Goal: Task Accomplishment & Management: Manage account settings

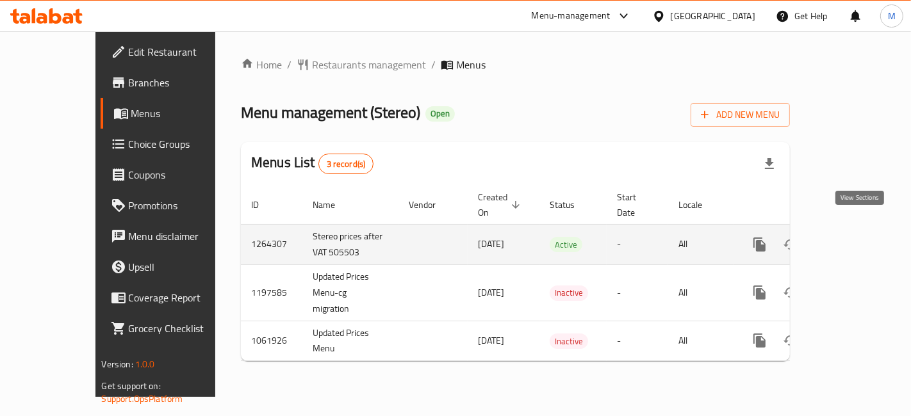
click at [862, 240] on link "enhanced table" at bounding box center [852, 244] width 31 height 31
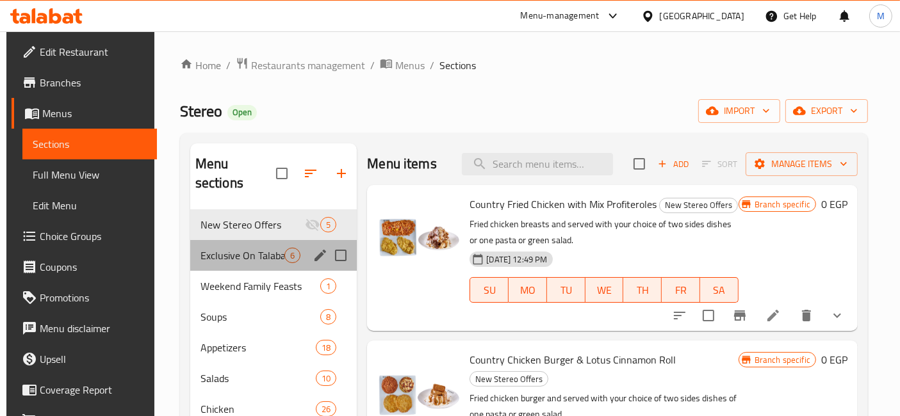
drag, startPoint x: 286, startPoint y: 228, endPoint x: 261, endPoint y: 234, distance: 25.8
click at [285, 240] on div "Exclusive On Talabat 6" at bounding box center [273, 255] width 167 height 31
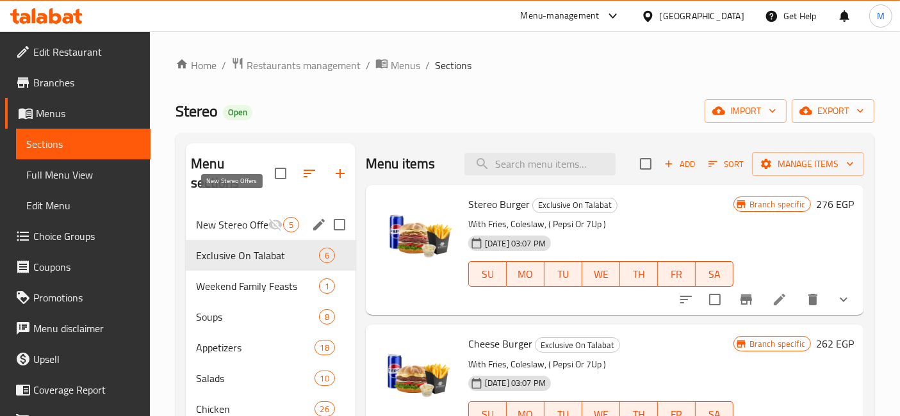
click at [221, 217] on span "New Stereo Offers" at bounding box center [232, 224] width 72 height 15
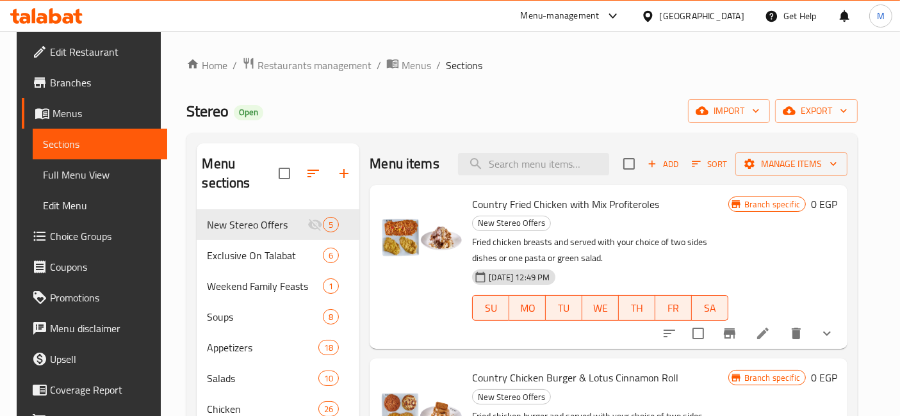
click at [52, 29] on div "Menu-management Egypt Get Help M" at bounding box center [450, 16] width 900 height 31
click at [58, 22] on icon at bounding box center [55, 15] width 12 height 15
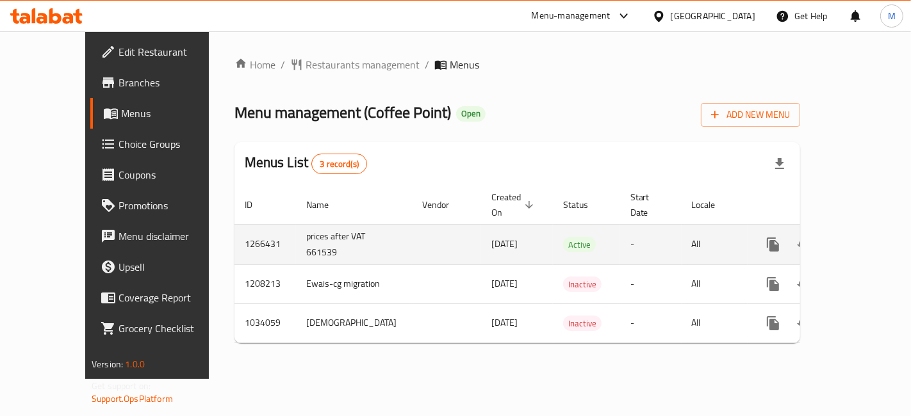
click at [865, 237] on icon "enhanced table" at bounding box center [865, 244] width 15 height 15
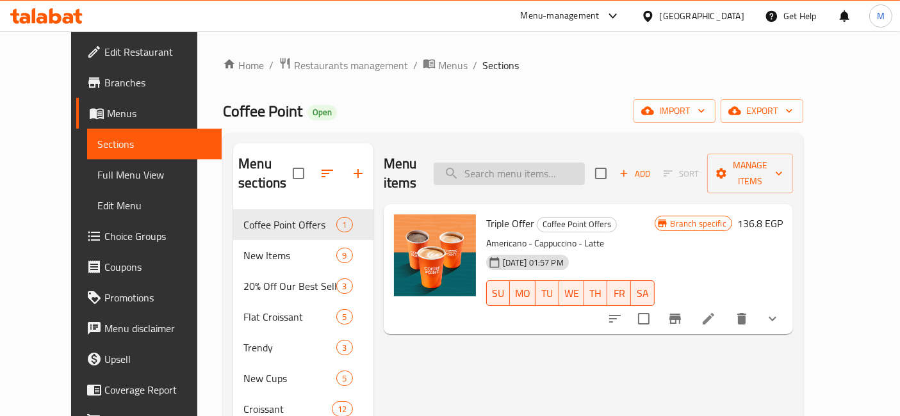
click at [541, 168] on input "search" at bounding box center [509, 174] width 151 height 22
type input "س"
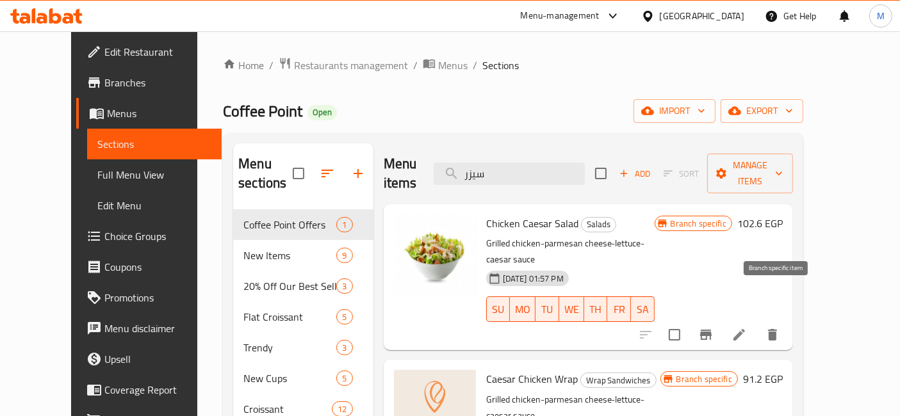
type input "سيزر"
click at [714, 327] on icon "Branch-specific-item" at bounding box center [705, 334] width 15 height 15
drag, startPoint x: 842, startPoint y: 206, endPoint x: 693, endPoint y: 219, distance: 149.2
click at [783, 215] on h6 "102.6 EGP" at bounding box center [759, 224] width 45 height 18
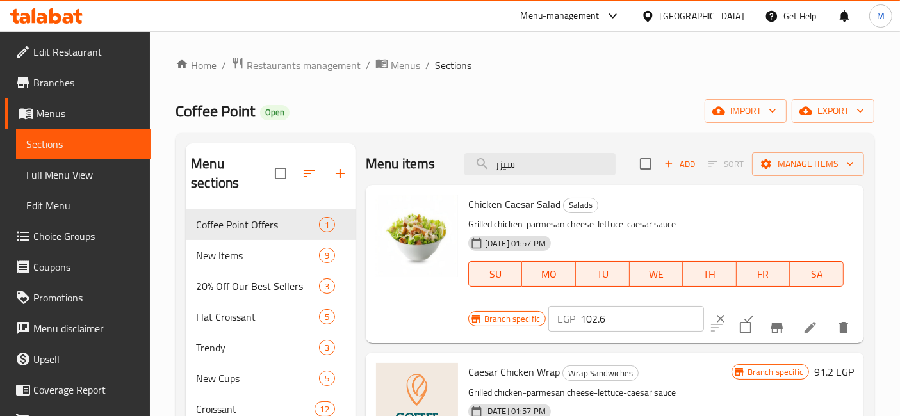
click at [580, 321] on input "102.6" at bounding box center [642, 319] width 124 height 26
type input "131"
click at [742, 313] on icon "ok" at bounding box center [748, 319] width 13 height 13
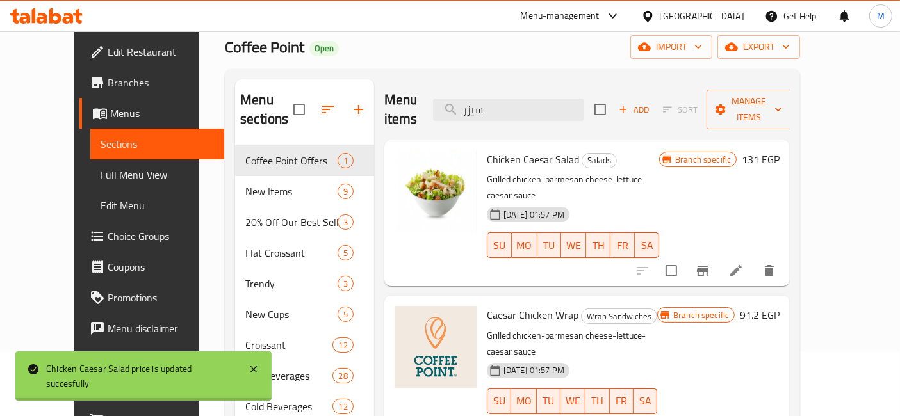
scroll to position [71, 0]
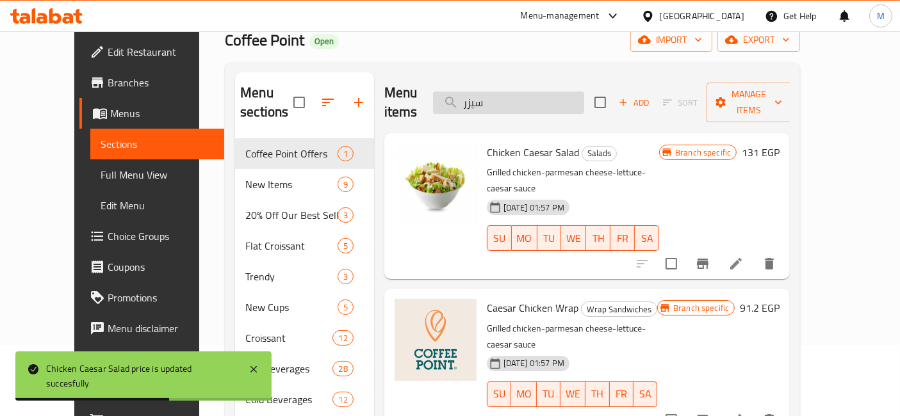
click at [539, 95] on input "سيزر" at bounding box center [508, 103] width 151 height 22
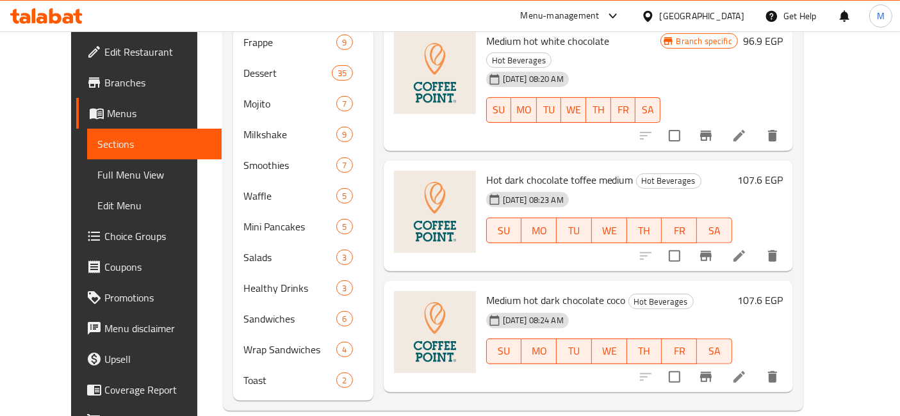
scroll to position [0, 0]
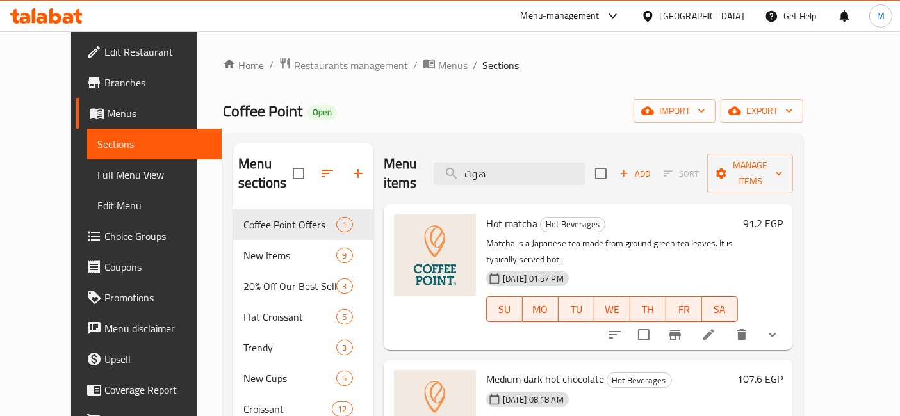
click at [516, 176] on div "Menu items هوت Add Sort Manage items" at bounding box center [588, 174] width 409 height 61
click at [559, 163] on input "هوت" at bounding box center [509, 174] width 151 height 22
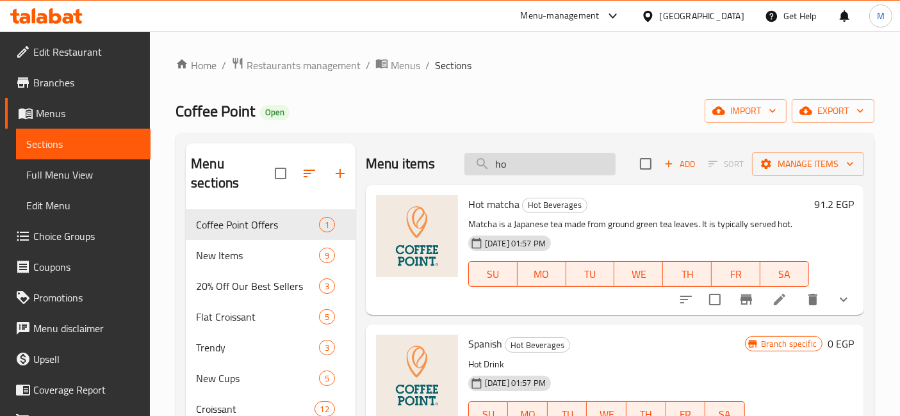
type input "h"
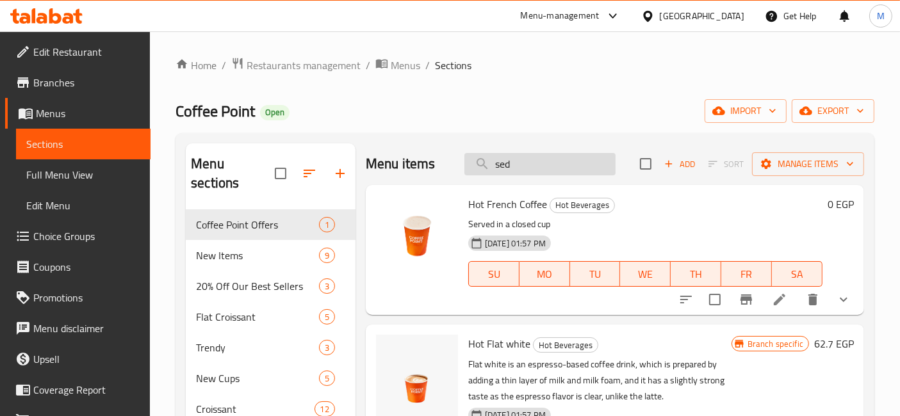
click at [569, 164] on input "sed" at bounding box center [539, 164] width 151 height 22
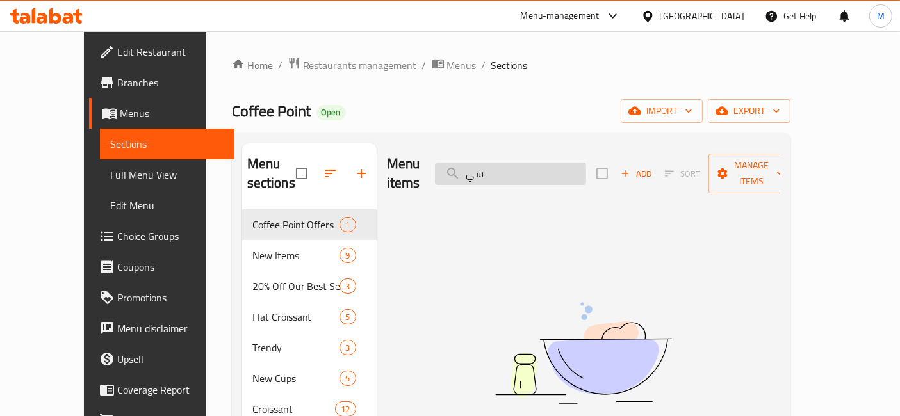
type input "س"
type input "ه"
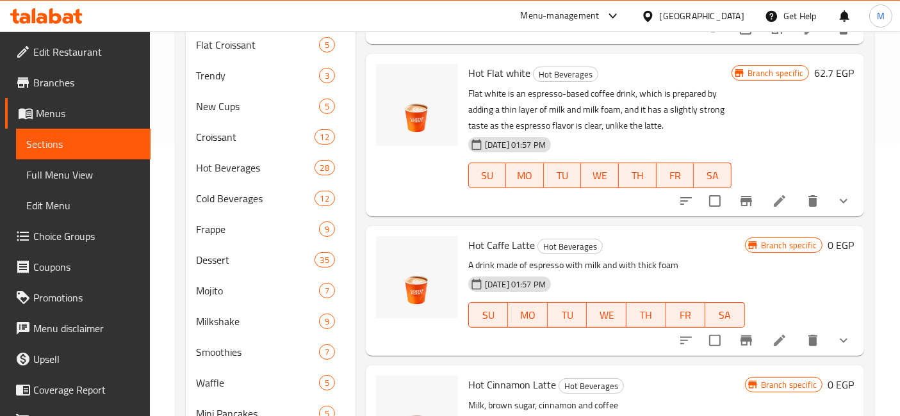
scroll to position [1210, 0]
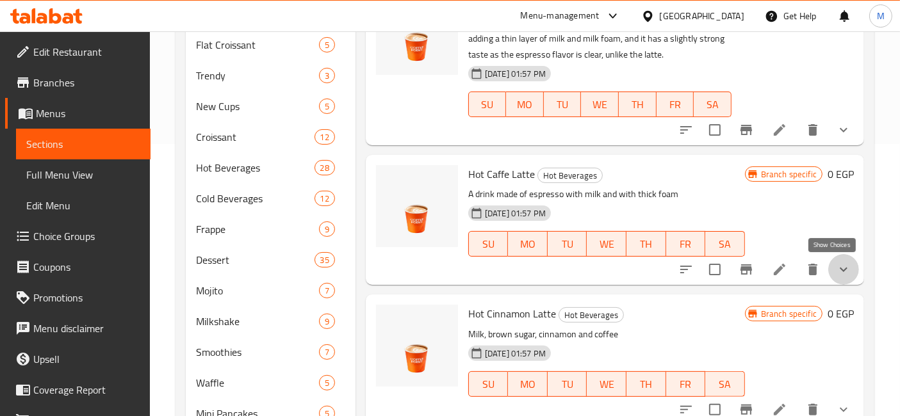
click at [836, 274] on icon "show more" at bounding box center [843, 269] width 15 height 15
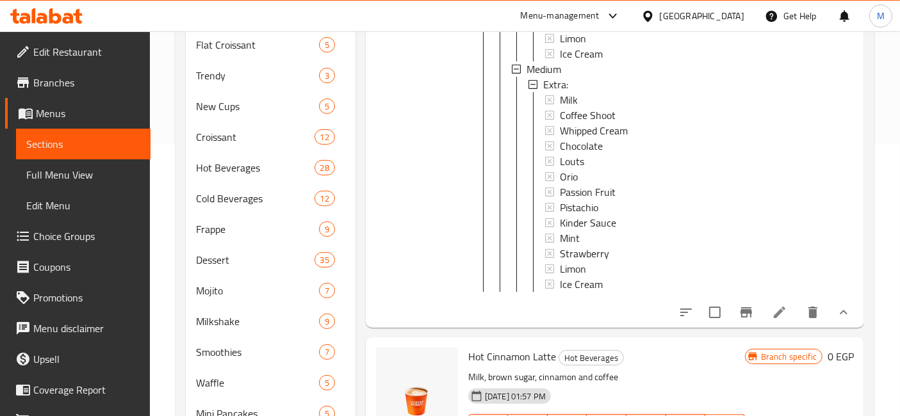
scroll to position [1708, 0]
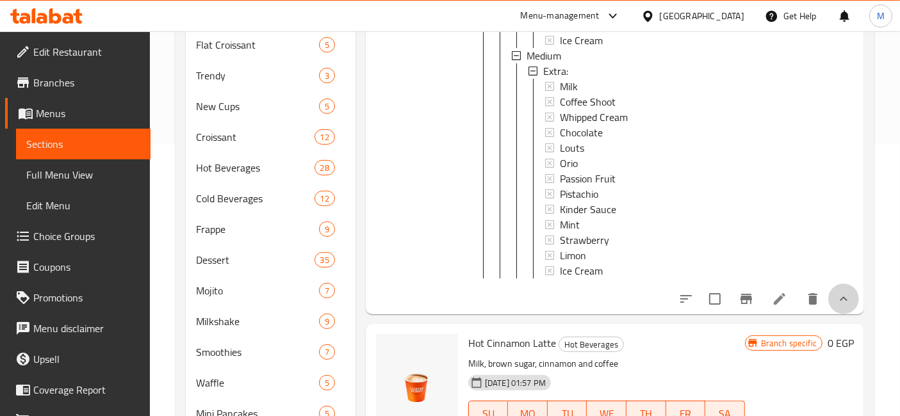
click at [828, 299] on button "show more" at bounding box center [843, 299] width 31 height 31
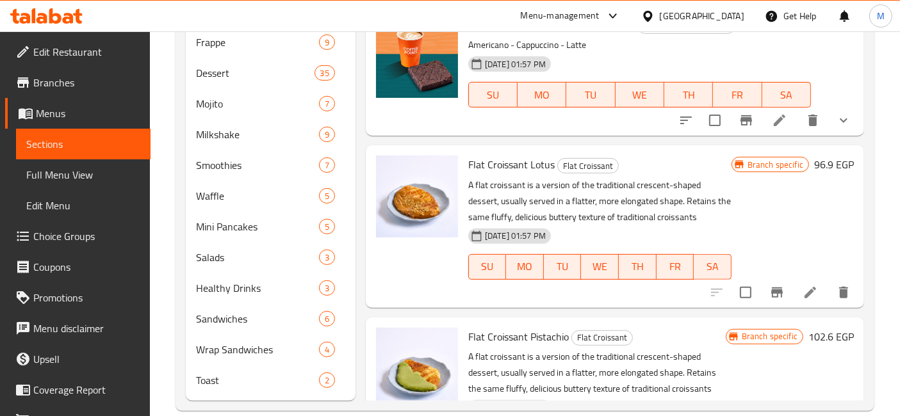
scroll to position [0, 0]
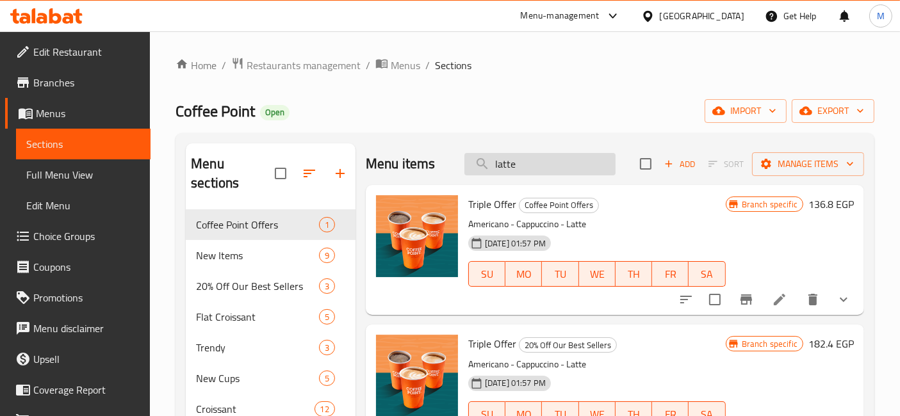
click at [553, 158] on input "latte" at bounding box center [539, 164] width 151 height 22
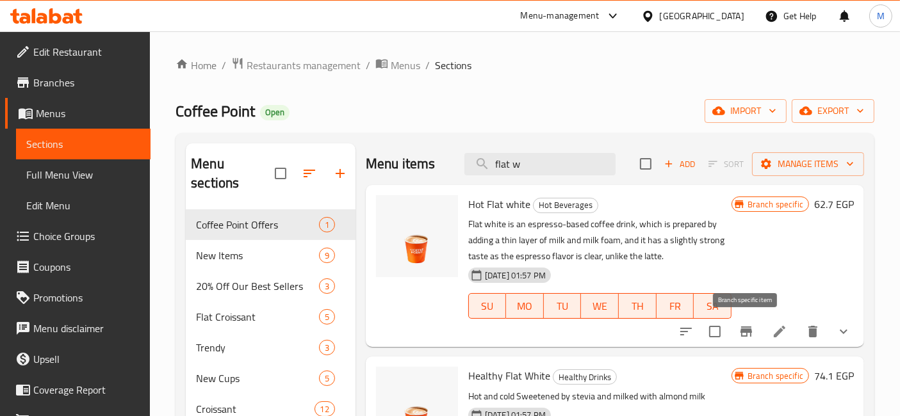
type input "flat w"
click at [750, 327] on icon "Branch-specific-item" at bounding box center [747, 332] width 12 height 10
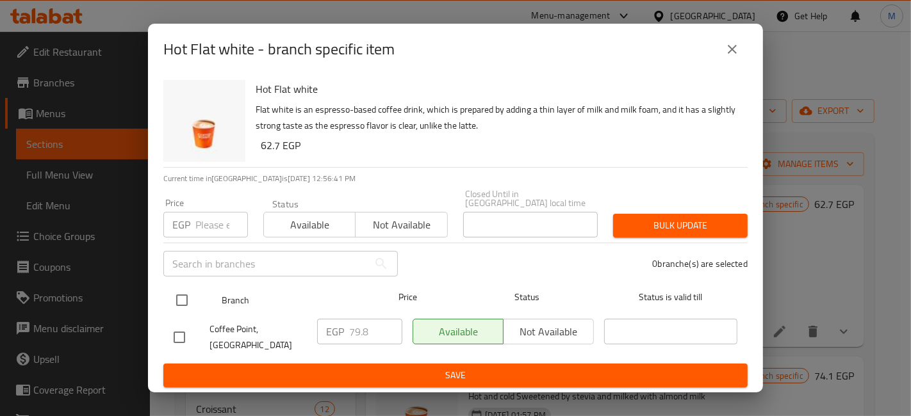
click at [177, 293] on input "checkbox" at bounding box center [181, 300] width 27 height 27
checkbox input "true"
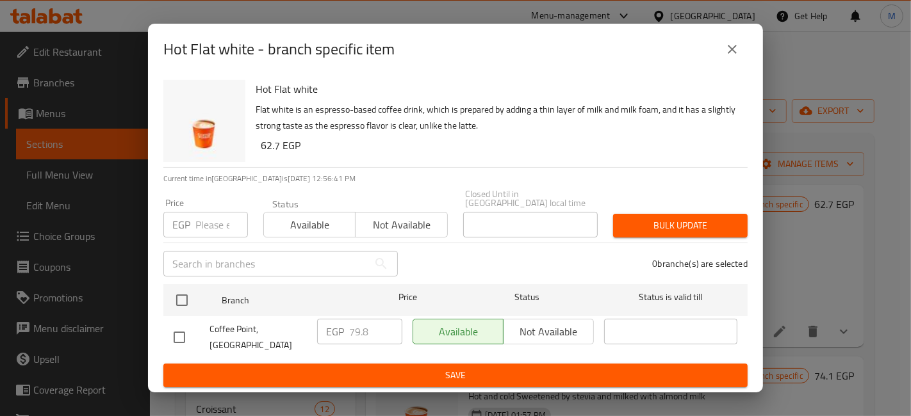
checkbox input "true"
click at [357, 331] on input "79.8" at bounding box center [375, 332] width 53 height 26
type input "86"
click at [399, 370] on span "Save" at bounding box center [456, 376] width 564 height 16
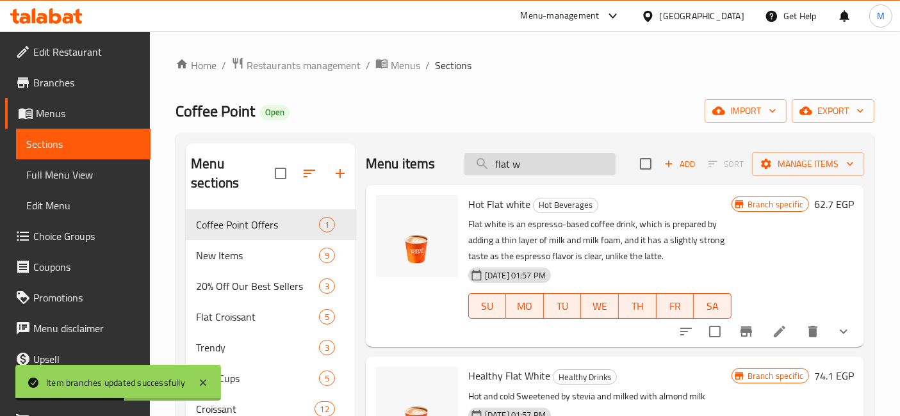
click at [574, 174] on input "flat w" at bounding box center [539, 164] width 151 height 22
click at [573, 174] on input "flat w" at bounding box center [539, 164] width 151 height 22
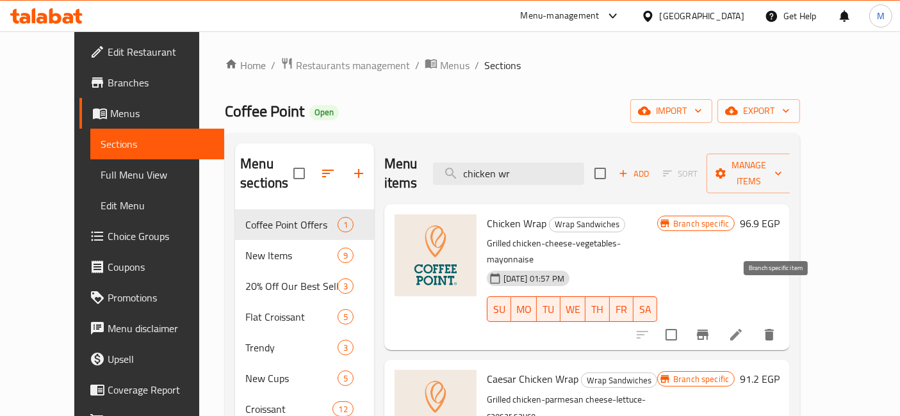
type input "chicken wr"
click at [718, 320] on button "Branch-specific-item" at bounding box center [702, 335] width 31 height 31
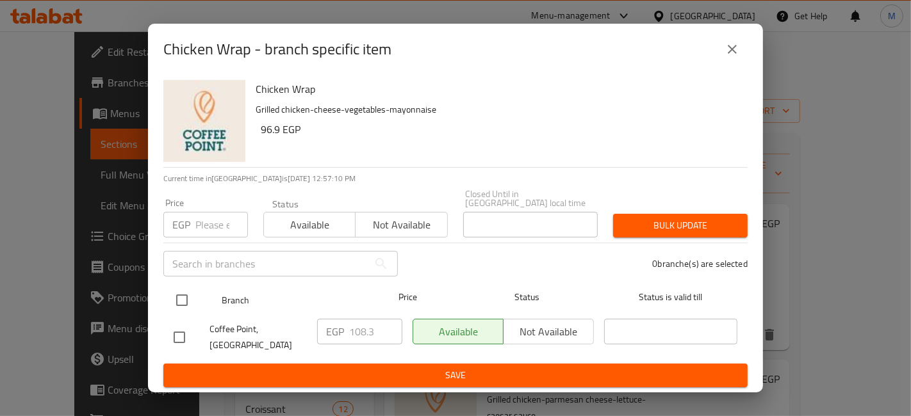
click at [193, 295] on div at bounding box center [192, 300] width 48 height 37
click at [190, 298] on input "checkbox" at bounding box center [181, 300] width 27 height 27
checkbox input "true"
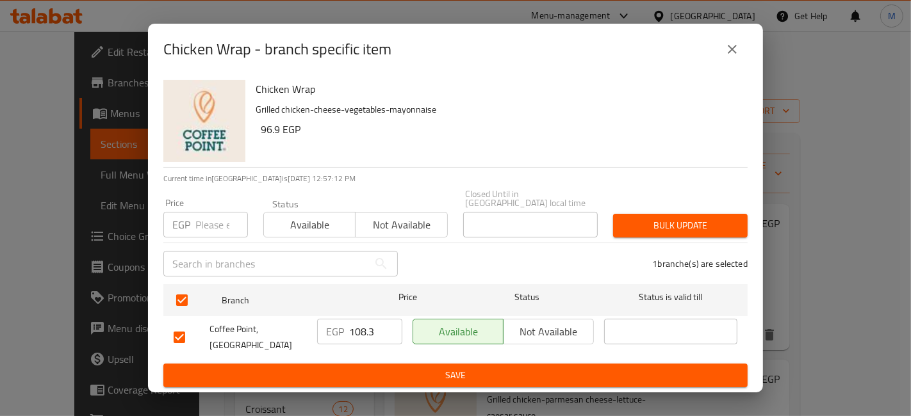
click at [365, 331] on input "108.3" at bounding box center [375, 332] width 53 height 26
type input "120"
click at [404, 364] on button "Save" at bounding box center [455, 376] width 584 height 24
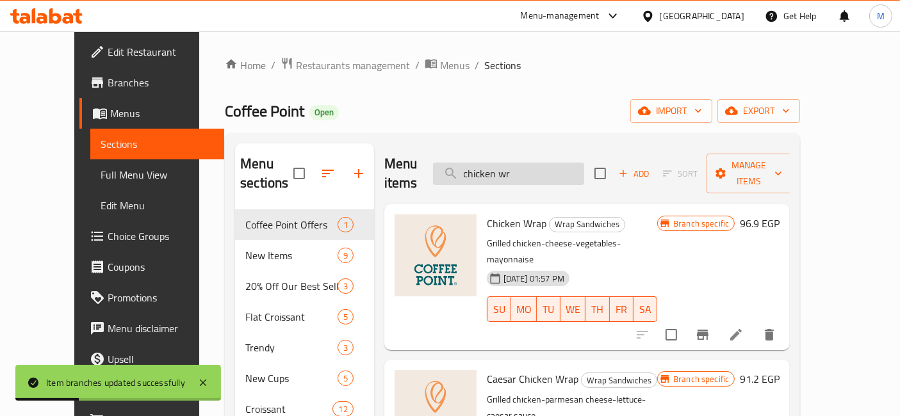
click at [545, 166] on input "chicken wr" at bounding box center [508, 174] width 151 height 22
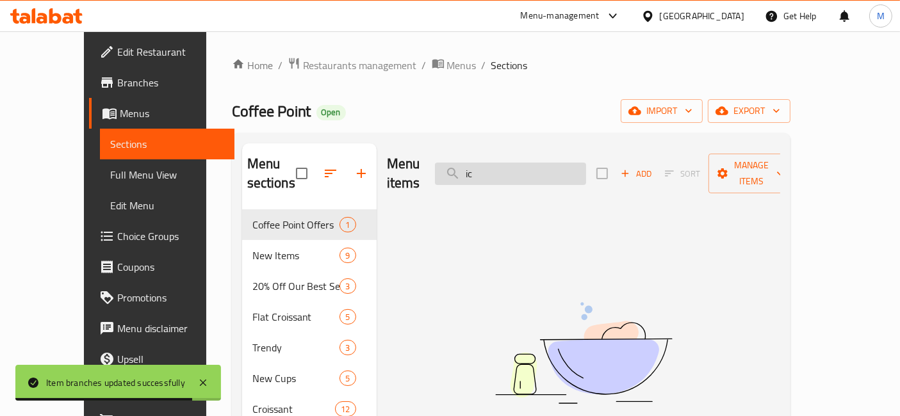
type input "i"
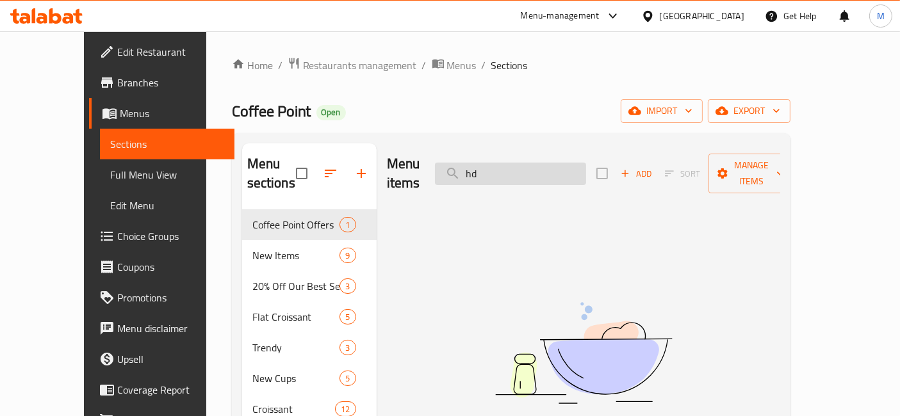
type input "h"
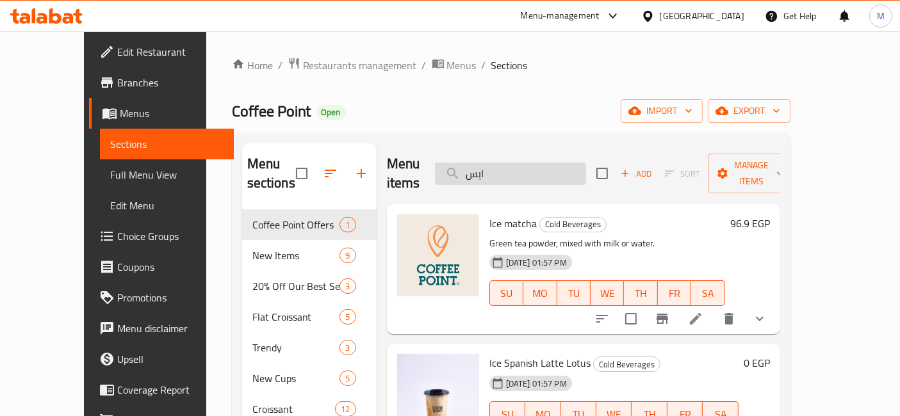
click at [547, 170] on input "ايس" at bounding box center [510, 174] width 151 height 22
type input "ا"
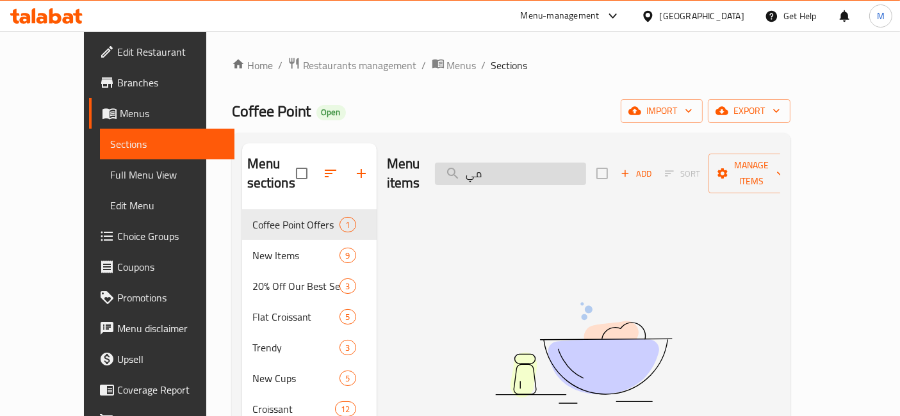
type input "م"
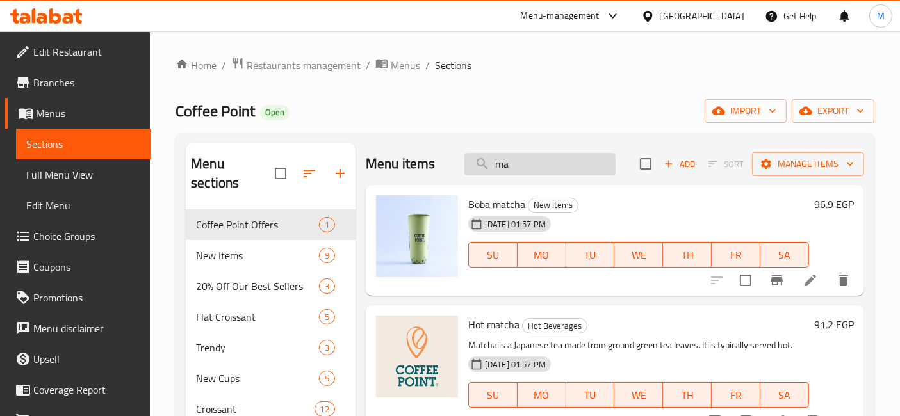
type input "m"
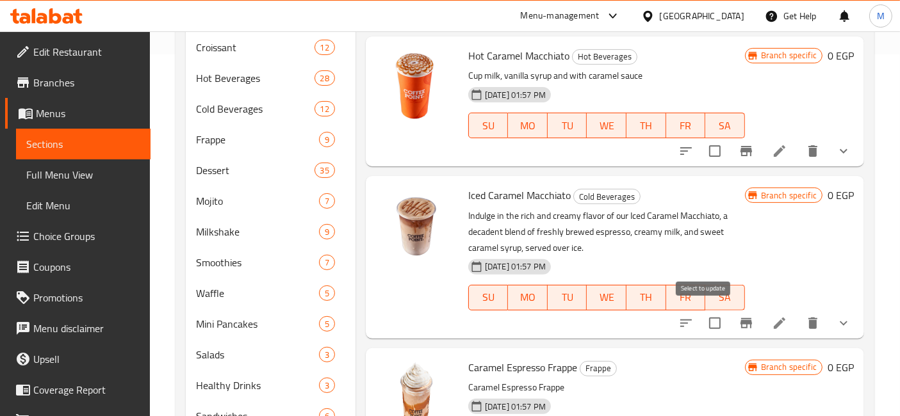
scroll to position [71, 0]
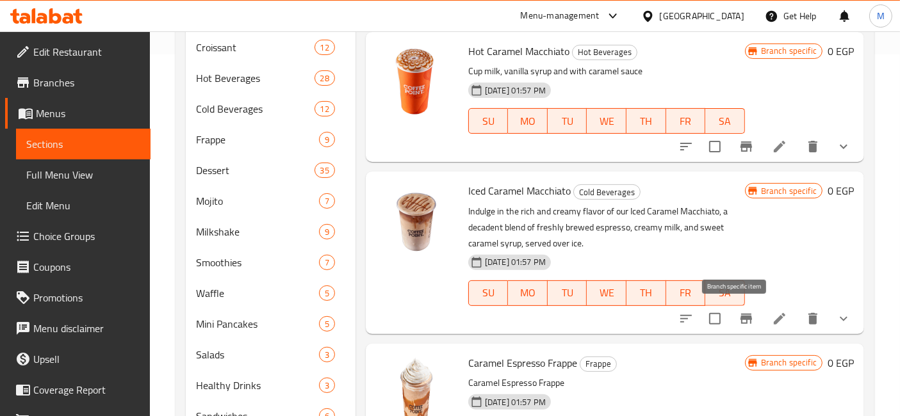
type input "caramel"
click at [739, 313] on icon "Branch-specific-item" at bounding box center [746, 318] width 15 height 15
click at [838, 322] on icon "show more" at bounding box center [843, 318] width 15 height 15
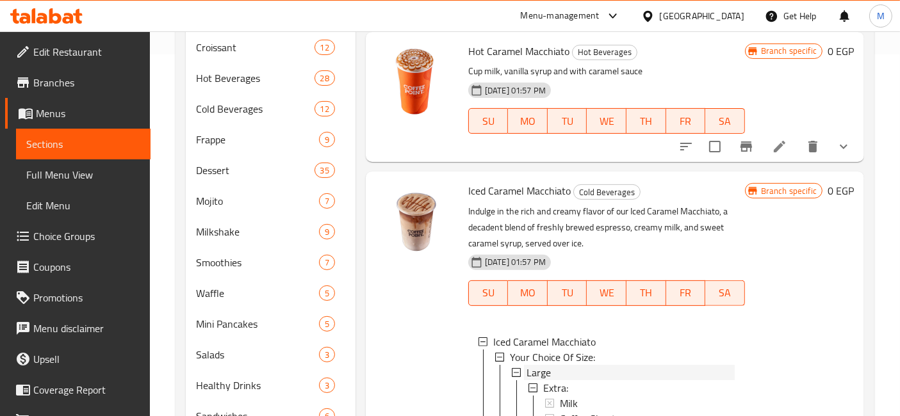
click at [570, 366] on div "Large" at bounding box center [631, 372] width 208 height 15
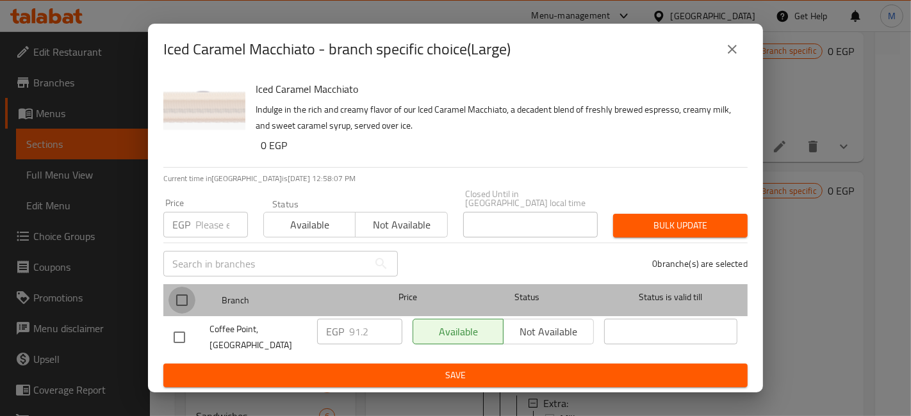
click at [178, 310] on input "checkbox" at bounding box center [181, 300] width 27 height 27
checkbox input "true"
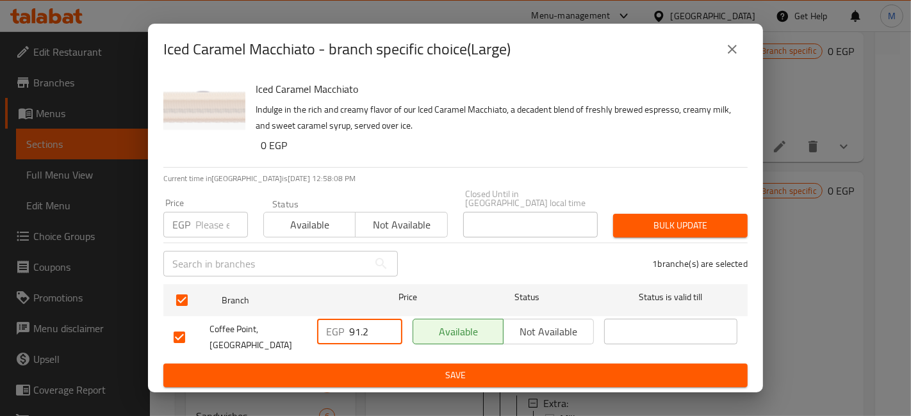
click at [351, 330] on input "91.2" at bounding box center [375, 332] width 53 height 26
type input "102"
click at [400, 354] on ul "Branch Price Status Status is valid till Coffee Point, El Mashaya EGP 102 ​ Ava…" at bounding box center [455, 321] width 584 height 85
click at [406, 368] on span "Save" at bounding box center [456, 376] width 564 height 16
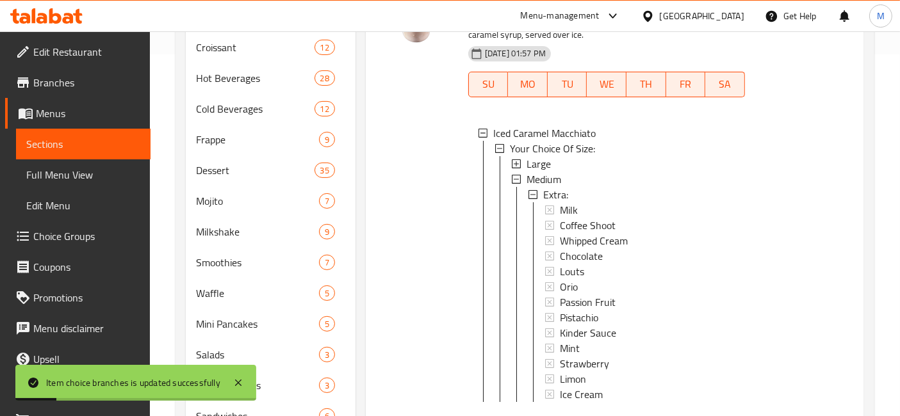
scroll to position [356, 0]
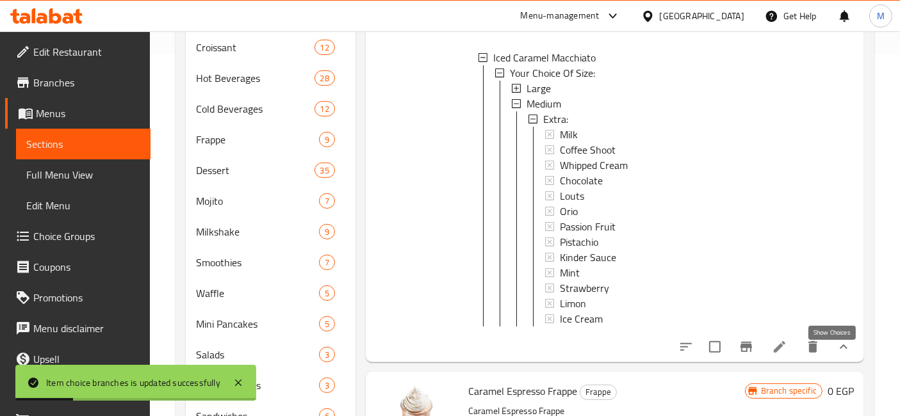
click at [836, 355] on icon "show more" at bounding box center [843, 347] width 15 height 15
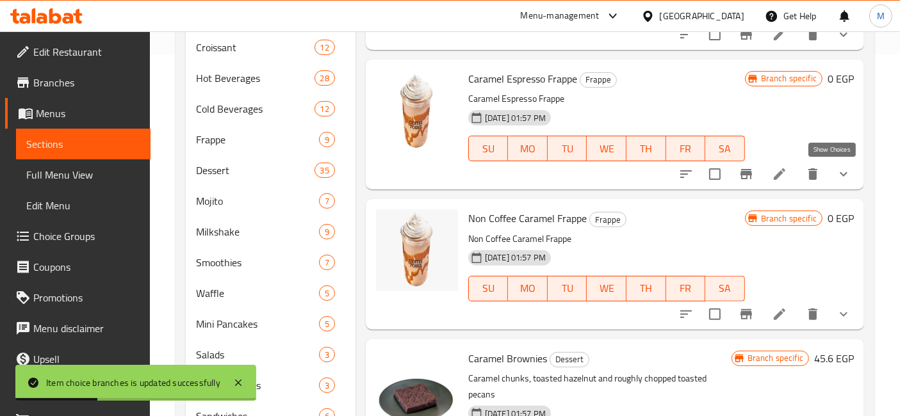
click at [836, 168] on icon "show more" at bounding box center [843, 174] width 15 height 15
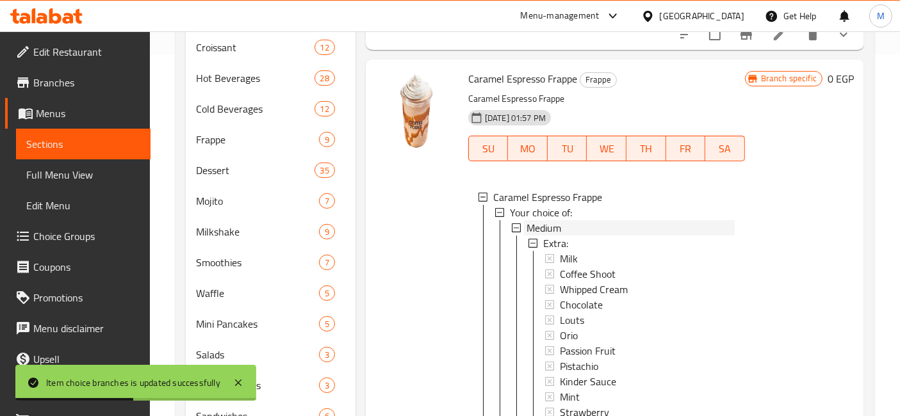
click at [565, 229] on div "Medium" at bounding box center [631, 227] width 208 height 15
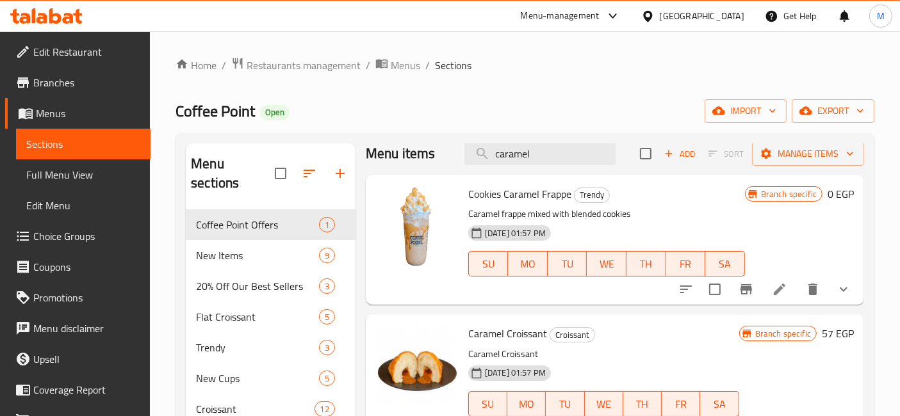
scroll to position [0, 0]
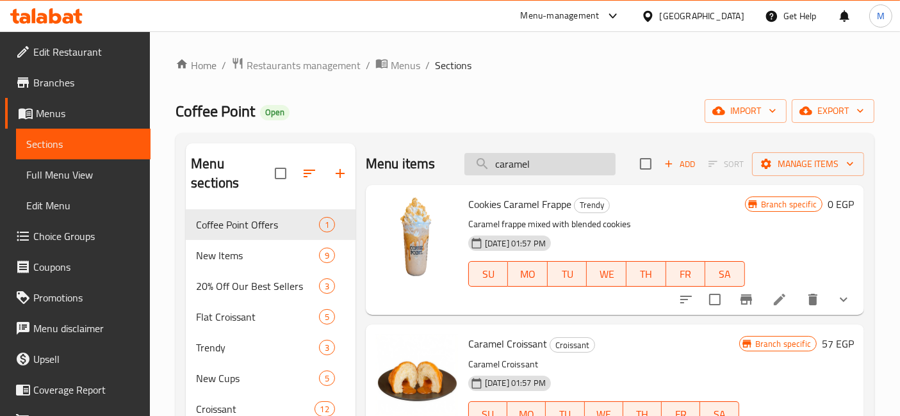
click at [530, 173] on input "caramel" at bounding box center [539, 164] width 151 height 22
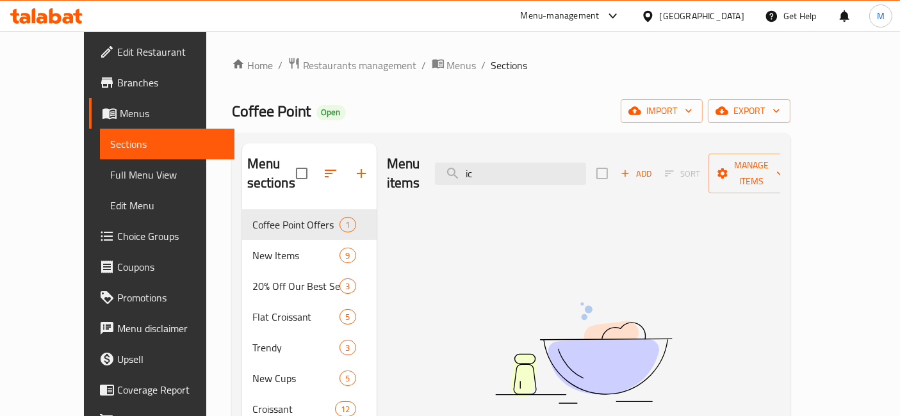
type input "i"
type input "ا"
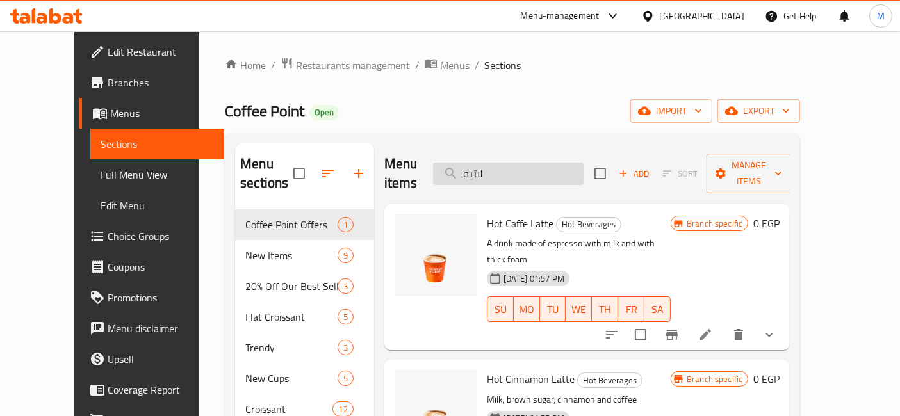
click at [543, 163] on input "لاتيه" at bounding box center [508, 174] width 151 height 22
type input "ي"
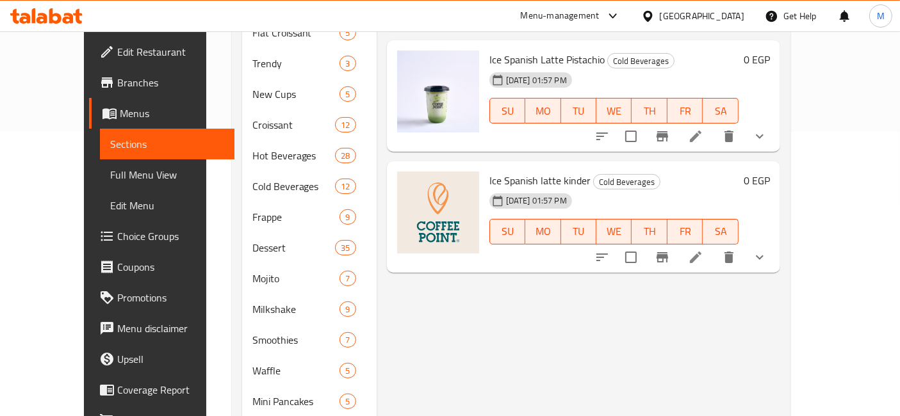
scroll to position [142, 0]
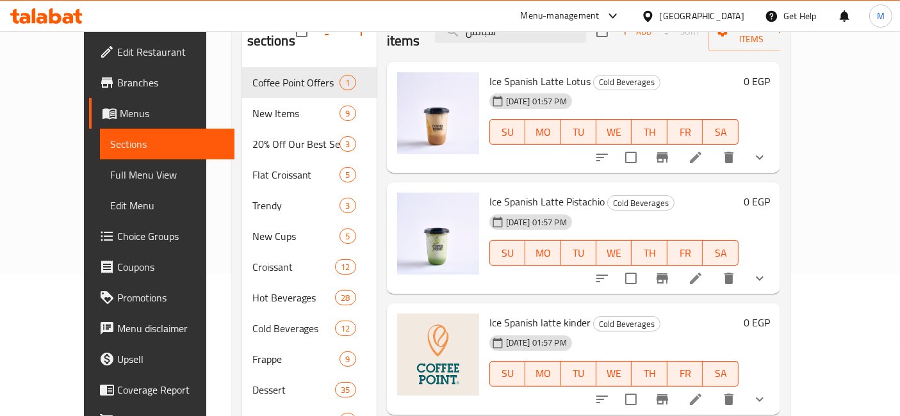
click at [538, 72] on span "Ice Spanish Latte Lotus" at bounding box center [539, 81] width 101 height 19
drag, startPoint x: 543, startPoint y: 58, endPoint x: 484, endPoint y: 58, distance: 59.6
click at [489, 72] on span "Ice Spanish Latte Lotus" at bounding box center [539, 81] width 101 height 19
copy span "Spanish Latte"
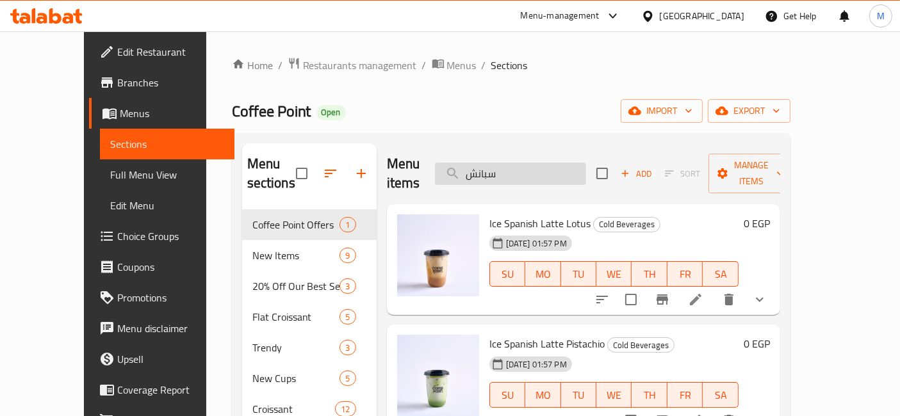
click at [538, 163] on input "سبانش" at bounding box center [510, 174] width 151 height 22
click at [538, 151] on div "Menu items سبانش Add Sort Manage items" at bounding box center [583, 174] width 393 height 61
click at [544, 163] on input "سبانش" at bounding box center [510, 174] width 151 height 22
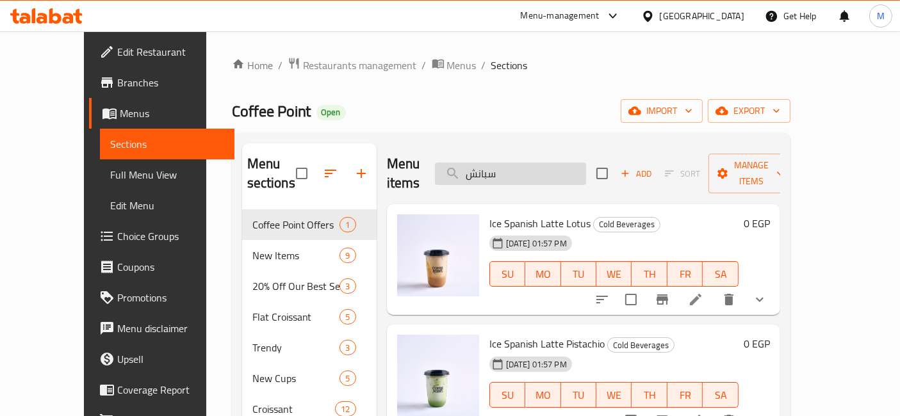
click at [544, 163] on input "سبانش" at bounding box center [510, 174] width 151 height 22
paste input "Spanish Latte"
click at [575, 165] on input "Spanish Latte" at bounding box center [510, 174] width 151 height 22
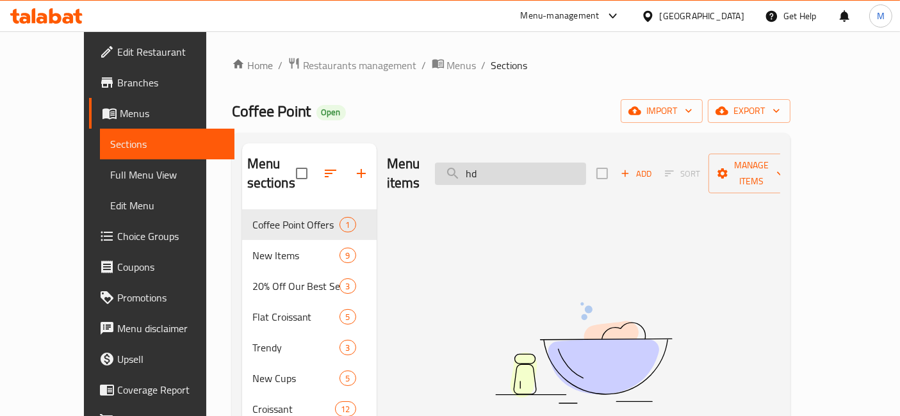
type input "h"
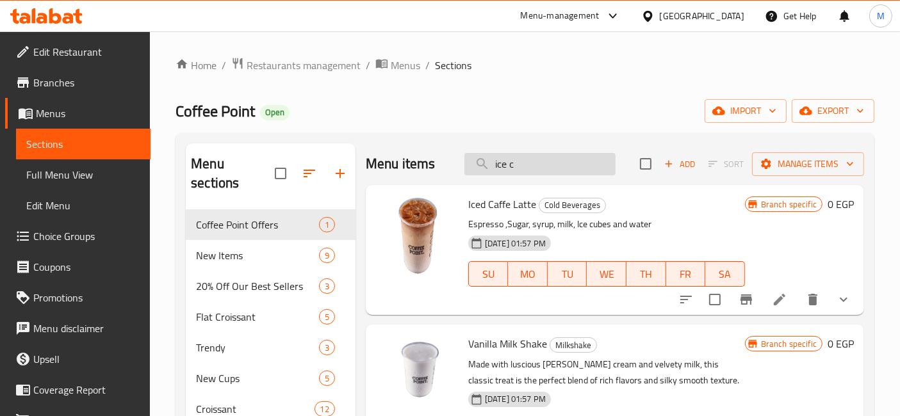
click at [548, 174] on input "ice c" at bounding box center [539, 164] width 151 height 22
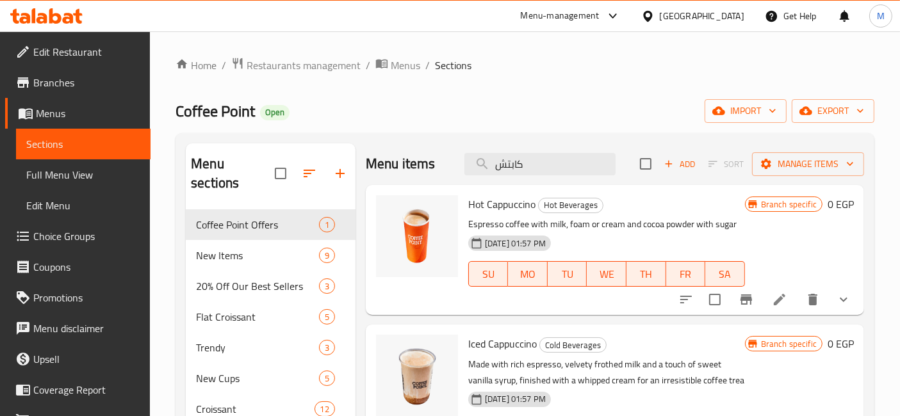
scroll to position [71, 0]
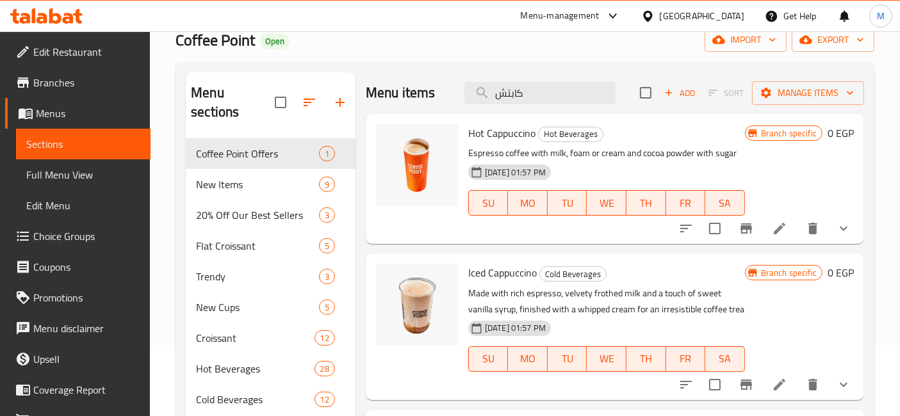
type input "كابتش"
click at [849, 392] on button "show more" at bounding box center [843, 385] width 31 height 31
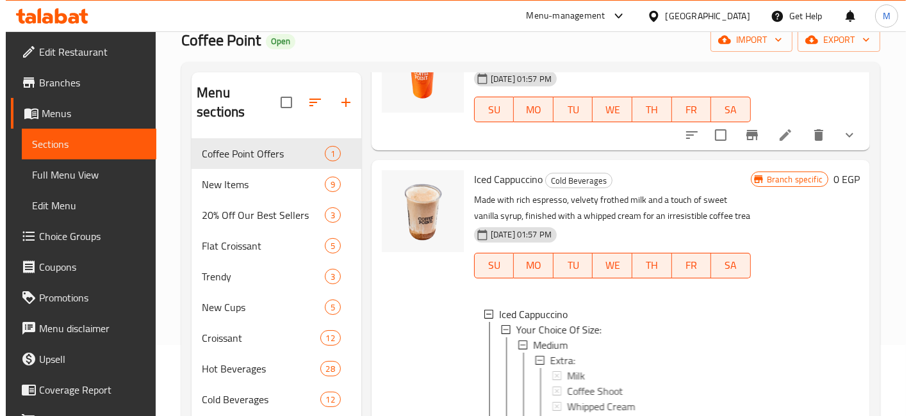
scroll to position [142, 0]
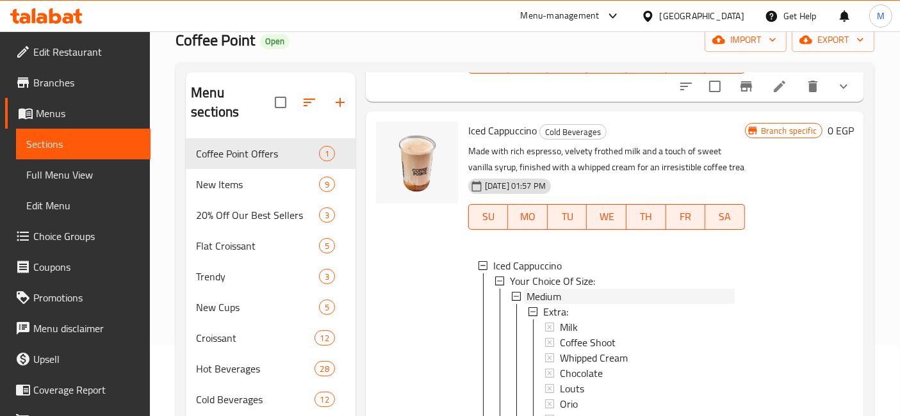
click at [562, 304] on div "Medium" at bounding box center [631, 296] width 208 height 15
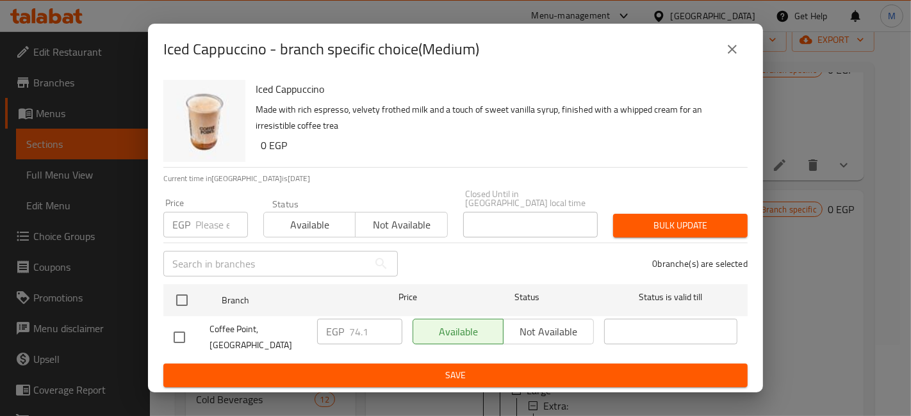
scroll to position [110, 0]
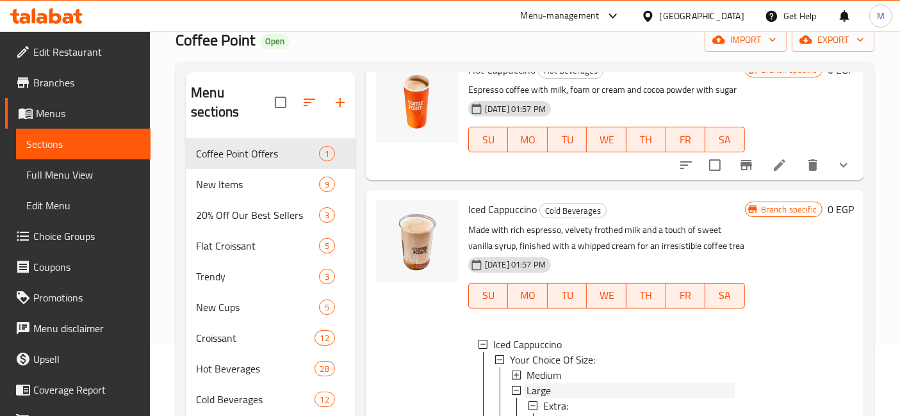
click at [548, 383] on span "Large" at bounding box center [539, 390] width 24 height 15
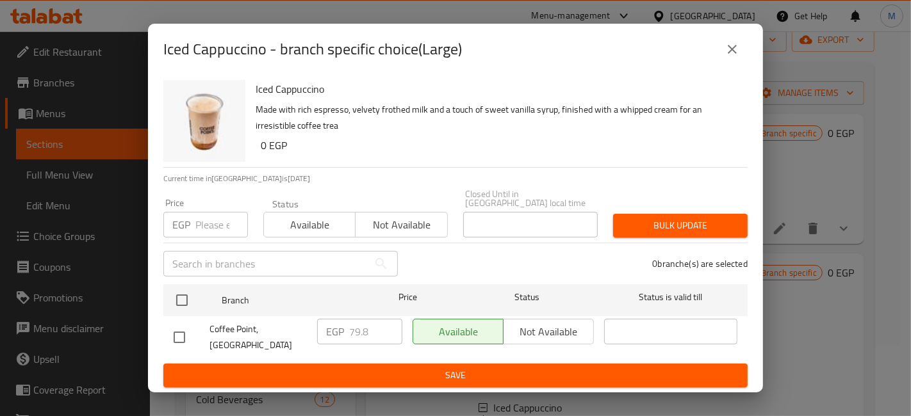
scroll to position [0, 0]
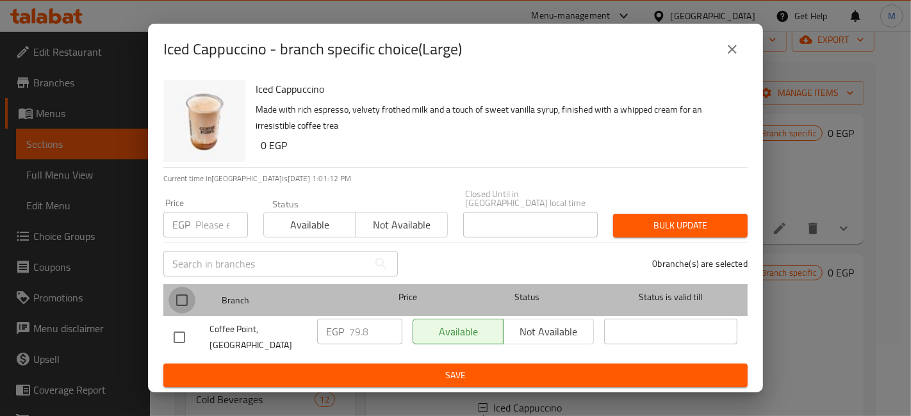
click at [181, 309] on input "checkbox" at bounding box center [181, 300] width 27 height 27
checkbox input "true"
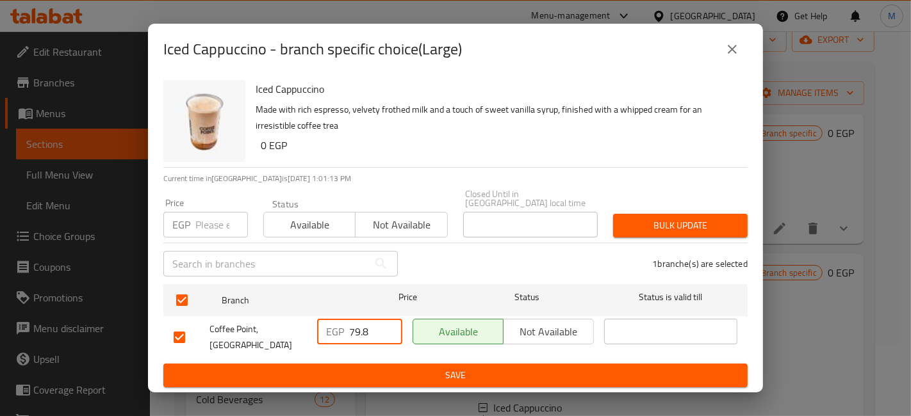
click at [357, 336] on input "79.8" at bounding box center [375, 332] width 53 height 26
type input "85.5"
click at [332, 351] on div "EGP 85.5 ​" at bounding box center [359, 337] width 95 height 47
click at [355, 368] on span "Save" at bounding box center [456, 376] width 564 height 16
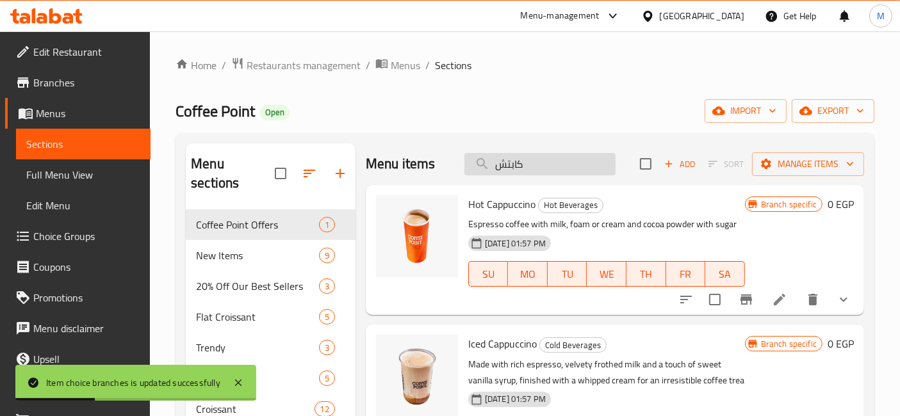
click at [562, 165] on input "كابتش" at bounding box center [539, 164] width 151 height 22
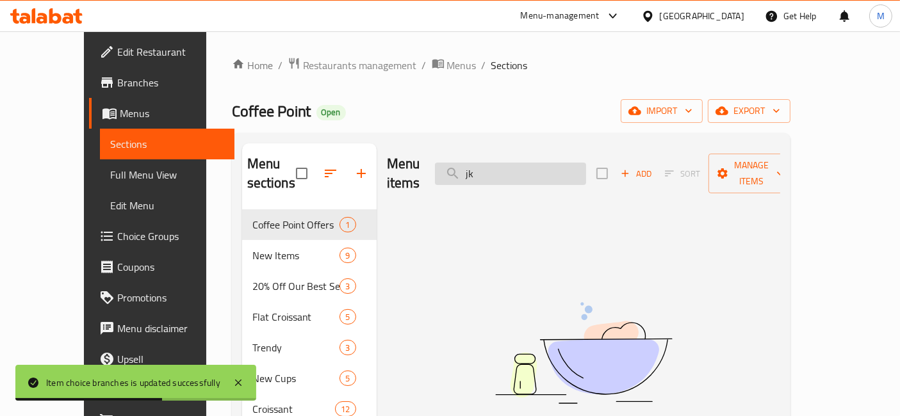
type input "j"
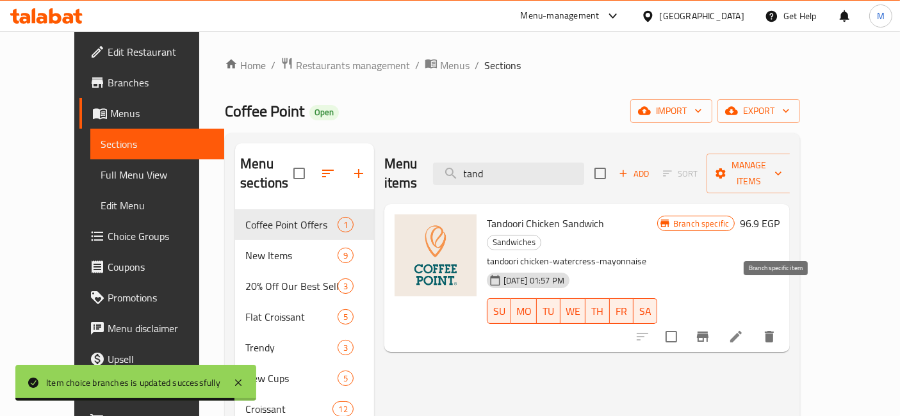
type input "tand"
click at [710, 329] on icon "Branch-specific-item" at bounding box center [702, 336] width 15 height 15
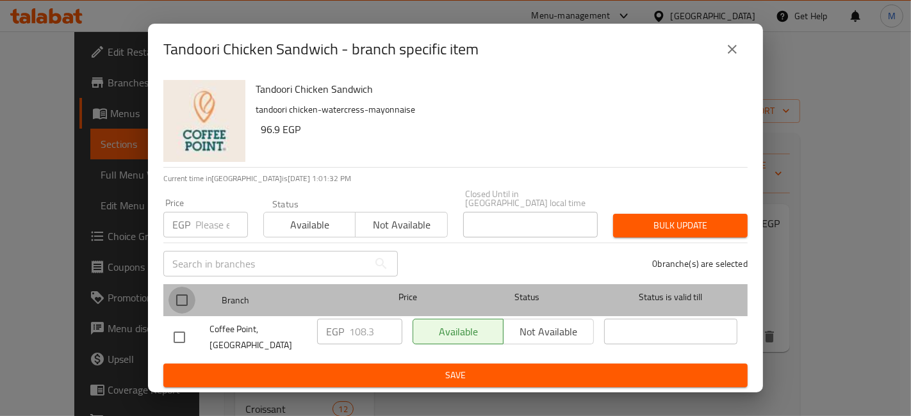
click at [188, 307] on input "checkbox" at bounding box center [181, 300] width 27 height 27
checkbox input "true"
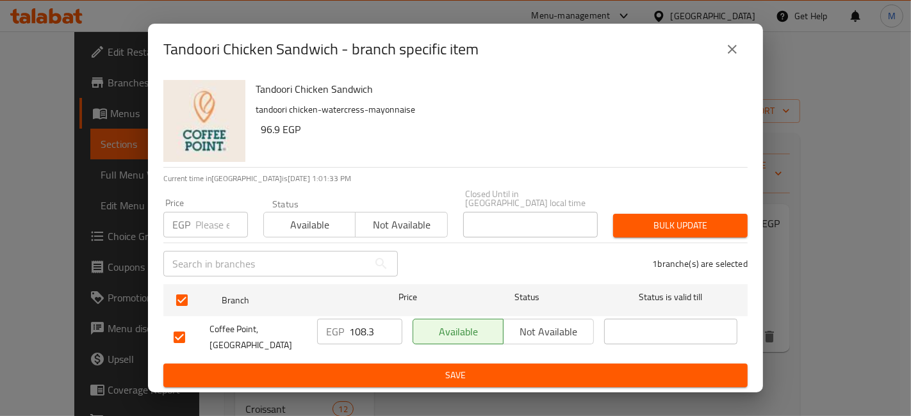
click at [361, 334] on input "108.3" at bounding box center [375, 332] width 53 height 26
type input "120"
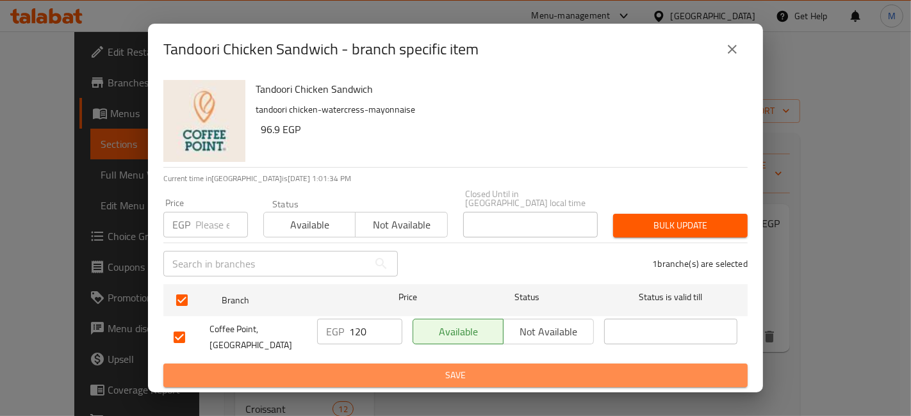
click at [396, 368] on span "Save" at bounding box center [456, 376] width 564 height 16
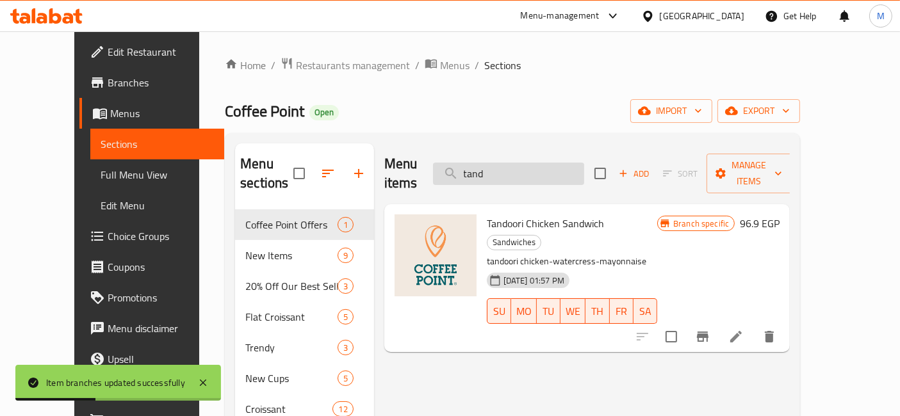
click at [509, 163] on input "tand" at bounding box center [508, 174] width 151 height 22
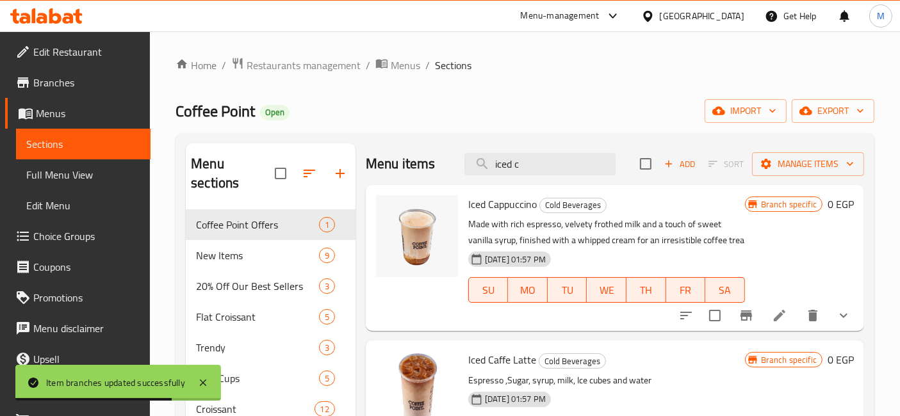
type input "iced c"
click at [860, 318] on div "Iced Cappuccino Cold Beverages Made with rich espresso, velvety frothed milk an…" at bounding box center [615, 258] width 498 height 146
click at [851, 319] on button "show more" at bounding box center [843, 315] width 31 height 31
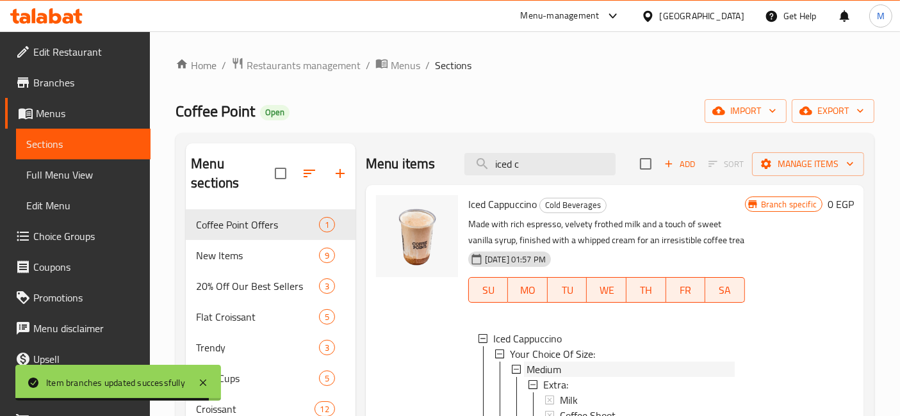
click at [573, 377] on div "Medium" at bounding box center [631, 369] width 208 height 15
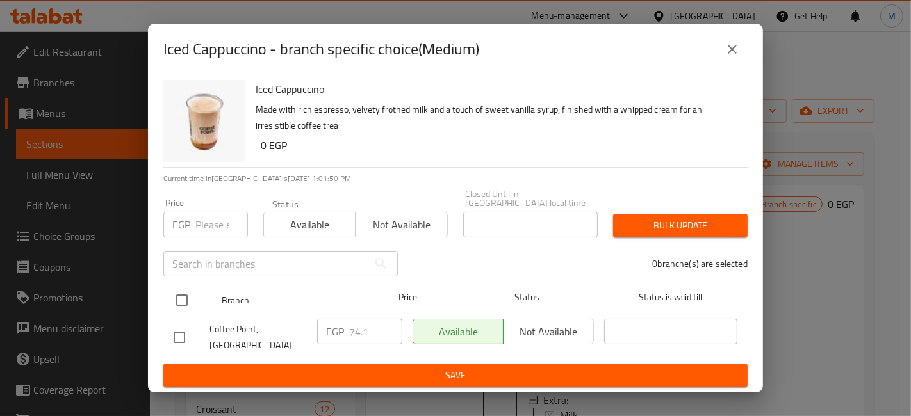
click at [179, 300] on input "checkbox" at bounding box center [181, 300] width 27 height 27
checkbox input "true"
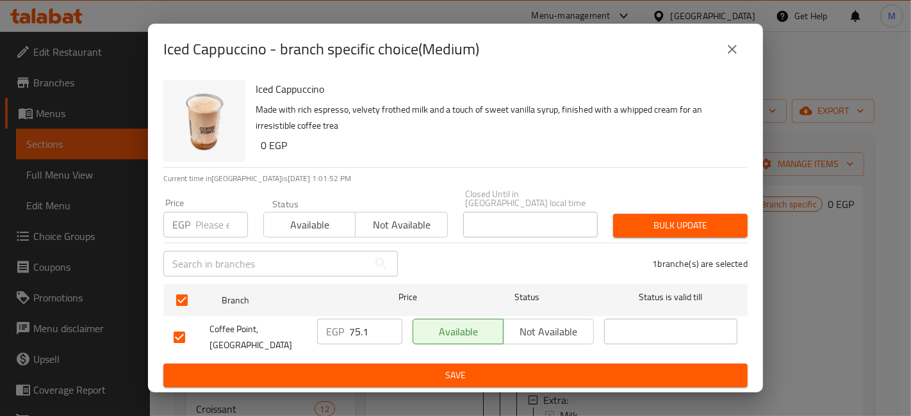
click at [388, 326] on input "75.1" at bounding box center [375, 332] width 53 height 26
click at [388, 326] on input "76.1" at bounding box center [375, 332] width 53 height 26
click at [388, 326] on input "77.1" at bounding box center [375, 332] width 53 height 26
click at [388, 326] on input "78.1" at bounding box center [375, 332] width 53 height 26
click at [388, 326] on input "79.1" at bounding box center [375, 332] width 53 height 26
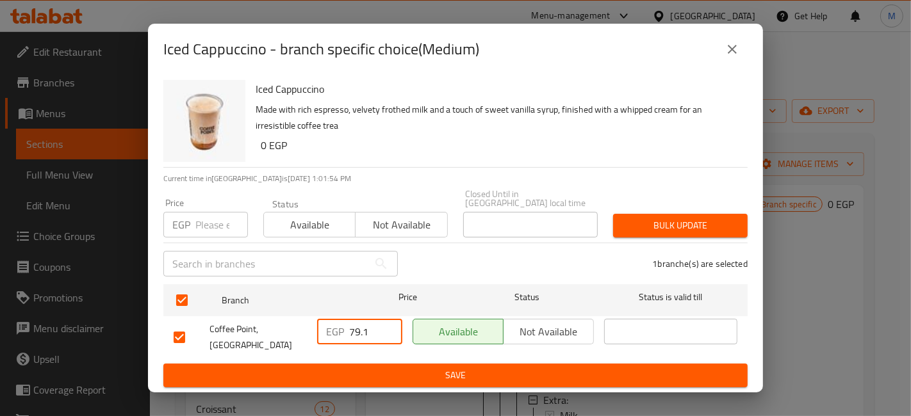
click at [369, 332] on input "79.1" at bounding box center [375, 332] width 53 height 26
type input "79.8"
click at [406, 368] on span "Save" at bounding box center [456, 376] width 564 height 16
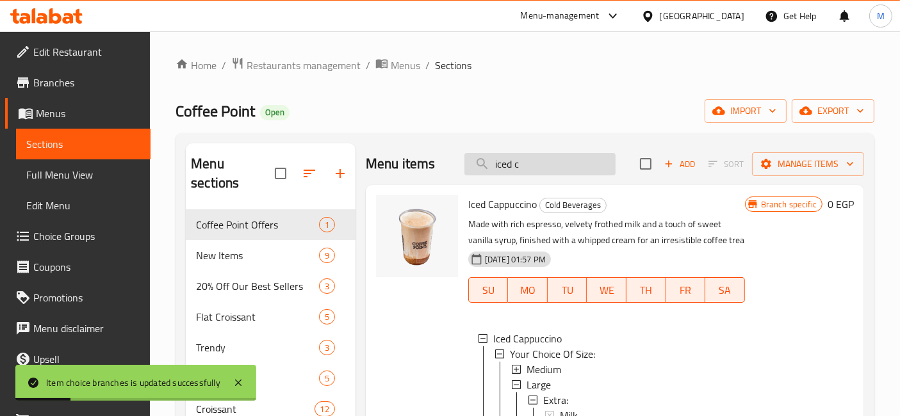
click at [523, 165] on input "iced c" at bounding box center [539, 164] width 151 height 22
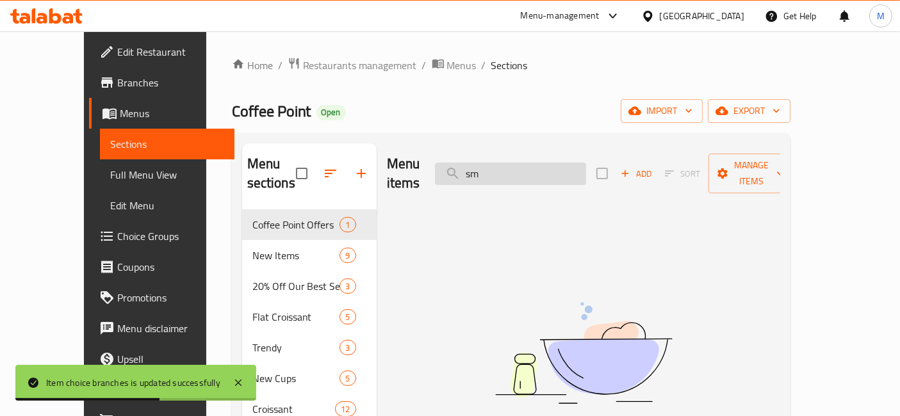
type input "s"
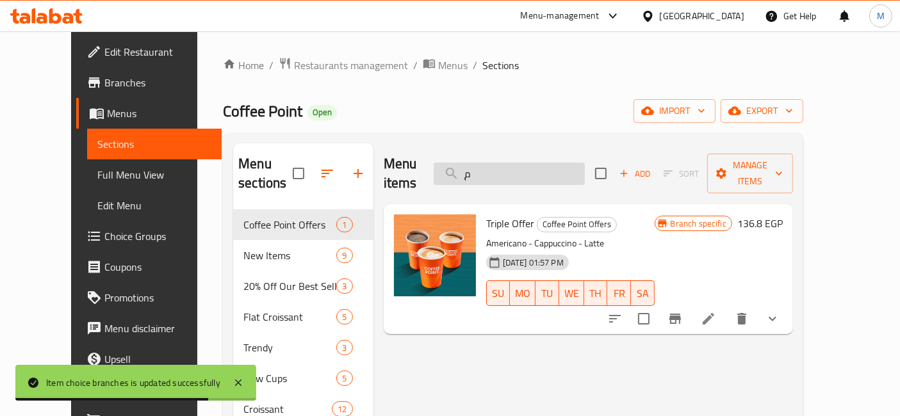
type input "ٍ"
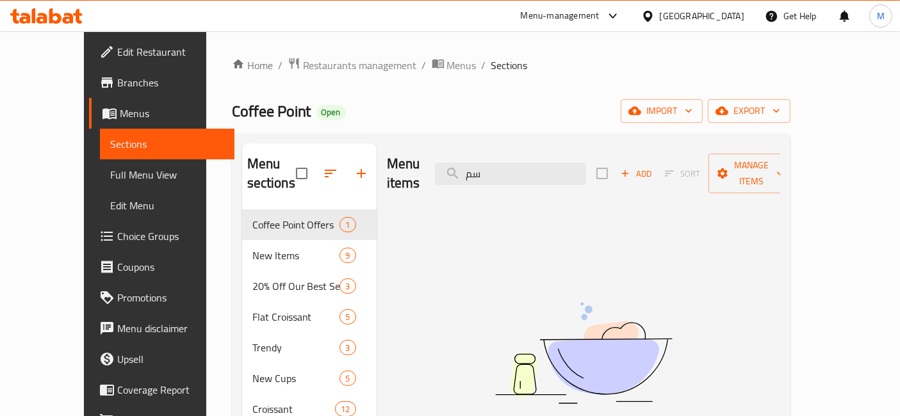
type input "س"
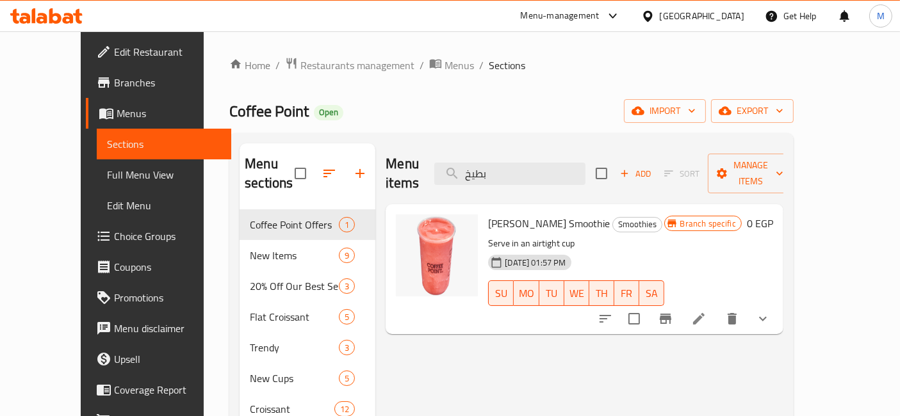
type input "بطيخ"
click at [771, 311] on icon "show more" at bounding box center [762, 318] width 15 height 15
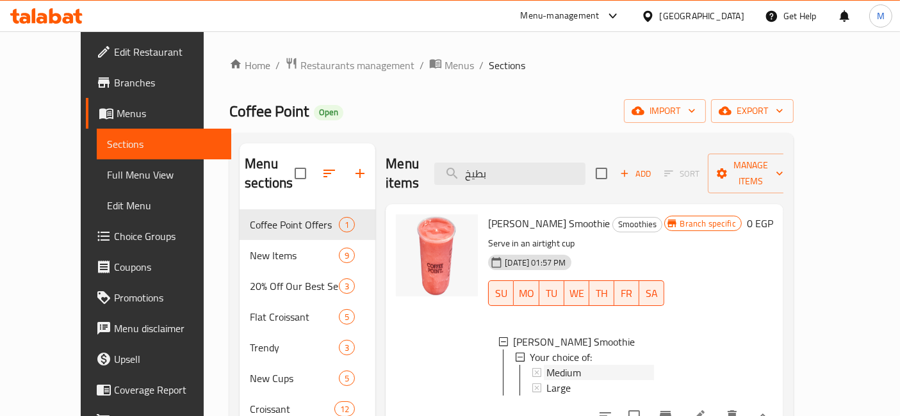
click at [548, 365] on span "Medium" at bounding box center [563, 372] width 35 height 15
click at [556, 381] on div "Large" at bounding box center [599, 388] width 107 height 15
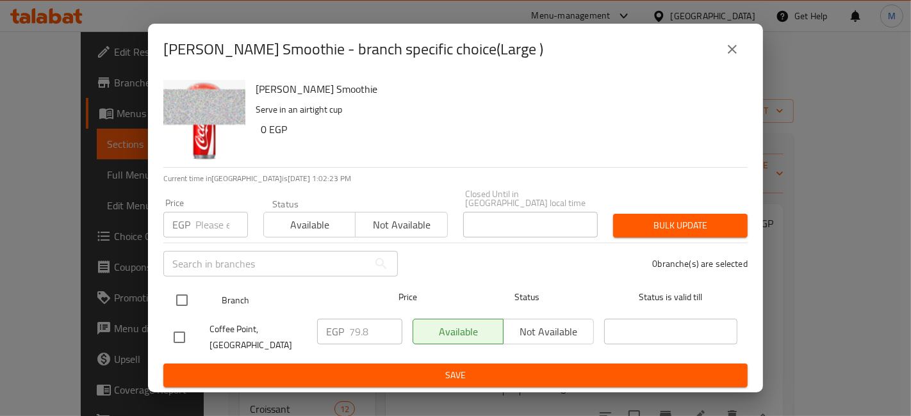
click at [181, 294] on input "checkbox" at bounding box center [181, 300] width 27 height 27
checkbox input "true"
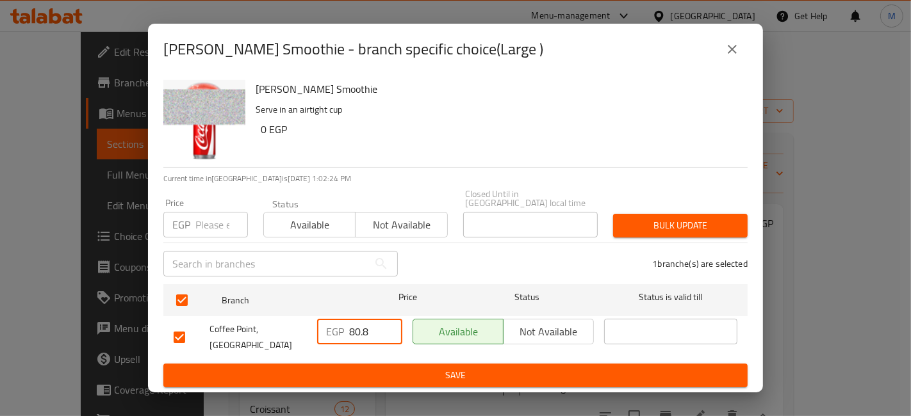
click at [391, 329] on input "80.8" at bounding box center [375, 332] width 53 height 26
click at [391, 329] on input "81.8" at bounding box center [375, 332] width 53 height 26
click at [391, 329] on input "82.8" at bounding box center [375, 332] width 53 height 26
click at [391, 329] on input "83.8" at bounding box center [375, 332] width 53 height 26
click at [391, 329] on input "84.8" at bounding box center [375, 332] width 53 height 26
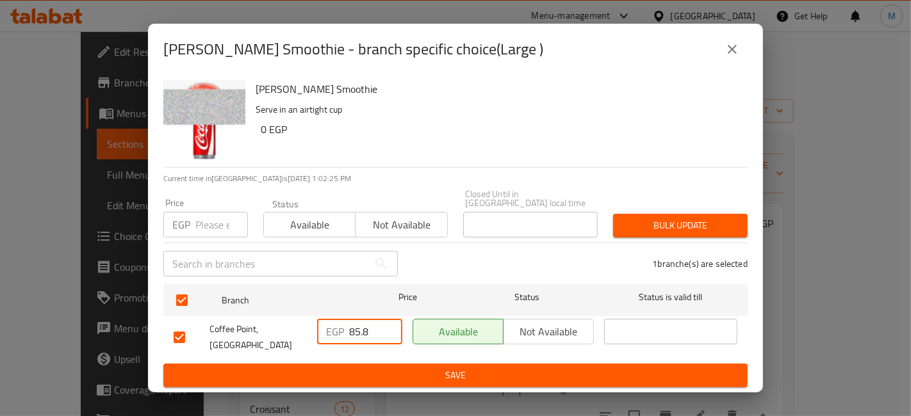
click at [391, 329] on input "85.8" at bounding box center [375, 332] width 53 height 26
click at [381, 331] on input "85.8" at bounding box center [375, 332] width 53 height 26
type input "85.5"
click at [388, 368] on span "Save" at bounding box center [456, 376] width 564 height 16
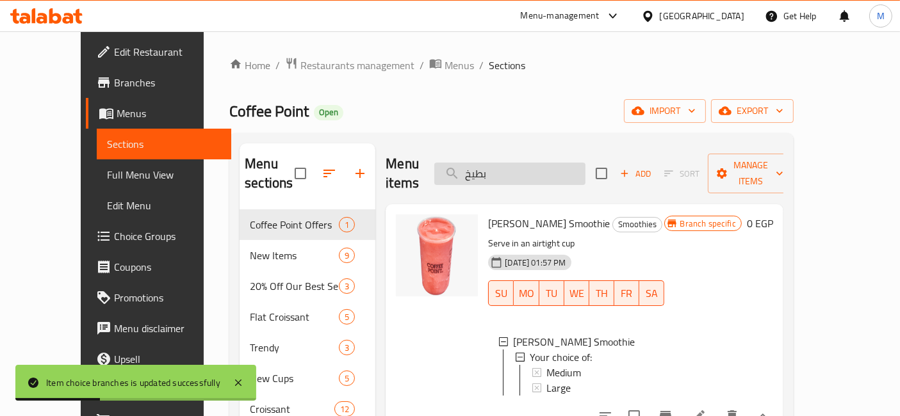
click at [565, 163] on input "بطيخ" at bounding box center [509, 174] width 151 height 22
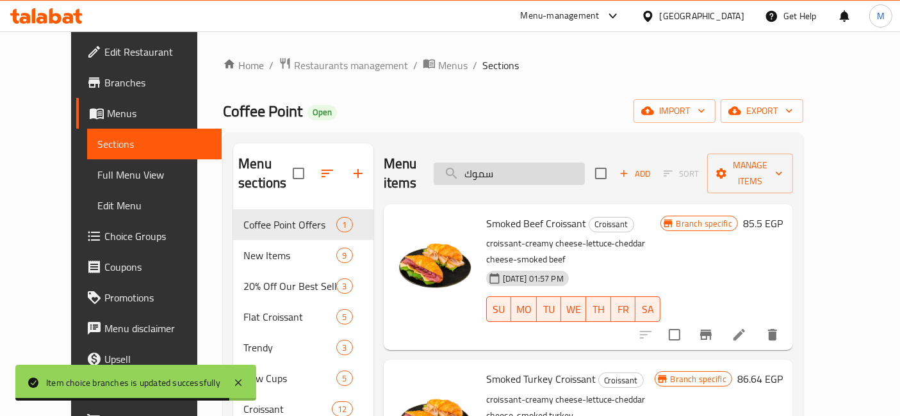
click at [526, 163] on input "سموك" at bounding box center [509, 174] width 151 height 22
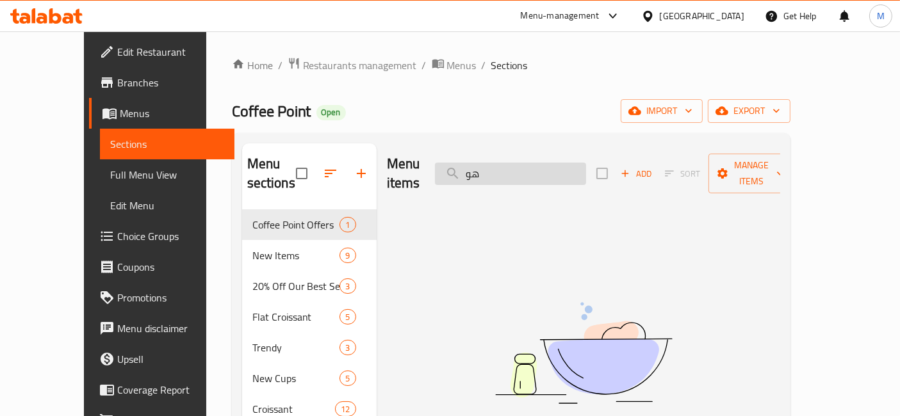
type input "ه"
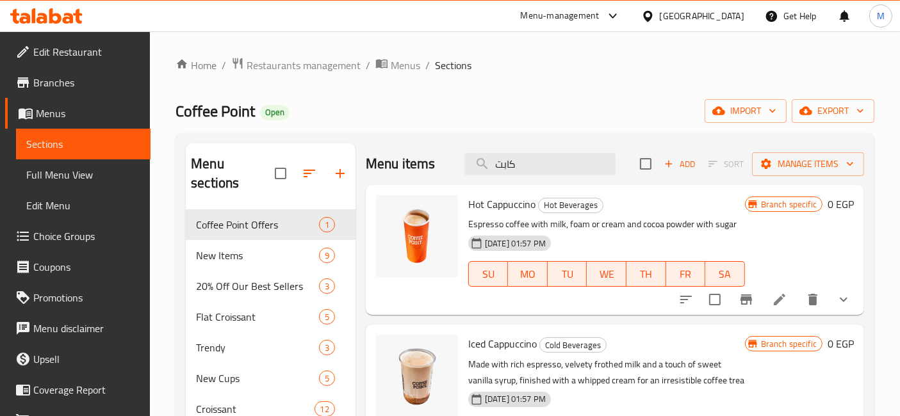
type input "كابت"
click at [856, 298] on button "show more" at bounding box center [843, 299] width 31 height 31
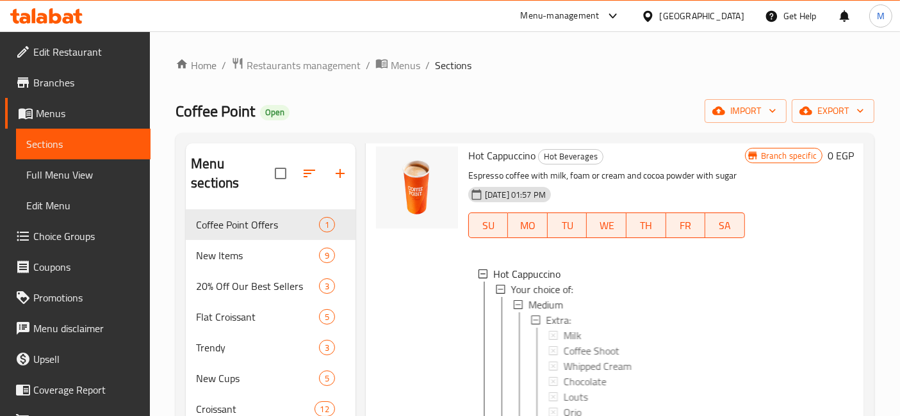
scroll to position [71, 0]
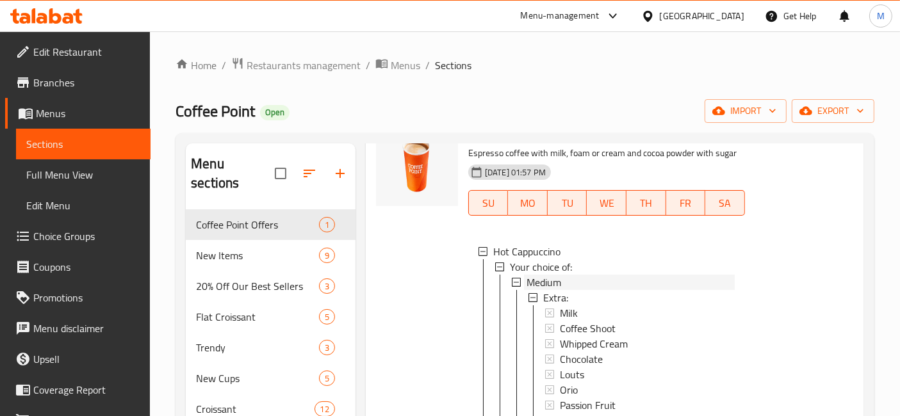
click at [554, 281] on span "Medium" at bounding box center [544, 282] width 35 height 15
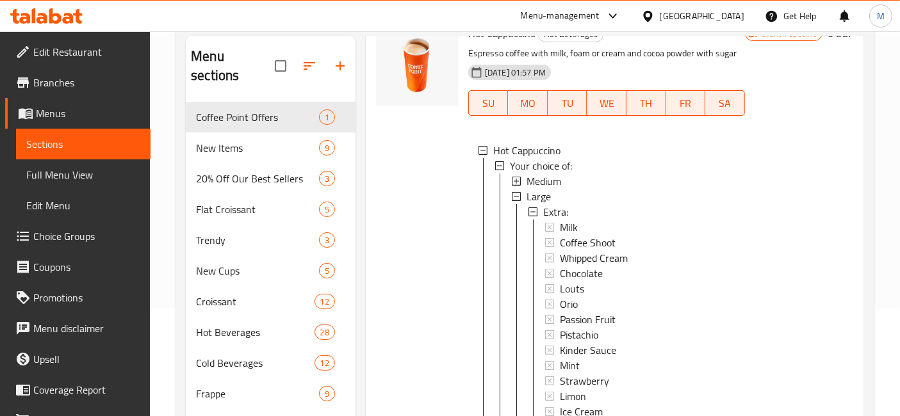
scroll to position [142, 0]
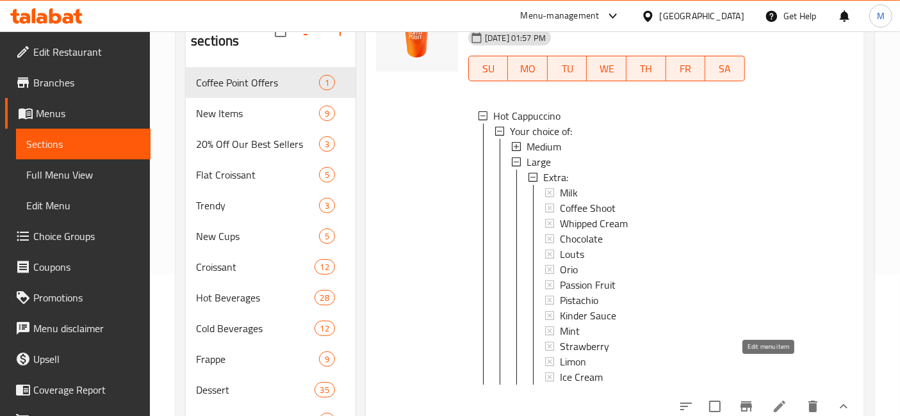
click at [772, 399] on icon at bounding box center [779, 406] width 15 height 15
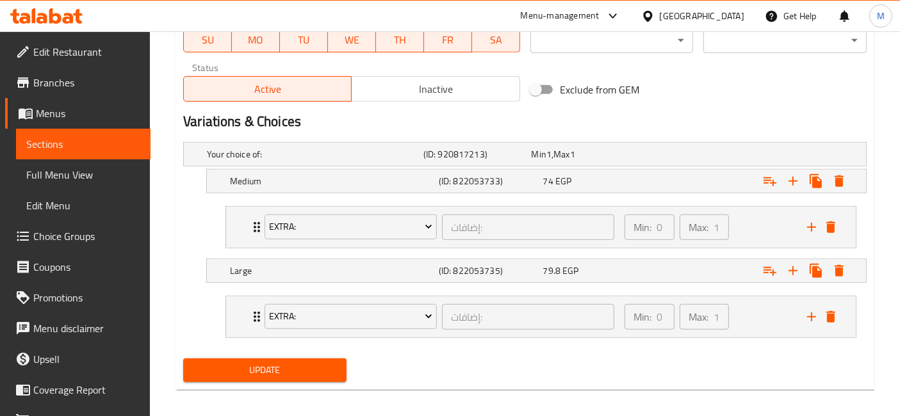
scroll to position [639, 0]
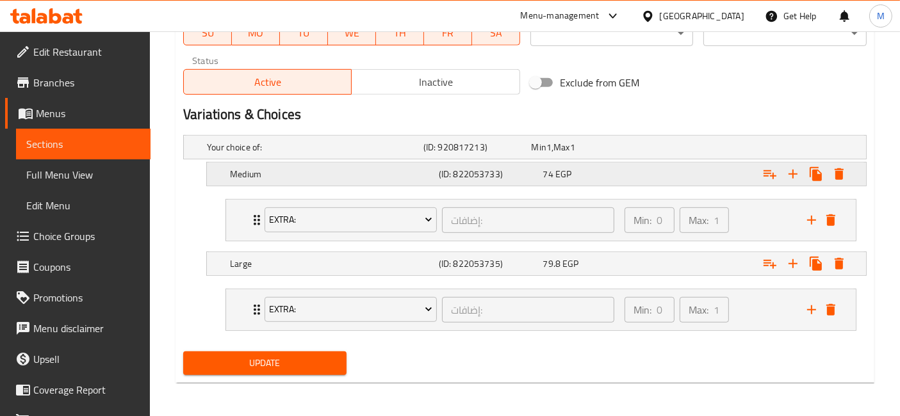
click at [464, 168] on h5 "(ID: 822053733)" at bounding box center [488, 174] width 99 height 13
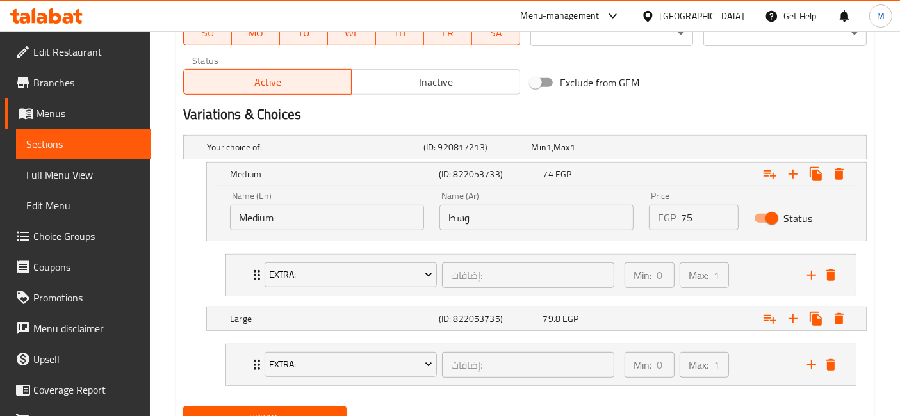
click at [720, 208] on input "75" at bounding box center [709, 218] width 57 height 26
click at [720, 208] on input "76" at bounding box center [709, 218] width 57 height 26
click at [720, 208] on input "77" at bounding box center [709, 218] width 57 height 26
click at [720, 208] on input "78" at bounding box center [709, 218] width 57 height 26
click at [720, 208] on input "79" at bounding box center [709, 218] width 57 height 26
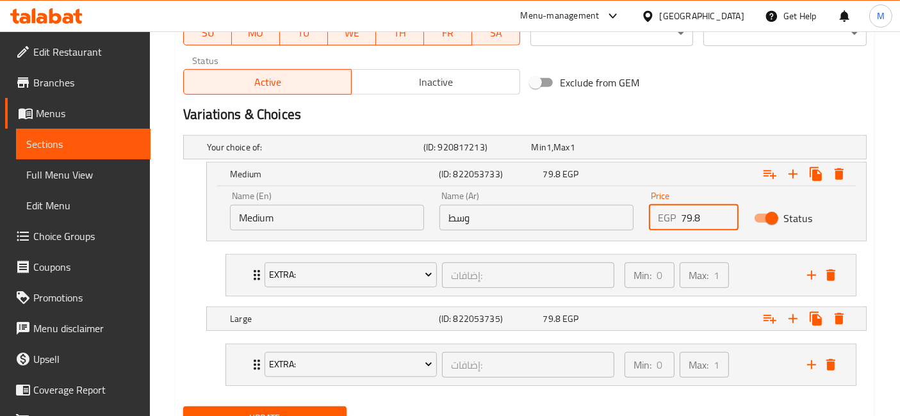
type input "79.8"
click at [183, 407] on button "Update" at bounding box center [264, 419] width 163 height 24
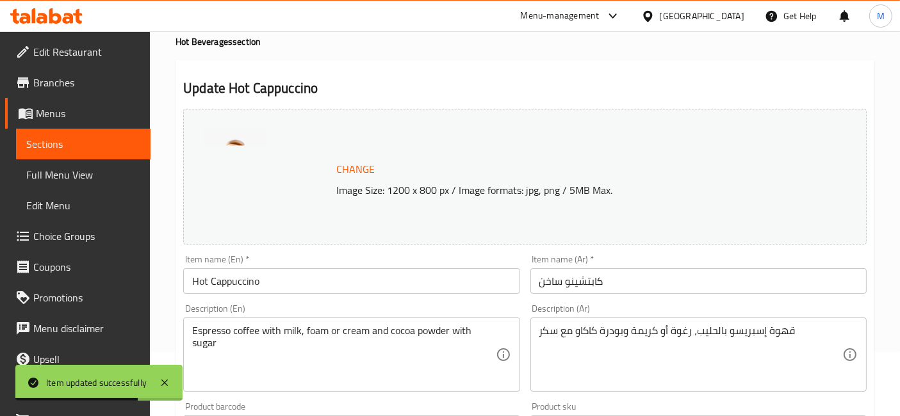
scroll to position [0, 0]
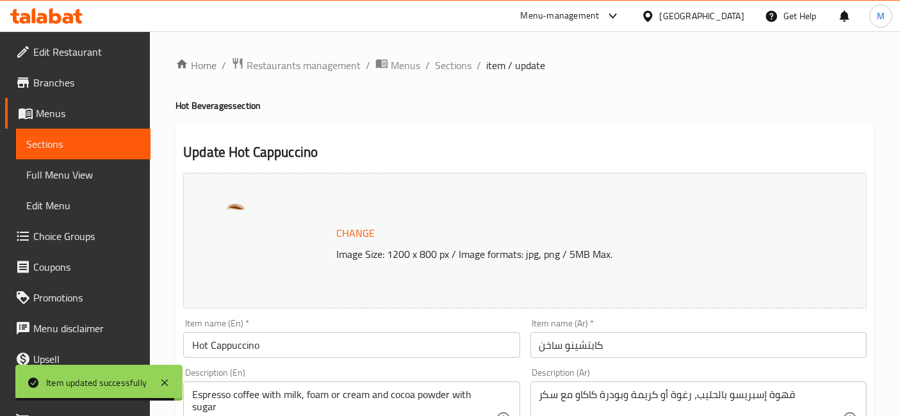
click at [40, 13] on icon at bounding box center [42, 18] width 11 height 11
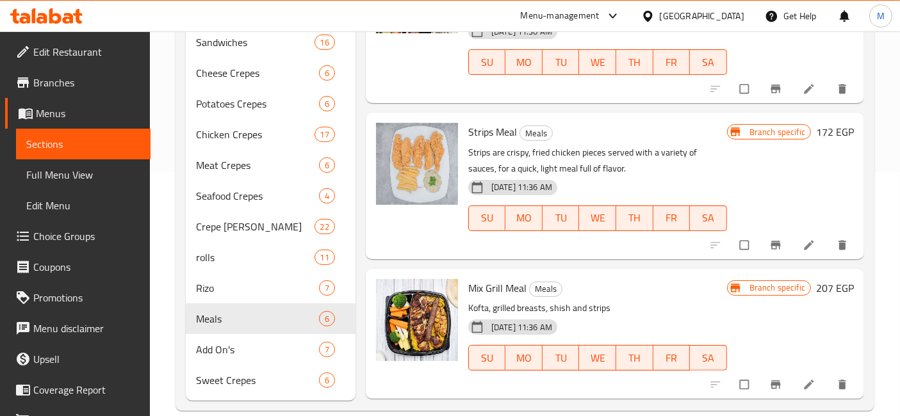
scroll to position [356, 0]
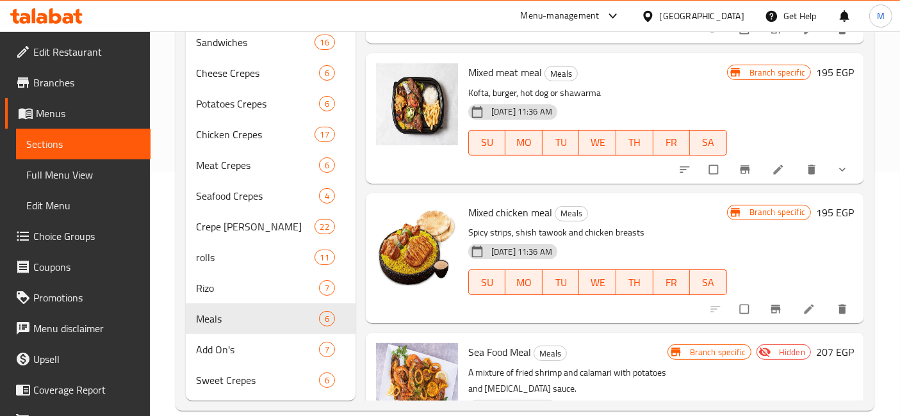
click at [30, 8] on icon at bounding box center [46, 15] width 72 height 15
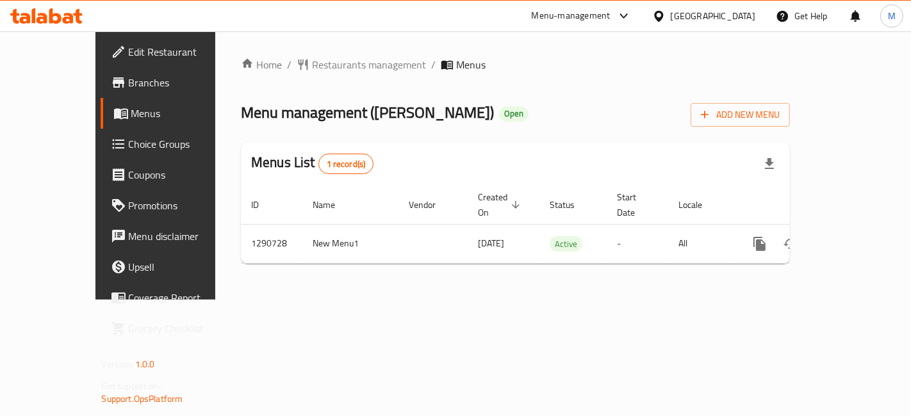
click at [129, 78] on span "Branches" at bounding box center [183, 82] width 108 height 15
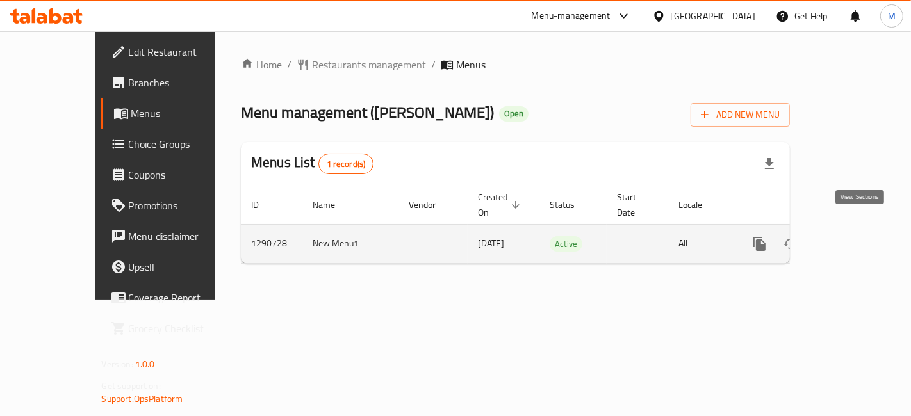
click at [860, 236] on icon "enhanced table" at bounding box center [851, 243] width 15 height 15
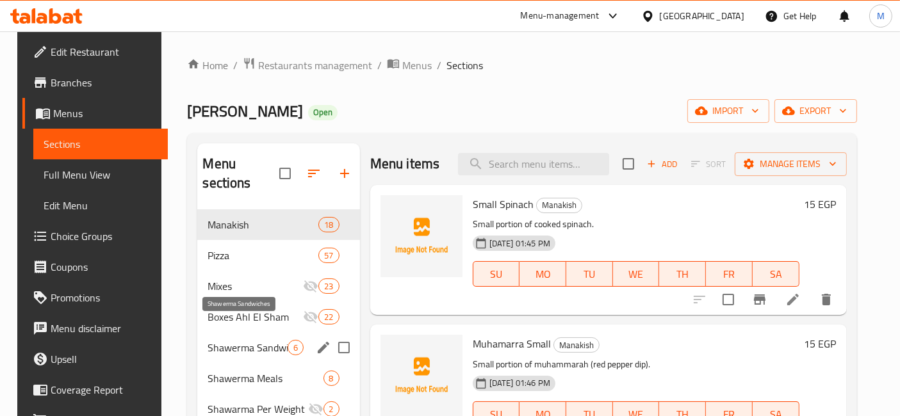
click at [208, 340] on span "Shawerma Sandwiches" at bounding box center [247, 347] width 79 height 15
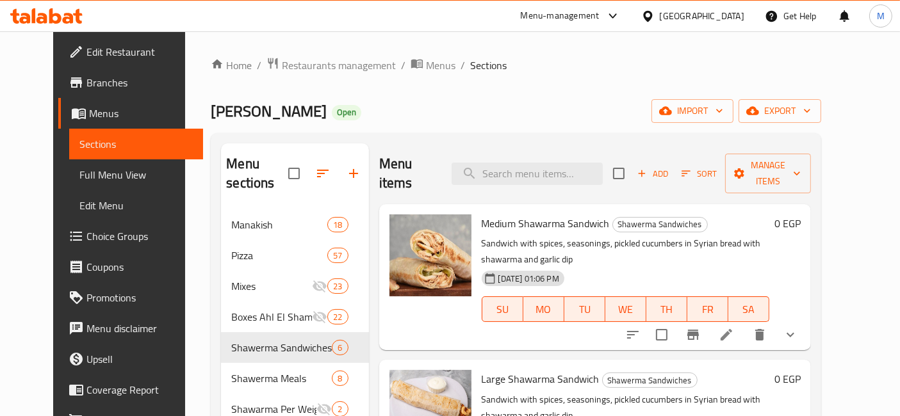
click at [798, 327] on icon "show more" at bounding box center [790, 334] width 15 height 15
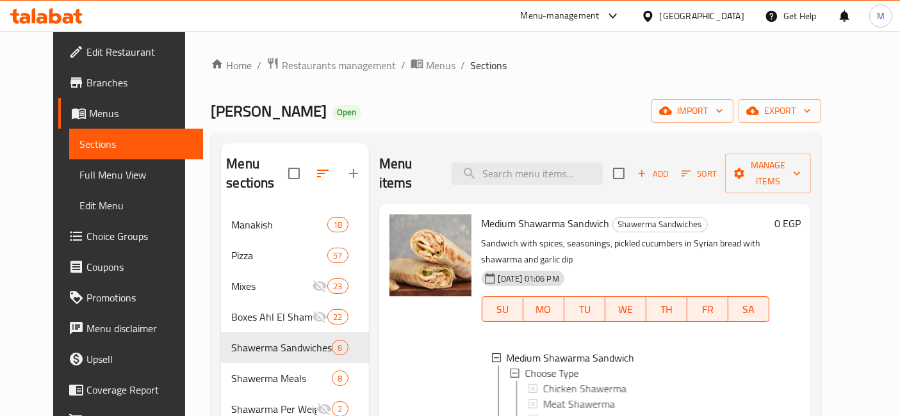
scroll to position [71, 0]
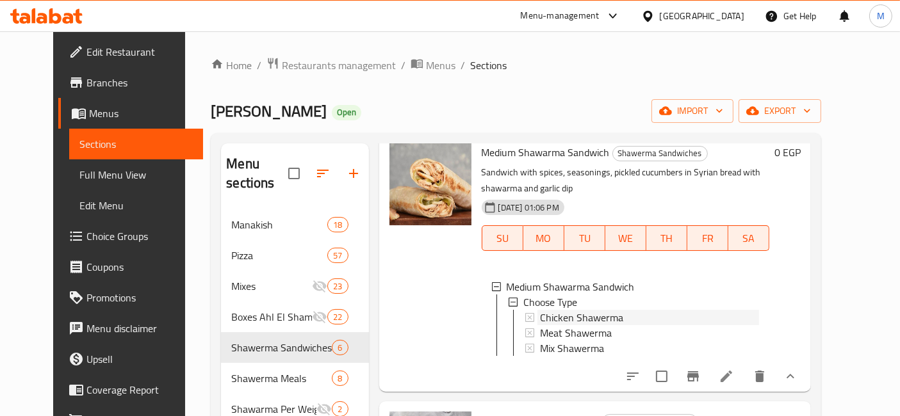
click at [609, 310] on div "Chicken Shawerma" at bounding box center [650, 317] width 220 height 15
click at [548, 325] on span "Meat Shawerma" at bounding box center [576, 332] width 72 height 15
click at [566, 341] on span "Mix Shawerma" at bounding box center [572, 348] width 64 height 15
click at [744, 365] on li at bounding box center [727, 376] width 36 height 23
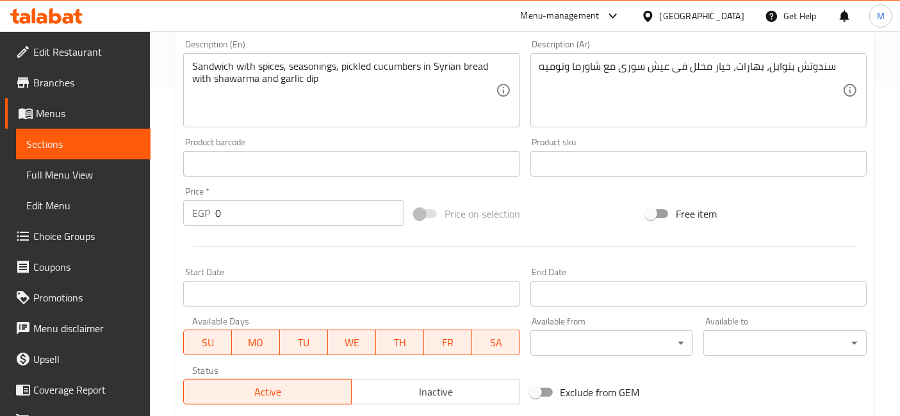
scroll to position [1, 0]
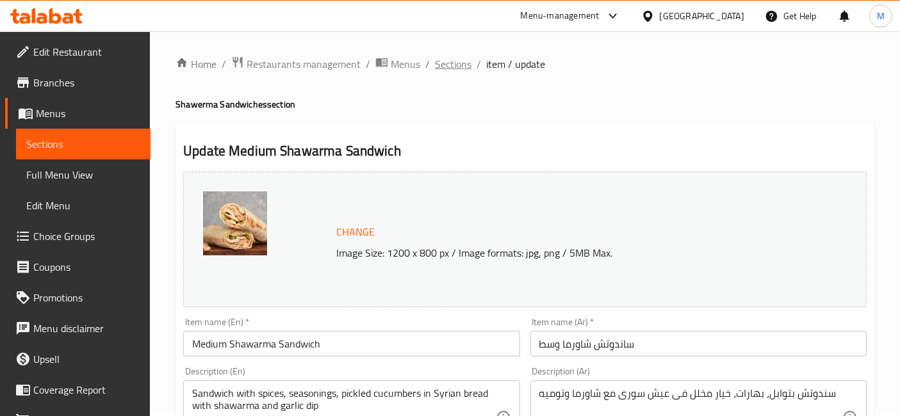
click at [436, 72] on span "Sections" at bounding box center [453, 63] width 37 height 15
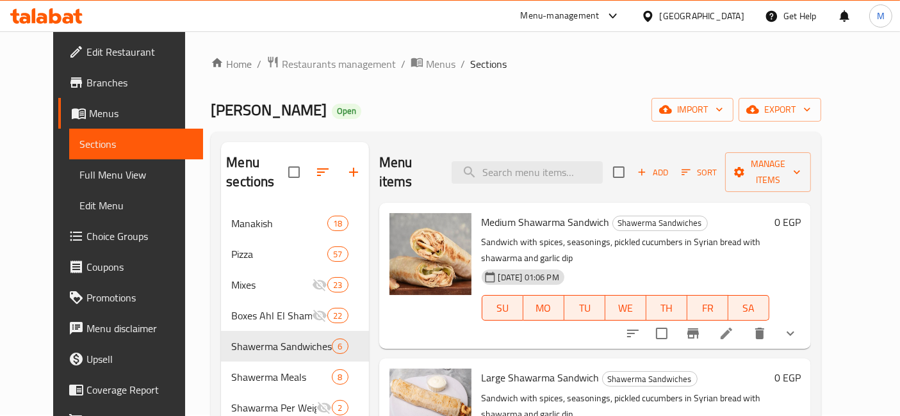
click at [806, 318] on button "show more" at bounding box center [790, 333] width 31 height 31
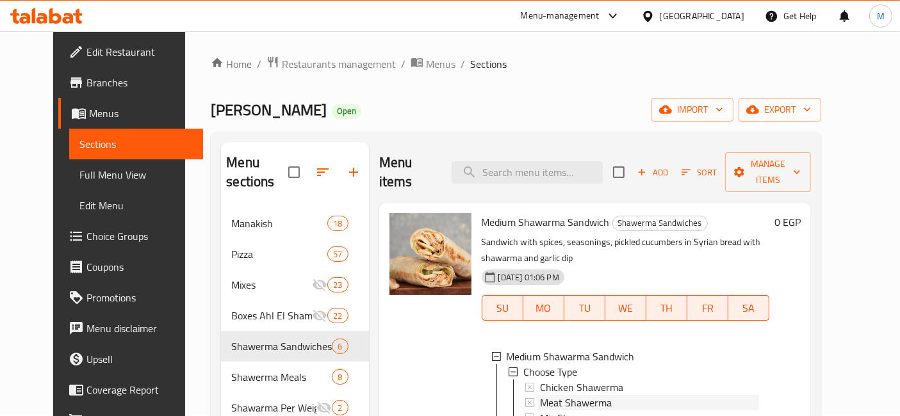
click at [605, 395] on div "Meat Shawerma" at bounding box center [650, 402] width 220 height 15
click at [571, 411] on span "Mix Shawerma" at bounding box center [572, 418] width 64 height 15
click at [588, 380] on span "Chicken Shawerma" at bounding box center [581, 387] width 83 height 15
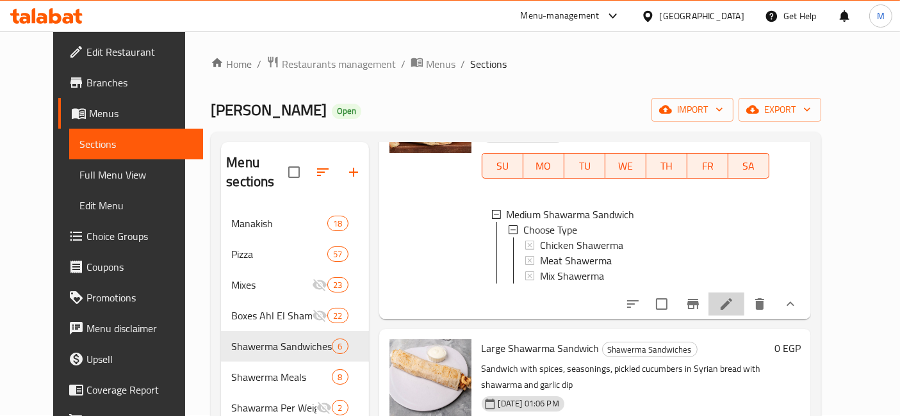
click at [744, 293] on li at bounding box center [727, 304] width 36 height 23
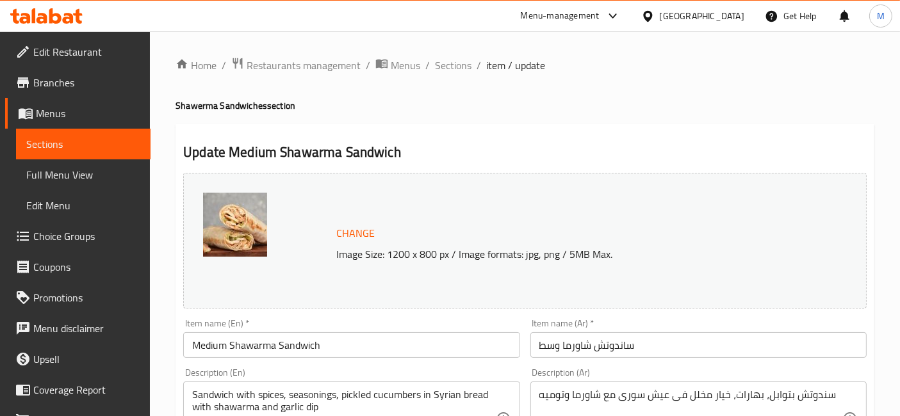
scroll to position [569, 0]
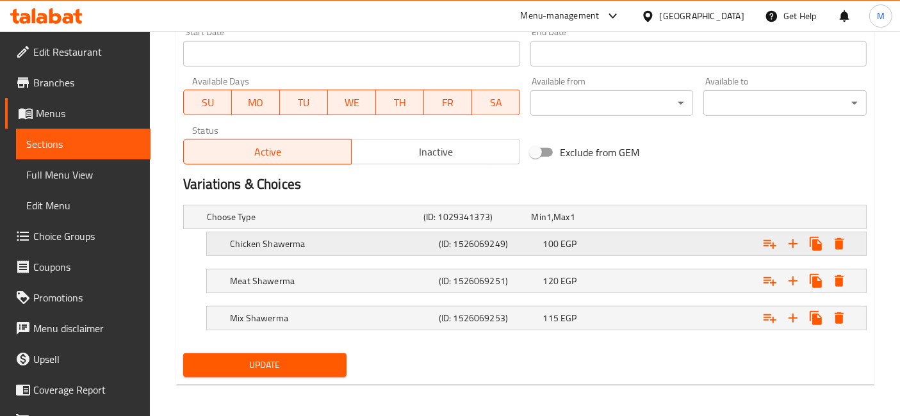
click at [511, 238] on h5 "(ID: 1526069249)" at bounding box center [488, 244] width 99 height 13
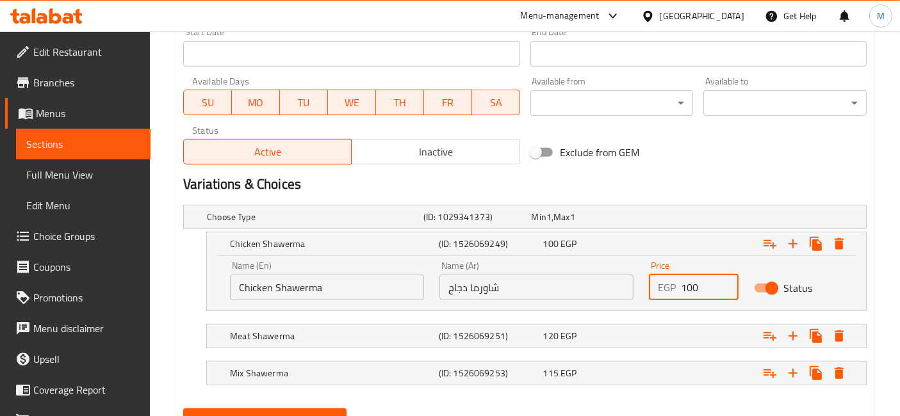
drag, startPoint x: 688, startPoint y: 300, endPoint x: 679, endPoint y: 303, distance: 9.3
click at [679, 303] on div "Price EGP 100 Price" at bounding box center [693, 281] width 104 height 54
type input "85"
click at [677, 324] on div "Expand" at bounding box center [748, 336] width 209 height 28
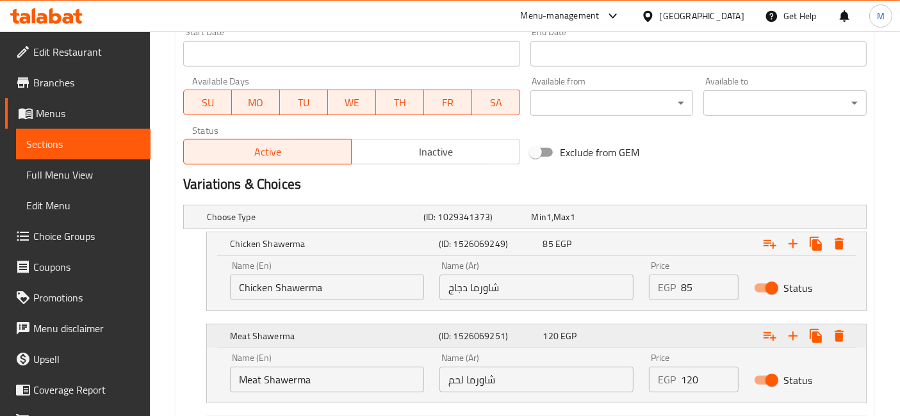
scroll to position [641, 0]
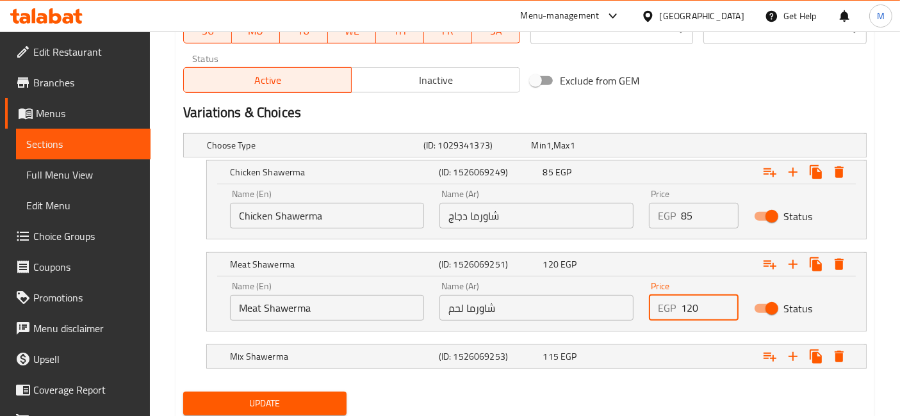
click at [694, 306] on input "120" at bounding box center [709, 308] width 57 height 26
type input "95"
click at [701, 355] on div "Expand" at bounding box center [748, 357] width 209 height 28
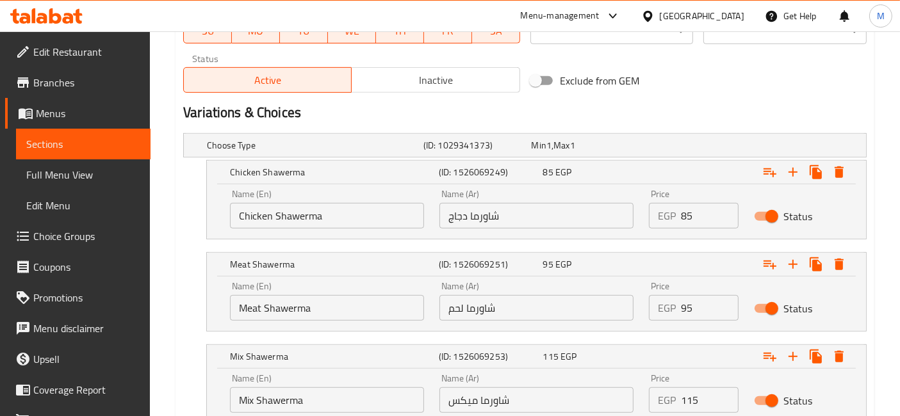
click at [696, 392] on input "115" at bounding box center [709, 401] width 57 height 26
type input "100"
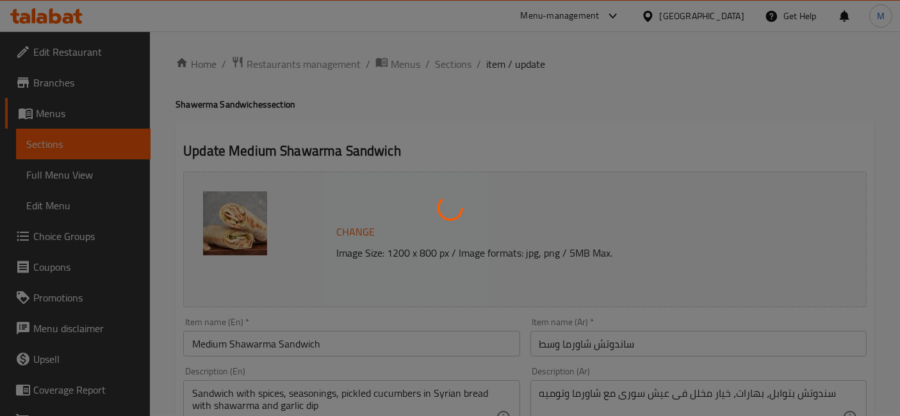
scroll to position [0, 0]
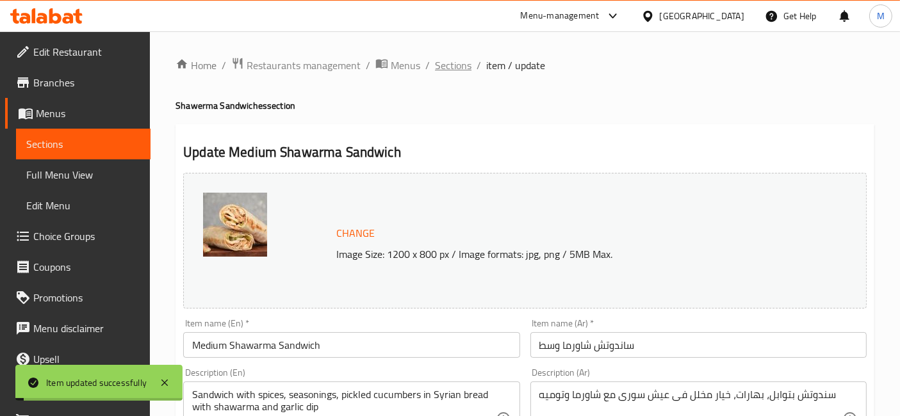
click at [445, 67] on span "Sections" at bounding box center [453, 65] width 37 height 15
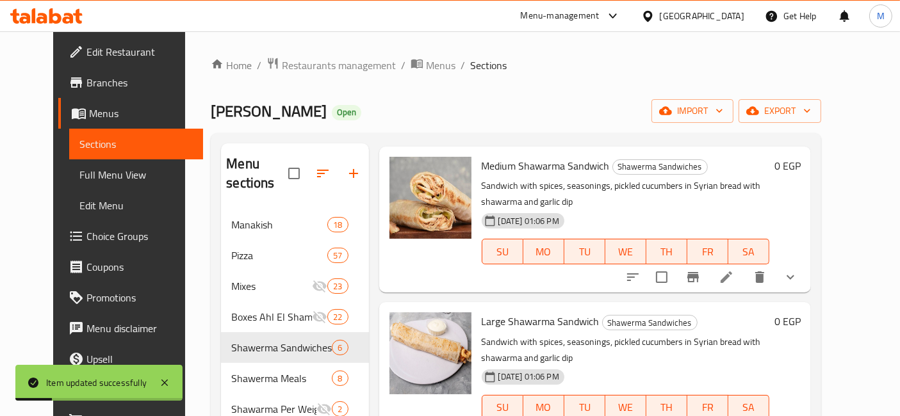
scroll to position [71, 0]
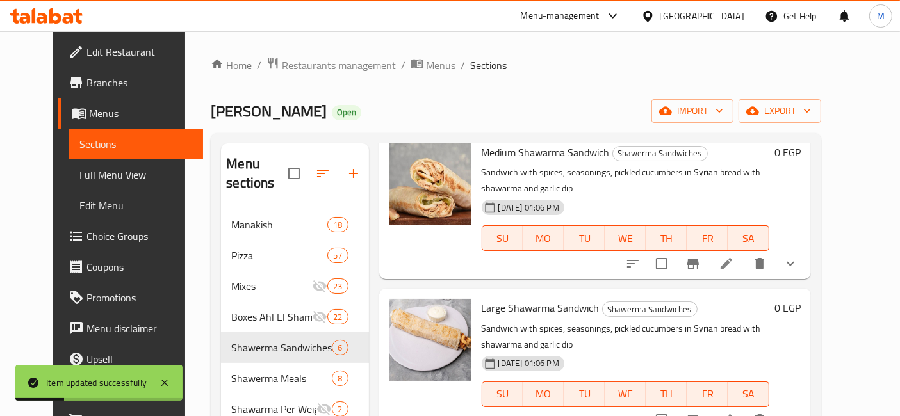
drag, startPoint x: 841, startPoint y: 408, endPoint x: 787, endPoint y: 356, distance: 75.2
click at [806, 408] on button "show more" at bounding box center [790, 420] width 31 height 31
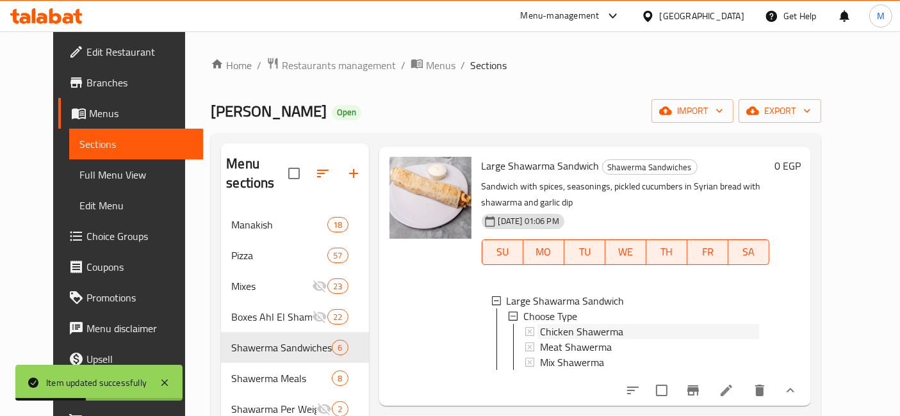
click at [598, 324] on span "Chicken Shawerma" at bounding box center [581, 331] width 83 height 15
click at [734, 383] on icon at bounding box center [726, 390] width 15 height 15
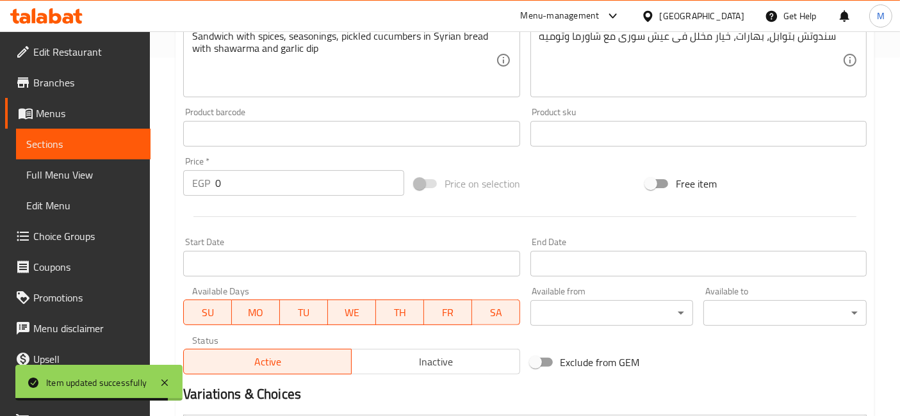
scroll to position [498, 0]
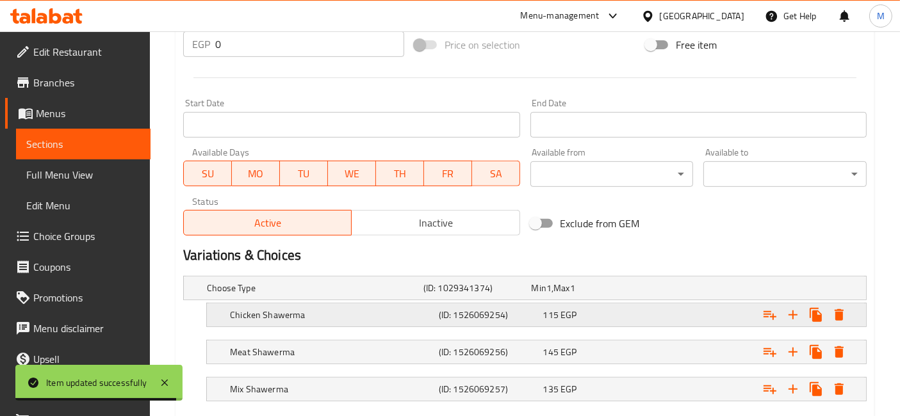
click at [689, 314] on div "Expand" at bounding box center [748, 315] width 209 height 28
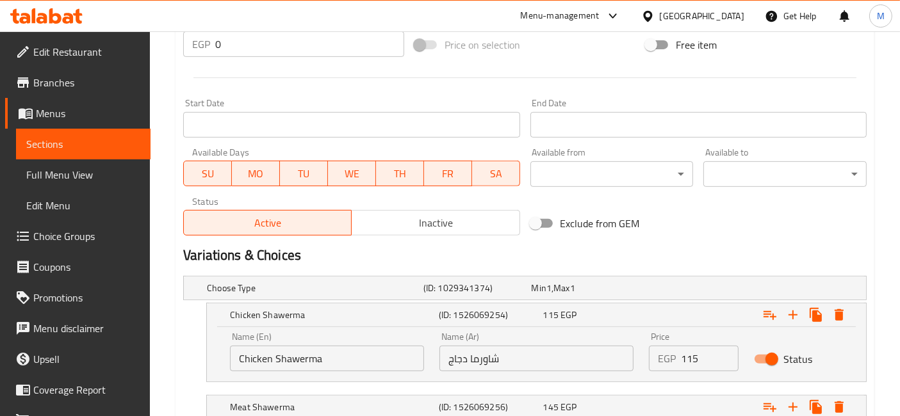
click at [688, 358] on input "115" at bounding box center [709, 359] width 57 height 26
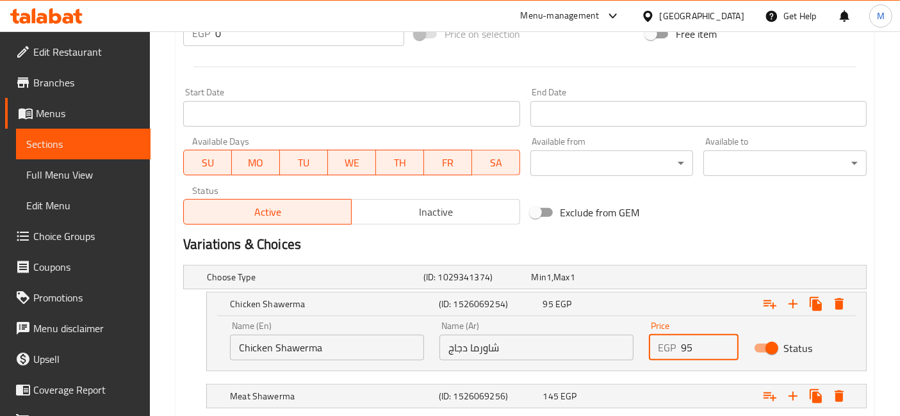
scroll to position [569, 0]
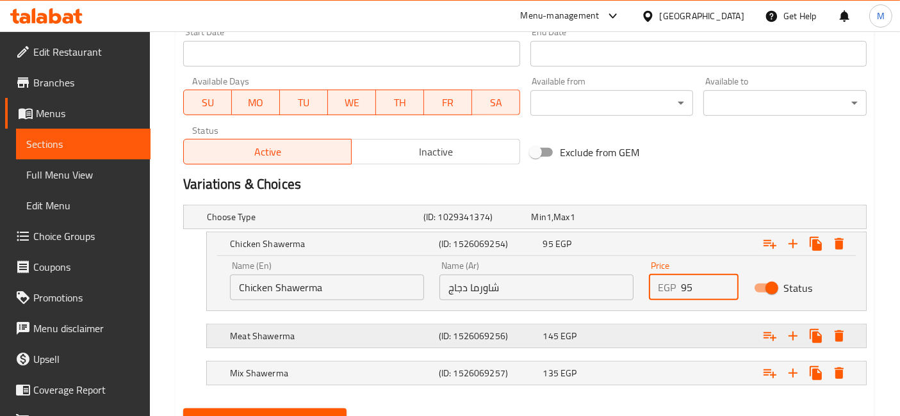
type input "95"
click at [677, 324] on div "Expand" at bounding box center [748, 336] width 209 height 28
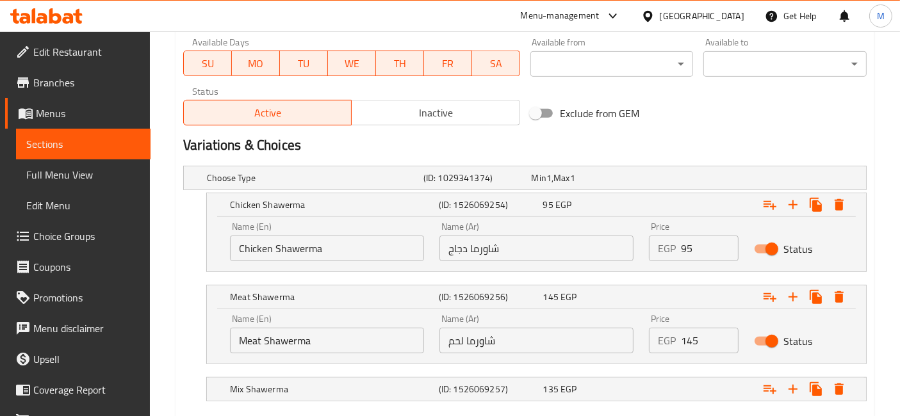
scroll to position [641, 0]
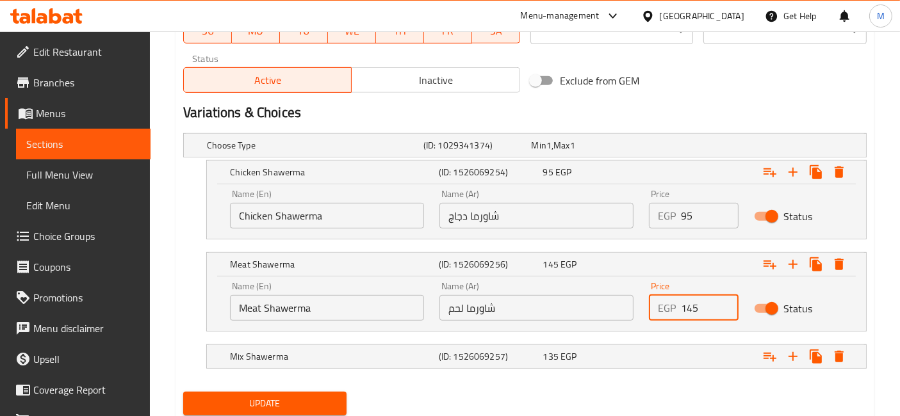
click at [693, 315] on input "145" at bounding box center [709, 308] width 57 height 26
type input "120"
click at [682, 363] on div "Expand" at bounding box center [748, 357] width 209 height 28
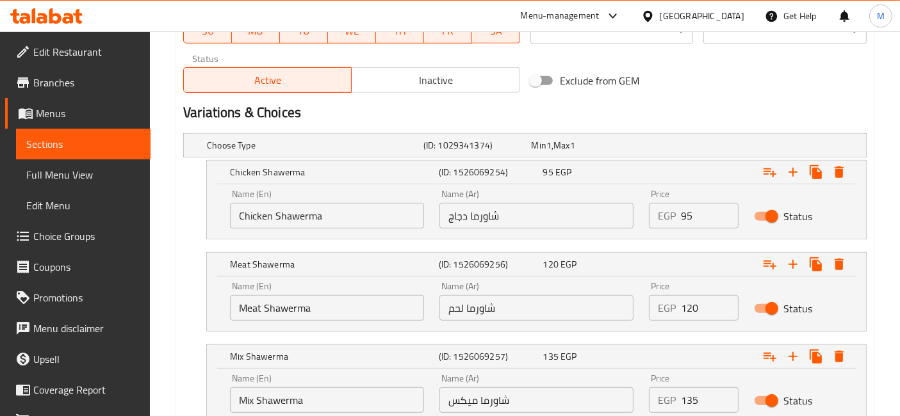
click at [693, 391] on input "135" at bounding box center [709, 401] width 57 height 26
type input "115"
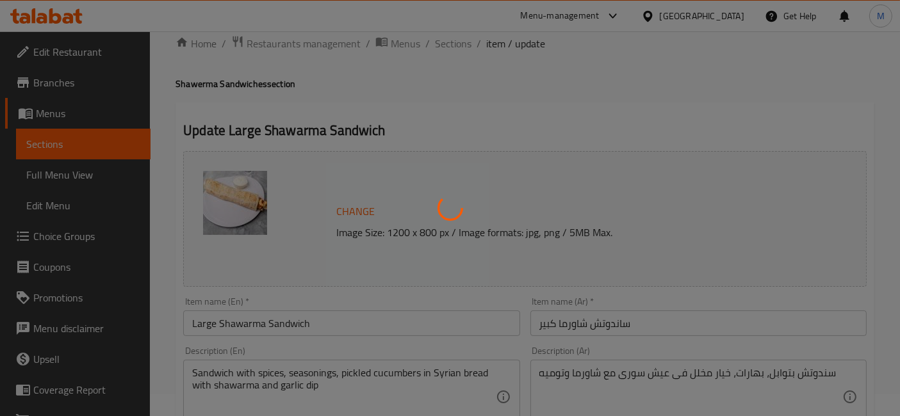
scroll to position [0, 0]
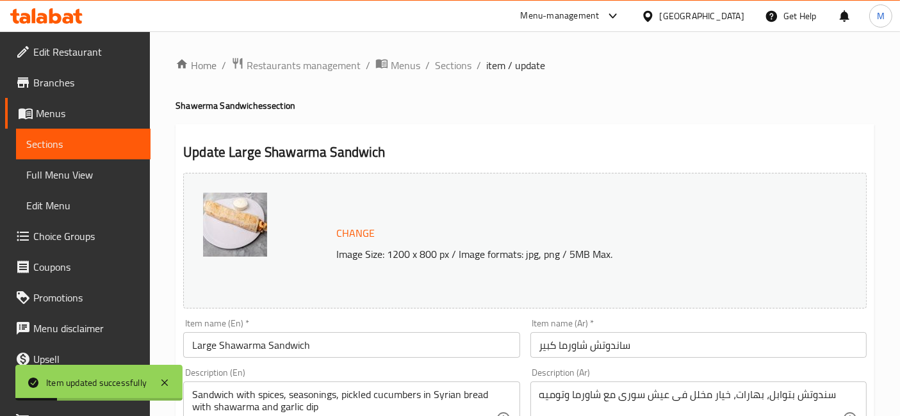
drag, startPoint x: 466, startPoint y: 70, endPoint x: 228, endPoint y: 3, distance: 247.6
click at [466, 70] on span "Sections" at bounding box center [453, 65] width 37 height 15
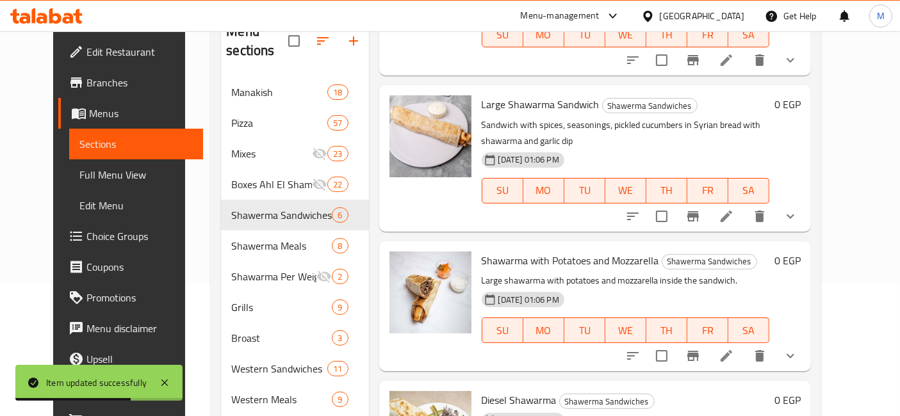
scroll to position [190, 0]
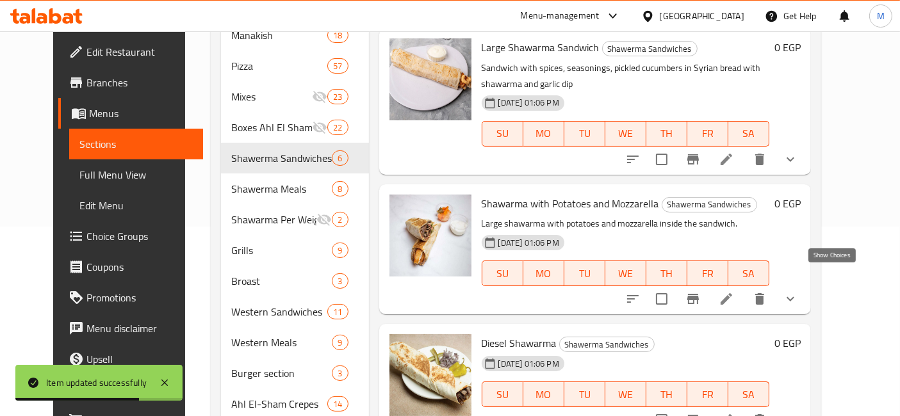
click at [798, 291] on icon "show more" at bounding box center [790, 298] width 15 height 15
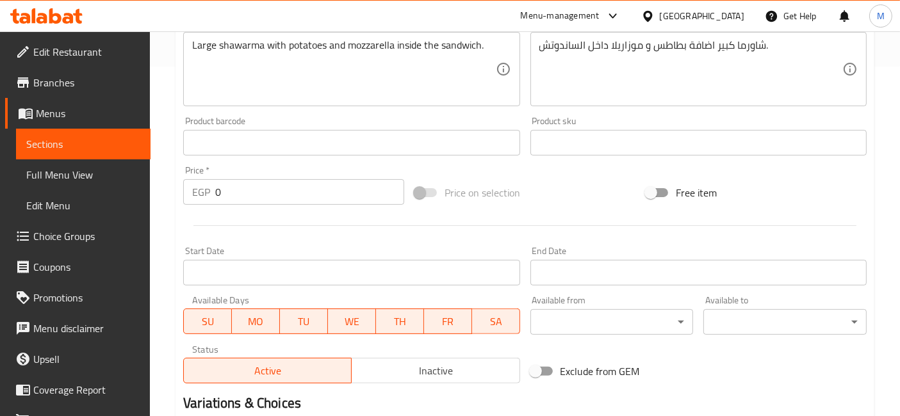
scroll to position [498, 0]
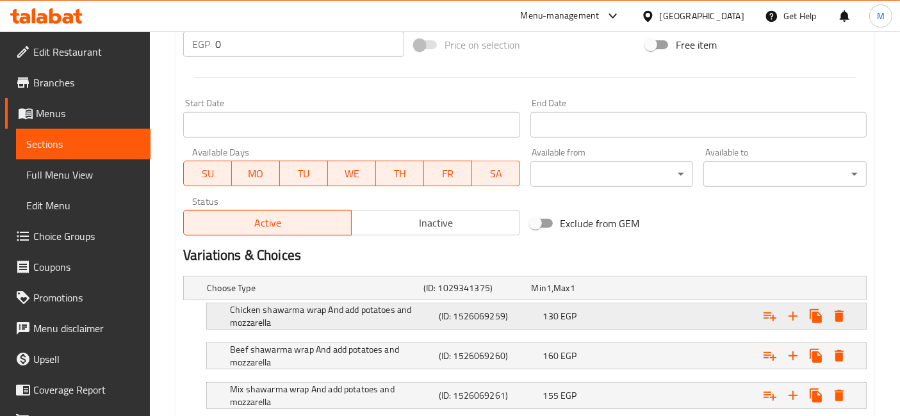
click at [596, 312] on div "130 EGP" at bounding box center [592, 316] width 99 height 13
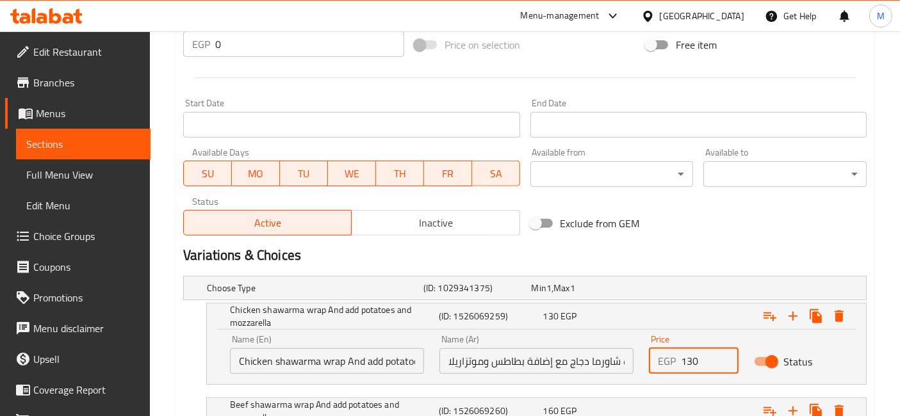
click at [694, 357] on input "130" at bounding box center [709, 362] width 57 height 26
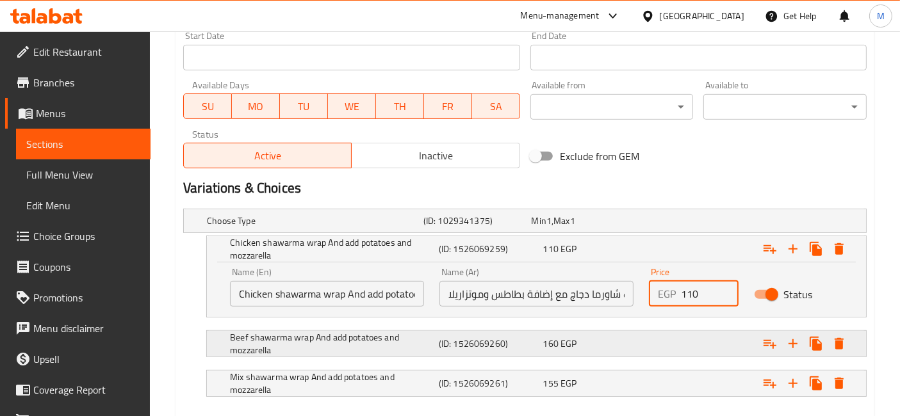
scroll to position [569, 0]
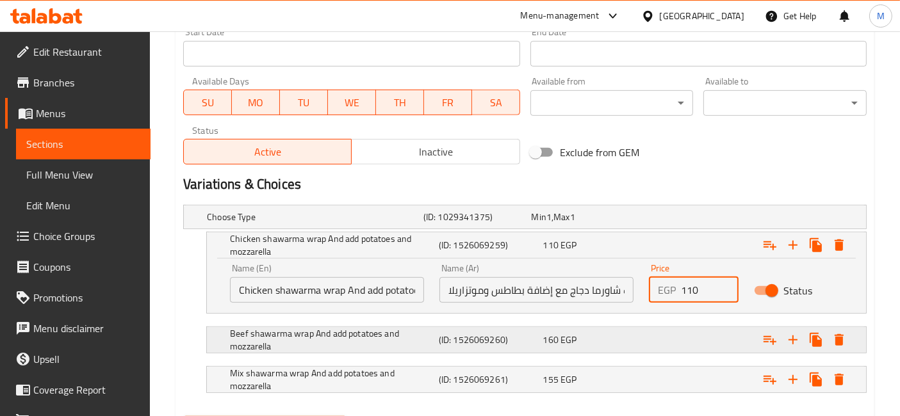
type input "110"
click at [663, 336] on div "Expand" at bounding box center [748, 340] width 209 height 28
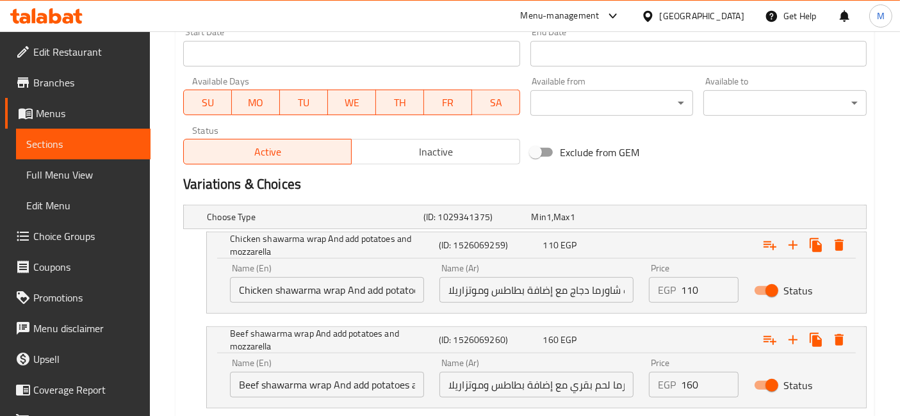
scroll to position [641, 0]
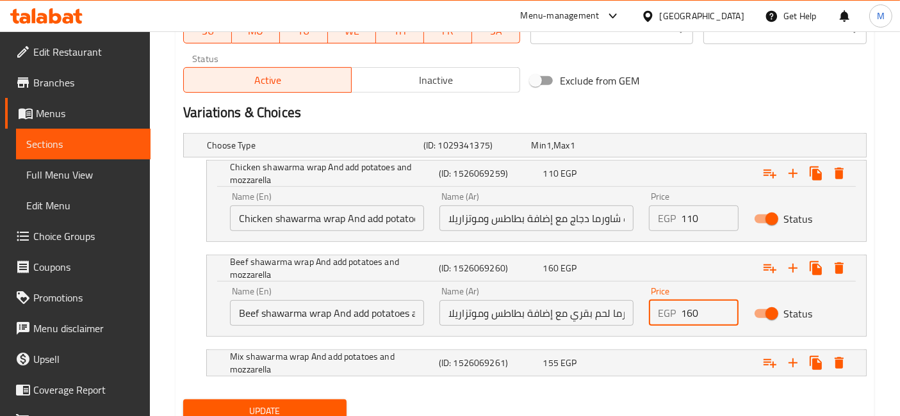
click at [682, 316] on input "160" at bounding box center [709, 313] width 57 height 26
type input "135"
click at [698, 356] on div "Expand" at bounding box center [748, 363] width 209 height 28
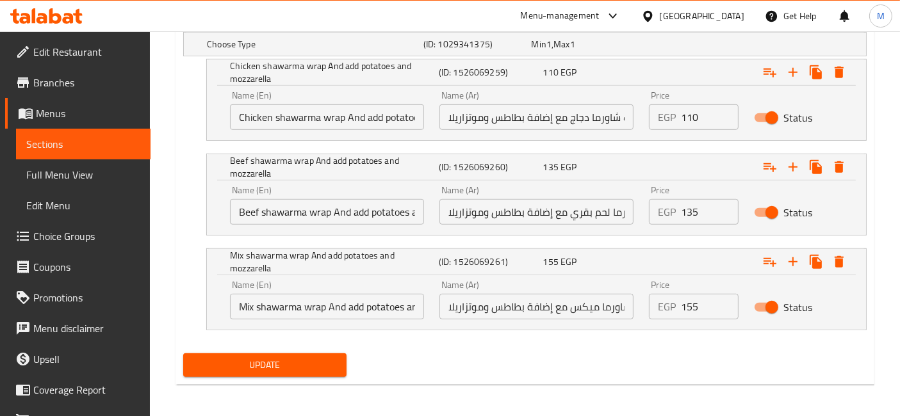
scroll to position [742, 0]
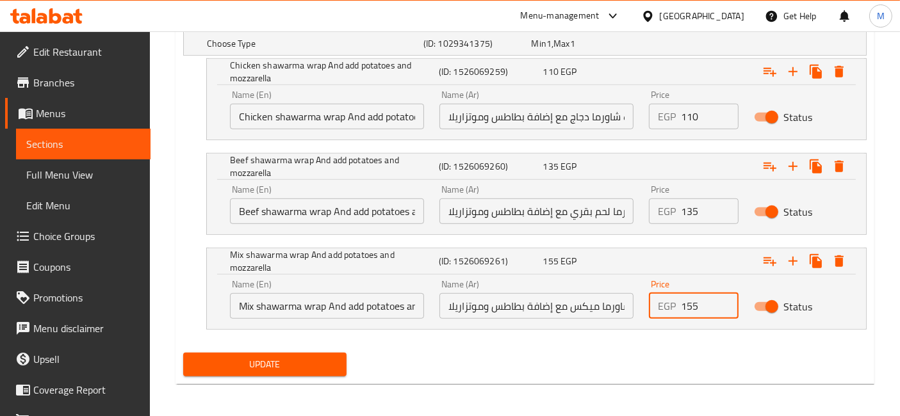
click at [695, 304] on input "155" at bounding box center [709, 306] width 57 height 26
type input "120"
click at [183, 353] on button "Update" at bounding box center [264, 365] width 163 height 24
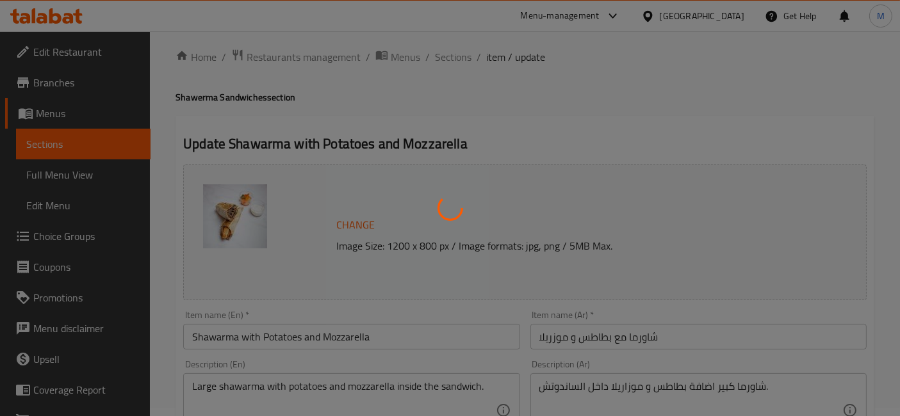
scroll to position [0, 0]
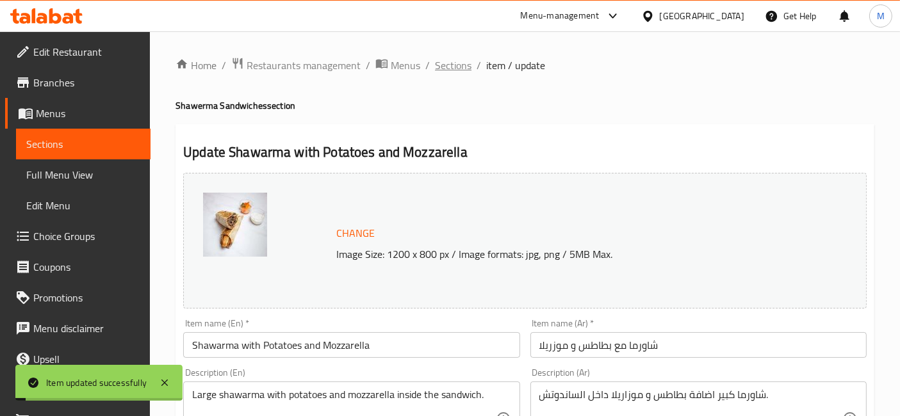
click at [441, 69] on span "Sections" at bounding box center [453, 65] width 37 height 15
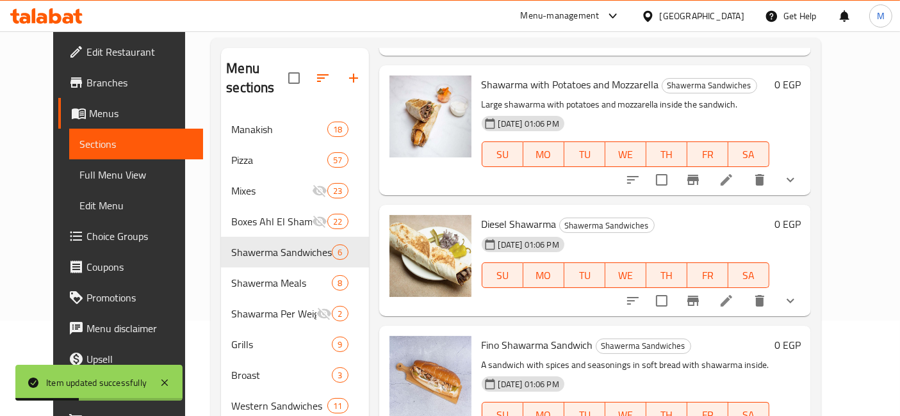
scroll to position [110, 0]
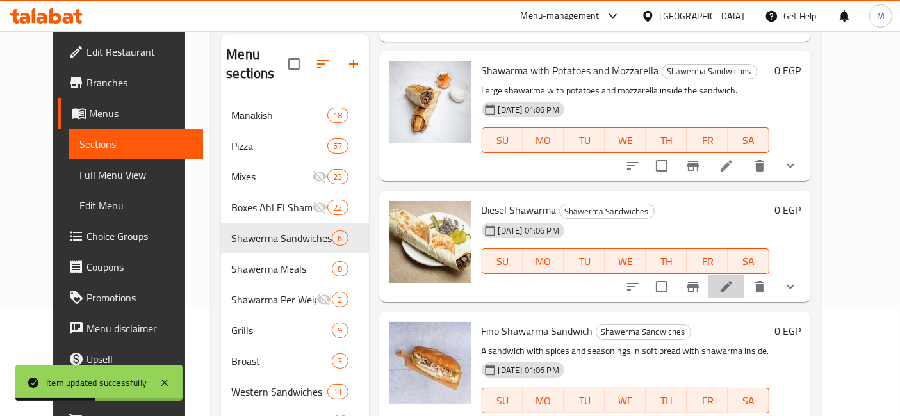
click at [744, 275] on li at bounding box center [727, 286] width 36 height 23
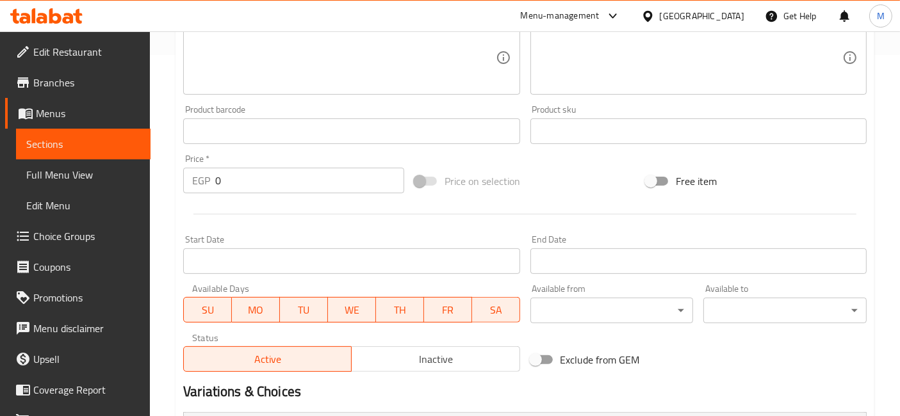
scroll to position [569, 0]
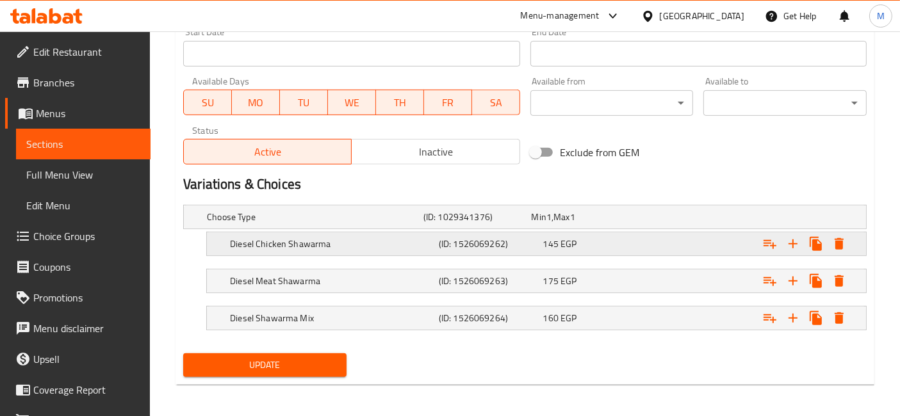
click at [650, 249] on div "Expand" at bounding box center [748, 244] width 209 height 28
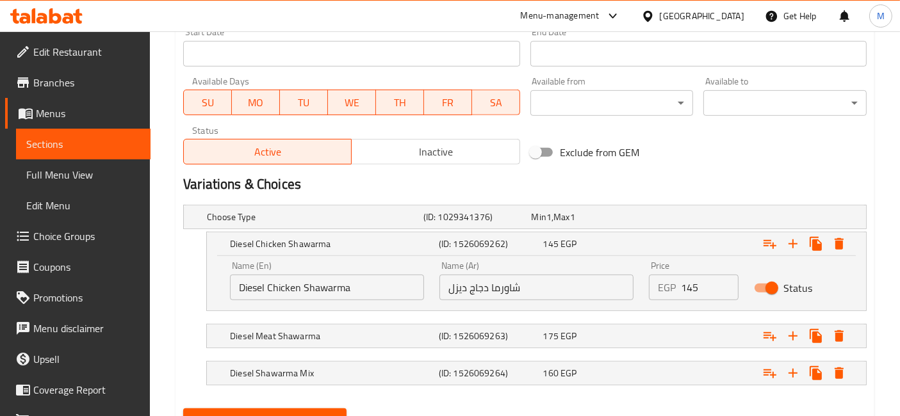
click at [685, 291] on input "145" at bounding box center [709, 288] width 57 height 26
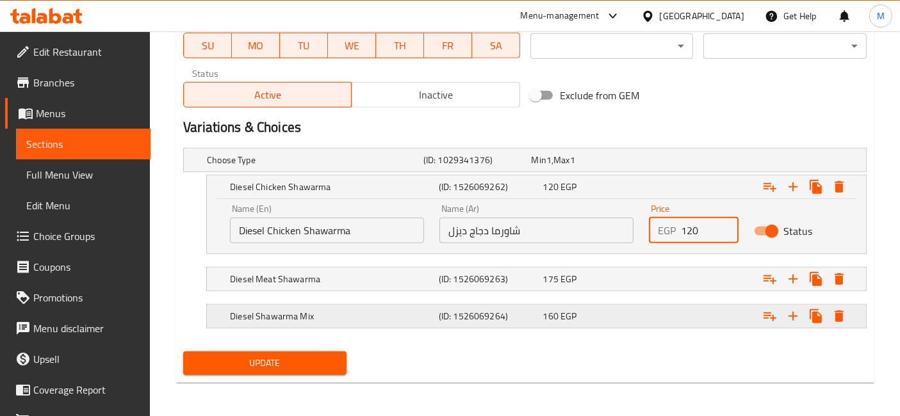
type input "120"
click at [679, 311] on div "Expand" at bounding box center [748, 316] width 209 height 28
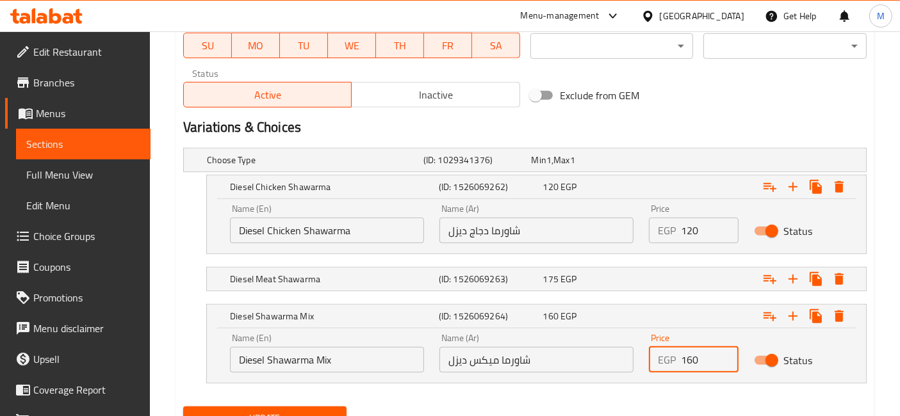
click at [689, 365] on input "160" at bounding box center [709, 360] width 57 height 26
type input "135"
click at [698, 283] on div "Expand" at bounding box center [748, 279] width 209 height 28
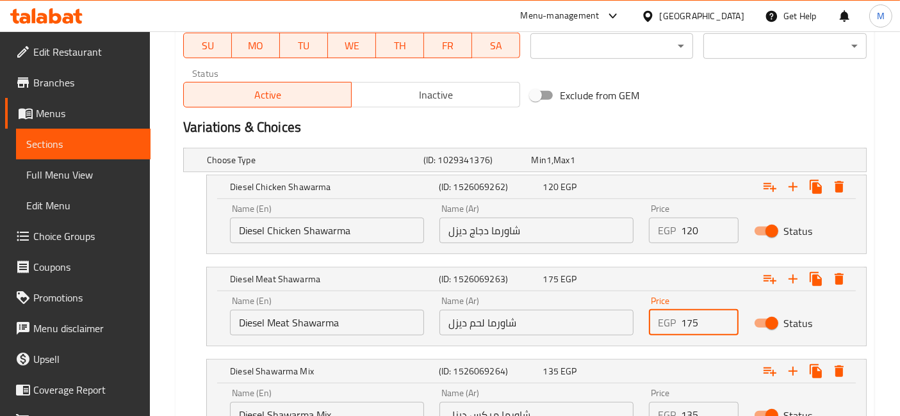
click at [696, 326] on input "175" at bounding box center [709, 323] width 57 height 26
click at [693, 326] on input "175" at bounding box center [709, 323] width 57 height 26
click at [693, 325] on input "175" at bounding box center [709, 323] width 57 height 26
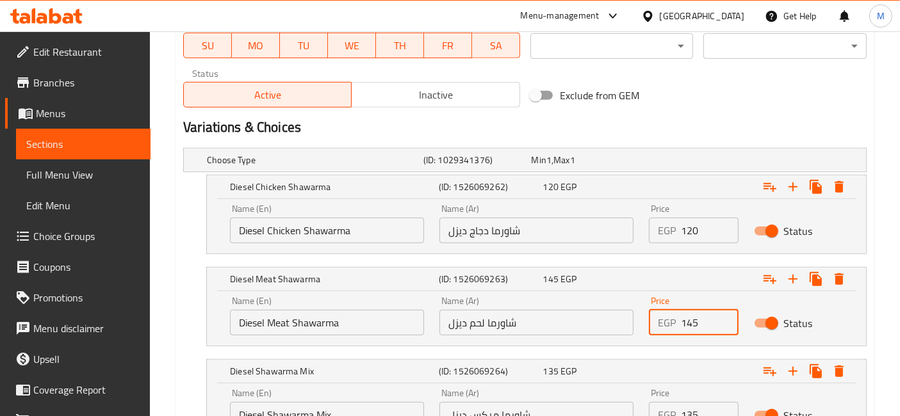
type input "145"
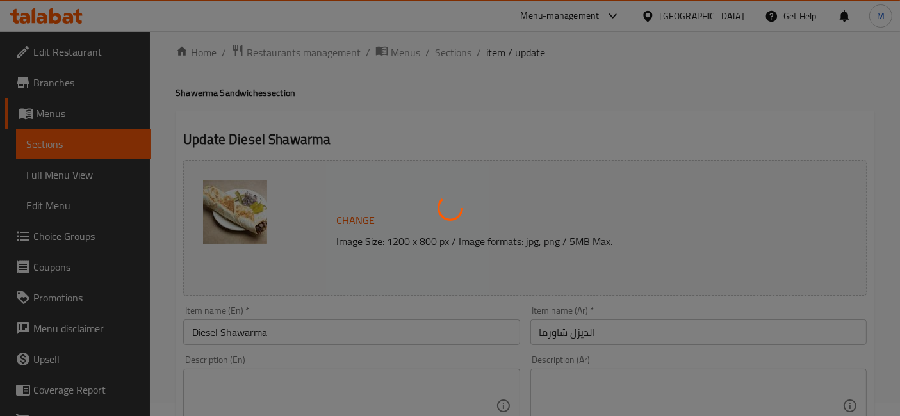
scroll to position [0, 0]
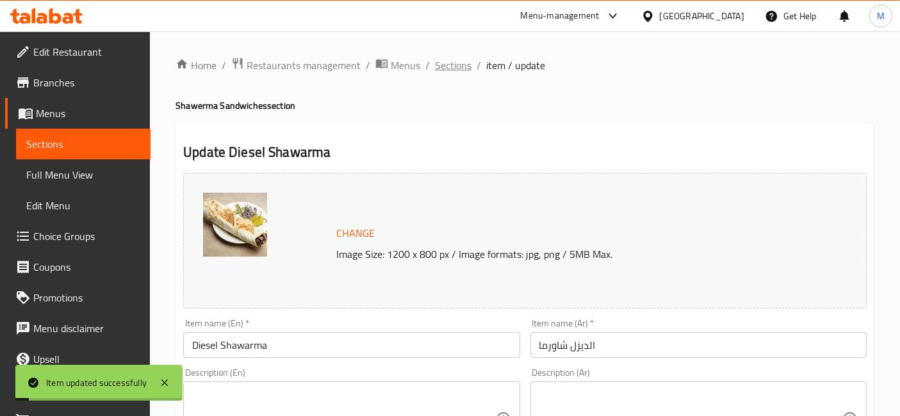
click at [458, 59] on span "Sections" at bounding box center [453, 65] width 37 height 15
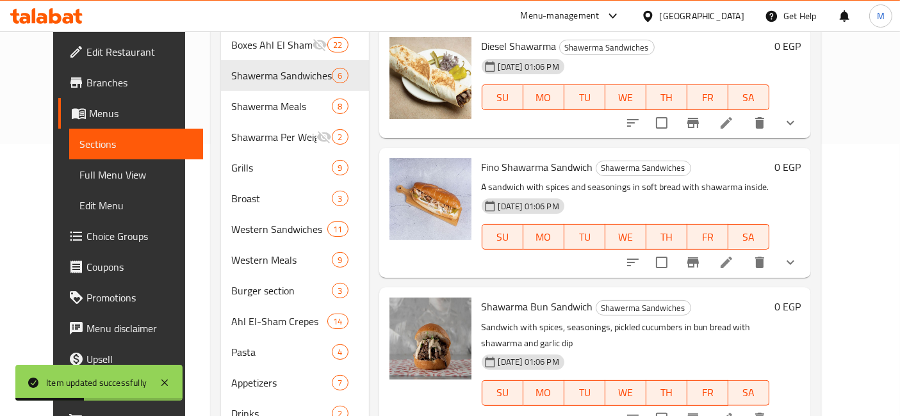
scroll to position [306, 0]
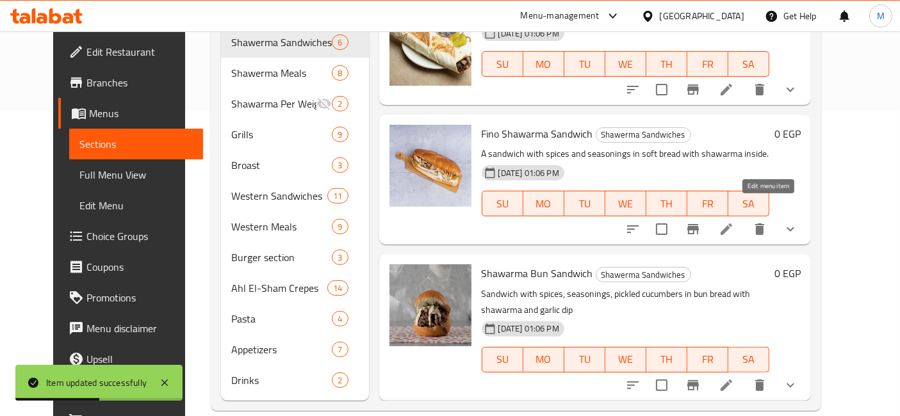
click at [734, 222] on icon at bounding box center [726, 229] width 15 height 15
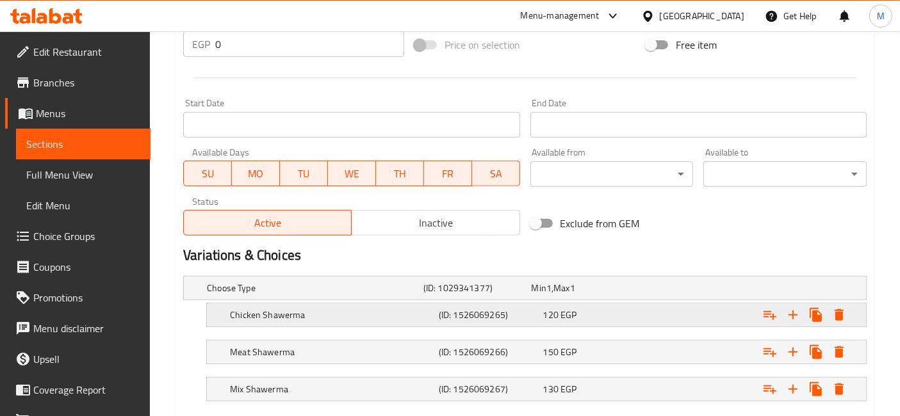
scroll to position [571, 0]
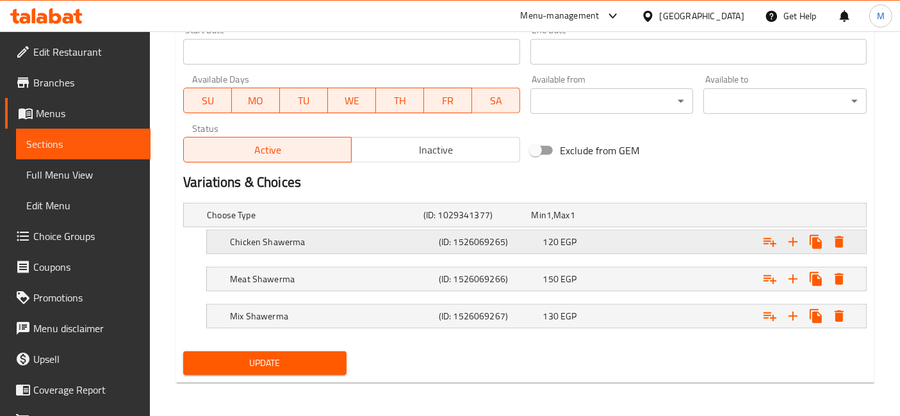
click at [617, 254] on div "Chicken Shawerma (ID: 1526069265) 120 EGP" at bounding box center [540, 242] width 626 height 28
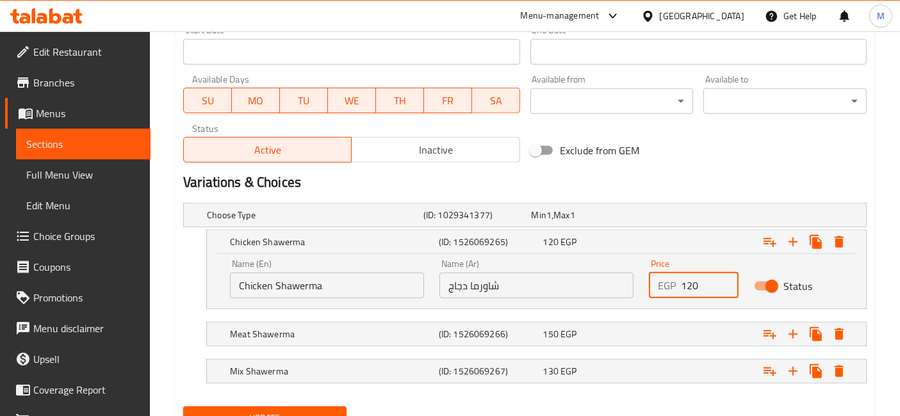
click at [695, 288] on input "120" at bounding box center [709, 286] width 57 height 26
type input "100"
click at [679, 320] on div "Expand" at bounding box center [748, 334] width 209 height 28
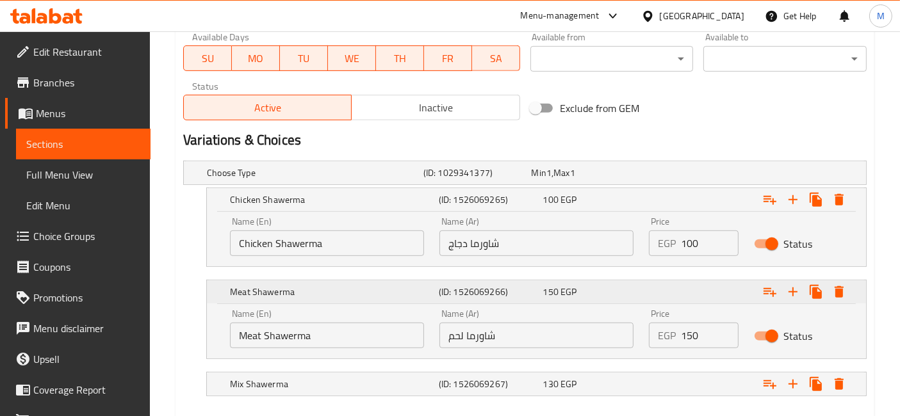
scroll to position [642, 0]
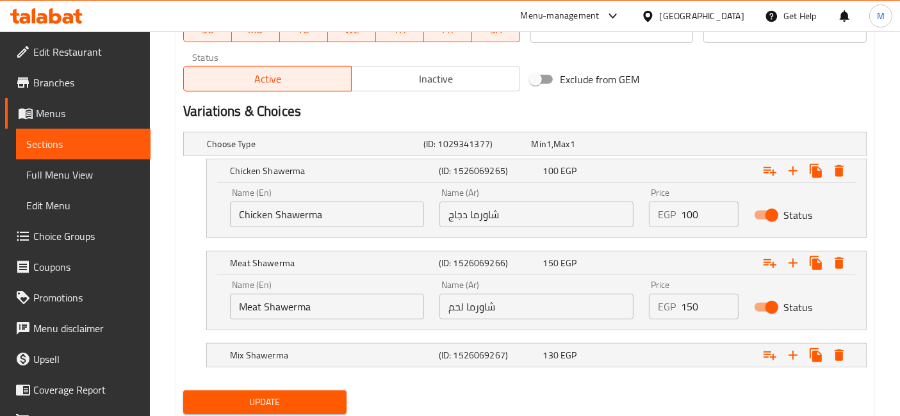
click at [692, 309] on input "150" at bounding box center [709, 307] width 57 height 26
type input "125"
click at [667, 354] on div "Expand" at bounding box center [748, 355] width 209 height 28
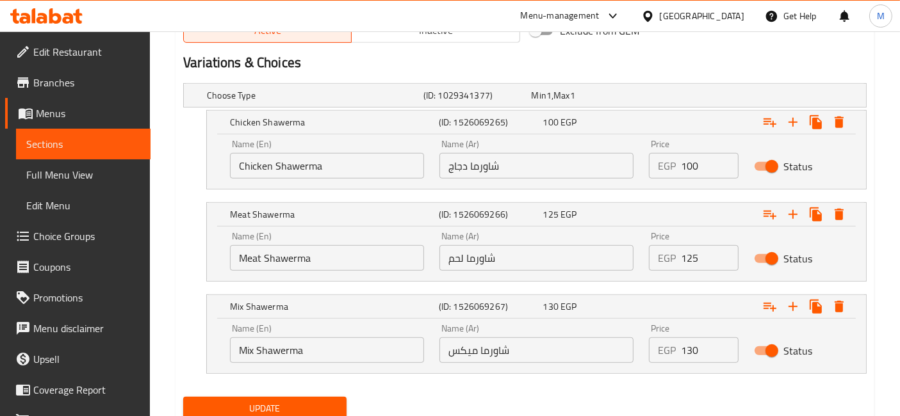
scroll to position [713, 0]
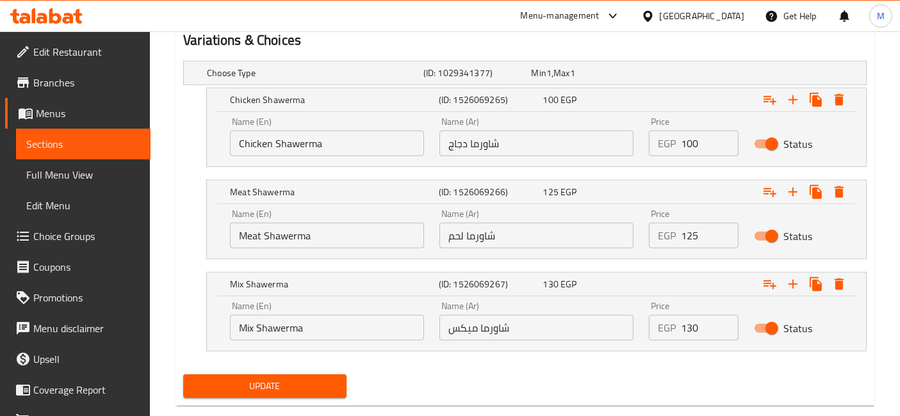
click at [696, 327] on input "130" at bounding box center [709, 328] width 57 height 26
click at [696, 327] on input "13011" at bounding box center [709, 328] width 57 height 26
type input "115"
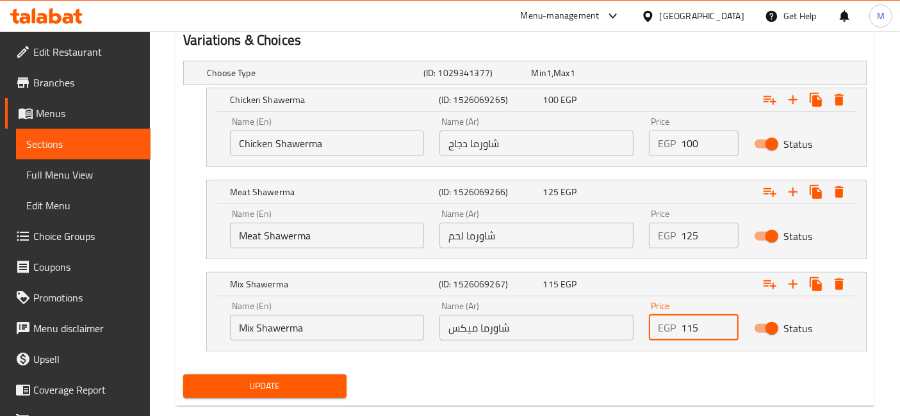
click at [183, 375] on button "Update" at bounding box center [264, 387] width 163 height 24
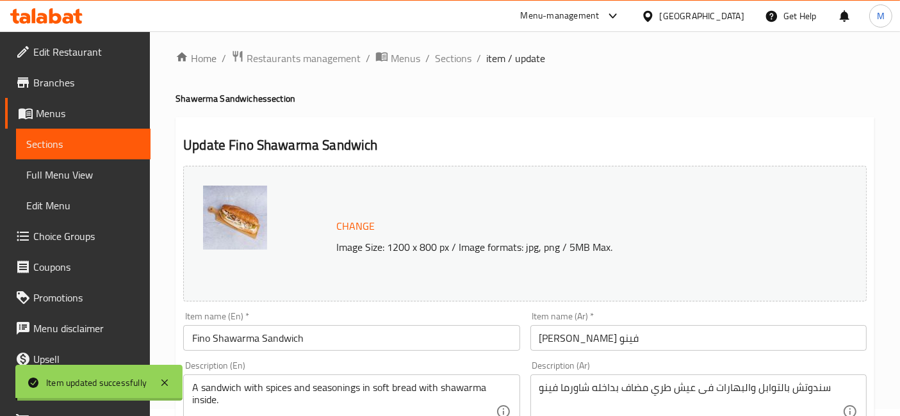
scroll to position [0, 0]
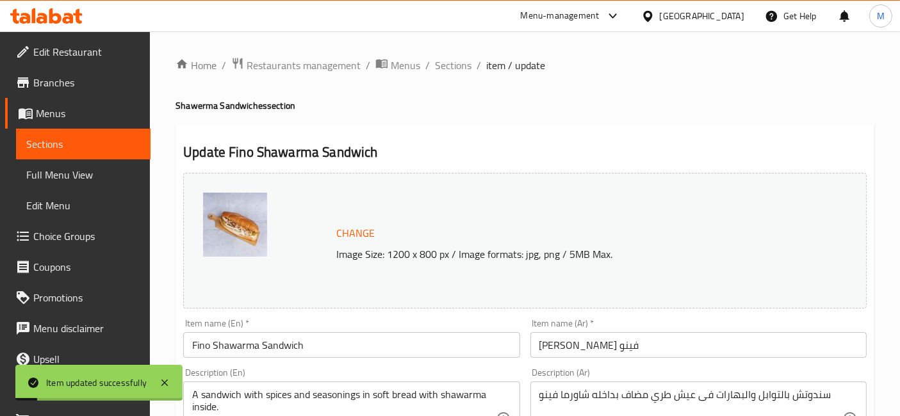
drag, startPoint x: 443, startPoint y: 64, endPoint x: 495, endPoint y: 86, distance: 56.5
click at [443, 64] on span "Sections" at bounding box center [453, 65] width 37 height 15
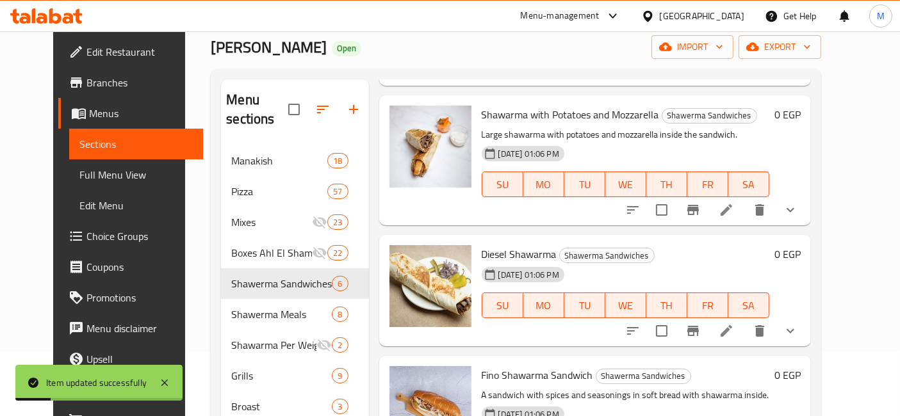
scroll to position [306, 0]
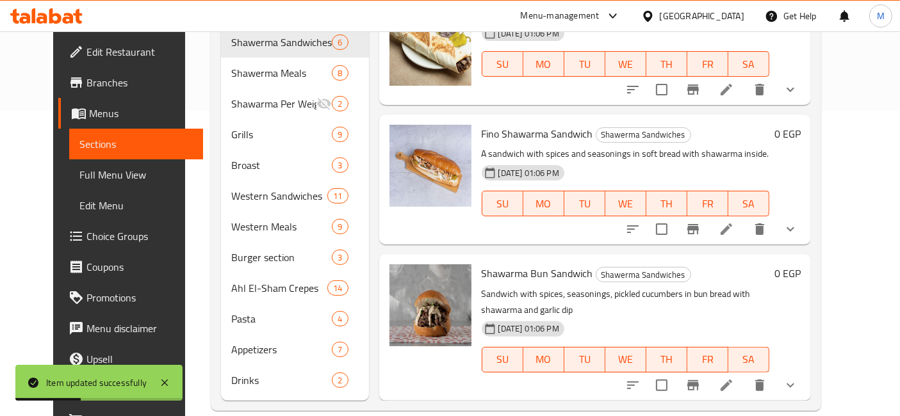
click at [732, 380] on icon at bounding box center [727, 386] width 12 height 12
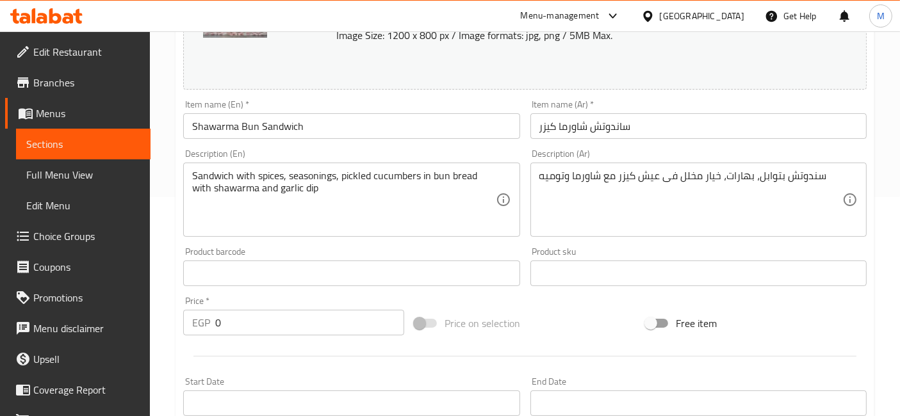
scroll to position [534, 0]
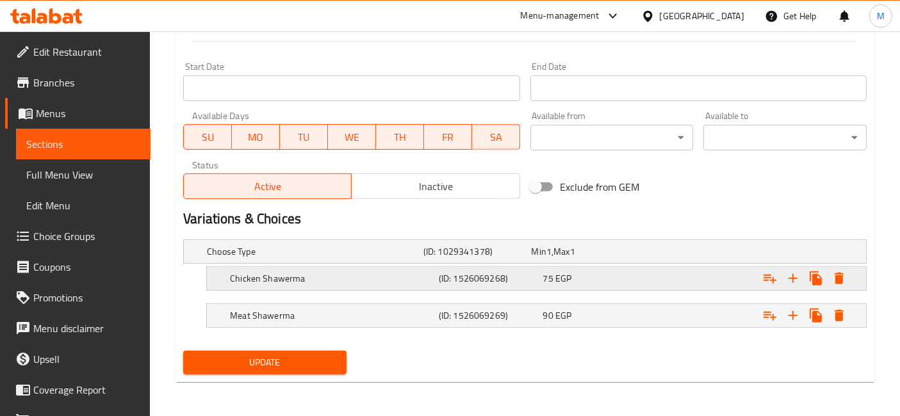
click at [648, 277] on div "Expand" at bounding box center [748, 279] width 209 height 28
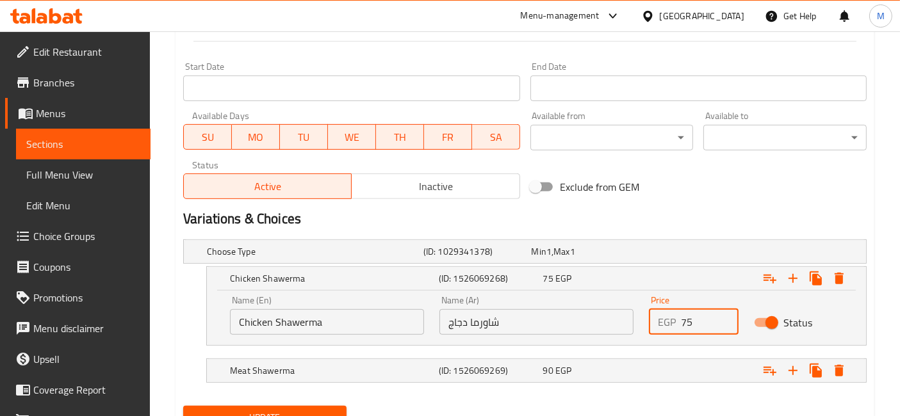
click at [691, 314] on input "75" at bounding box center [709, 322] width 57 height 26
type input "65"
click at [690, 357] on div "Expand" at bounding box center [748, 371] width 209 height 28
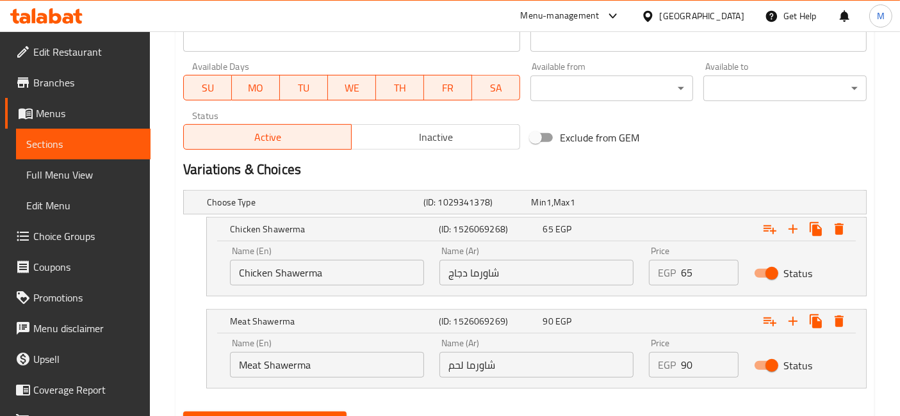
scroll to position [605, 0]
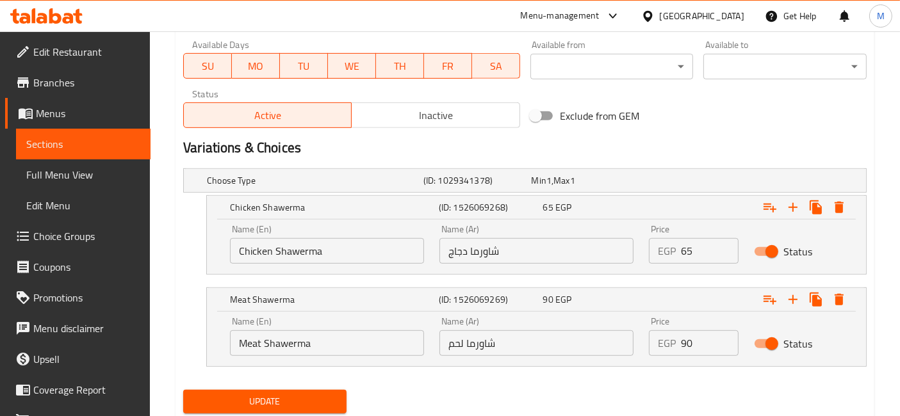
click at [688, 345] on input "90" at bounding box center [709, 344] width 57 height 26
type input "75"
click at [183, 390] on button "Update" at bounding box center [264, 402] width 163 height 24
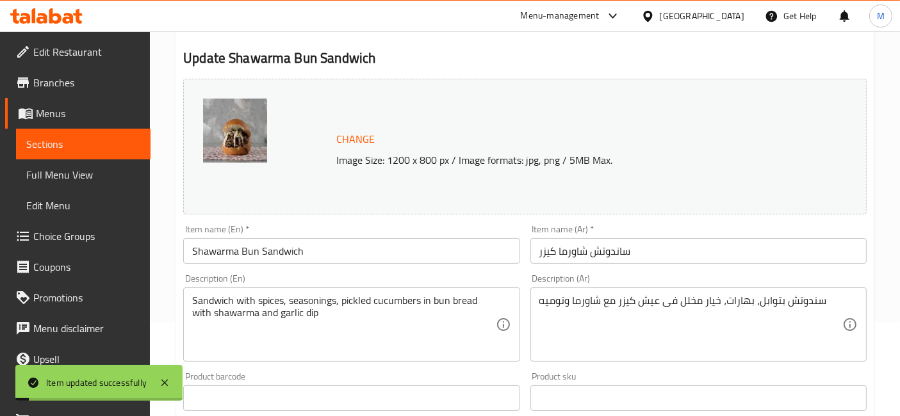
scroll to position [0, 0]
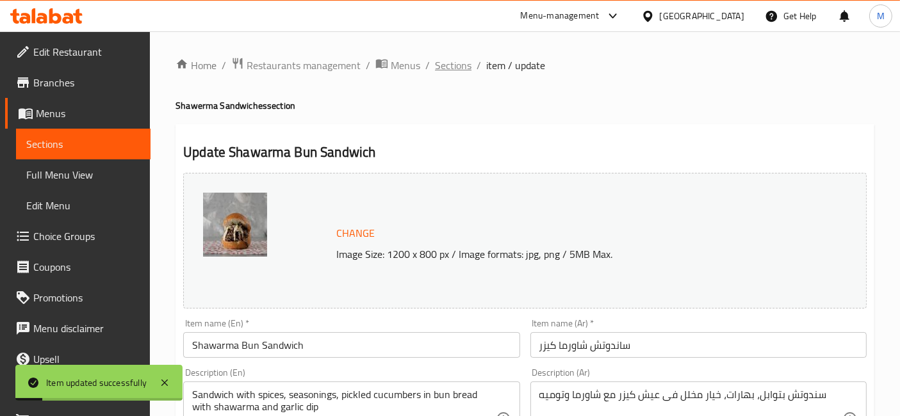
click at [455, 72] on span "Sections" at bounding box center [453, 65] width 37 height 15
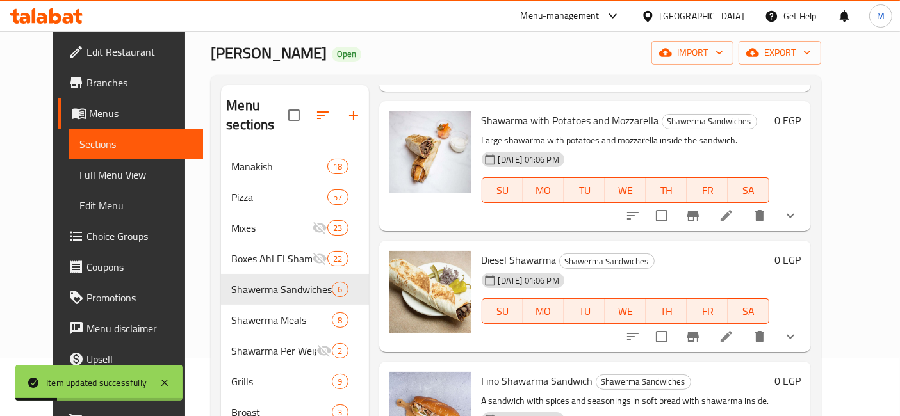
scroll to position [71, 0]
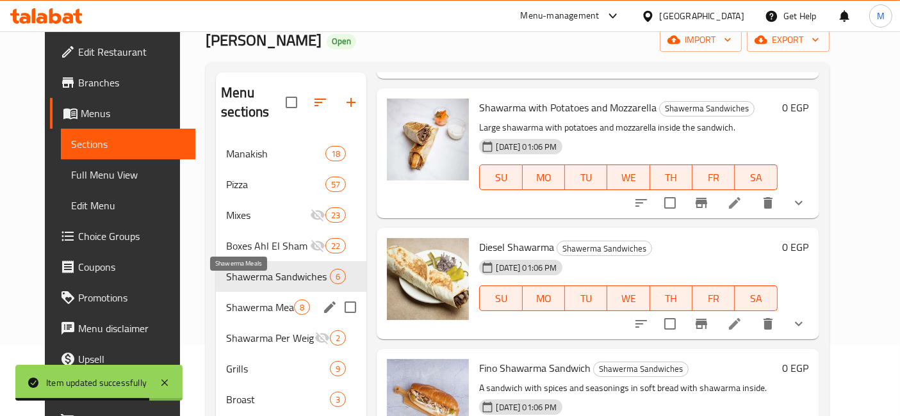
click at [271, 300] on span "Shawerma Meals" at bounding box center [260, 307] width 68 height 15
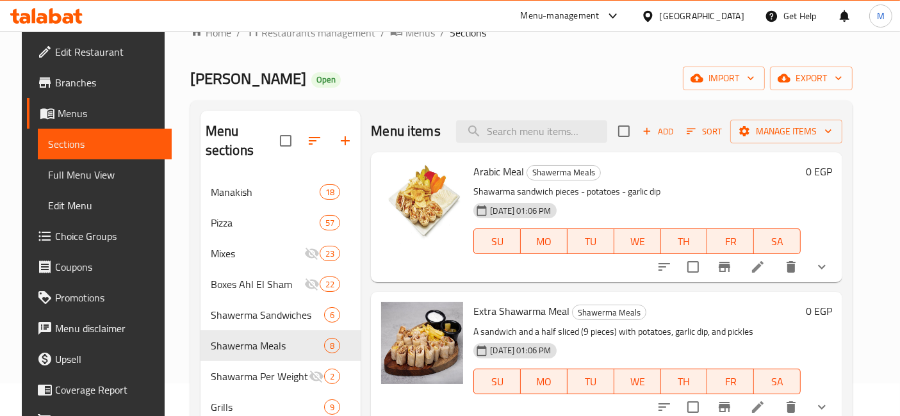
scroll to position [21, 0]
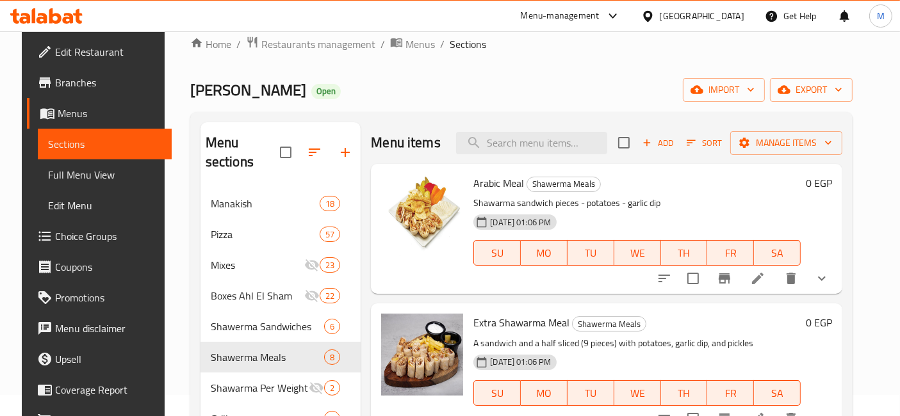
click at [823, 279] on button "show more" at bounding box center [822, 278] width 31 height 31
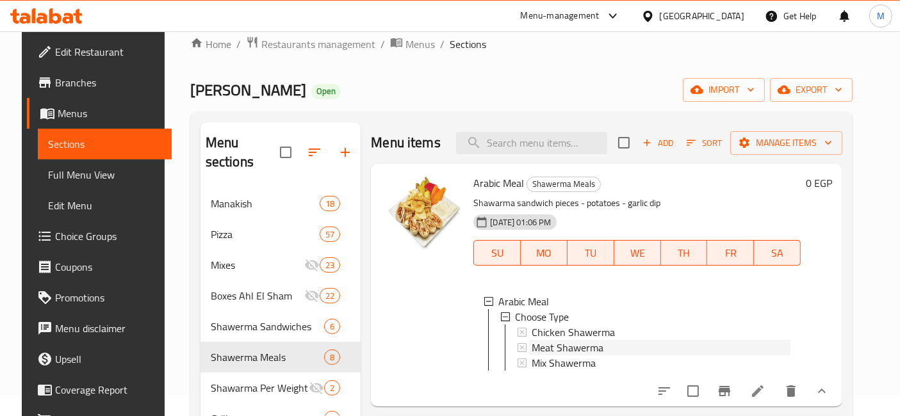
click at [600, 348] on div "Meat Shawerma" at bounding box center [661, 347] width 259 height 15
click at [764, 397] on icon at bounding box center [758, 392] width 12 height 12
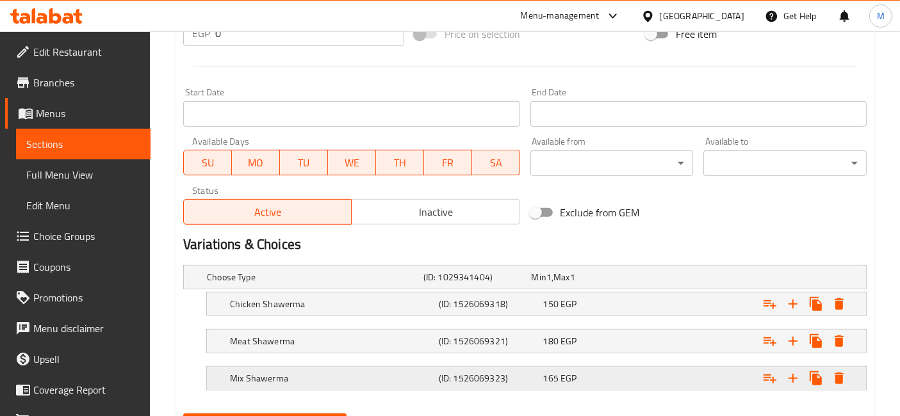
scroll to position [569, 0]
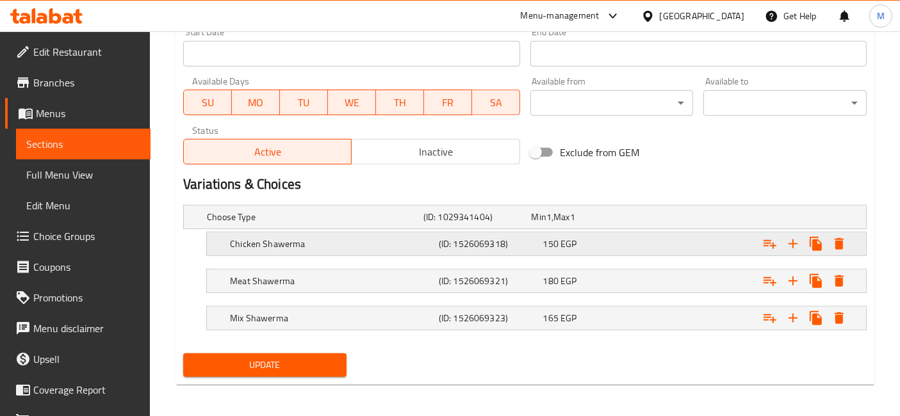
click at [350, 252] on div "Chicken Shawerma (ID: 1526069318) 150 EGP" at bounding box center [540, 244] width 626 height 28
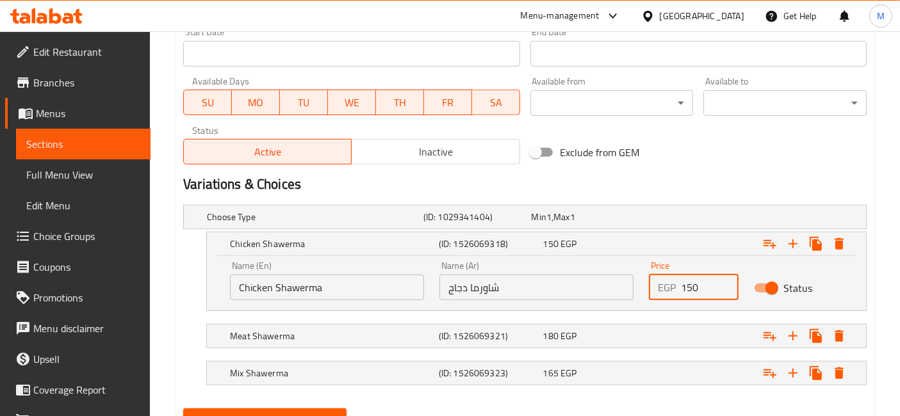
click at [689, 284] on input "150" at bounding box center [709, 288] width 57 height 26
type input "125"
click at [666, 383] on div "Expand" at bounding box center [748, 373] width 209 height 28
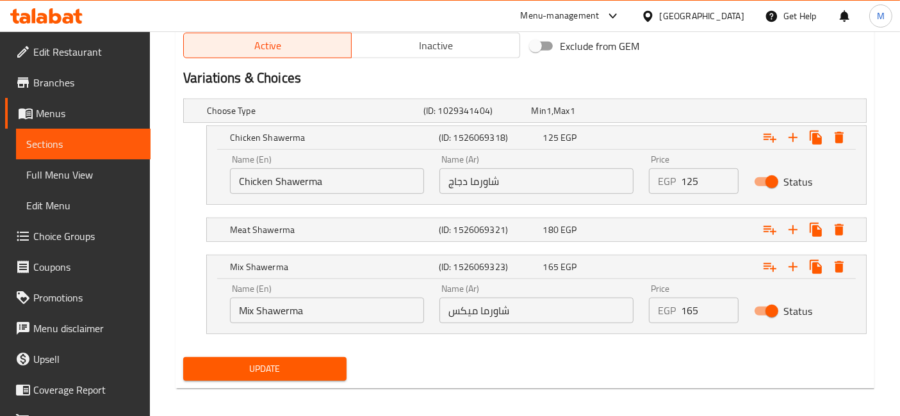
scroll to position [680, 0]
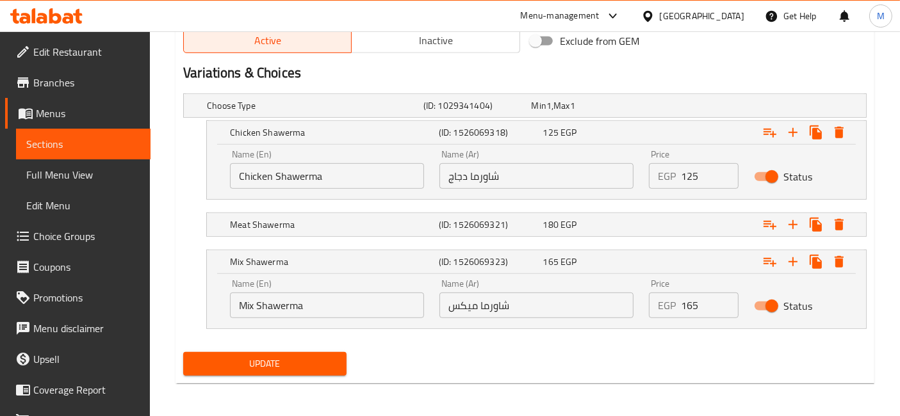
click at [689, 306] on input "165" at bounding box center [709, 306] width 57 height 26
type input "140"
click at [692, 226] on div "Expand" at bounding box center [748, 225] width 209 height 28
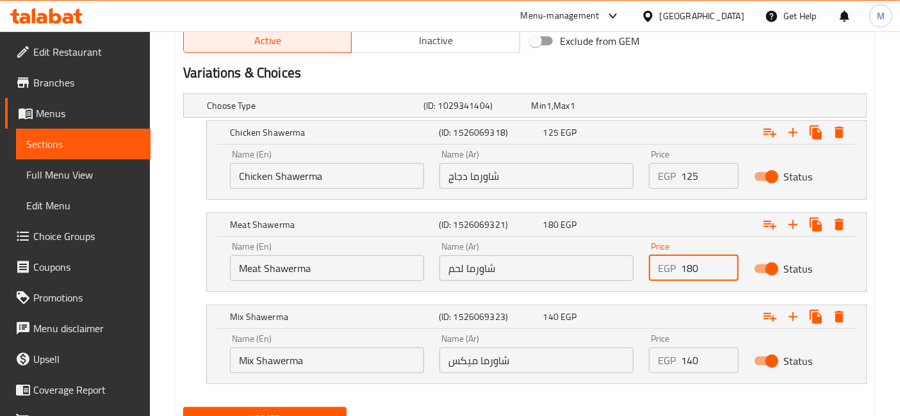
click at [693, 271] on input "180" at bounding box center [709, 269] width 57 height 26
type input "150"
click at [183, 407] on button "Update" at bounding box center [264, 419] width 163 height 24
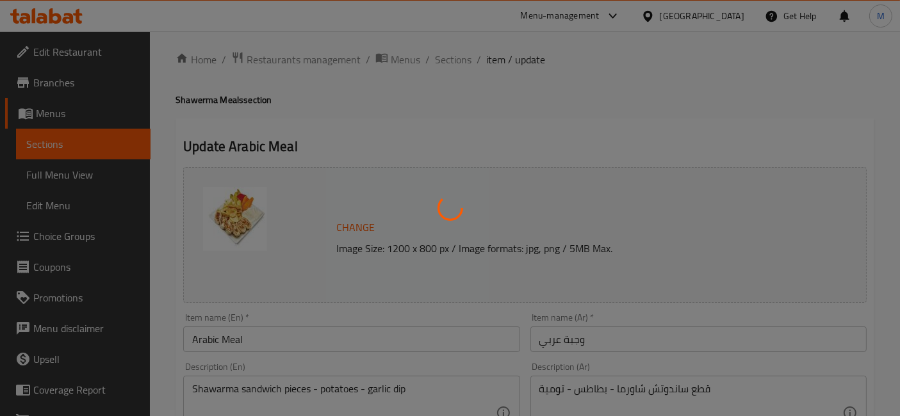
scroll to position [0, 0]
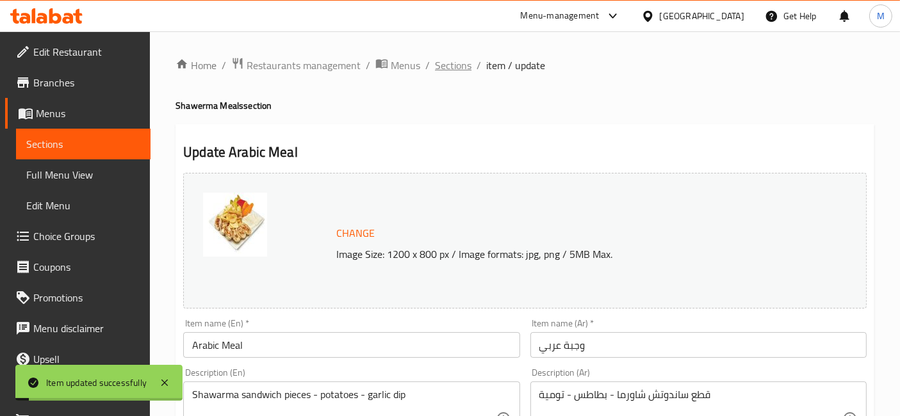
click at [445, 62] on span "Sections" at bounding box center [453, 65] width 37 height 15
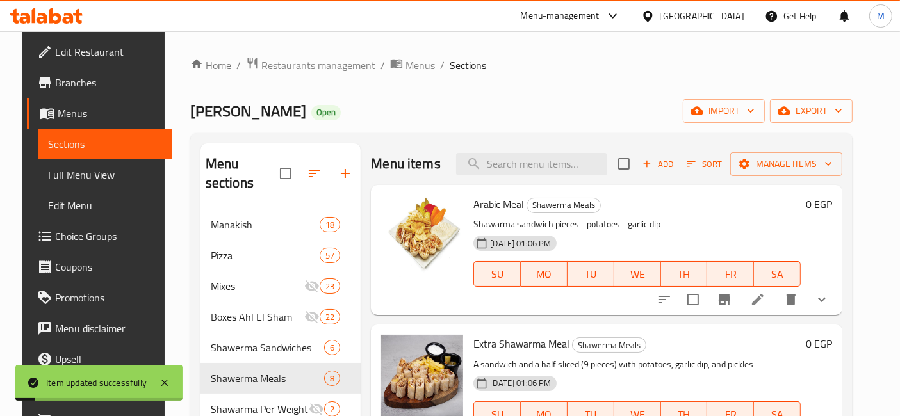
scroll to position [71, 0]
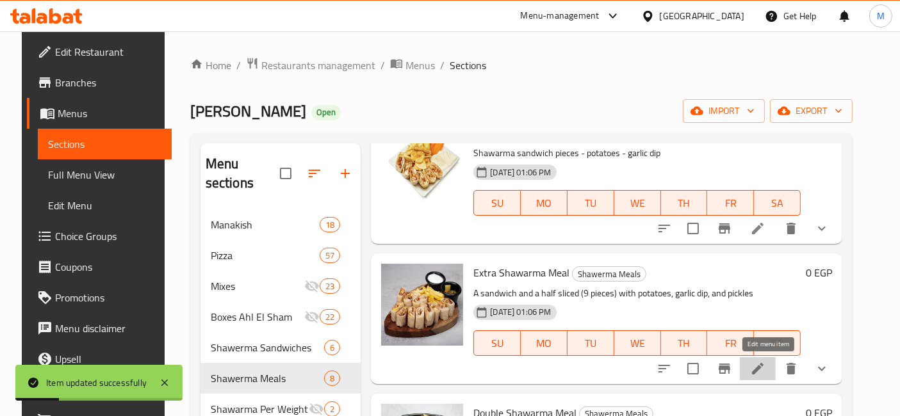
click at [762, 366] on icon at bounding box center [757, 368] width 15 height 15
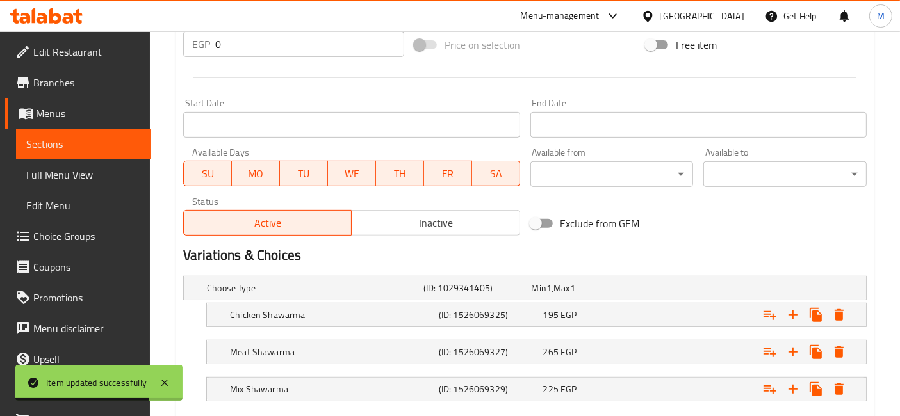
scroll to position [569, 0]
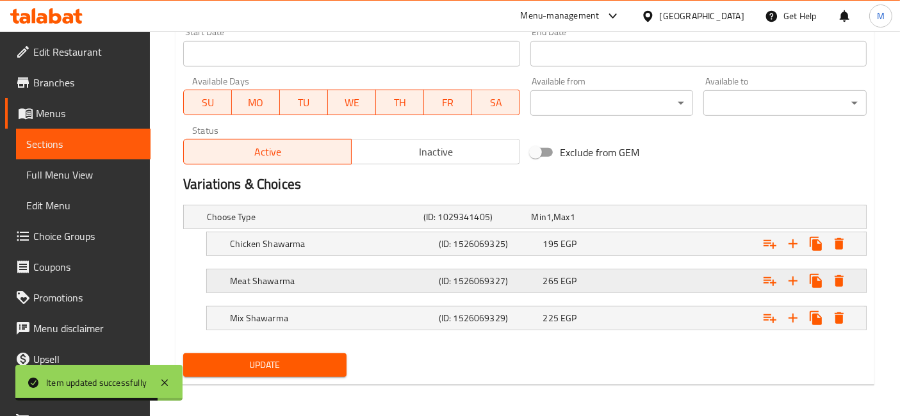
click at [641, 290] on div "Meat Shawarma (ID: 1526069327) 265 EGP" at bounding box center [540, 281] width 626 height 28
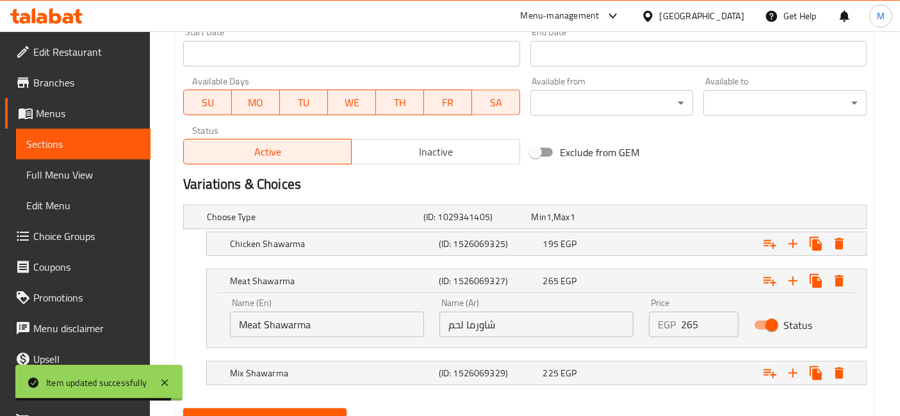
click at [695, 322] on input "265" at bounding box center [709, 325] width 57 height 26
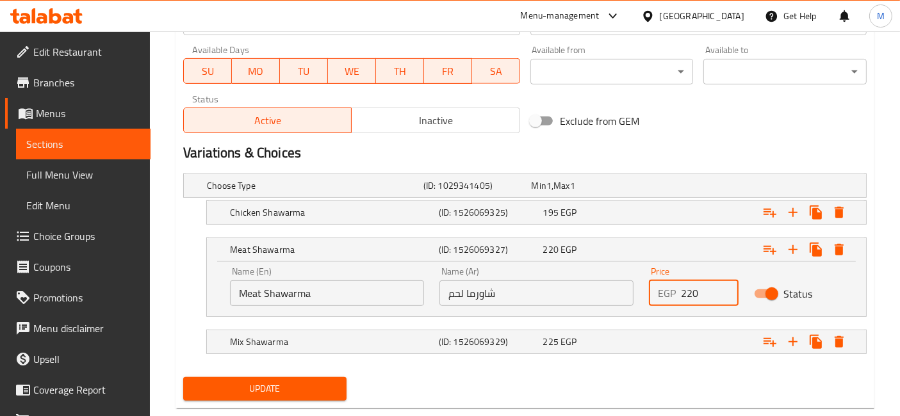
scroll to position [626, 0]
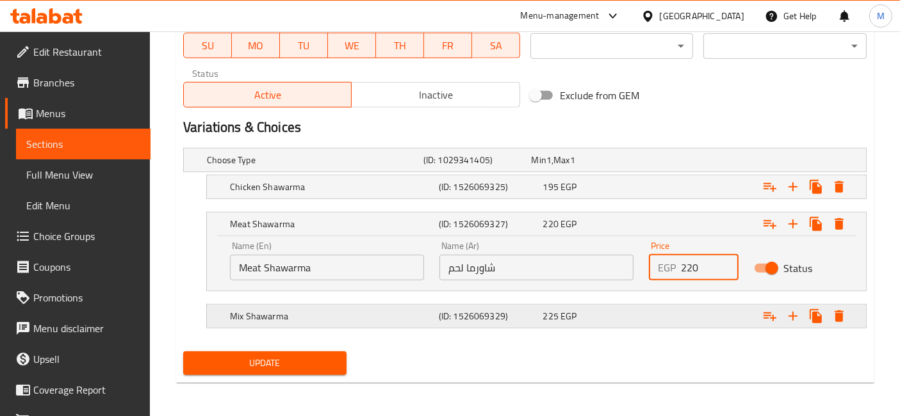
type input "220"
click at [673, 312] on div "Expand" at bounding box center [748, 316] width 209 height 28
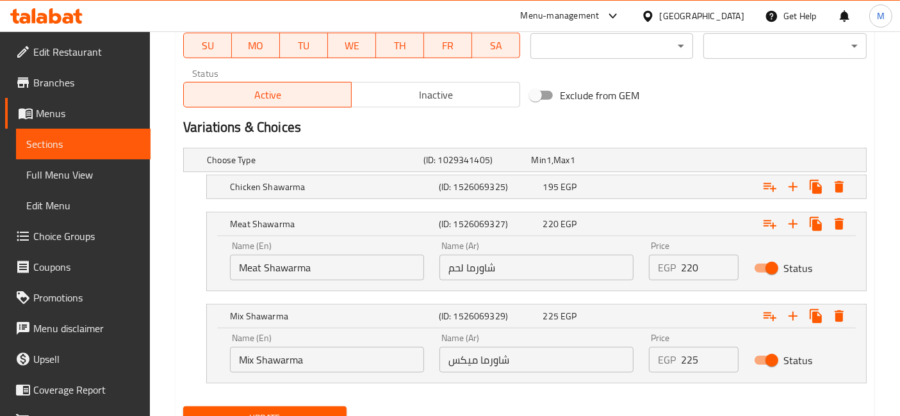
click at [689, 350] on input "225" at bounding box center [709, 360] width 57 height 26
type input "190"
click at [530, 174] on div "Chicken Shawarma (ID: 1526069325) 195 EGP" at bounding box center [540, 187] width 626 height 28
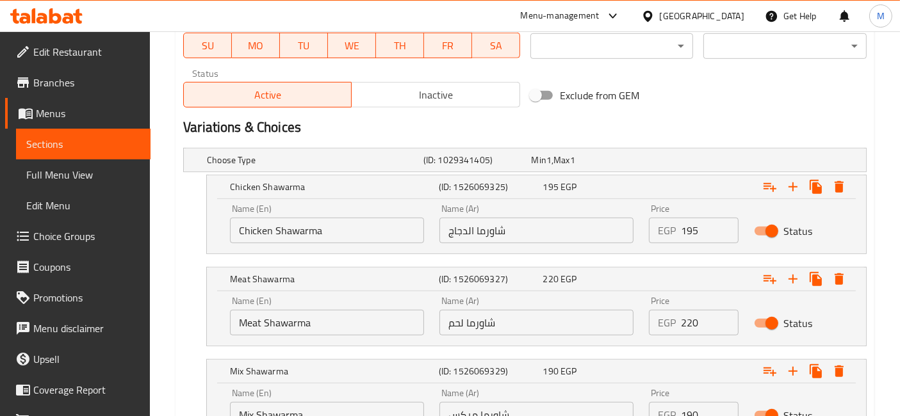
click at [690, 234] on input "195" at bounding box center [709, 231] width 57 height 26
type input "165"
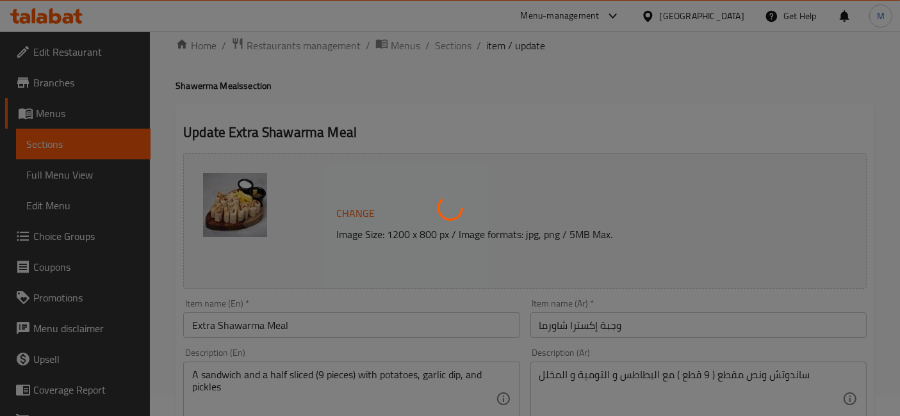
scroll to position [0, 0]
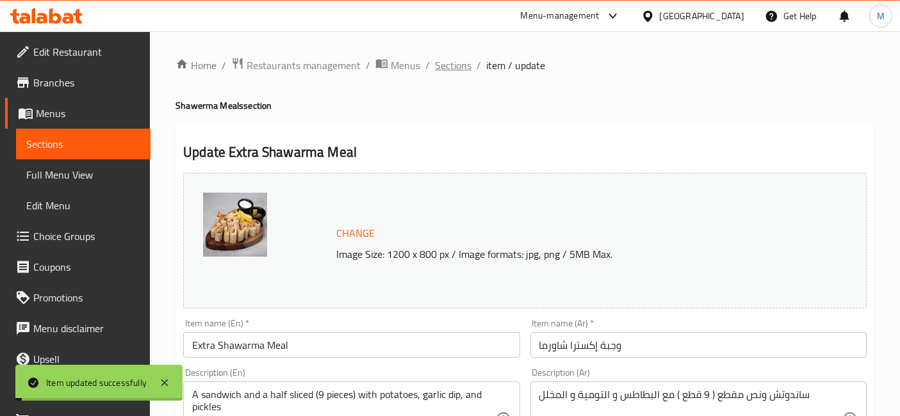
click at [464, 59] on span "Sections" at bounding box center [453, 65] width 37 height 15
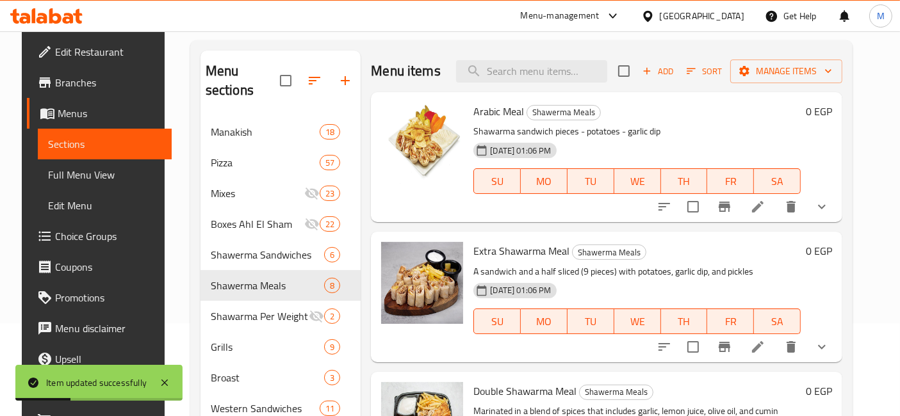
scroll to position [142, 0]
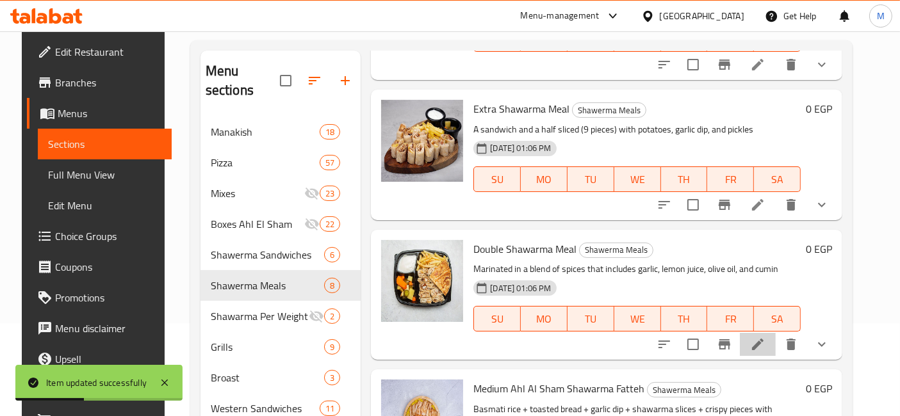
click at [776, 345] on li at bounding box center [758, 344] width 36 height 23
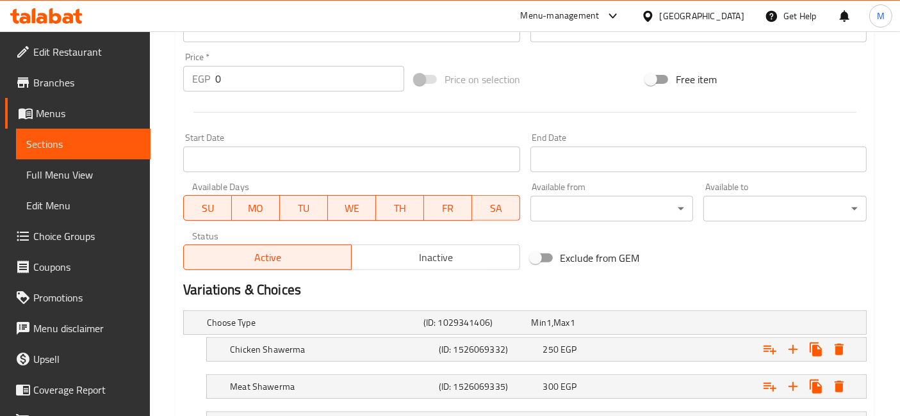
scroll to position [571, 0]
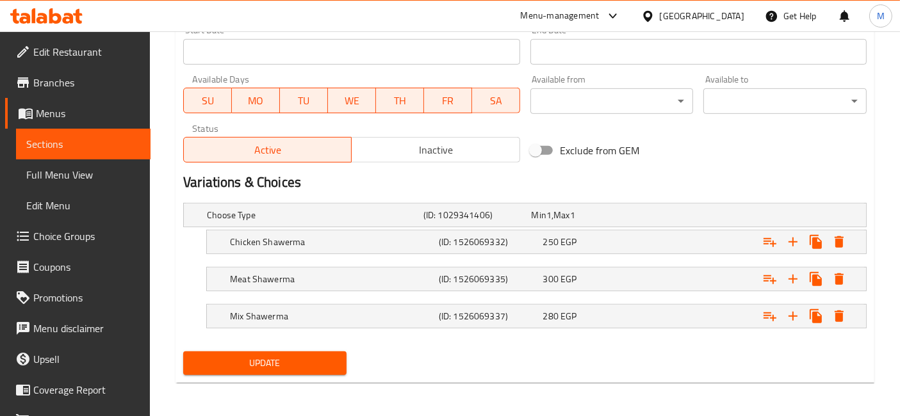
click at [494, 257] on nav at bounding box center [525, 262] width 684 height 10
click at [569, 246] on span "EGP" at bounding box center [569, 242] width 16 height 17
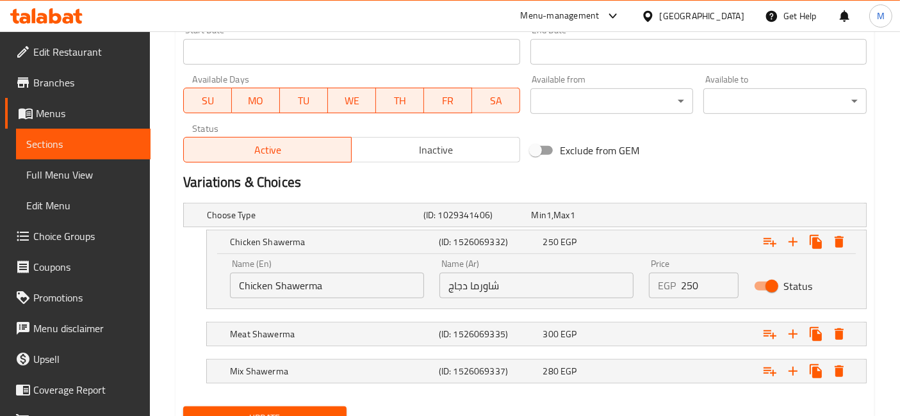
click at [673, 284] on p "EGP" at bounding box center [667, 285] width 18 height 15
click at [688, 283] on input "250" at bounding box center [709, 286] width 57 height 26
type input "210"
click at [699, 363] on div "Expand" at bounding box center [748, 371] width 209 height 28
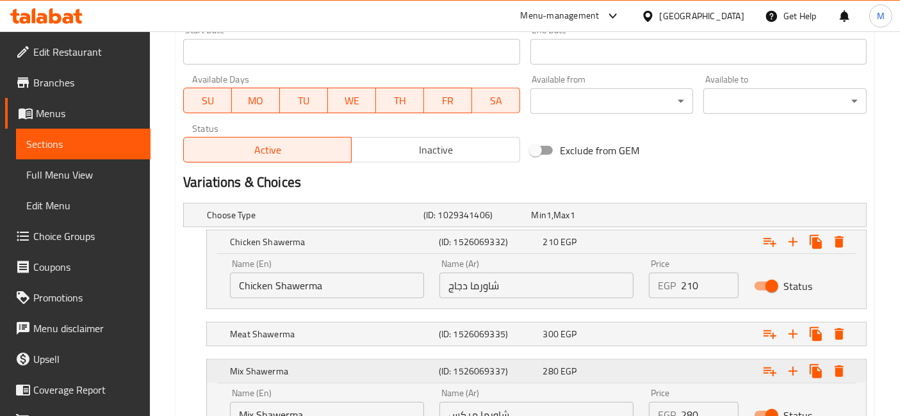
scroll to position [642, 0]
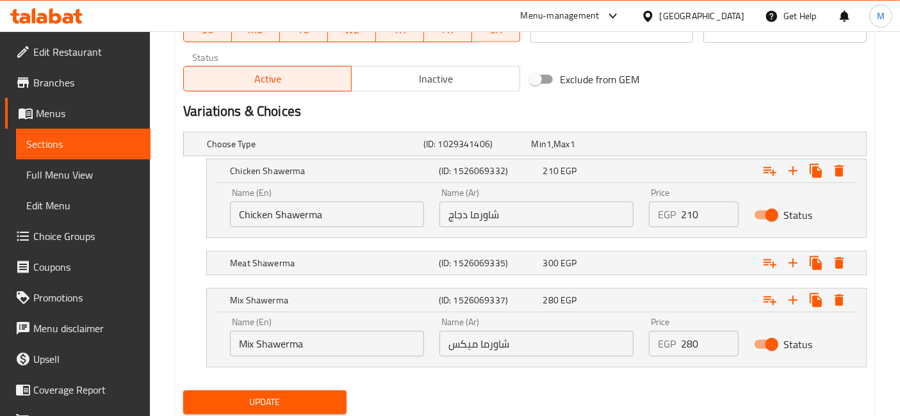
click at [690, 346] on input "280" at bounding box center [709, 344] width 57 height 26
type input "235"
click at [624, 260] on div "300 EGP" at bounding box center [592, 263] width 99 height 13
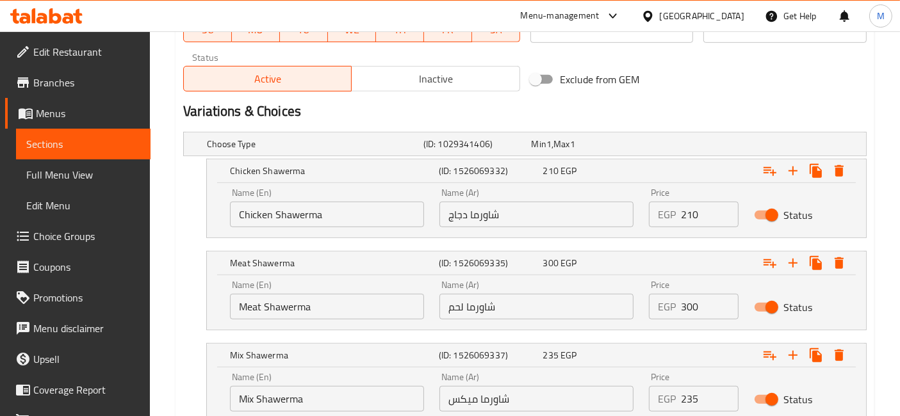
click at [687, 307] on input "300" at bounding box center [709, 307] width 57 height 26
type input "250"
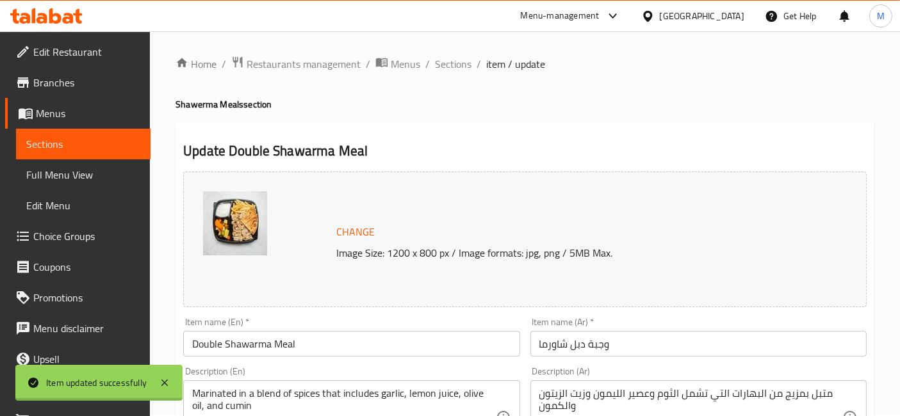
scroll to position [0, 0]
click at [450, 70] on span "Sections" at bounding box center [453, 65] width 37 height 15
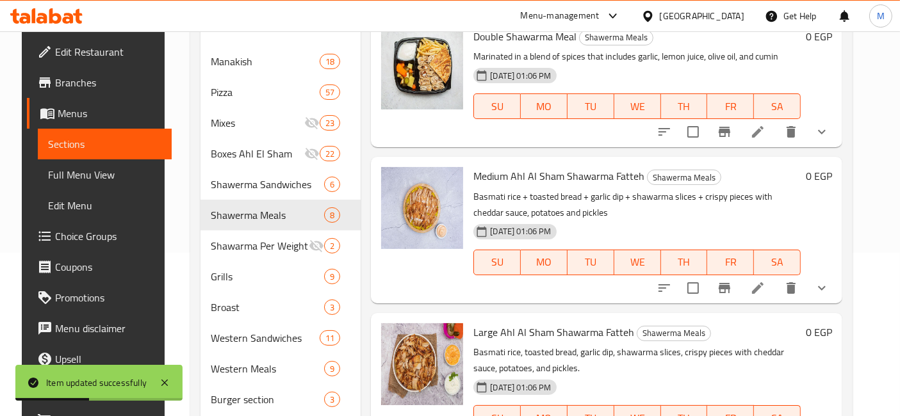
scroll to position [356, 0]
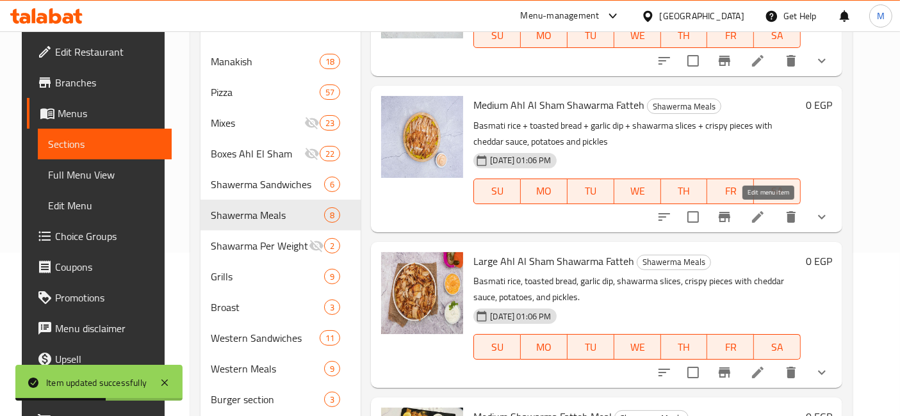
click at [766, 218] on icon at bounding box center [757, 216] width 15 height 15
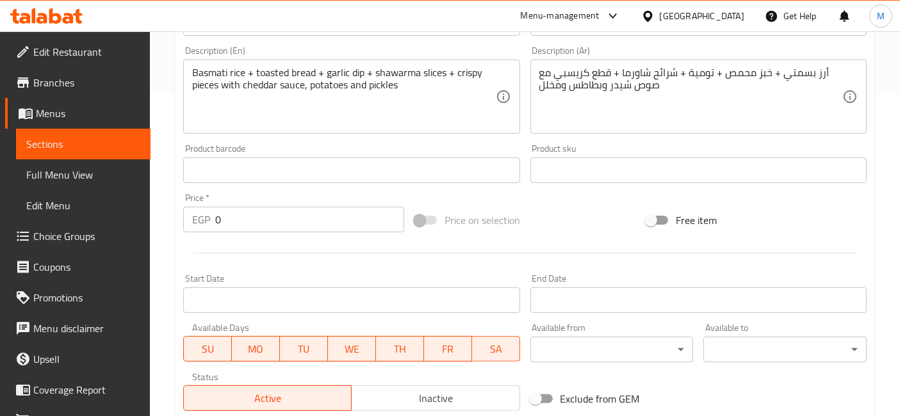
scroll to position [498, 0]
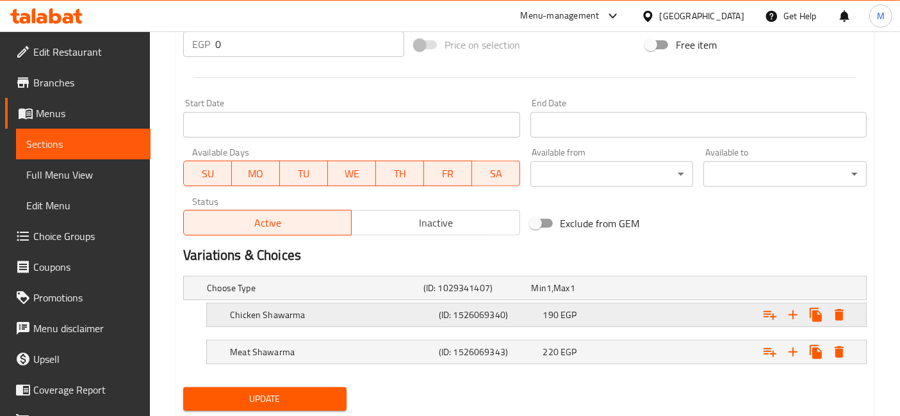
click at [572, 320] on span "EGP" at bounding box center [569, 315] width 16 height 17
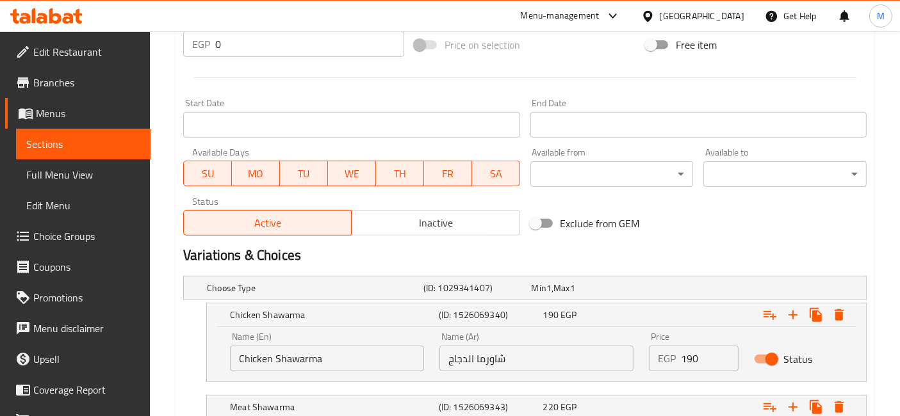
click at [686, 356] on input "190" at bounding box center [709, 359] width 57 height 26
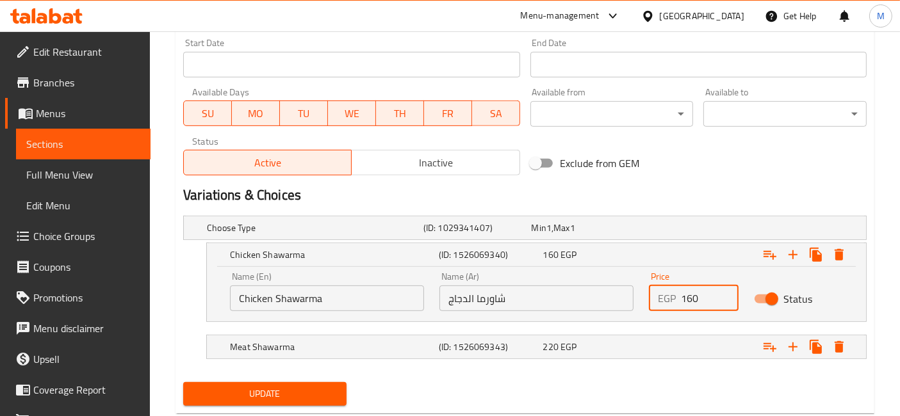
scroll to position [569, 0]
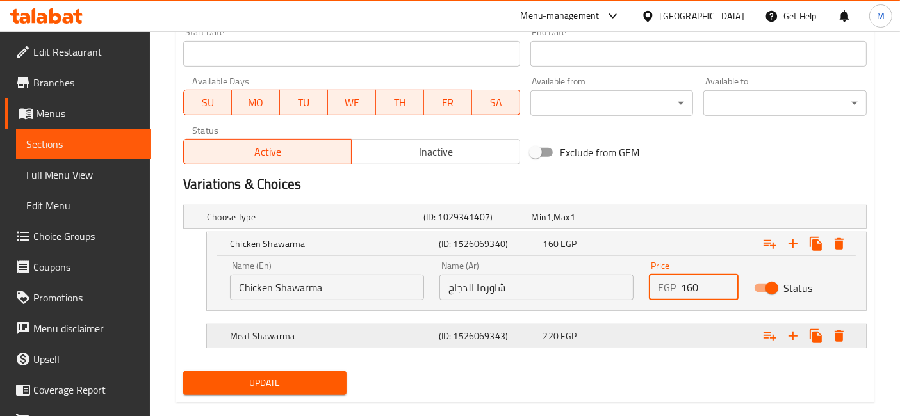
type input "160"
click at [686, 329] on div "Expand" at bounding box center [748, 336] width 209 height 28
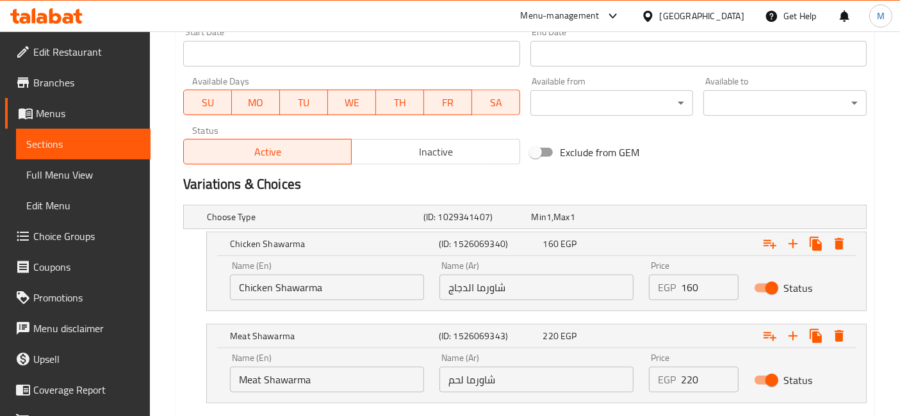
click at [686, 372] on input "220" at bounding box center [709, 380] width 57 height 26
click at [680, 376] on div "EGP 220 Price" at bounding box center [693, 380] width 89 height 26
click at [679, 377] on div "EGP 1220 Price" at bounding box center [693, 380] width 89 height 26
click at [693, 369] on input "1220" at bounding box center [709, 380] width 57 height 26
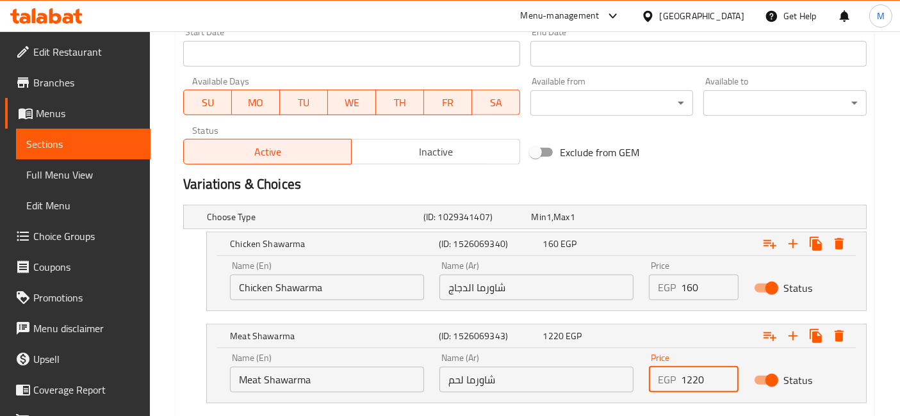
click at [693, 369] on input "1220" at bounding box center [709, 380] width 57 height 26
type input "185"
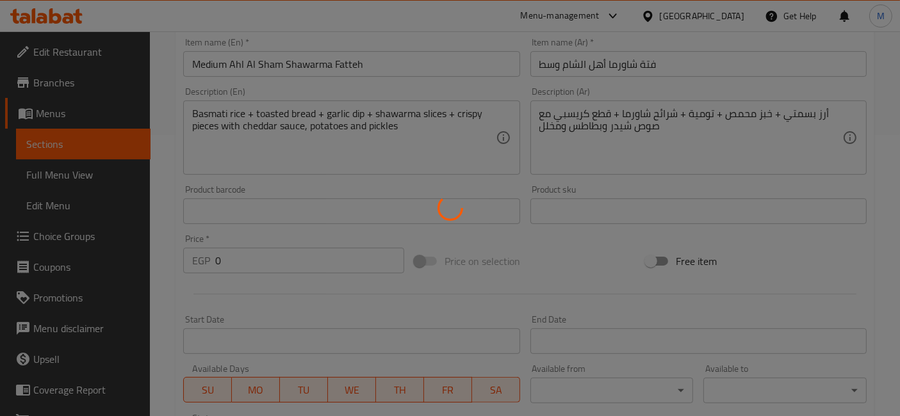
scroll to position [0, 0]
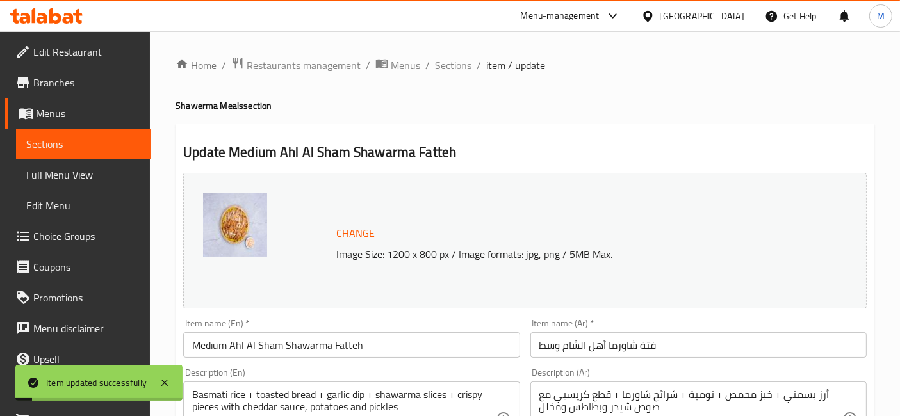
click at [450, 70] on span "Sections" at bounding box center [453, 65] width 37 height 15
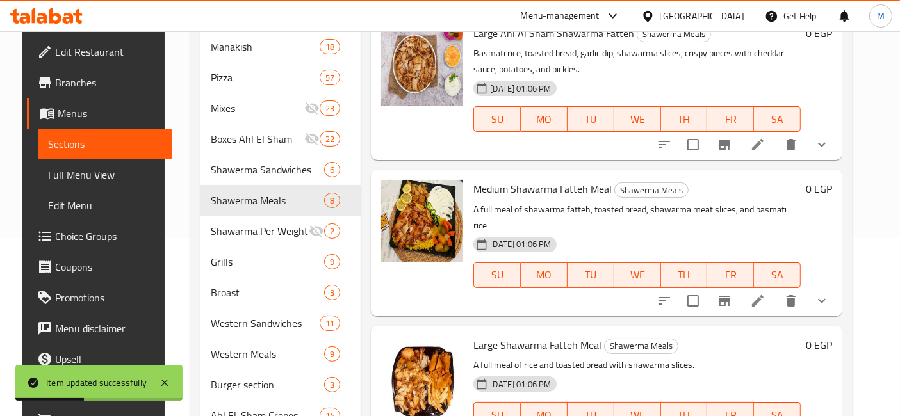
scroll to position [111, 0]
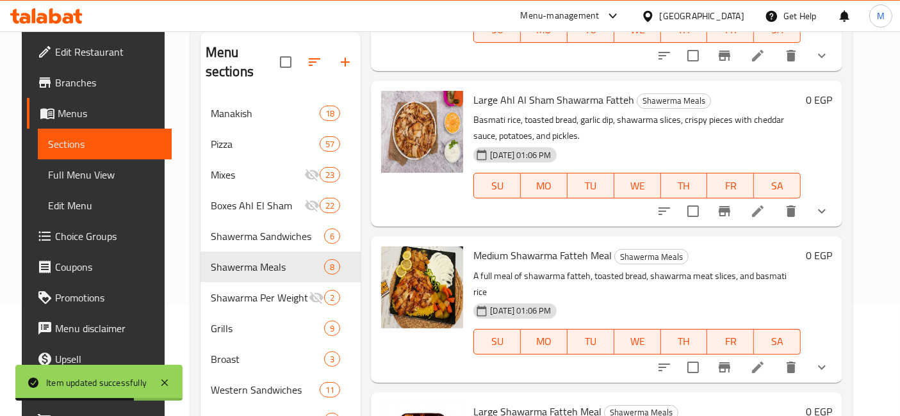
click at [760, 213] on li at bounding box center [758, 211] width 36 height 23
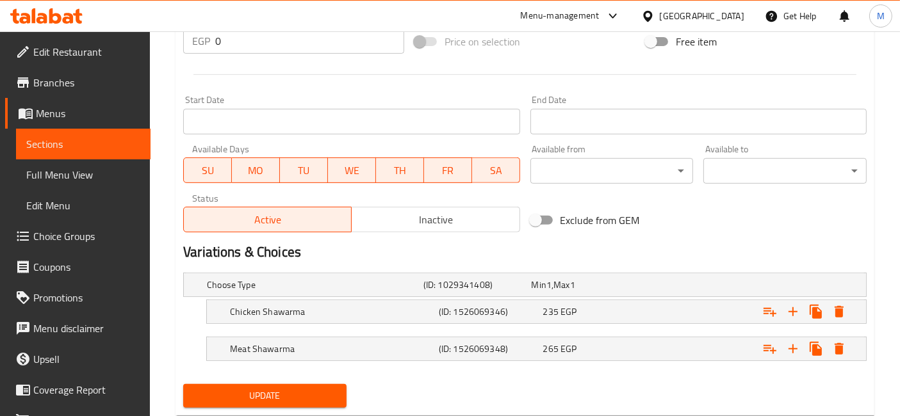
scroll to position [534, 0]
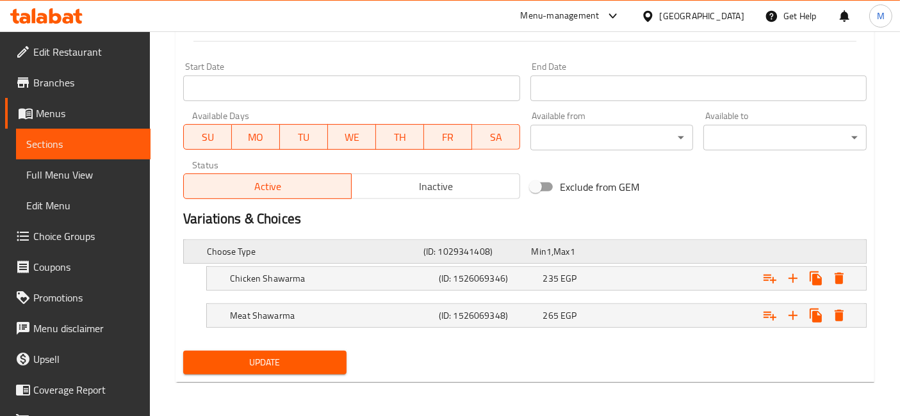
click at [691, 259] on div "Choose Type (ID: 1029341408) Min 1 , Max 1" at bounding box center [528, 252] width 649 height 28
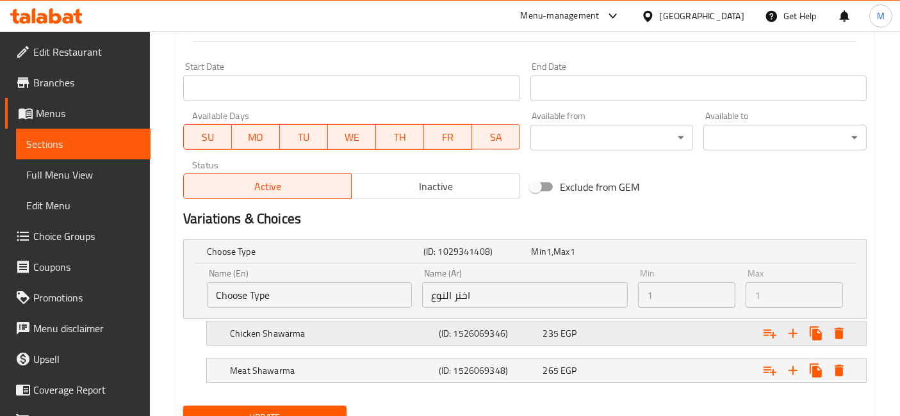
click at [570, 331] on span "EGP" at bounding box center [569, 333] width 16 height 17
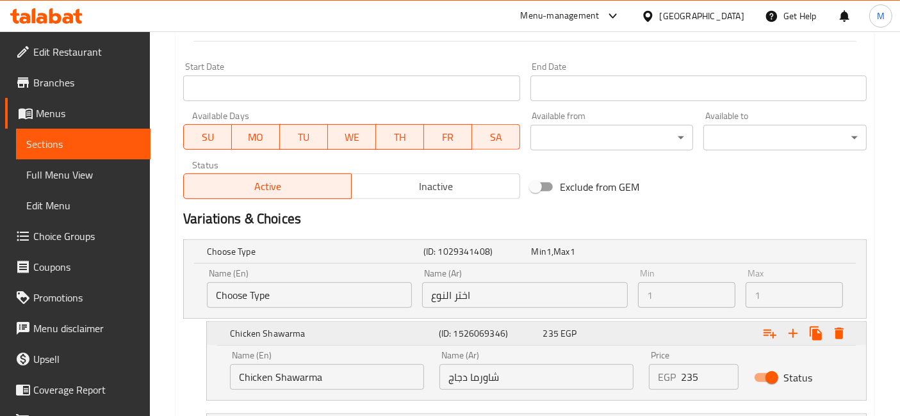
scroll to position [639, 0]
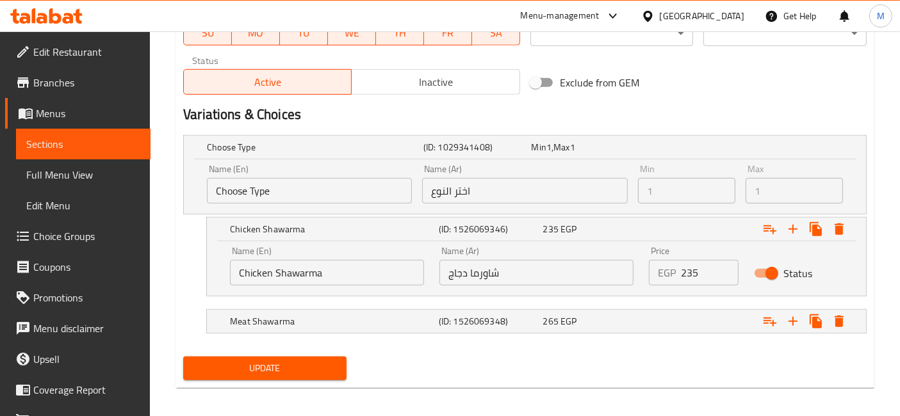
click at [683, 270] on input "235" at bounding box center [709, 273] width 57 height 26
type input "195"
click at [730, 333] on div "Expand" at bounding box center [748, 322] width 209 height 28
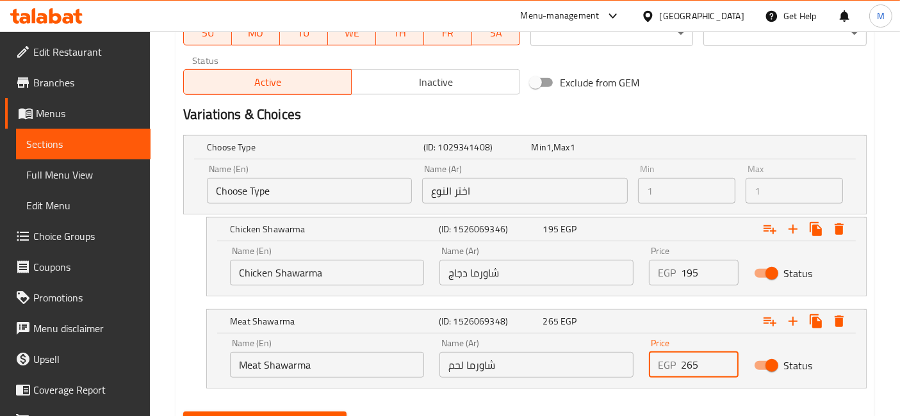
click at [693, 361] on input "265" at bounding box center [709, 365] width 57 height 26
type input "220"
click at [183, 412] on button "Update" at bounding box center [264, 424] width 163 height 24
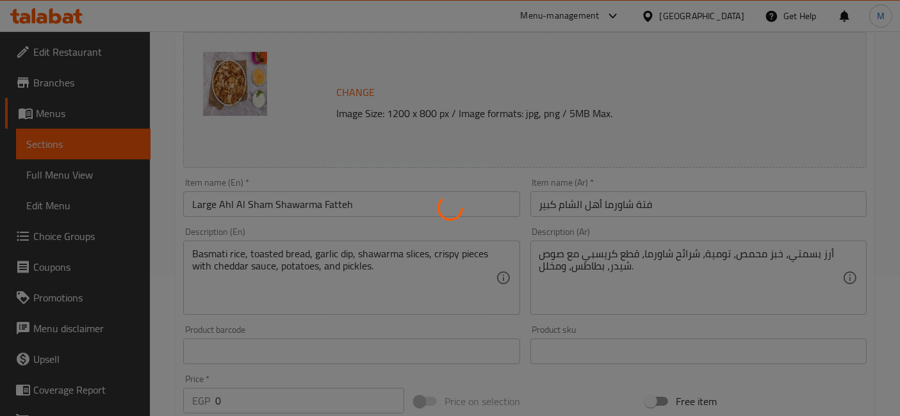
scroll to position [0, 0]
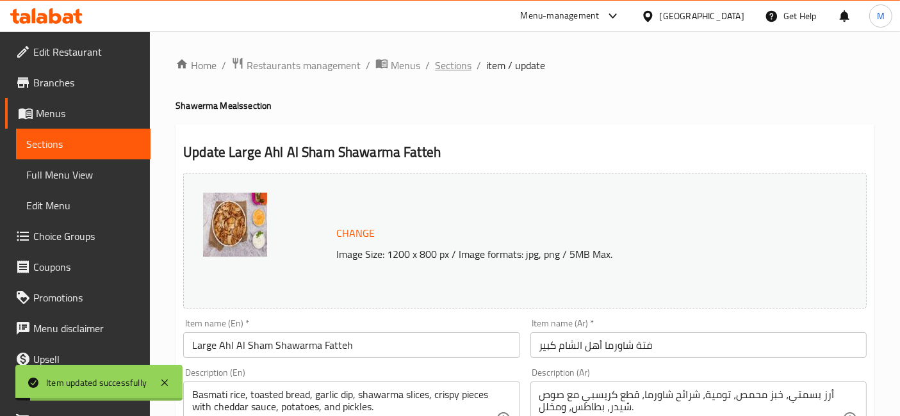
click at [457, 66] on span "Sections" at bounding box center [453, 65] width 37 height 15
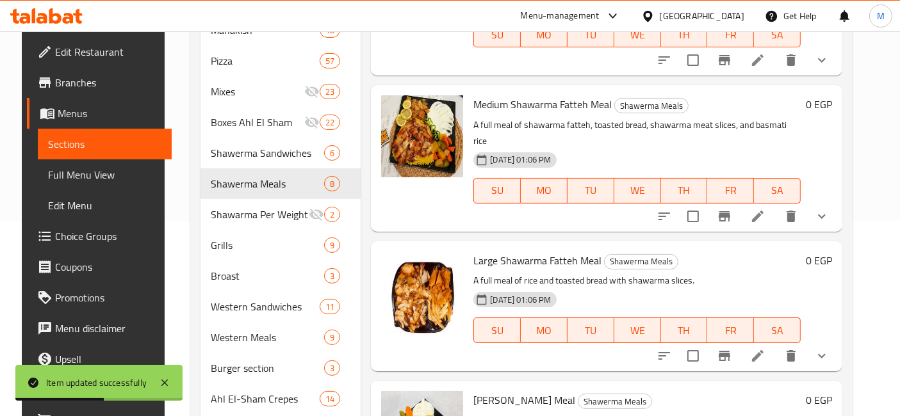
scroll to position [306, 0]
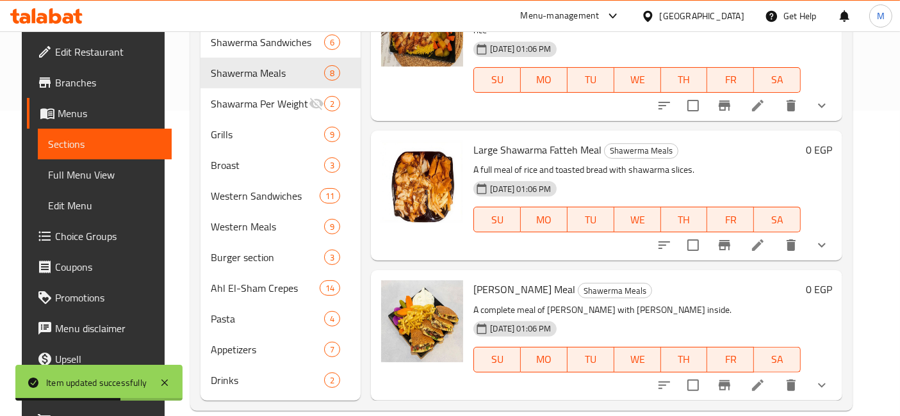
click at [764, 378] on icon at bounding box center [757, 385] width 15 height 15
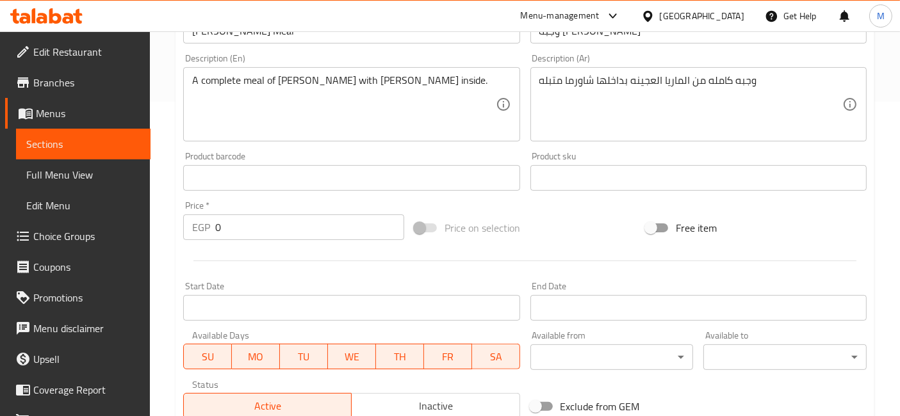
scroll to position [498, 0]
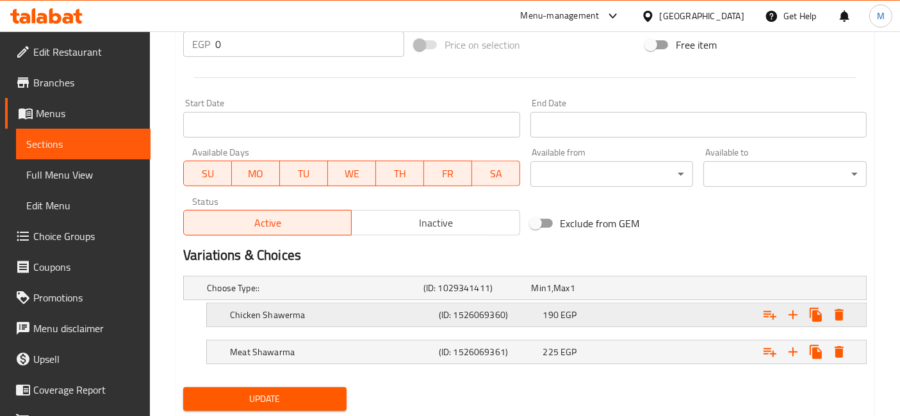
click at [601, 306] on div "190 EGP" at bounding box center [593, 315] width 104 height 18
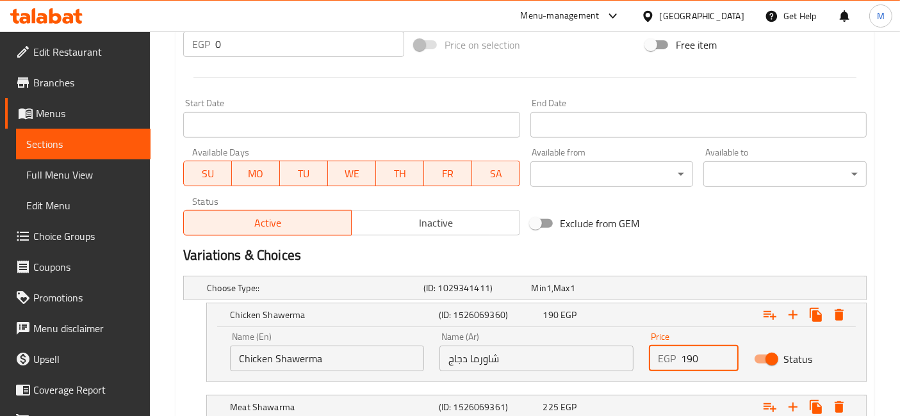
click at [695, 357] on input "190" at bounding box center [709, 359] width 57 height 26
type input "160"
click at [696, 411] on div "Expand" at bounding box center [748, 407] width 209 height 28
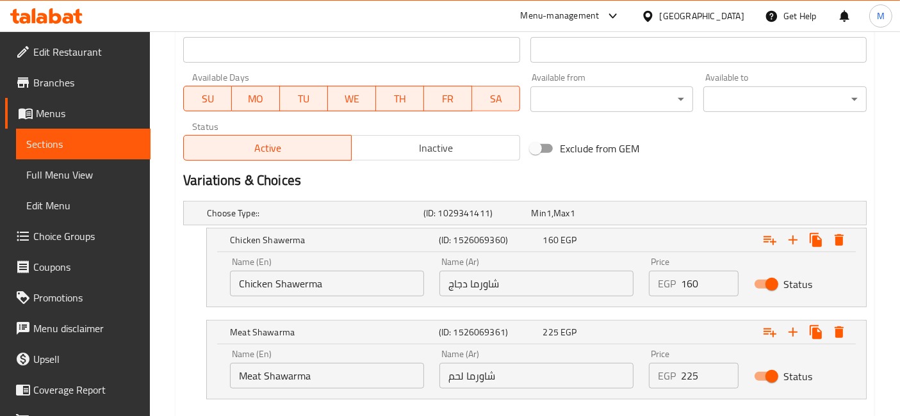
scroll to position [641, 0]
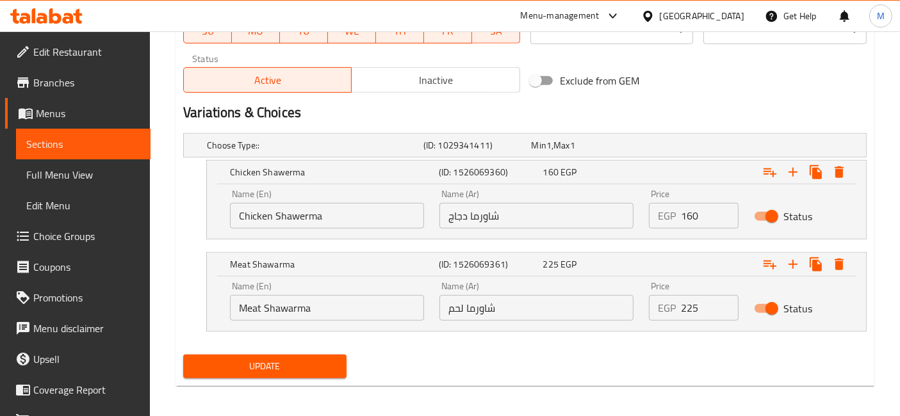
click at [690, 302] on input "225" at bounding box center [709, 308] width 57 height 26
type input "190"
click at [183, 355] on button "Update" at bounding box center [264, 367] width 163 height 24
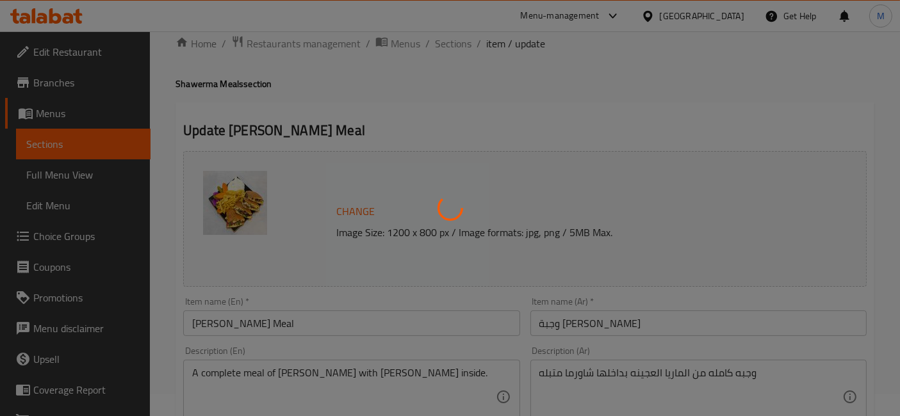
scroll to position [0, 0]
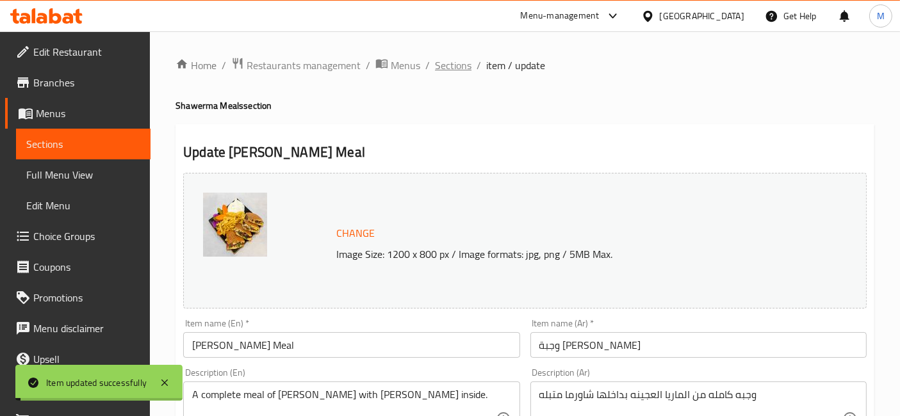
click at [450, 65] on span "Sections" at bounding box center [453, 65] width 37 height 15
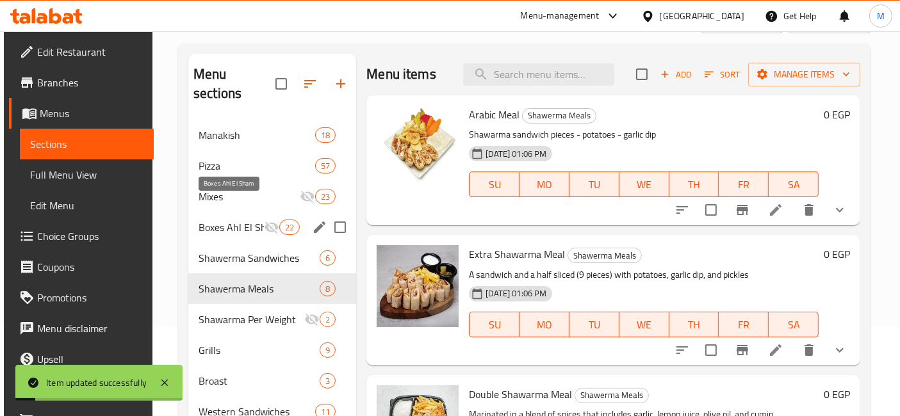
scroll to position [142, 0]
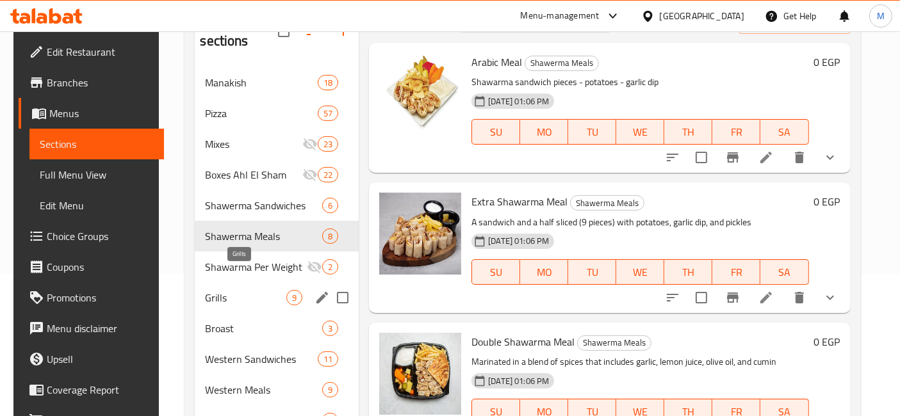
click at [256, 290] on span "Grills" at bounding box center [245, 297] width 81 height 15
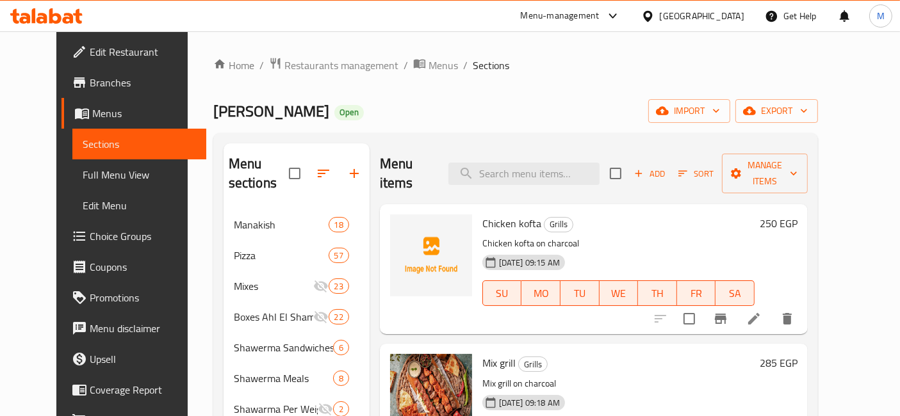
click at [798, 215] on h6 "250 EGP" at bounding box center [779, 224] width 38 height 18
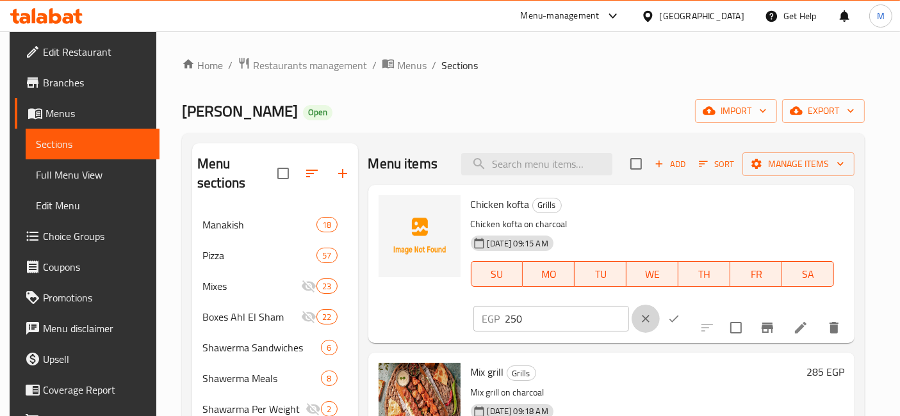
click at [660, 305] on button "clear" at bounding box center [646, 319] width 28 height 28
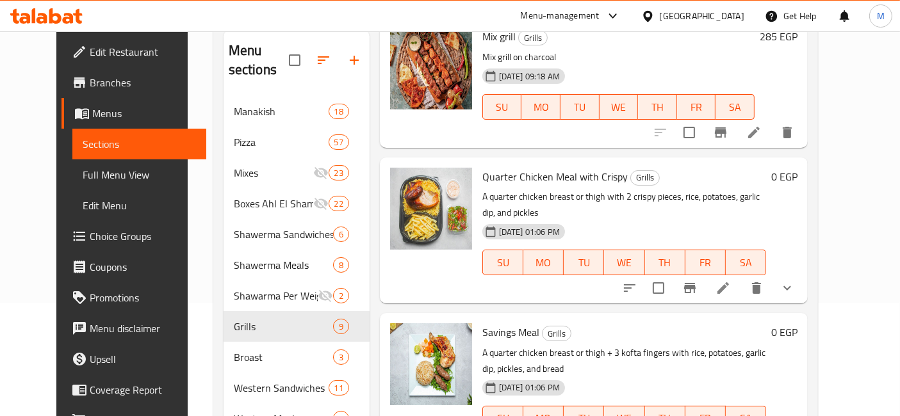
scroll to position [123, 0]
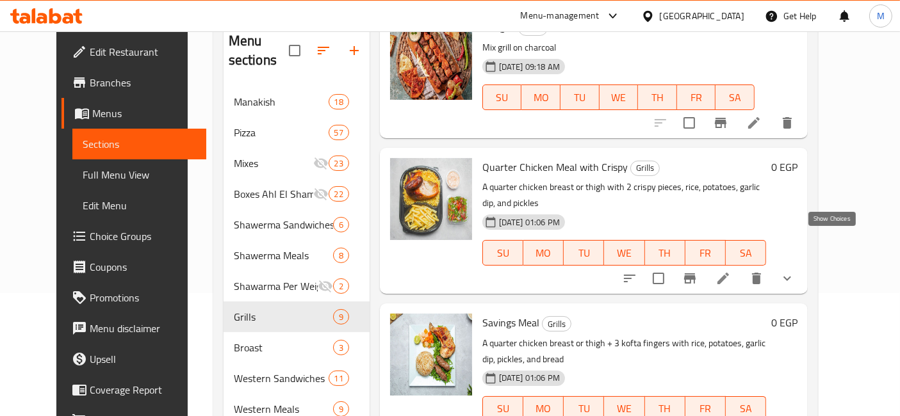
click at [795, 271] on icon "show more" at bounding box center [787, 278] width 15 height 15
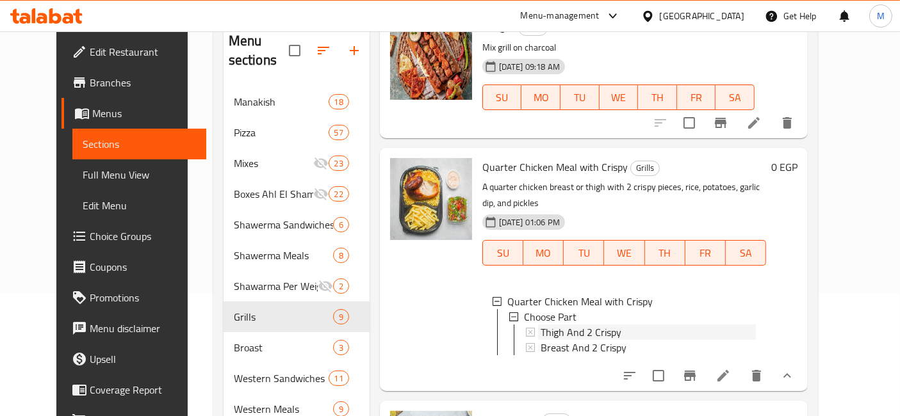
click at [609, 325] on div "Thigh And 2 Crispy" at bounding box center [648, 332] width 215 height 15
click at [731, 368] on icon at bounding box center [723, 375] width 15 height 15
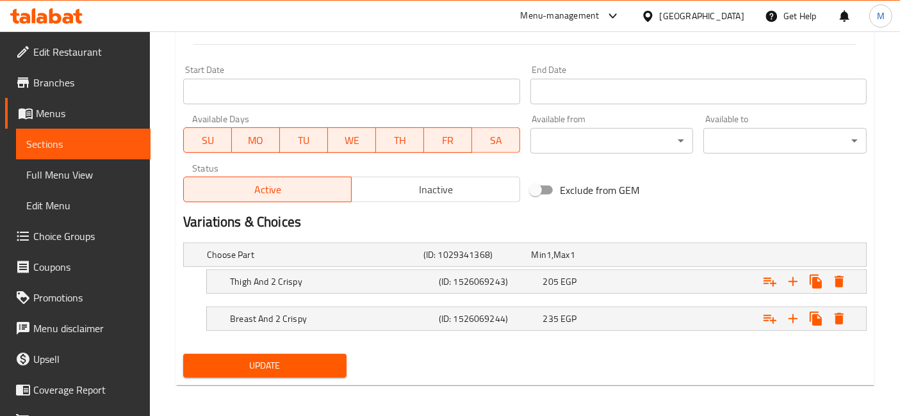
scroll to position [534, 0]
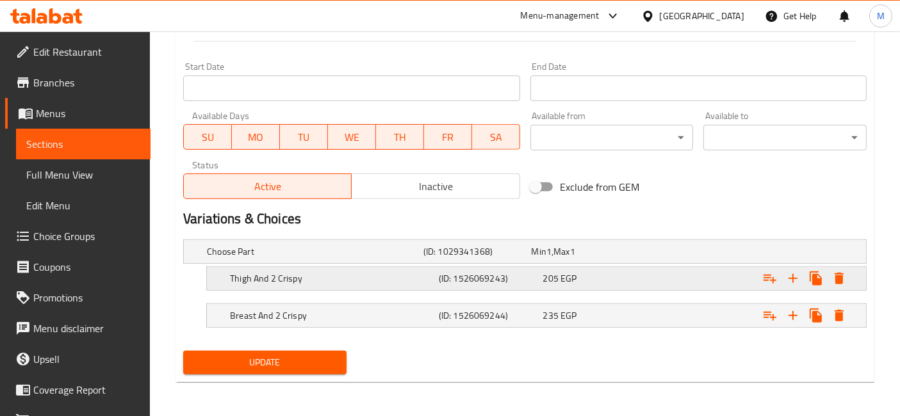
click at [578, 279] on div "205 EGP" at bounding box center [592, 278] width 99 height 13
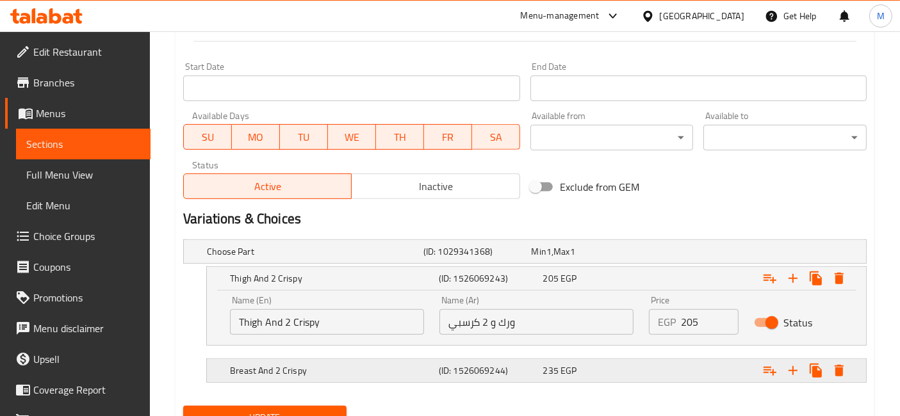
click at [449, 372] on h5 "(ID: 1526069244)" at bounding box center [488, 371] width 99 height 13
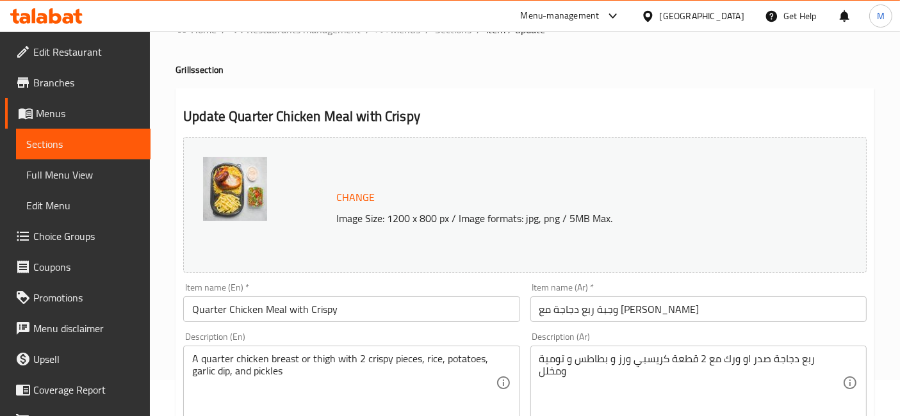
scroll to position [0, 0]
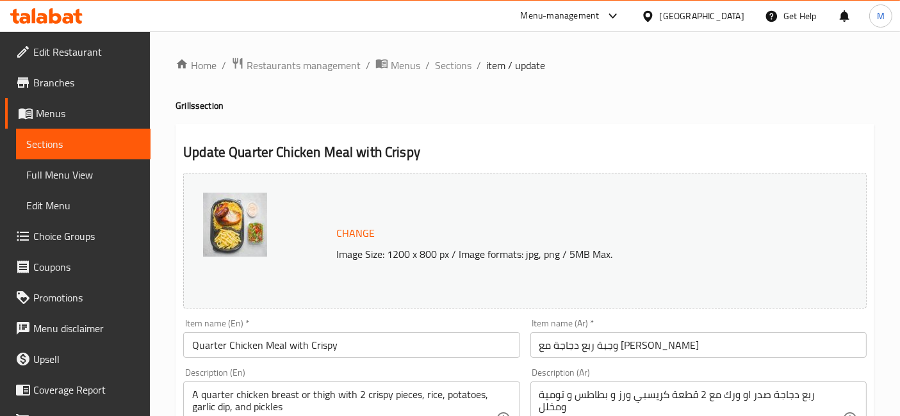
drag, startPoint x: 454, startPoint y: 57, endPoint x: 489, endPoint y: 94, distance: 50.7
click at [454, 58] on span "Sections" at bounding box center [453, 65] width 37 height 15
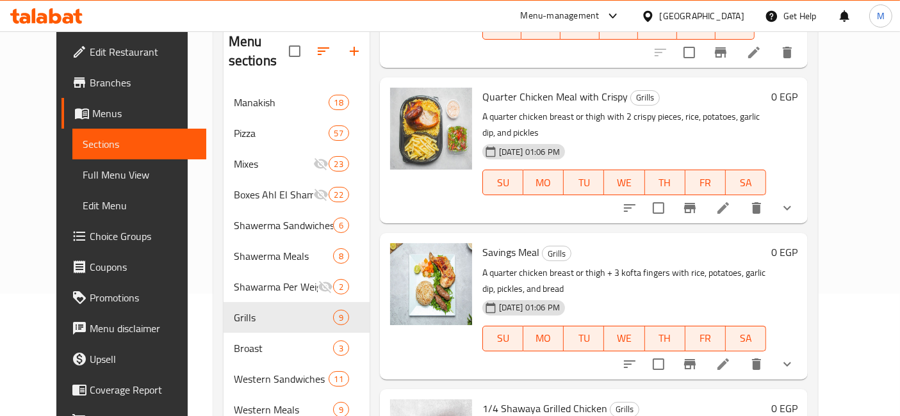
scroll to position [356, 0]
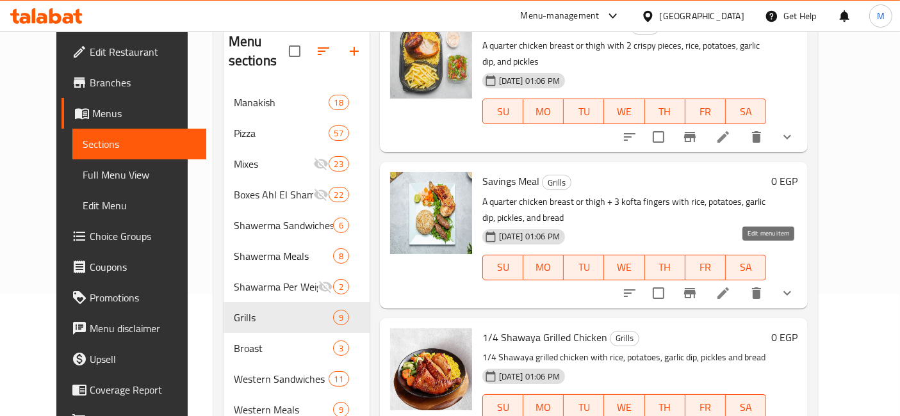
click at [731, 286] on icon at bounding box center [723, 293] width 15 height 15
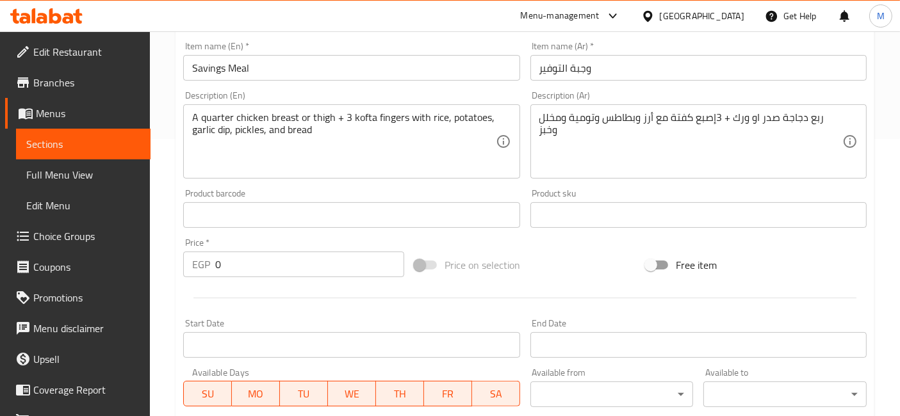
scroll to position [498, 0]
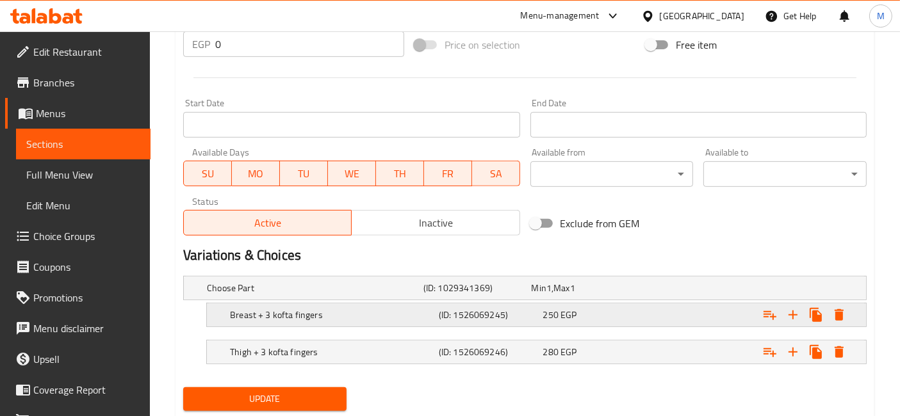
click at [443, 316] on h5 "(ID: 1526069245)" at bounding box center [488, 315] width 99 height 13
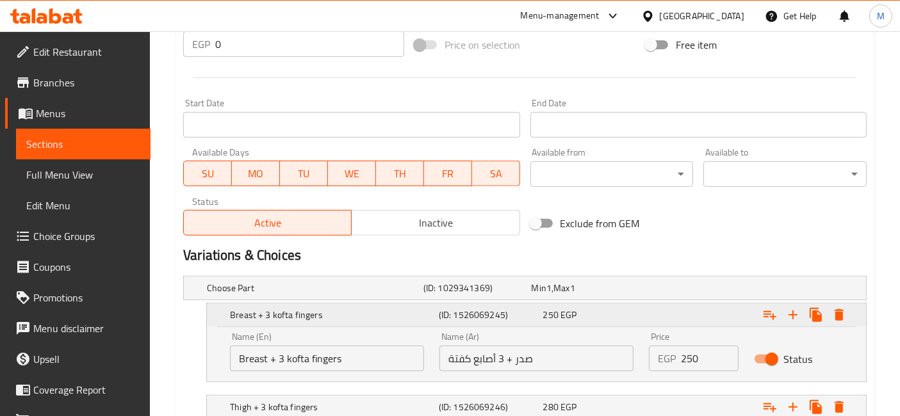
scroll to position [589, 0]
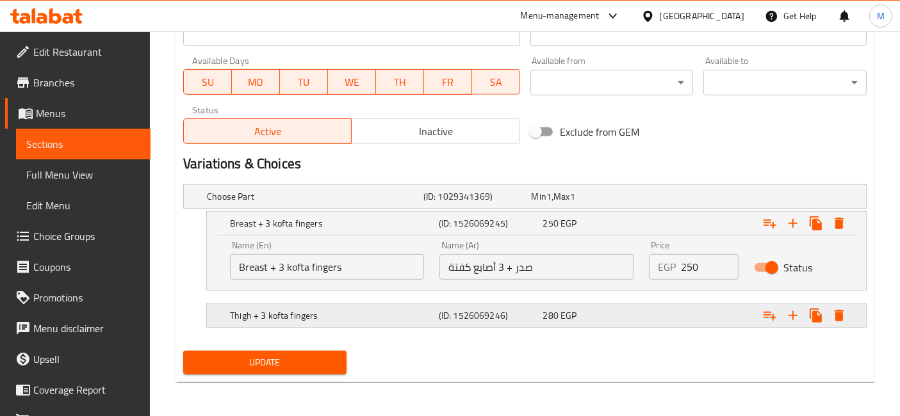
click at [564, 326] on div "Thigh + 3 kofta fingers (ID: 1526069246) 280 EGP" at bounding box center [540, 316] width 626 height 28
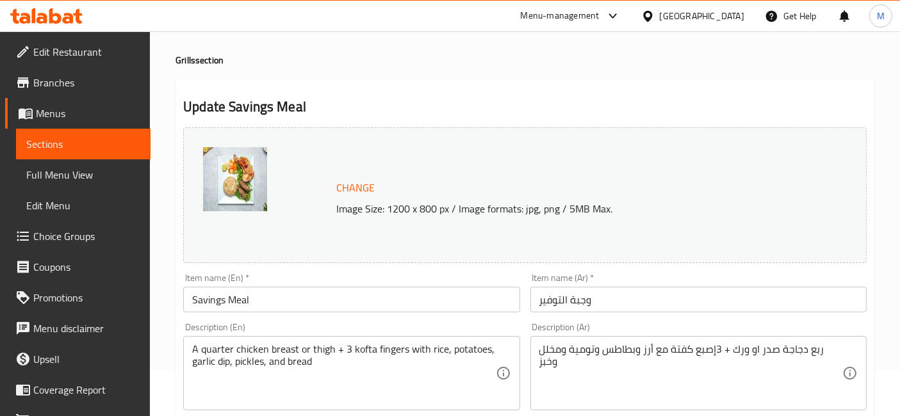
scroll to position [0, 0]
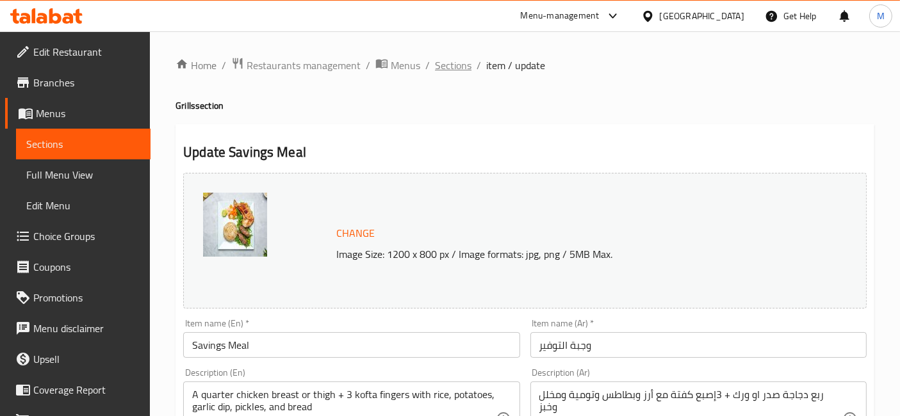
click at [450, 58] on span "Sections" at bounding box center [453, 65] width 37 height 15
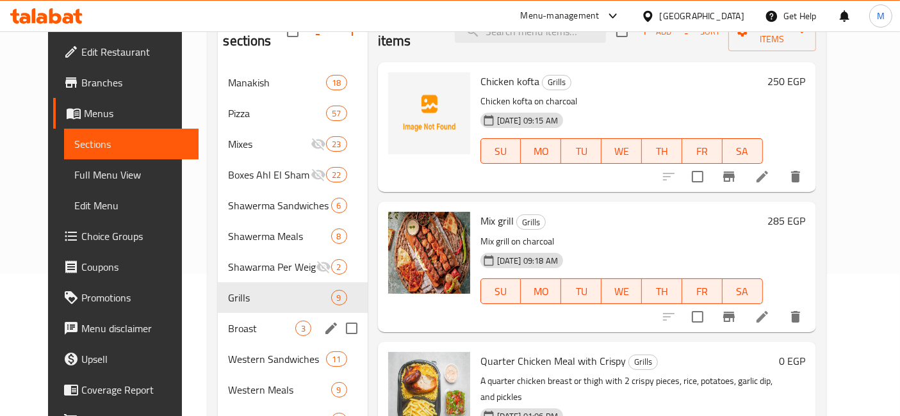
scroll to position [284, 0]
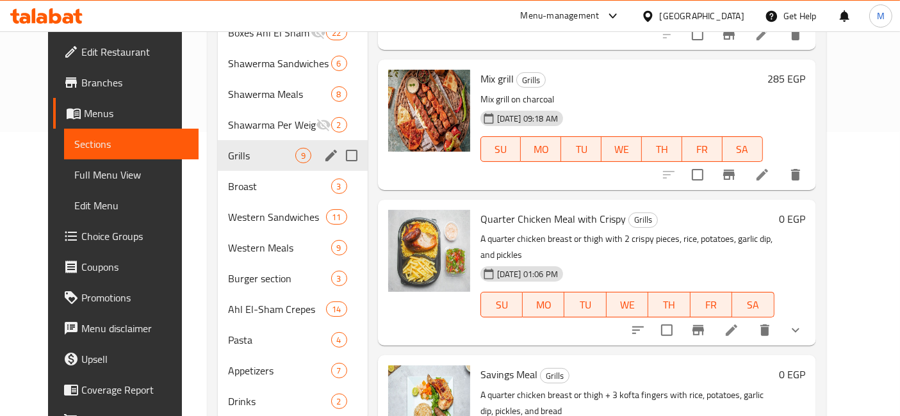
click at [245, 149] on div "Grills 9" at bounding box center [292, 155] width 149 height 31
click at [249, 179] on div "Broast 3" at bounding box center [292, 186] width 149 height 31
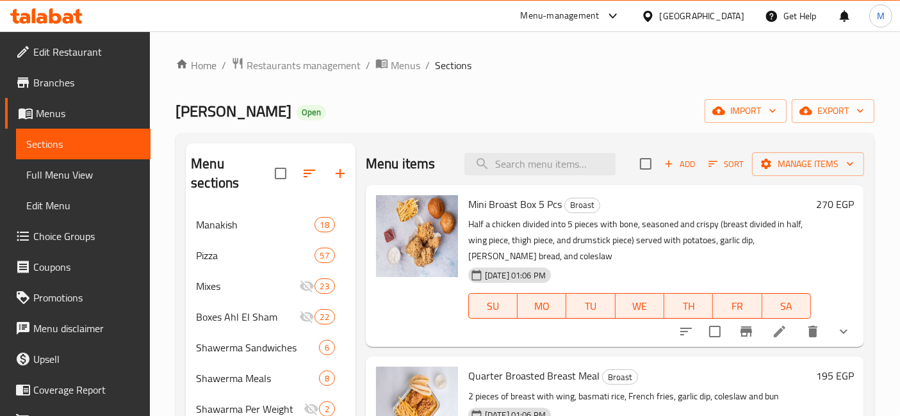
click at [838, 321] on button "show more" at bounding box center [843, 331] width 31 height 31
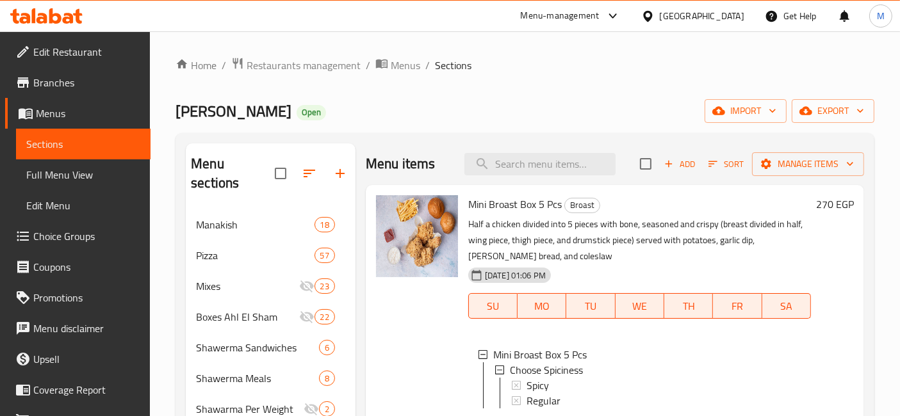
scroll to position [48, 0]
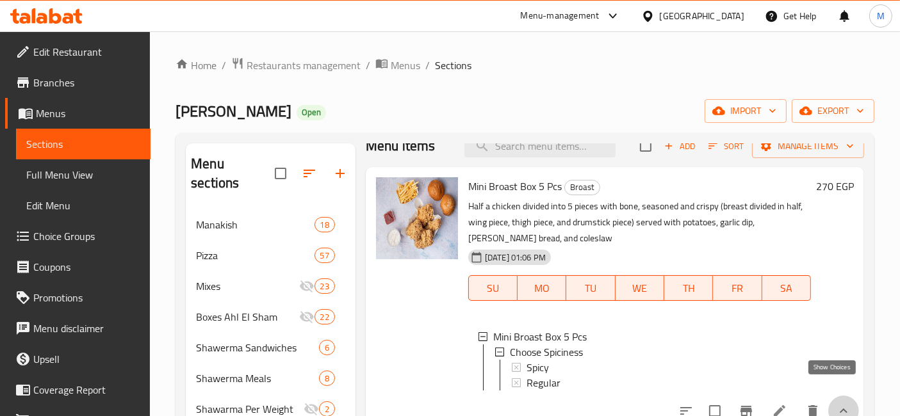
drag, startPoint x: 832, startPoint y: 389, endPoint x: 778, endPoint y: 314, distance: 92.6
click at [840, 409] on icon "show more" at bounding box center [844, 411] width 8 height 4
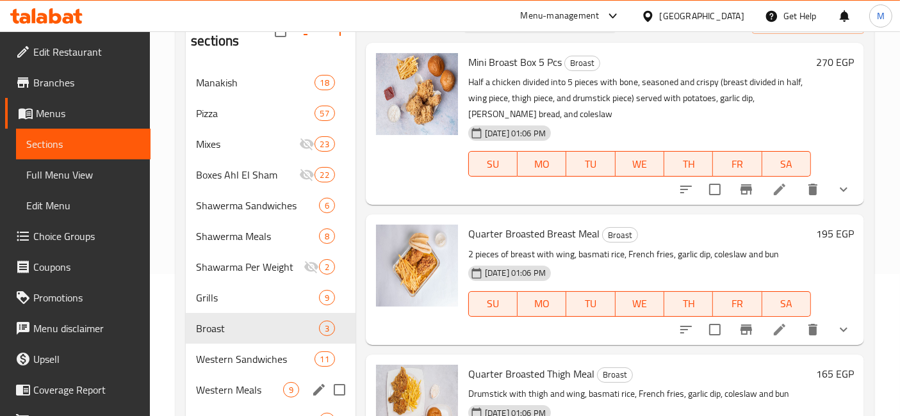
scroll to position [0, 0]
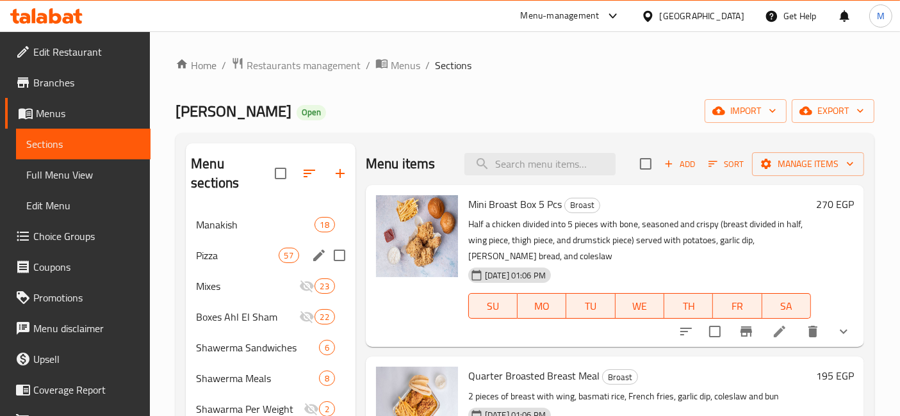
click at [223, 240] on div "Pizza 57" at bounding box center [271, 255] width 170 height 31
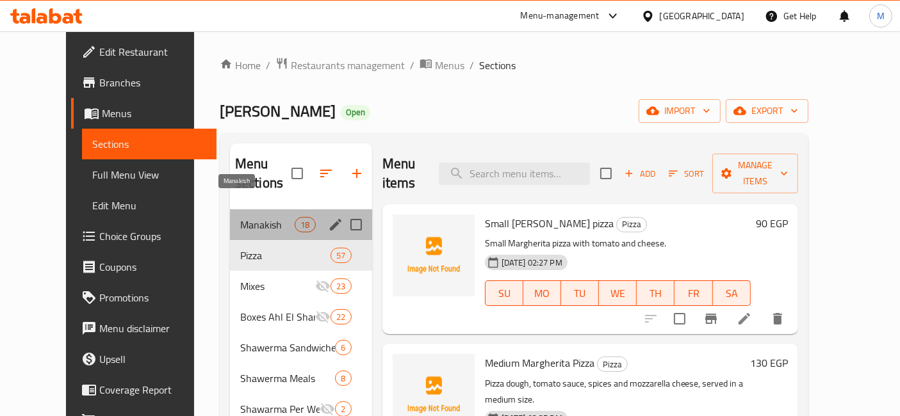
click at [240, 217] on span "Manakish" at bounding box center [267, 224] width 54 height 15
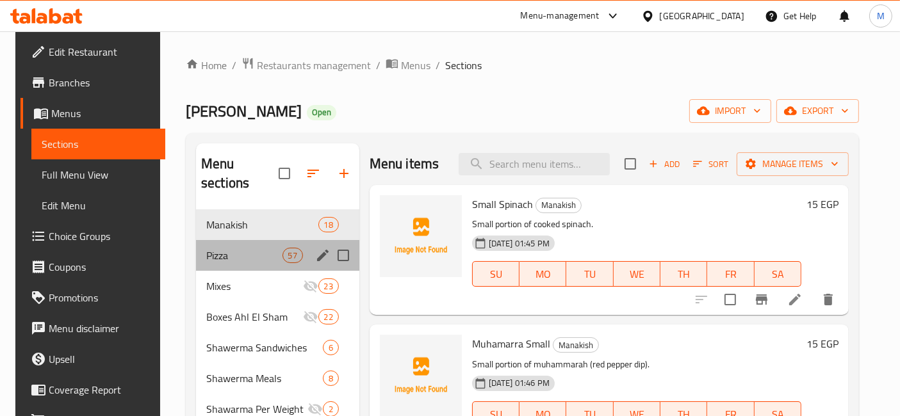
click at [229, 246] on div "Pizza 57" at bounding box center [277, 255] width 163 height 31
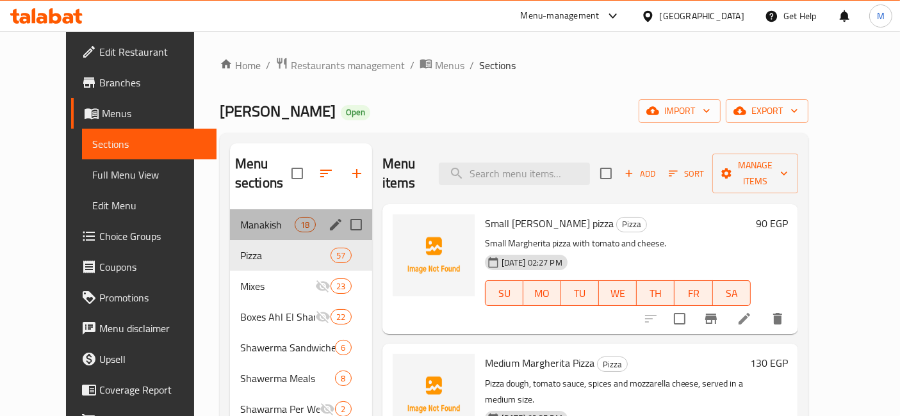
click at [230, 209] on div "Manakish 18" at bounding box center [301, 224] width 142 height 31
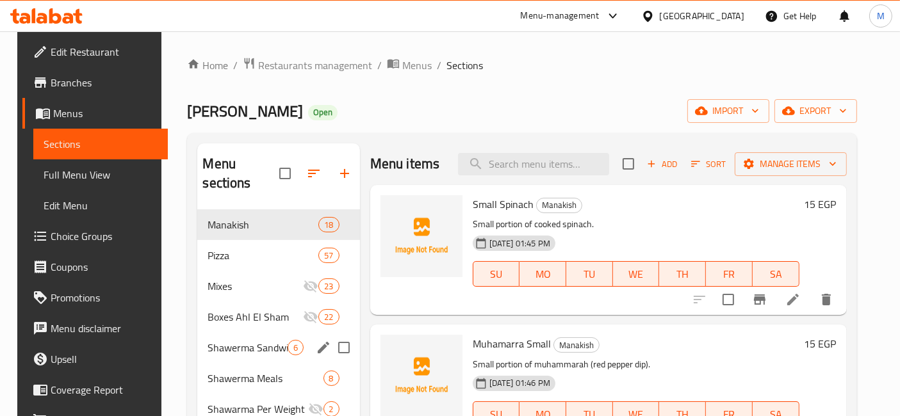
scroll to position [306, 0]
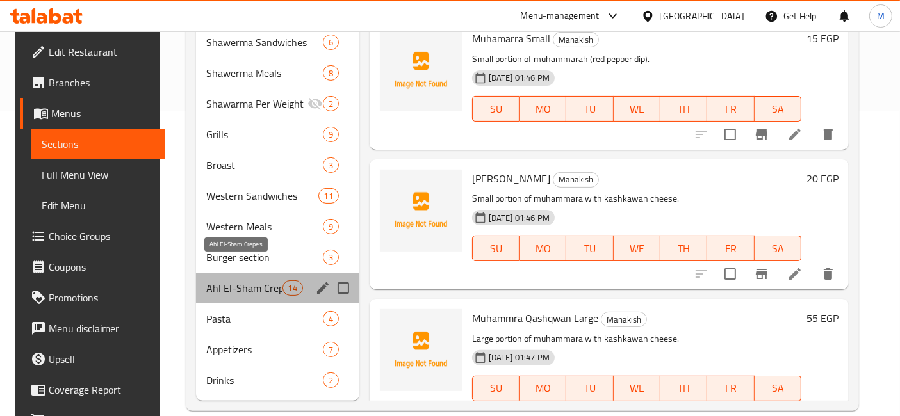
click at [263, 281] on span "Ahl El-Sham Crepes" at bounding box center [244, 288] width 76 height 15
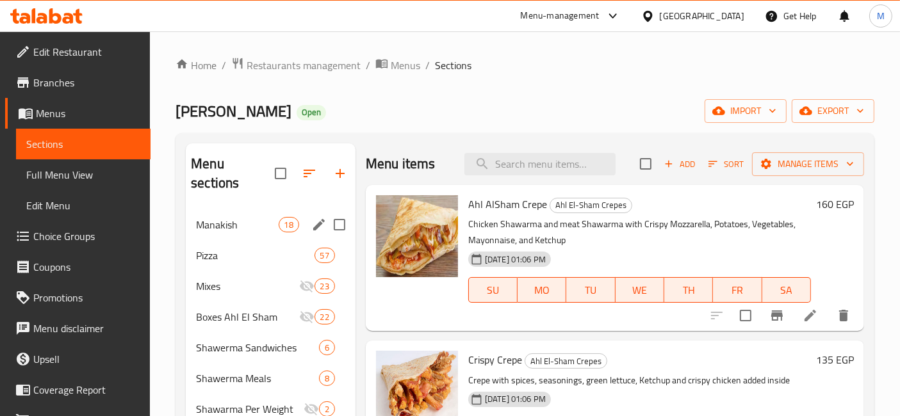
click at [243, 217] on span "Manakish" at bounding box center [237, 224] width 82 height 15
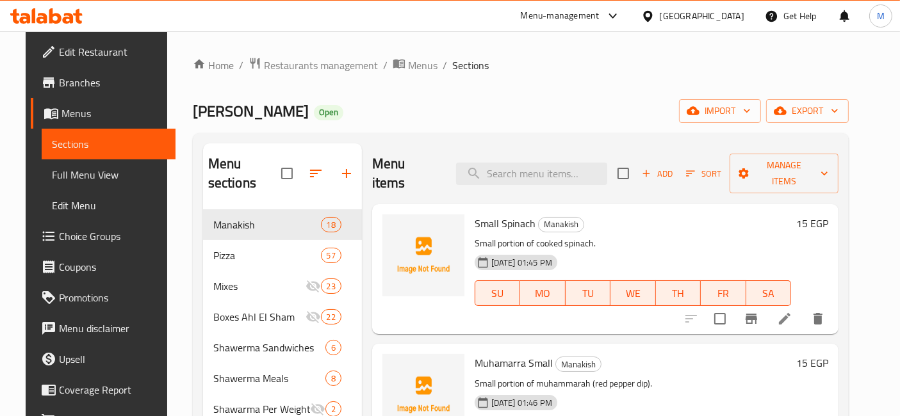
click at [827, 215] on h6 "15 EGP" at bounding box center [812, 224] width 32 height 18
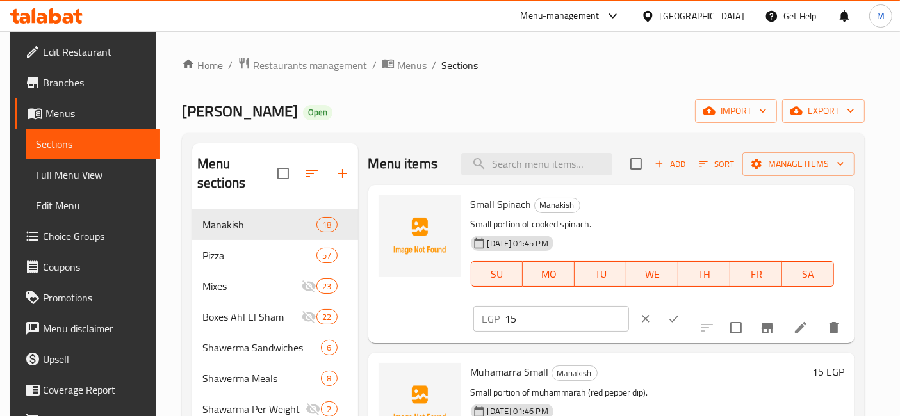
click at [629, 306] on input "15" at bounding box center [567, 319] width 124 height 26
type input "23"
click at [680, 313] on icon "ok" at bounding box center [674, 319] width 13 height 13
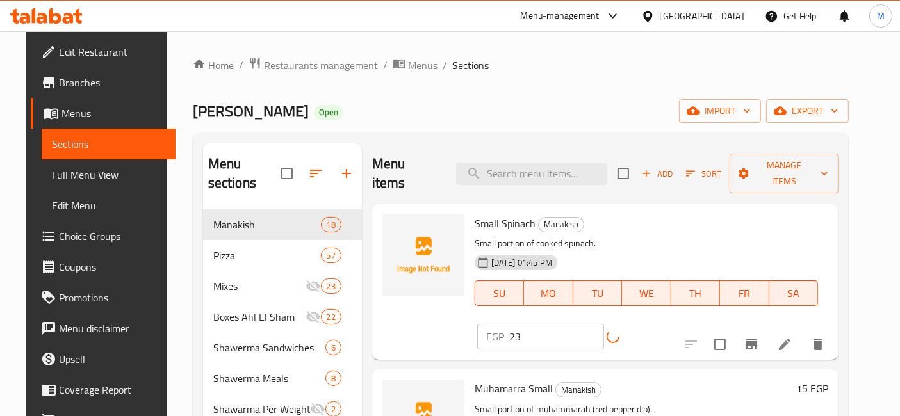
scroll to position [71, 0]
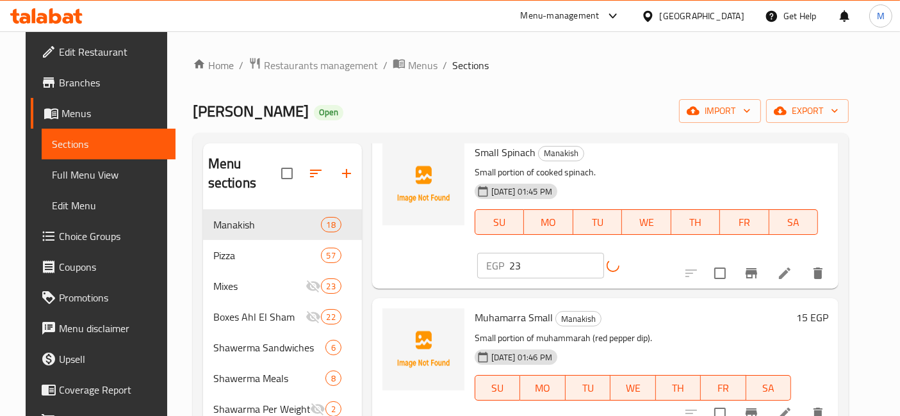
click at [818, 309] on h6 "15 EGP" at bounding box center [812, 318] width 32 height 18
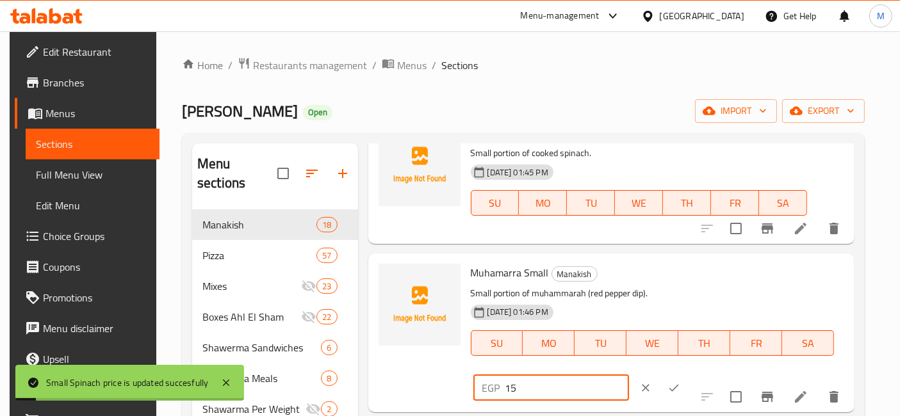
click at [629, 375] on input "15" at bounding box center [567, 388] width 124 height 26
type input "23"
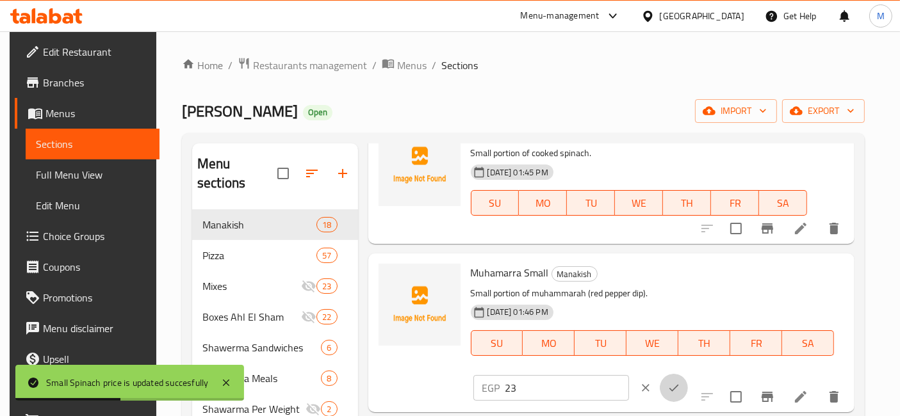
click at [680, 382] on icon "ok" at bounding box center [674, 388] width 13 height 13
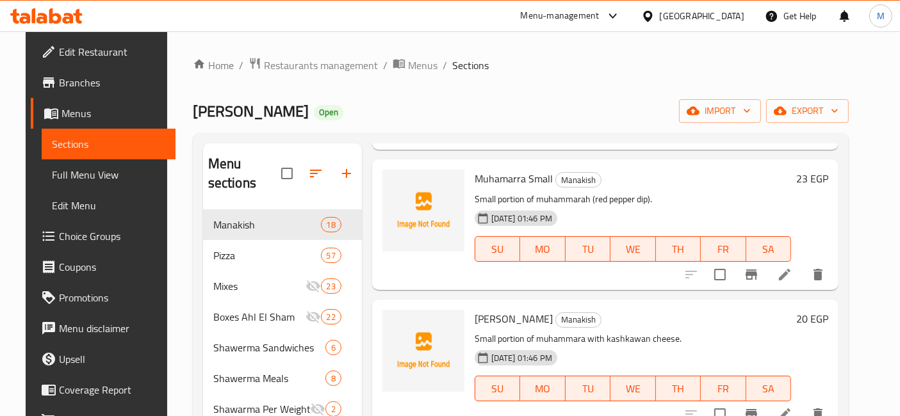
scroll to position [213, 0]
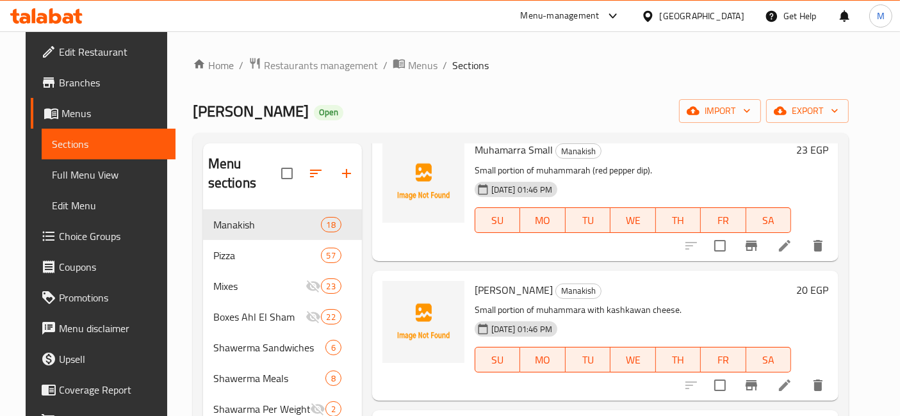
click at [821, 281] on h6 "20 EGP" at bounding box center [812, 290] width 32 height 18
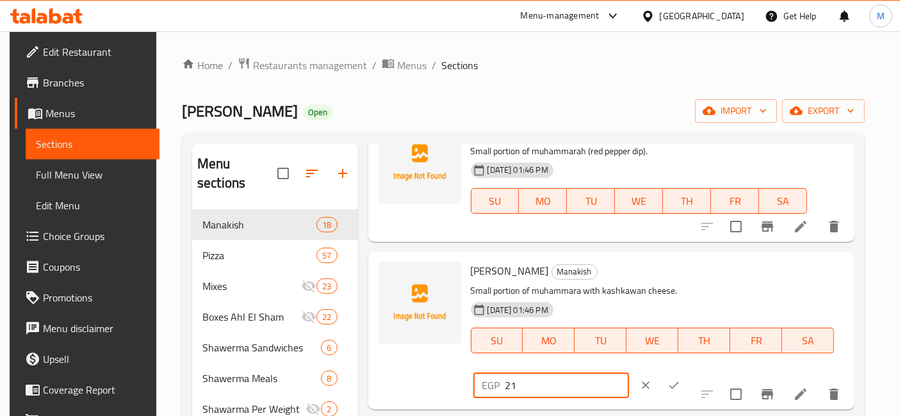
click at [629, 373] on input "21" at bounding box center [567, 386] width 124 height 26
click at [629, 373] on input "22" at bounding box center [567, 386] width 124 height 26
click at [629, 373] on input "23" at bounding box center [567, 386] width 124 height 26
click at [629, 373] on input "24" at bounding box center [567, 386] width 124 height 26
type input "25"
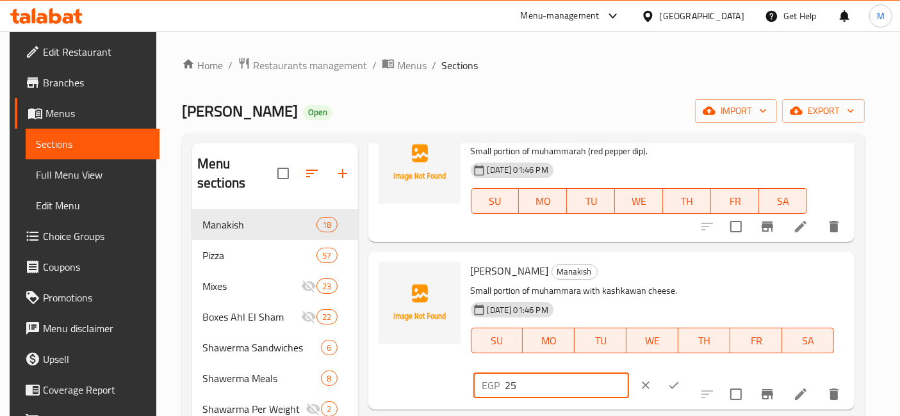
click at [629, 373] on input "25" at bounding box center [567, 386] width 124 height 26
click at [680, 379] on icon "ok" at bounding box center [674, 385] width 13 height 13
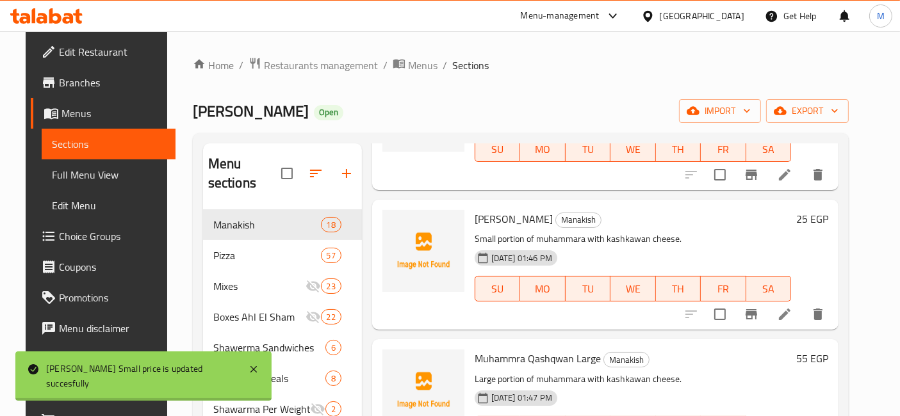
scroll to position [356, 0]
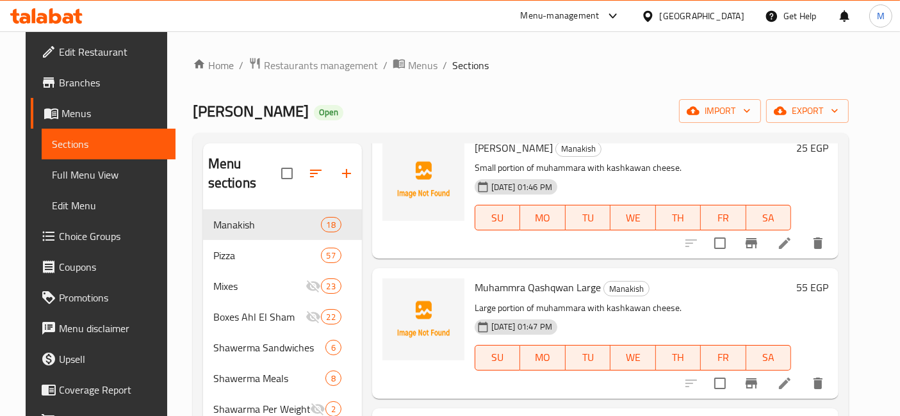
click at [821, 279] on h6 "55 EGP" at bounding box center [812, 288] width 32 height 18
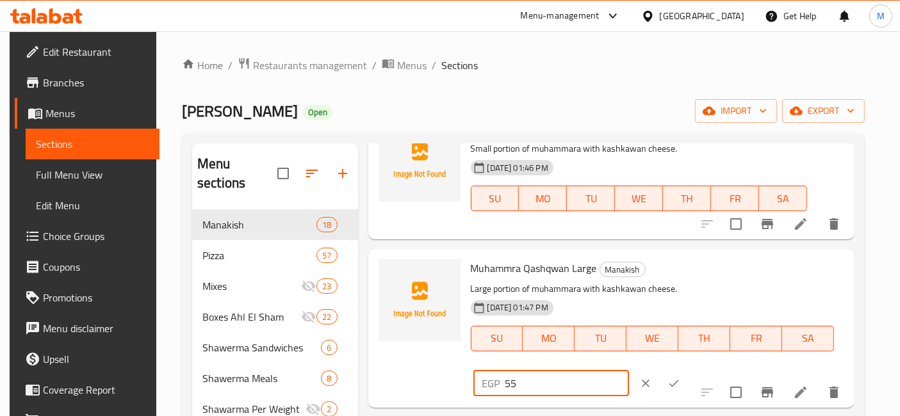
drag, startPoint x: 695, startPoint y: 263, endPoint x: 646, endPoint y: 275, distance: 50.8
click at [629, 371] on div "EGP 55 ​" at bounding box center [551, 384] width 156 height 26
type input "75"
click at [680, 377] on icon "ok" at bounding box center [674, 383] width 13 height 13
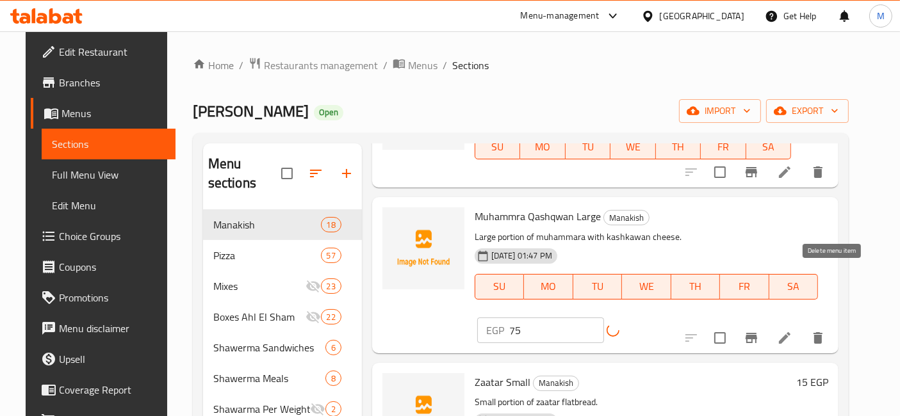
scroll to position [498, 0]
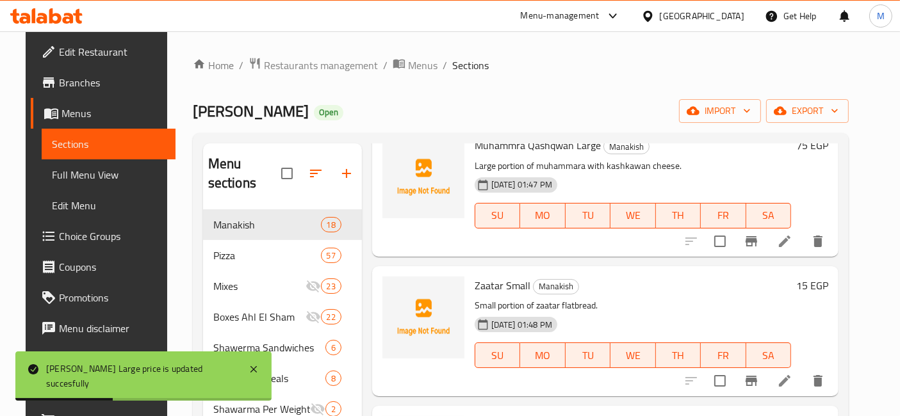
click at [821, 277] on h6 "15 EGP" at bounding box center [812, 286] width 32 height 18
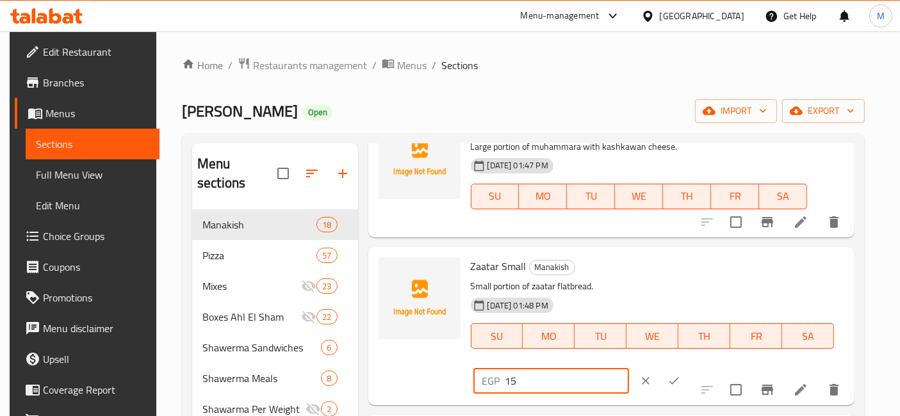
click at [629, 368] on input "15" at bounding box center [567, 381] width 124 height 26
type input "23"
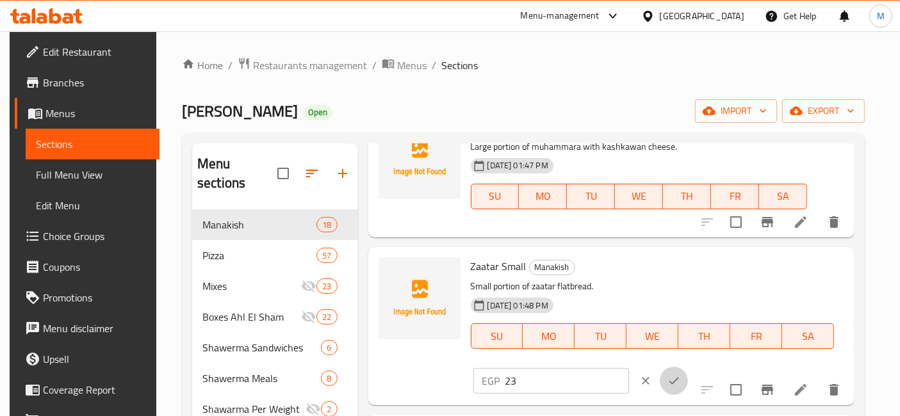
click at [688, 367] on button "ok" at bounding box center [674, 381] width 28 height 28
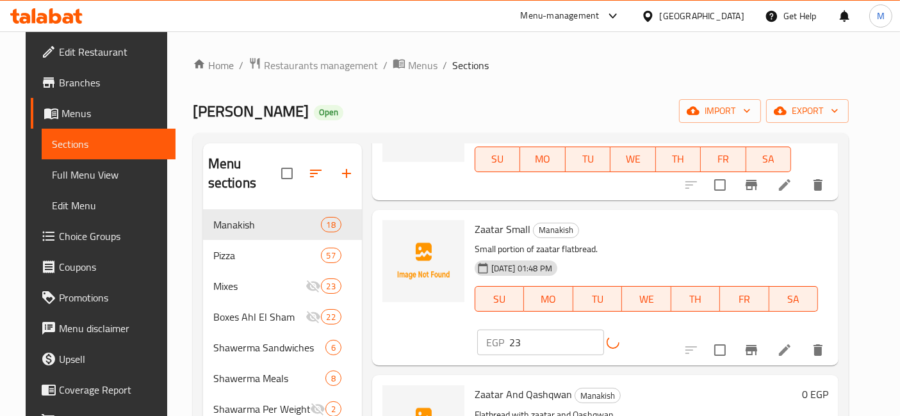
scroll to position [641, 0]
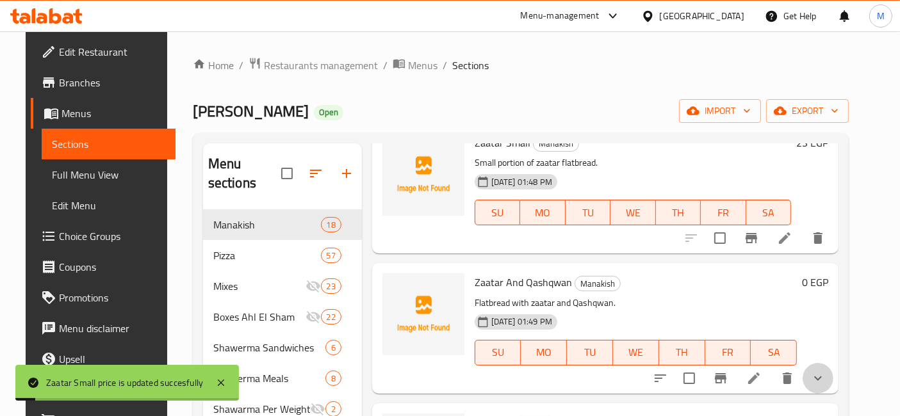
drag, startPoint x: 836, startPoint y: 349, endPoint x: 755, endPoint y: 332, distance: 82.6
click at [833, 363] on button "show more" at bounding box center [818, 378] width 31 height 31
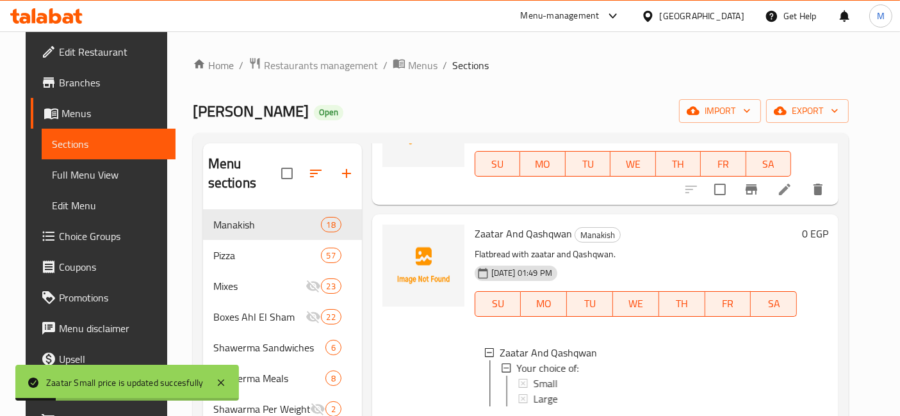
scroll to position [712, 0]
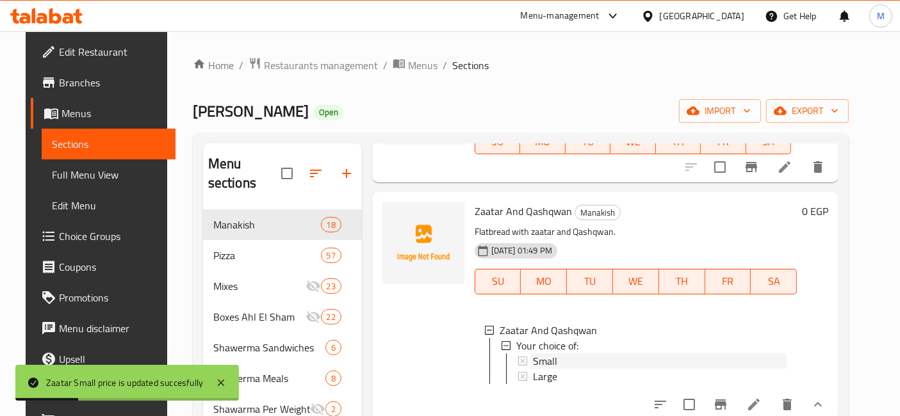
click at [558, 354] on div "Small" at bounding box center [660, 361] width 254 height 15
click at [552, 369] on div "Large" at bounding box center [660, 376] width 254 height 15
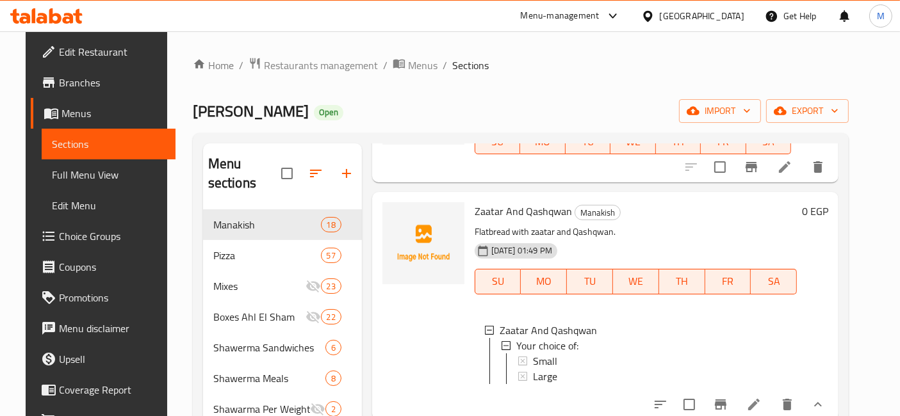
click at [764, 393] on li at bounding box center [754, 404] width 36 height 23
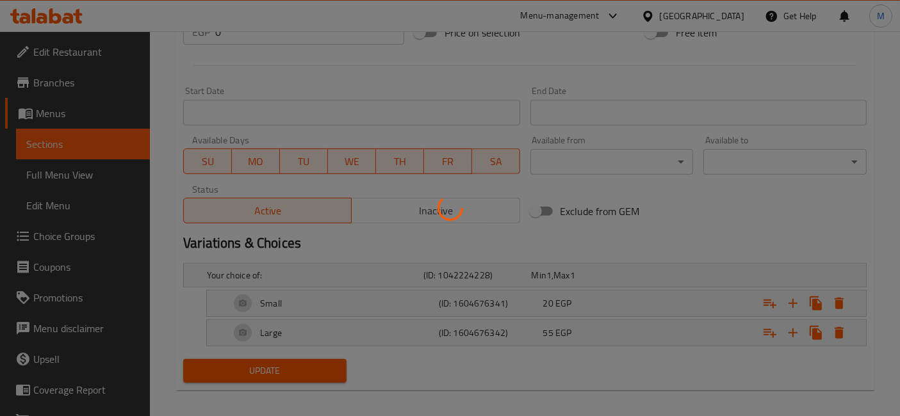
scroll to position [491, 0]
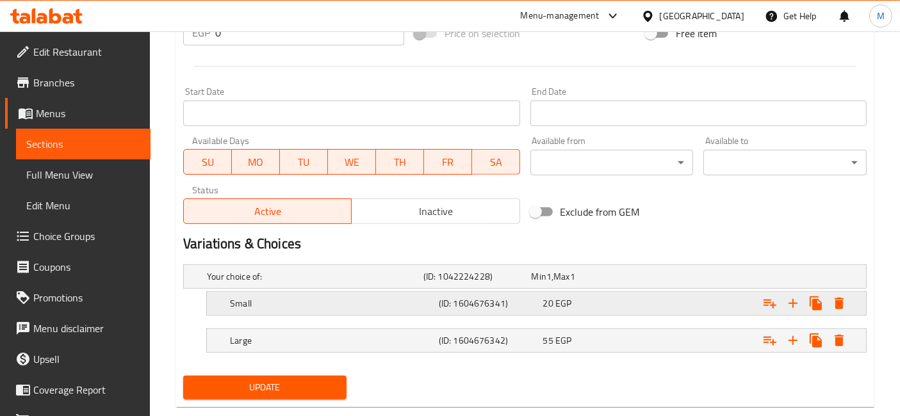
click at [608, 307] on div "20 EGP" at bounding box center [592, 303] width 99 height 13
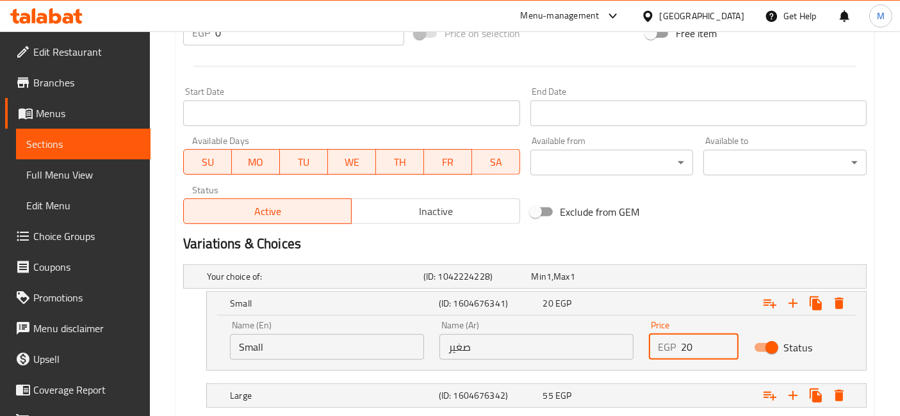
drag, startPoint x: 698, startPoint y: 347, endPoint x: 669, endPoint y: 348, distance: 28.2
click at [679, 350] on div "EGP 20 Price" at bounding box center [693, 347] width 89 height 26
type input "30"
click at [698, 396] on div "Expand" at bounding box center [748, 396] width 209 height 28
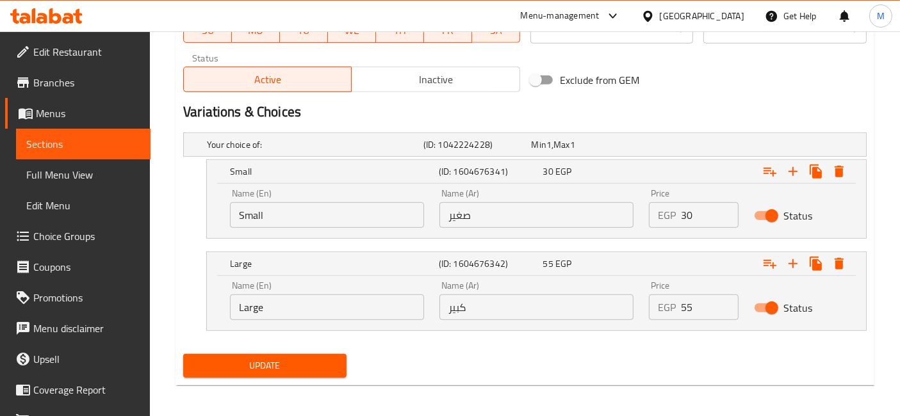
scroll to position [625, 0]
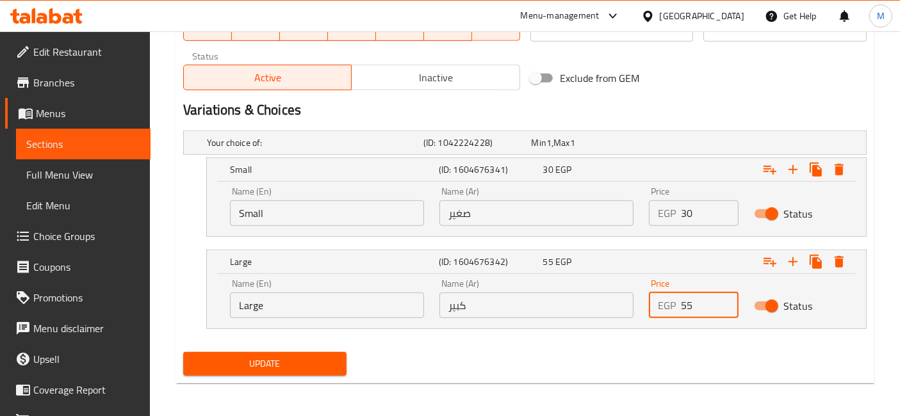
click at [686, 308] on input "55" at bounding box center [709, 306] width 57 height 26
type input "75"
click at [183, 352] on button "Update" at bounding box center [264, 364] width 163 height 24
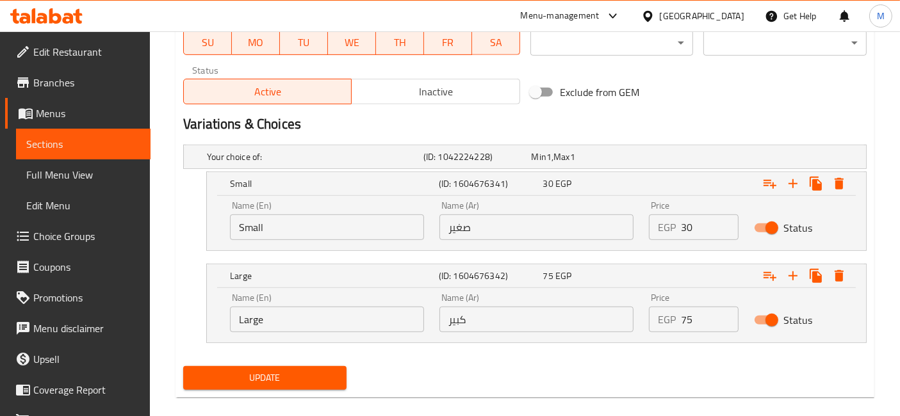
scroll to position [168, 0]
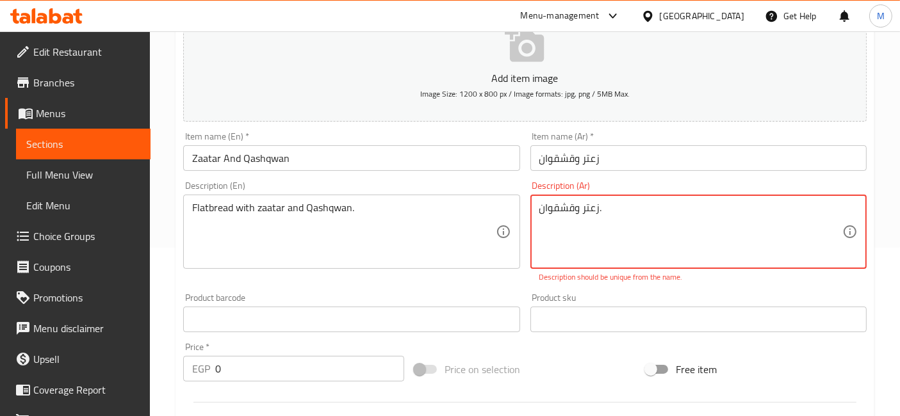
click at [634, 226] on textarea "زعتر وقشقوان." at bounding box center [690, 232] width 303 height 61
type textarea "زعتر وقشقوان"
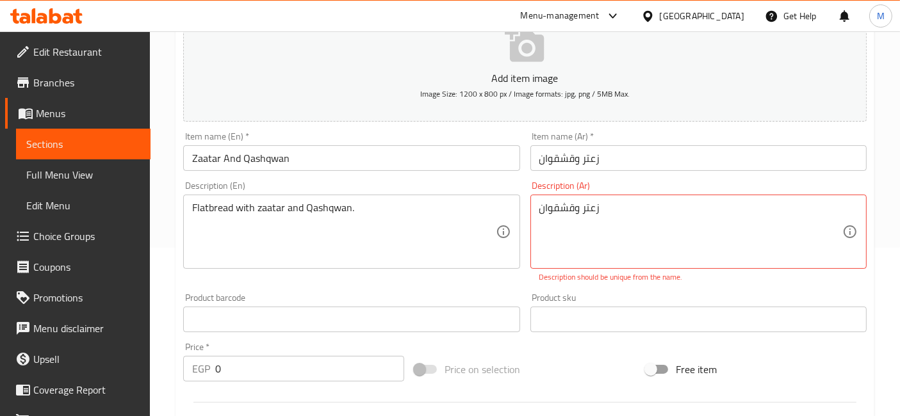
click at [457, 283] on div "Description (En) Flatbread with zaatar and Qashqwan. Description (En)" at bounding box center [351, 232] width 347 height 112
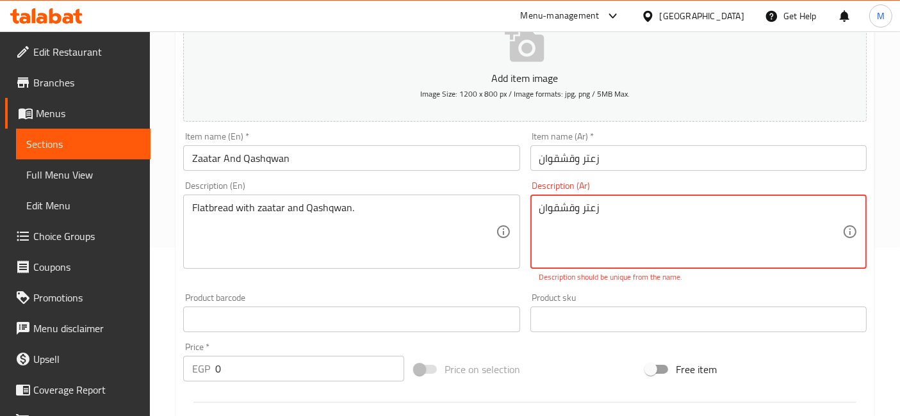
click at [551, 214] on textarea "زعتر وقشقوان" at bounding box center [690, 232] width 303 height 61
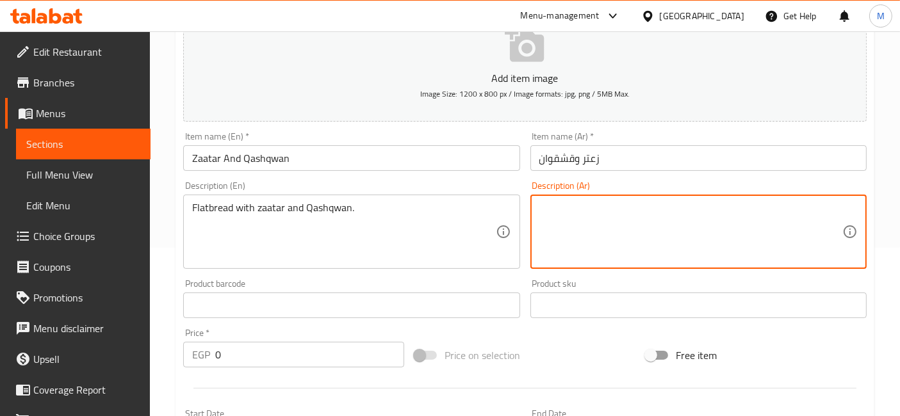
click at [457, 163] on input "Zaatar And Qashqwan" at bounding box center [351, 158] width 336 height 26
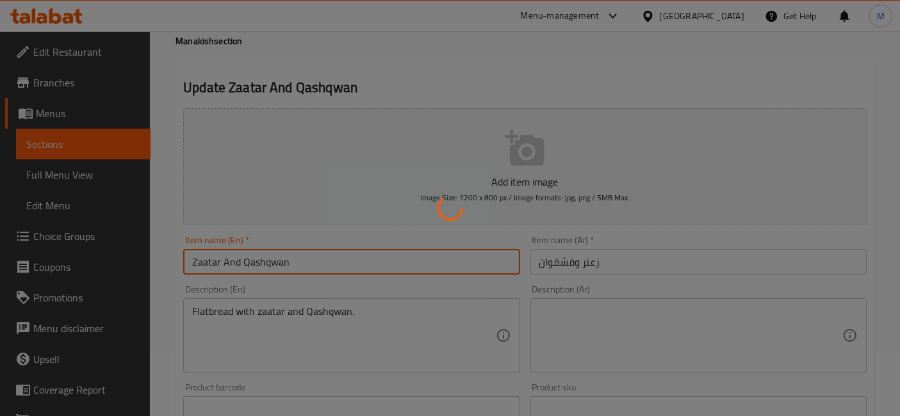
scroll to position [0, 0]
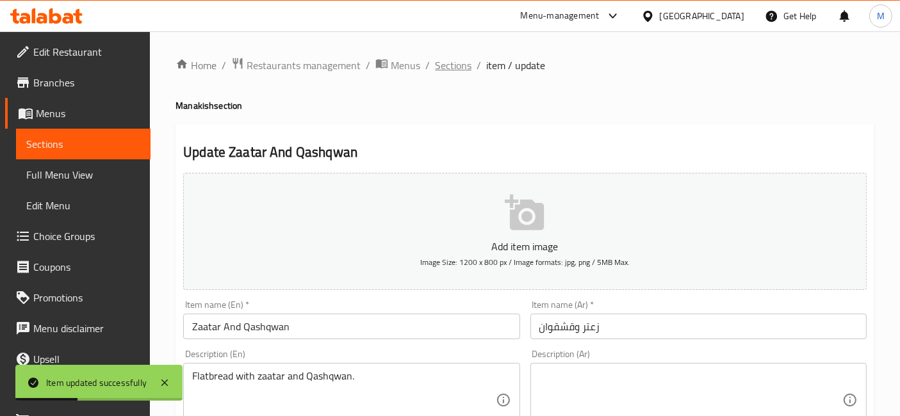
click at [460, 67] on span "Sections" at bounding box center [453, 65] width 37 height 15
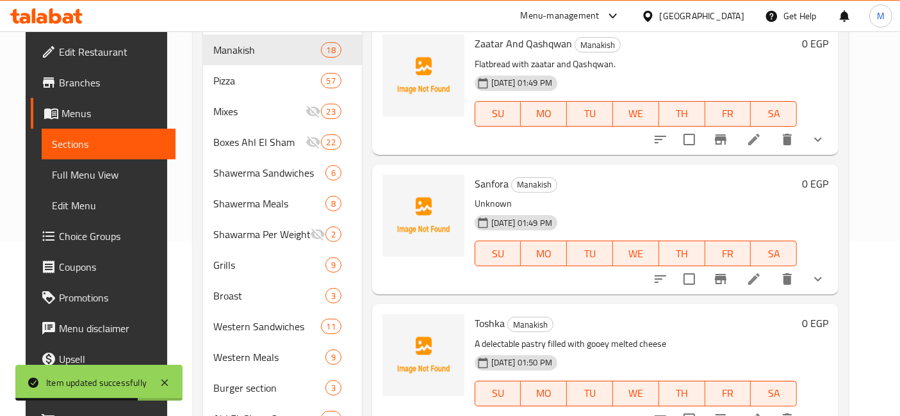
scroll to position [712, 0]
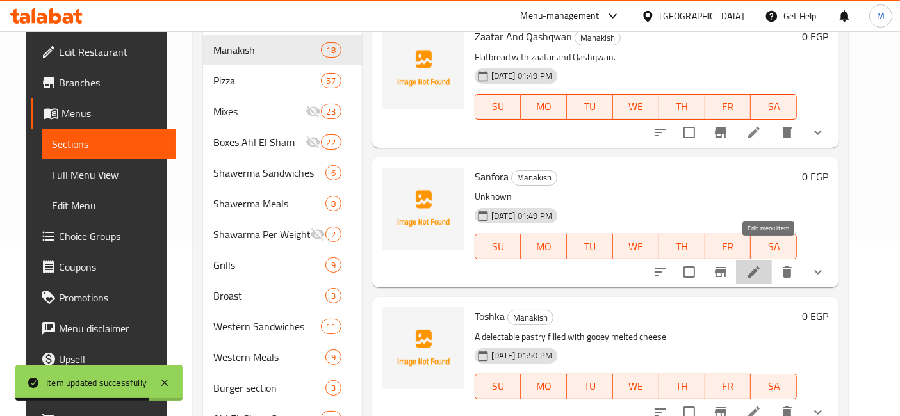
click at [762, 265] on icon at bounding box center [753, 272] width 15 height 15
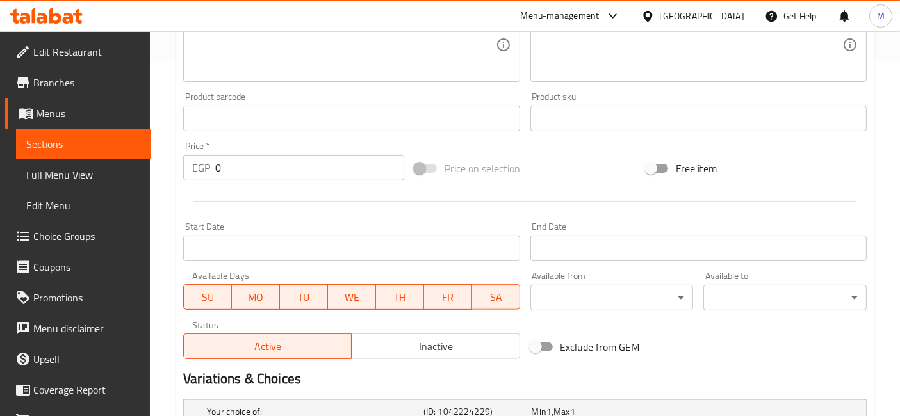
scroll to position [514, 0]
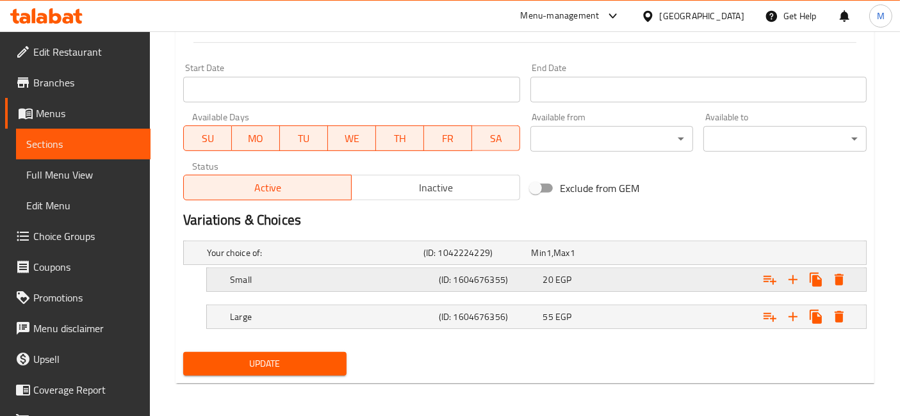
click at [557, 283] on span "EGP" at bounding box center [563, 280] width 16 height 17
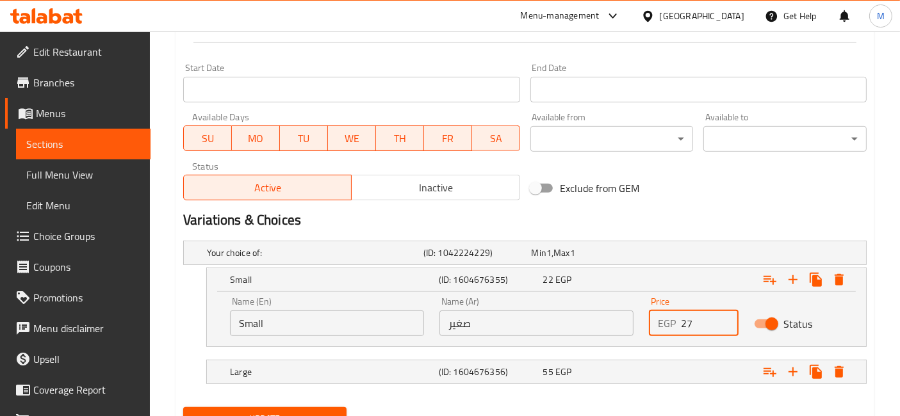
click at [721, 317] on input "27" at bounding box center [709, 324] width 57 height 26
click at [721, 317] on input "28" at bounding box center [709, 324] width 57 height 26
click at [721, 317] on input "29" at bounding box center [709, 324] width 57 height 26
type input "30"
click at [721, 317] on input "30" at bounding box center [709, 324] width 57 height 26
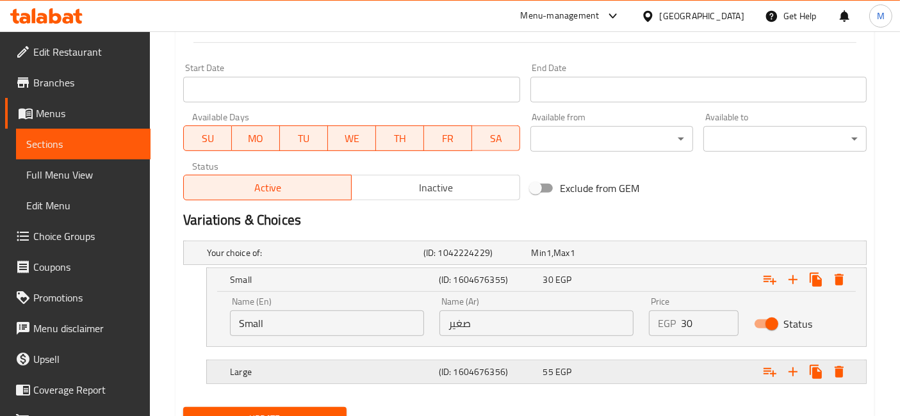
click at [689, 361] on div "Expand" at bounding box center [748, 372] width 209 height 28
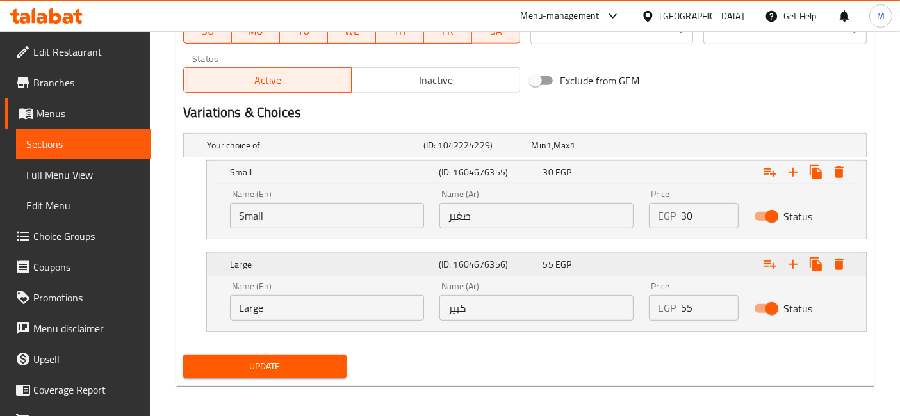
scroll to position [625, 0]
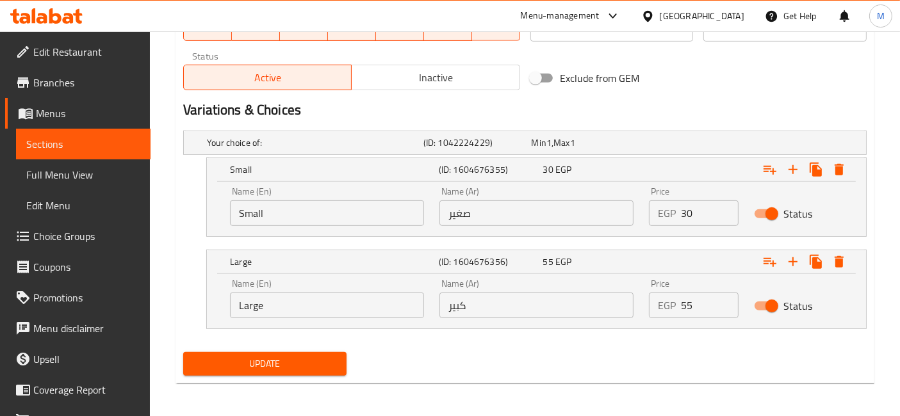
drag, startPoint x: 703, startPoint y: 315, endPoint x: 639, endPoint y: 306, distance: 64.6
click at [662, 309] on div "EGP 55 Price" at bounding box center [693, 306] width 89 height 26
type input "75"
click at [183, 352] on button "Update" at bounding box center [264, 364] width 163 height 24
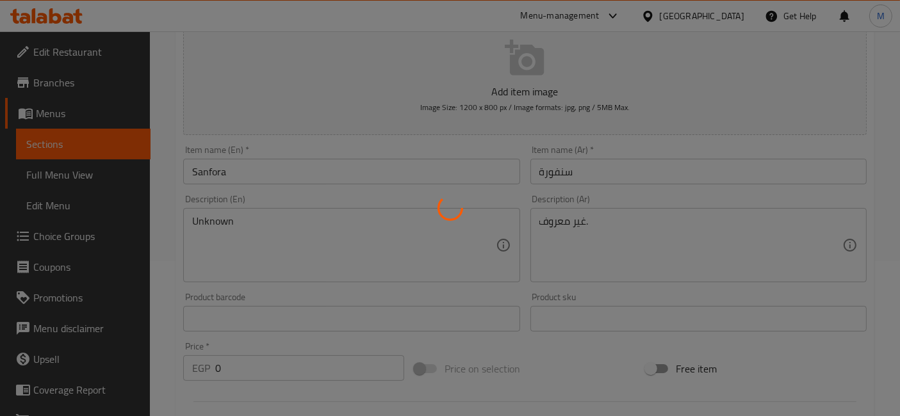
scroll to position [0, 0]
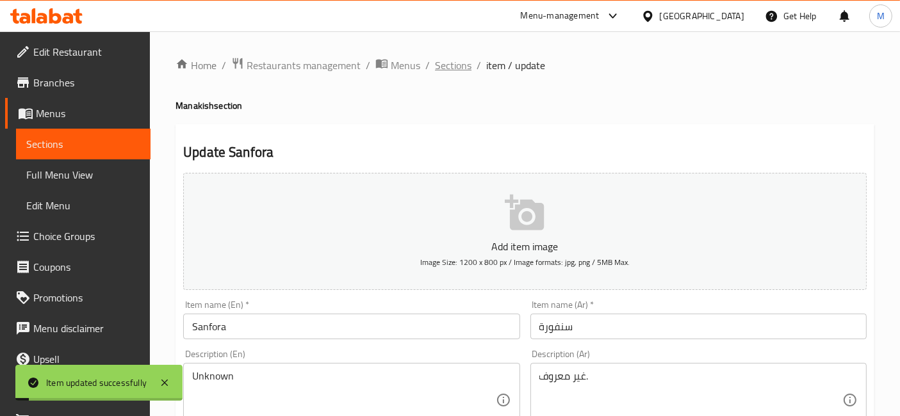
click at [443, 70] on span "Sections" at bounding box center [453, 65] width 37 height 15
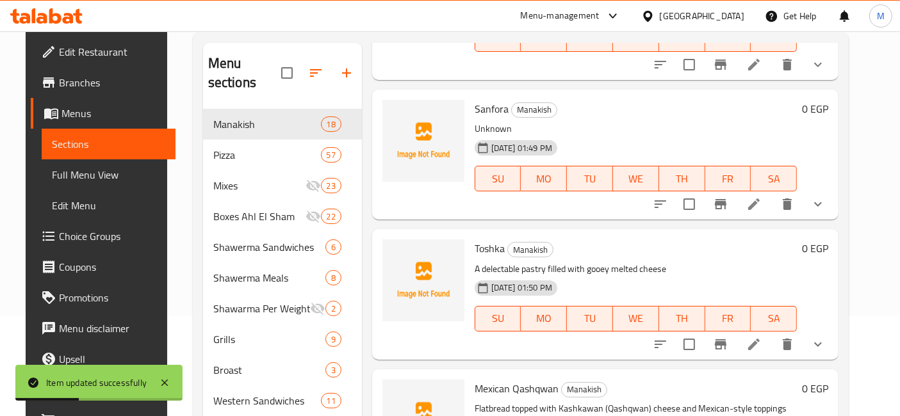
scroll to position [171, 0]
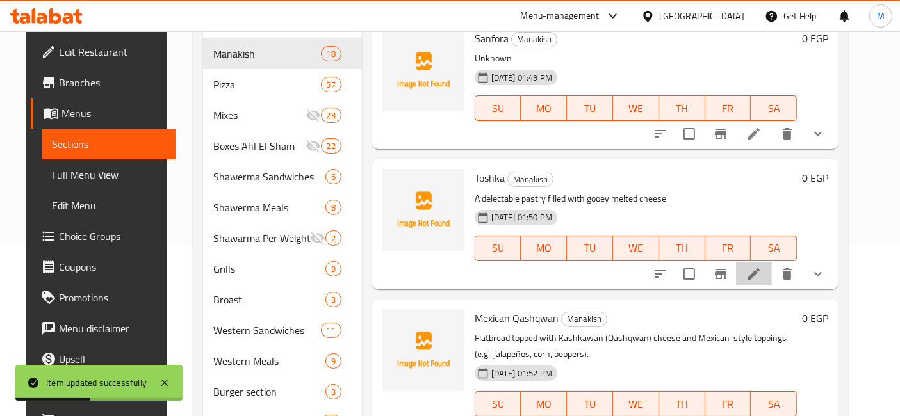
click at [762, 263] on li at bounding box center [754, 274] width 36 height 23
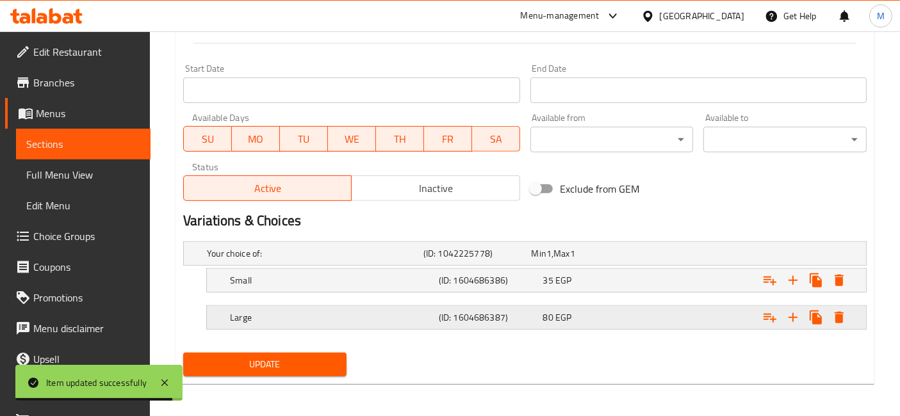
scroll to position [514, 0]
click at [612, 286] on div "35 EGP" at bounding box center [593, 280] width 104 height 18
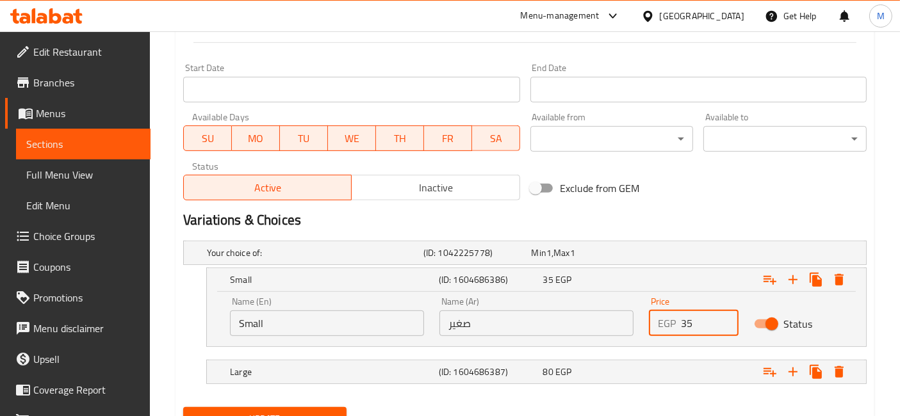
drag, startPoint x: 694, startPoint y: 330, endPoint x: 655, endPoint y: 321, distance: 40.7
click at [655, 321] on div "EGP 35 Price" at bounding box center [693, 324] width 89 height 26
type input "45"
click at [678, 361] on div "Expand" at bounding box center [748, 372] width 209 height 28
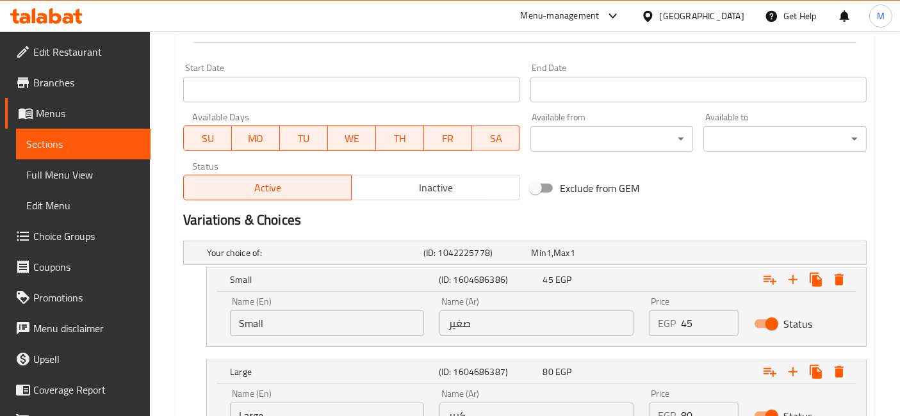
click at [692, 411] on input "80" at bounding box center [709, 416] width 57 height 26
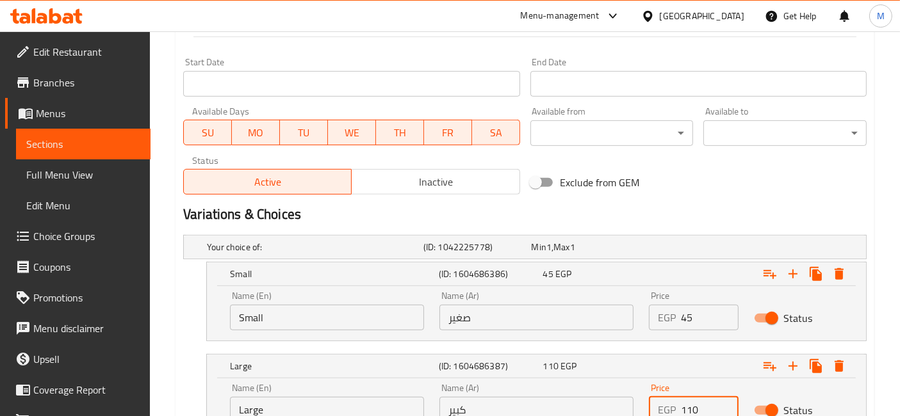
type input "110"
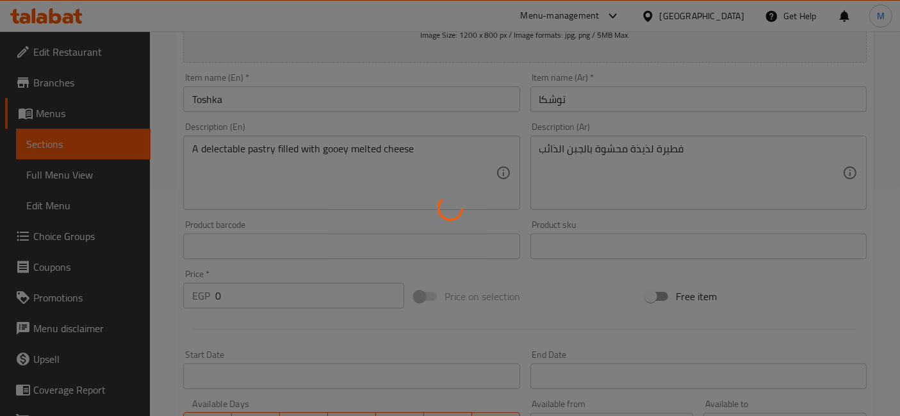
scroll to position [0, 0]
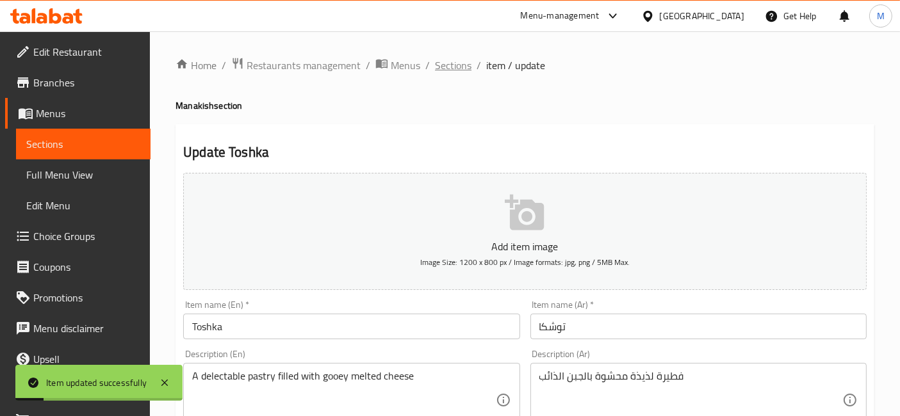
click at [448, 59] on span "Sections" at bounding box center [453, 65] width 37 height 15
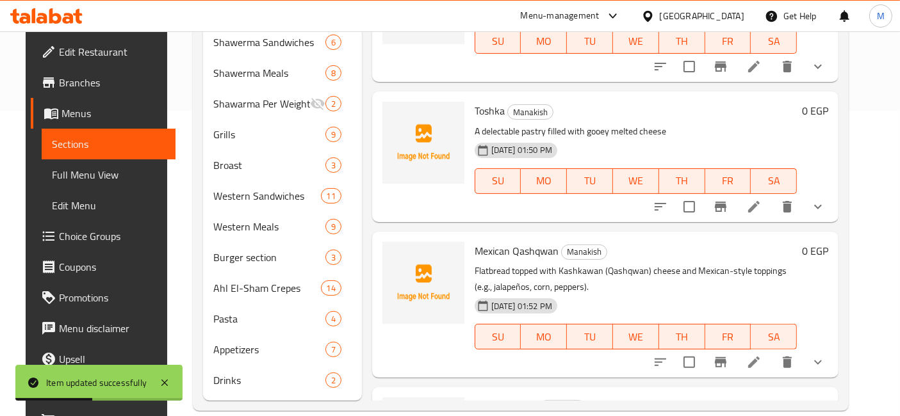
scroll to position [925, 0]
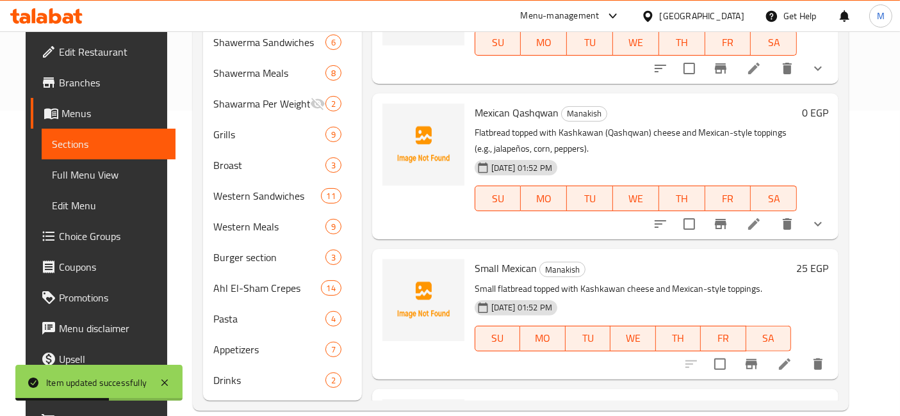
click at [760, 218] on icon at bounding box center [754, 224] width 12 height 12
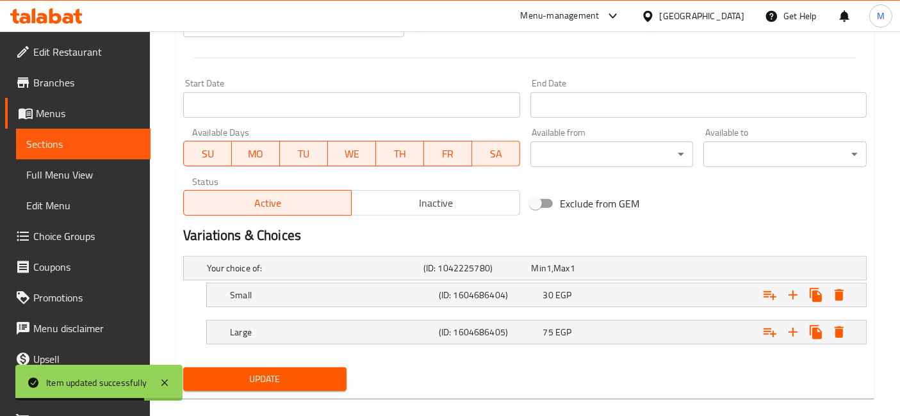
scroll to position [514, 0]
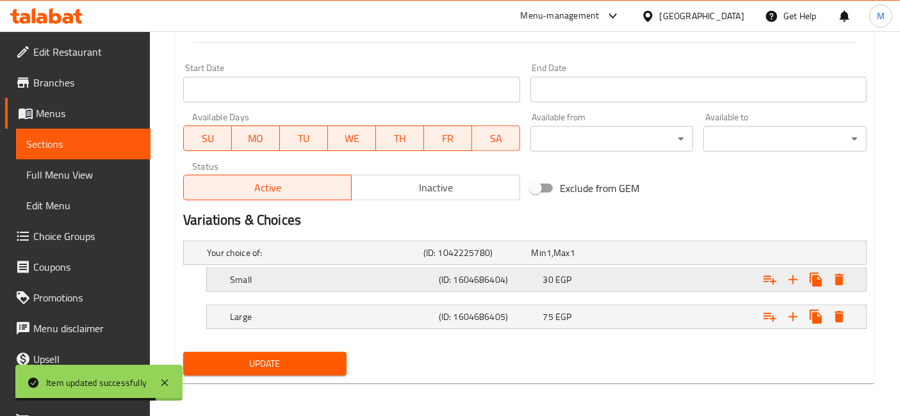
click at [585, 274] on div "30 EGP" at bounding box center [592, 280] width 99 height 13
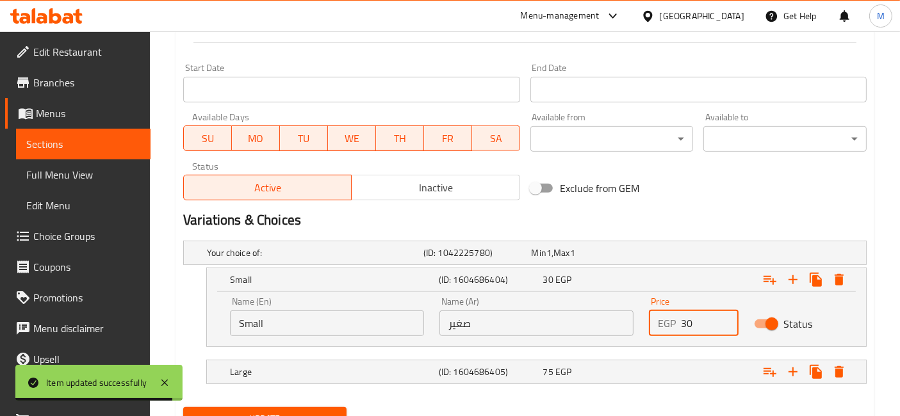
drag, startPoint x: 703, startPoint y: 324, endPoint x: 657, endPoint y: 319, distance: 46.3
click at [657, 319] on div "EGP 30 Price" at bounding box center [693, 324] width 89 height 26
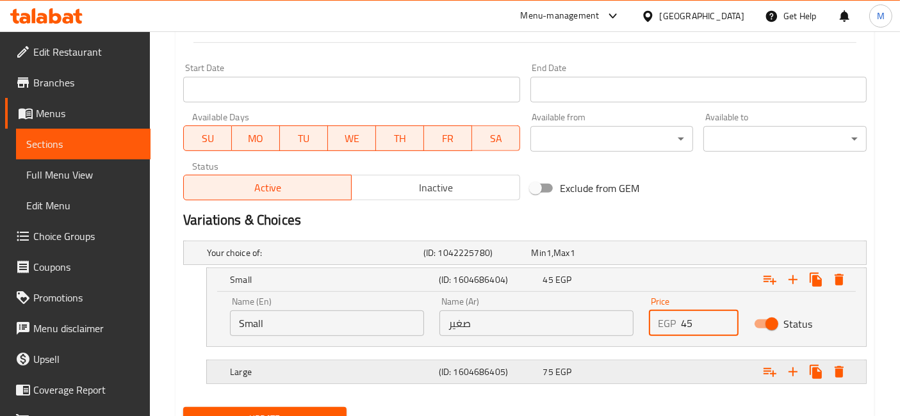
type input "45"
click at [683, 359] on div "Expand" at bounding box center [748, 372] width 209 height 28
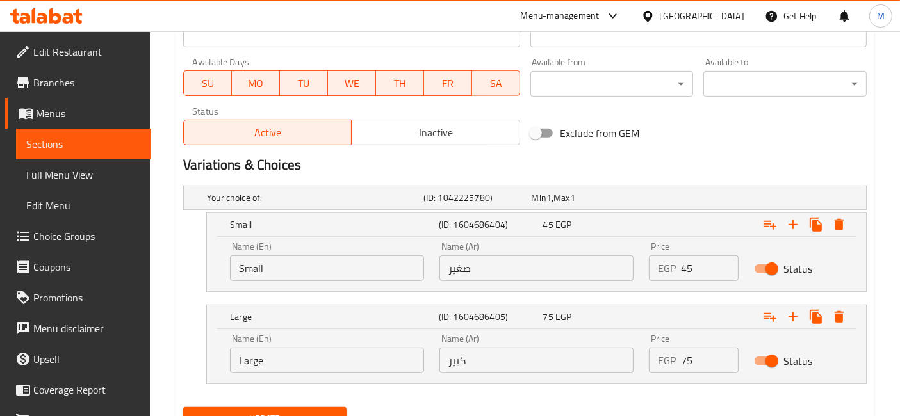
scroll to position [625, 0]
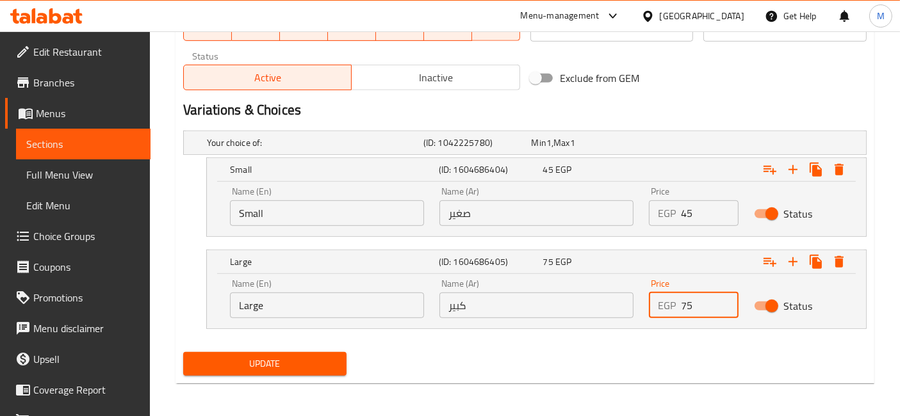
click at [687, 304] on input "75" at bounding box center [709, 306] width 57 height 26
type input "110"
click at [183, 352] on button "Update" at bounding box center [264, 364] width 163 height 24
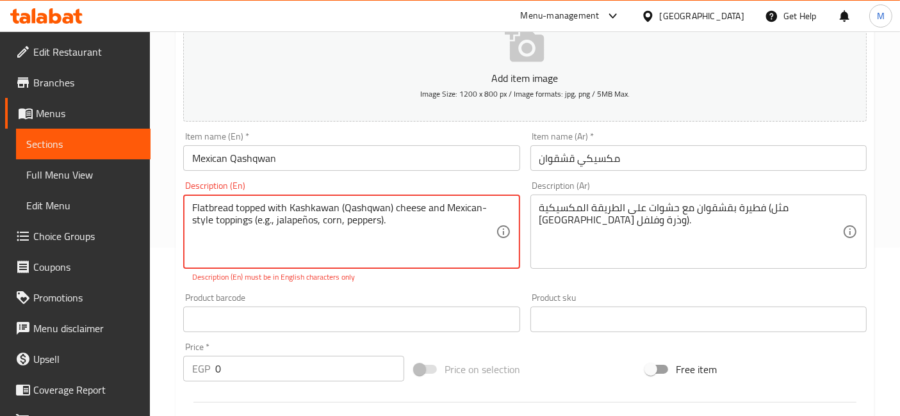
click at [419, 217] on textarea "Flatbread topped with Kashkawan (Qashqwan) cheese and Mexican-style toppings (e…" at bounding box center [343, 232] width 303 height 61
click at [409, 285] on div "Description (En) Flatbread topped with Kashkawan (Qashqwan) cheese and Mexican-…" at bounding box center [351, 232] width 347 height 112
click at [342, 219] on textarea "Flatbread topped with Kashkawan (Qashqwan) cheese and Mexican-style toppings (e…" at bounding box center [343, 232] width 303 height 61
drag, startPoint x: 274, startPoint y: 218, endPoint x: 258, endPoint y: 217, distance: 16.1
click at [258, 217] on textarea "Flatbread topped with Kashkawan (Qashqwan) cheese and Mexican-style toppings (e…" at bounding box center [343, 232] width 303 height 61
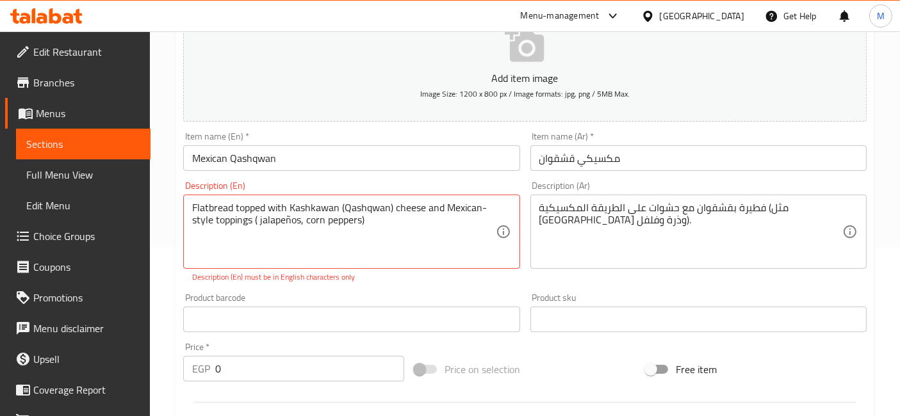
click at [416, 291] on div "Product barcode Product barcode" at bounding box center [351, 312] width 347 height 49
click at [422, 161] on input "Mexican Qashqwan" at bounding box center [351, 158] width 336 height 26
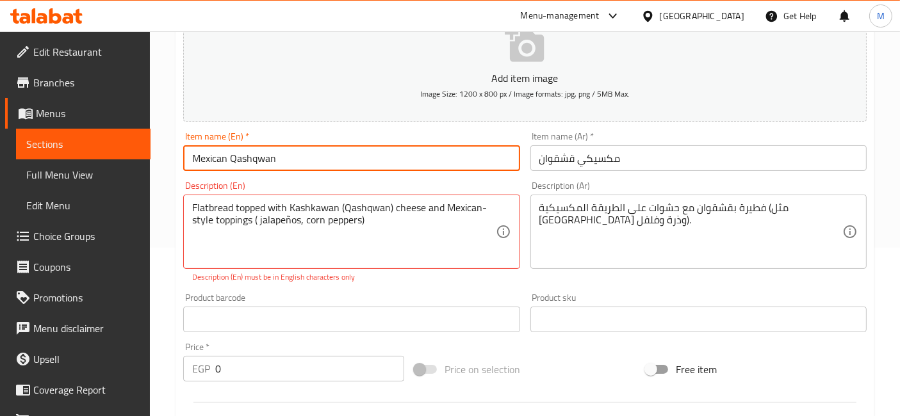
click at [507, 204] on div "Flatbread topped with Kashkawan (Qashqwan) cheese and Mexican-style toppings ( …" at bounding box center [351, 232] width 336 height 74
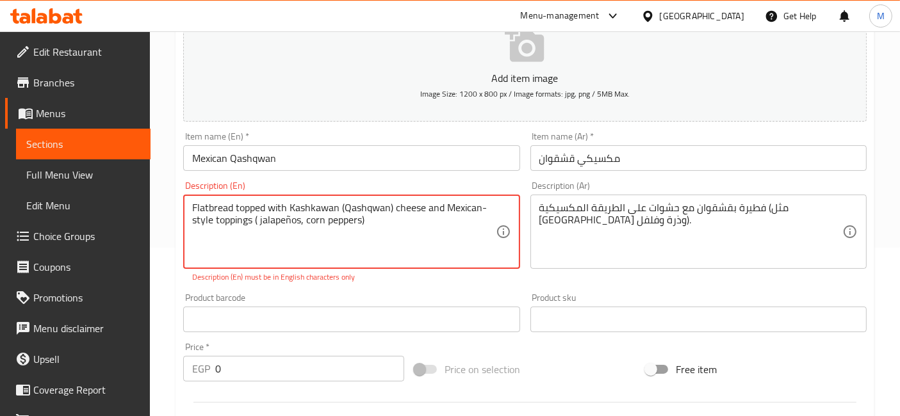
click at [486, 215] on textarea "Flatbread topped with Kashkawan (Qashqwan) cheese and Mexican-style toppings ( …" at bounding box center [343, 232] width 303 height 61
click at [488, 213] on textarea "Flatbread topped with Kashkawan (Qashqwan) cheese and Mexican-style toppings ( …" at bounding box center [343, 232] width 303 height 61
drag, startPoint x: 481, startPoint y: 209, endPoint x: 489, endPoint y: 206, distance: 9.2
click at [489, 206] on textarea "Flatbread topped with Kashkawan (Qashqwan) cheese and Mexican-style toppings ( …" at bounding box center [343, 232] width 303 height 61
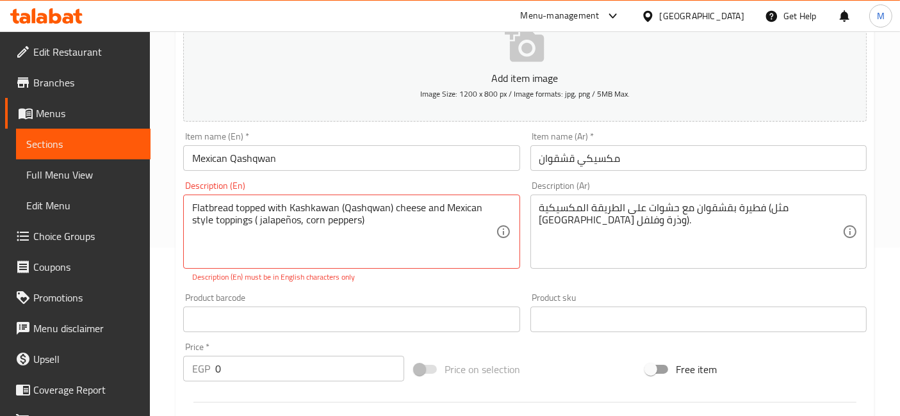
click at [483, 299] on div "Product barcode Product barcode" at bounding box center [351, 312] width 336 height 39
click at [470, 291] on div "Product barcode Product barcode" at bounding box center [351, 312] width 347 height 49
click at [427, 161] on input "Mexican Qashqwan" at bounding box center [351, 158] width 336 height 26
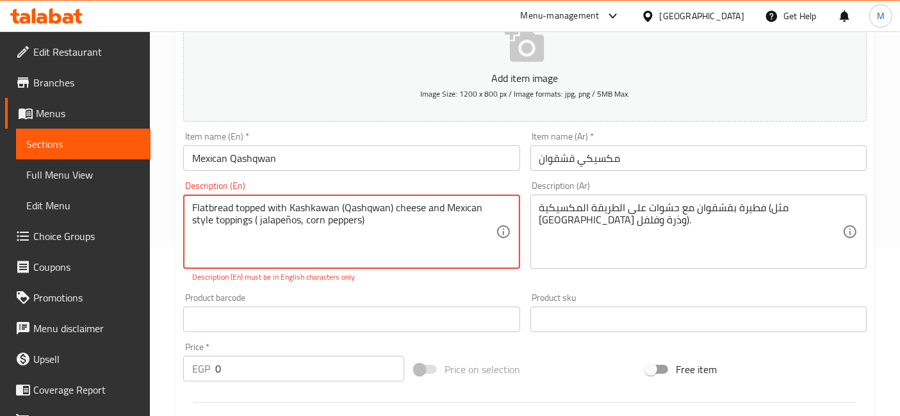
click at [300, 220] on textarea "Flatbread topped with Kashkawan (Qashqwan) cheese and Mexican style toppings ( …" at bounding box center [343, 232] width 303 height 61
type textarea "Flatbread topped with Kashkawan (Qashqwan) cheese and Mexican style toppings ( …"
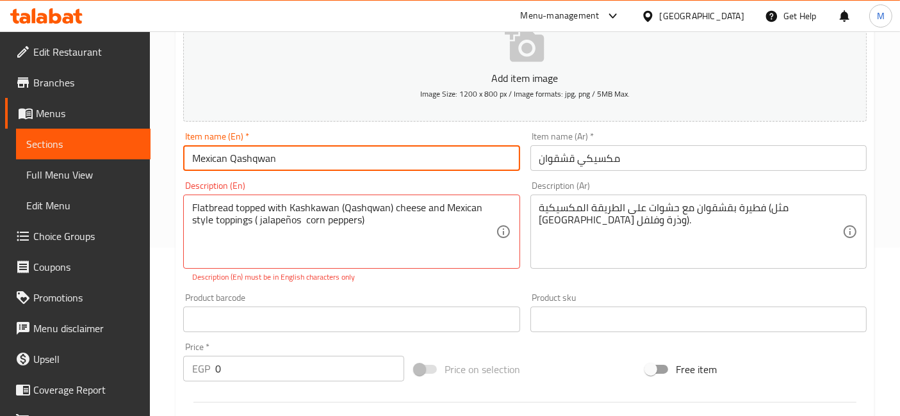
click at [302, 156] on input "Mexican Qashqwan" at bounding box center [351, 158] width 336 height 26
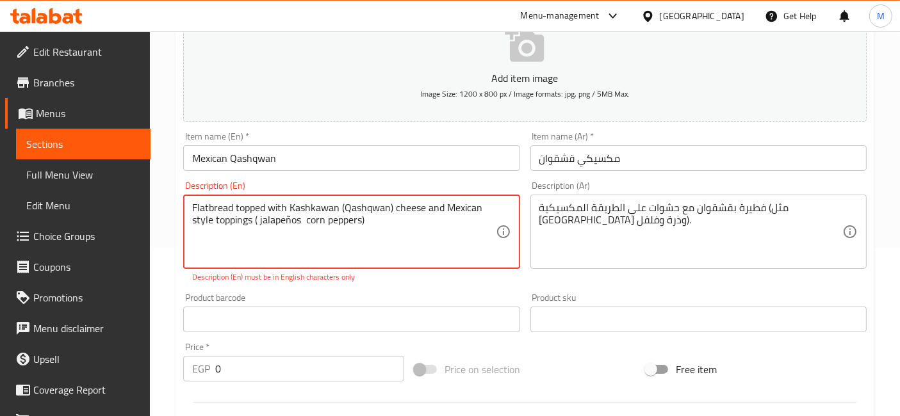
click at [426, 202] on textarea "Flatbread topped with Kashkawan (Qashqwan) cheese and Mexican style toppings ( …" at bounding box center [343, 232] width 303 height 61
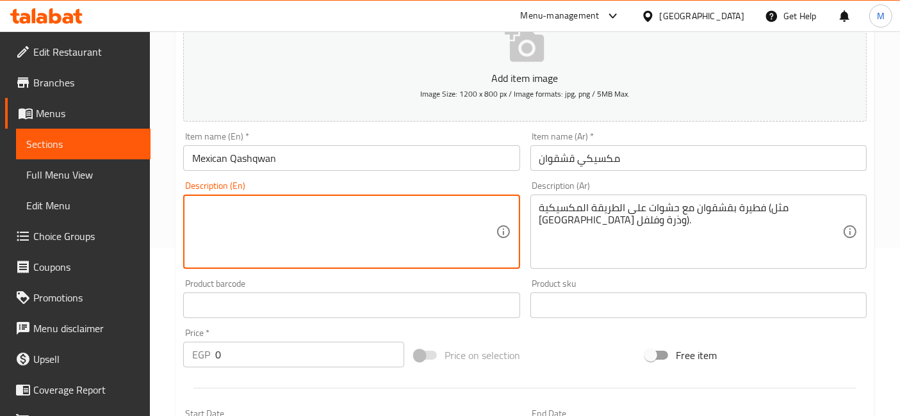
click at [373, 163] on input "Mexican Qashqwan" at bounding box center [351, 158] width 336 height 26
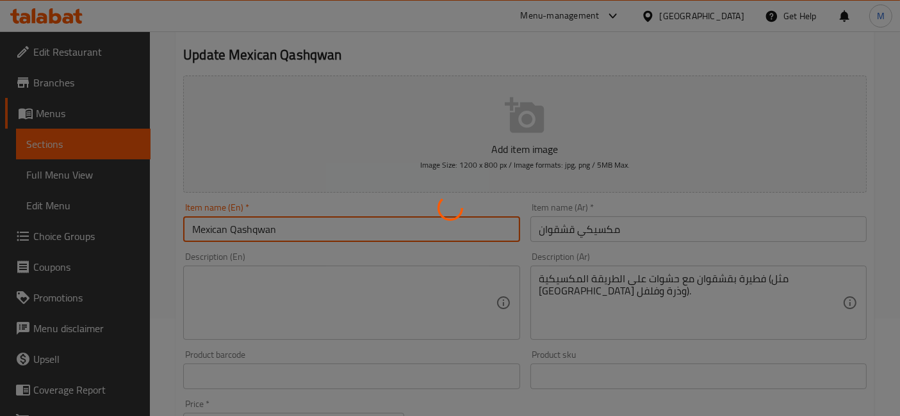
scroll to position [0, 0]
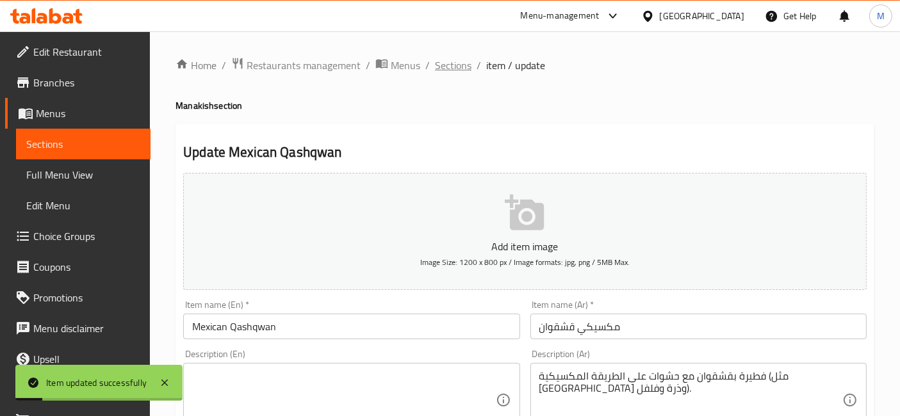
click at [443, 61] on span "Sections" at bounding box center [453, 65] width 37 height 15
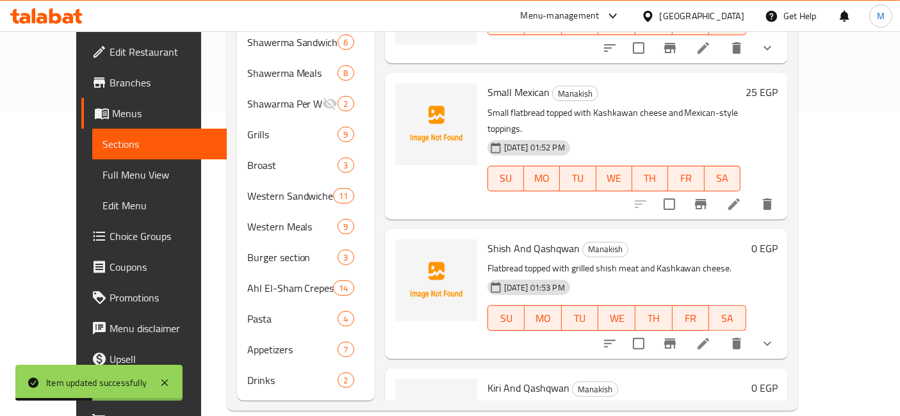
scroll to position [1067, 0]
click at [778, 82] on h6 "25 EGP" at bounding box center [762, 91] width 32 height 18
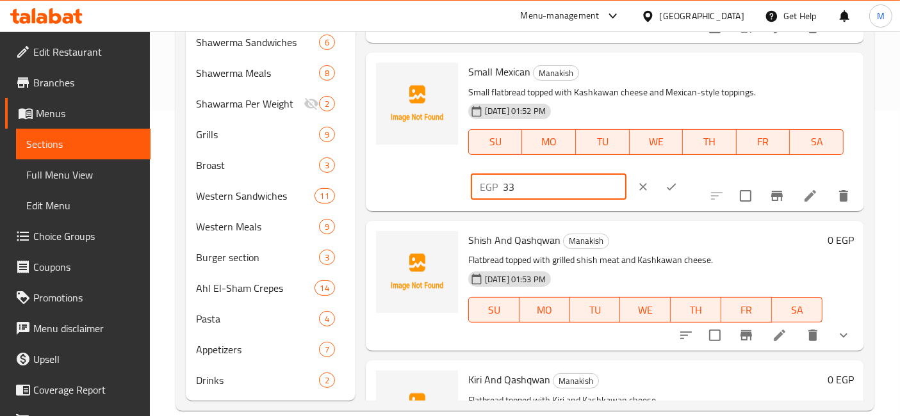
click at [627, 174] on input "33" at bounding box center [565, 187] width 124 height 26
click at [627, 174] on input "34" at bounding box center [565, 187] width 124 height 26
type input "35"
click at [627, 174] on input "35" at bounding box center [565, 187] width 124 height 26
click at [685, 173] on button "ok" at bounding box center [671, 187] width 28 height 28
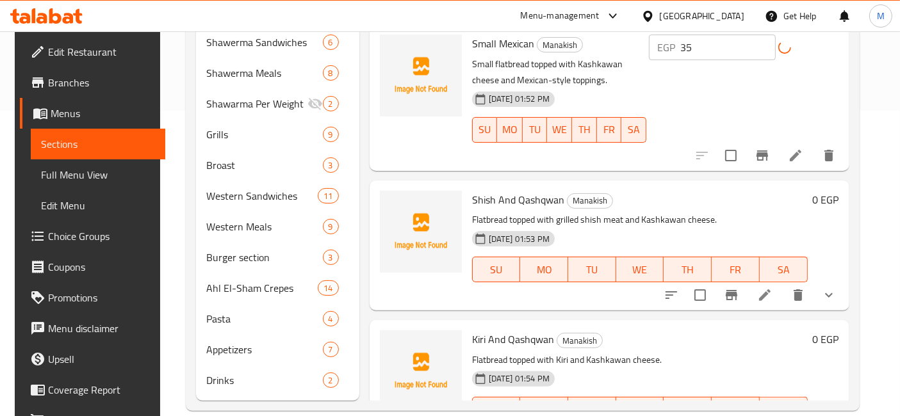
scroll to position [1138, 0]
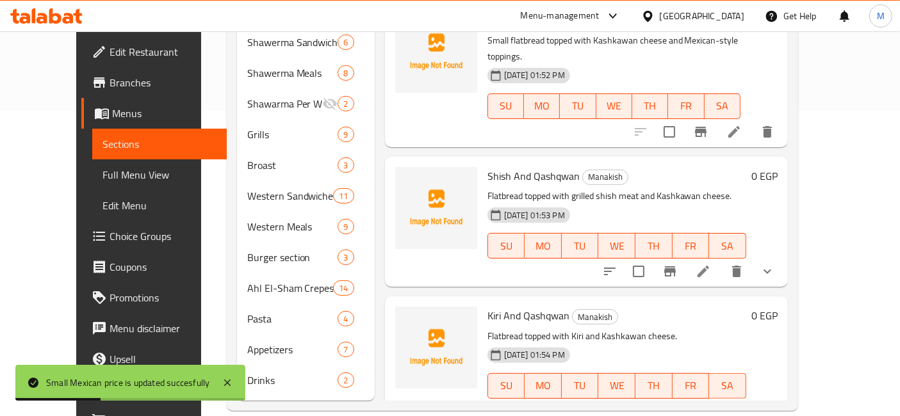
click at [770, 254] on div "Menu items Add Sort Manage items Small Spinach Manakish Small portion of cooked…" at bounding box center [581, 119] width 413 height 563
click at [711, 264] on icon at bounding box center [703, 271] width 15 height 15
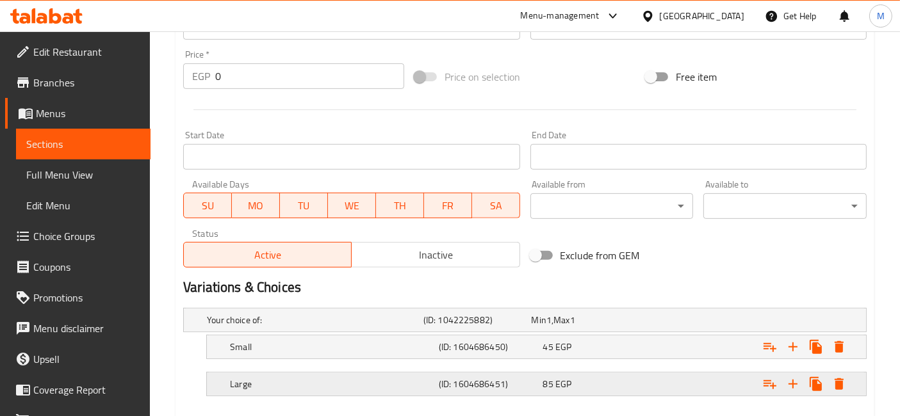
scroll to position [514, 0]
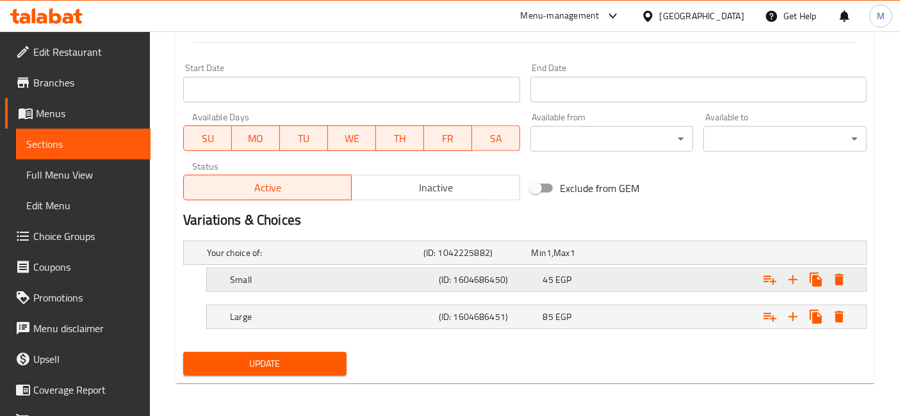
click at [533, 274] on h5 "(ID: 1604686450)" at bounding box center [488, 280] width 99 height 13
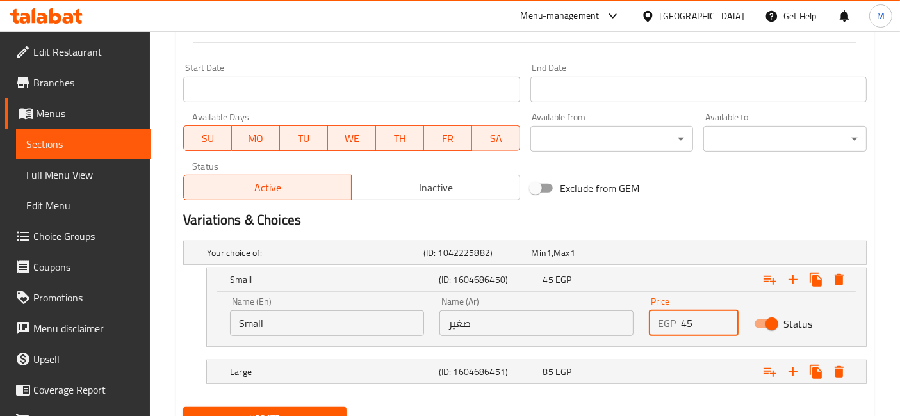
drag, startPoint x: 719, startPoint y: 315, endPoint x: 726, endPoint y: 312, distance: 8.3
click at [726, 312] on input "45" at bounding box center [709, 324] width 57 height 26
click at [725, 312] on input "46" at bounding box center [709, 324] width 57 height 26
click at [721, 318] on input "47" at bounding box center [709, 324] width 57 height 26
click at [721, 318] on input "48" at bounding box center [709, 324] width 57 height 26
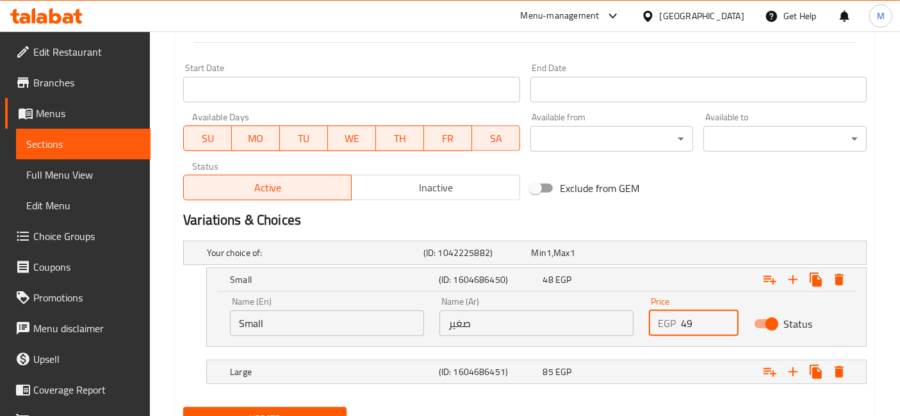
click at [721, 318] on input "49" at bounding box center [709, 324] width 57 height 26
type input "50"
click at [721, 318] on input "50" at bounding box center [709, 324] width 57 height 26
click at [679, 378] on div "Expand" at bounding box center [748, 372] width 209 height 28
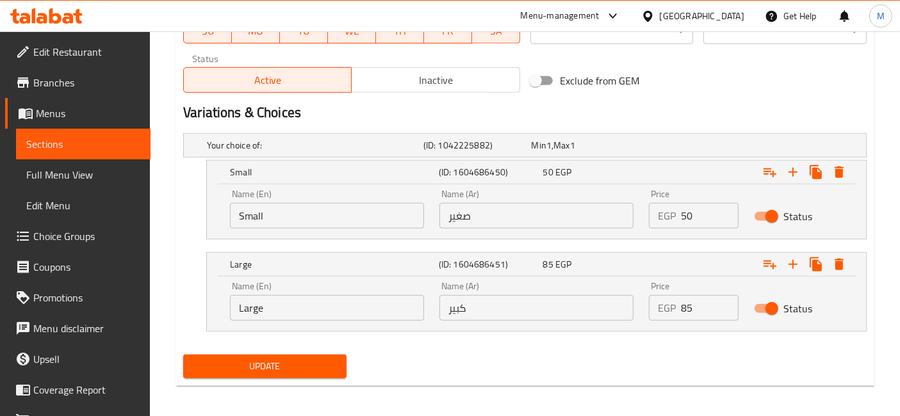
scroll to position [625, 0]
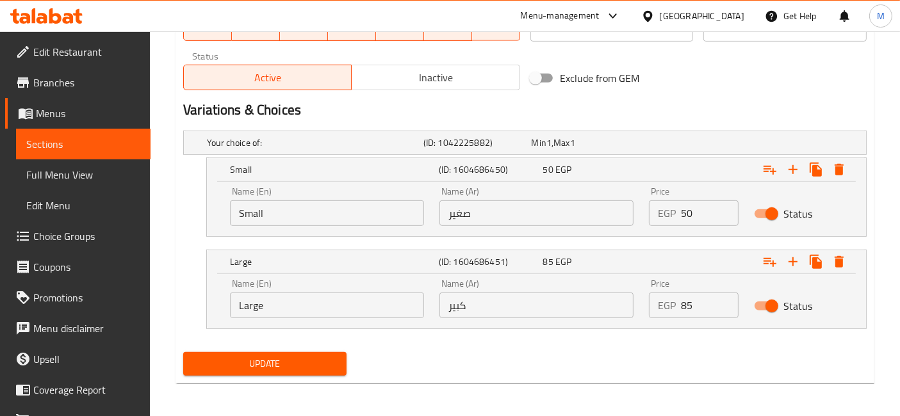
click at [682, 297] on input "85" at bounding box center [709, 306] width 57 height 26
type input "110"
click at [183, 352] on button "Update" at bounding box center [264, 364] width 163 height 24
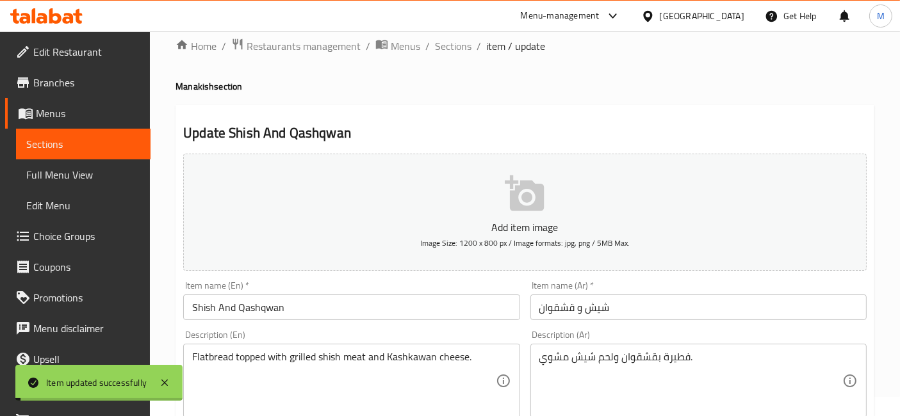
scroll to position [0, 0]
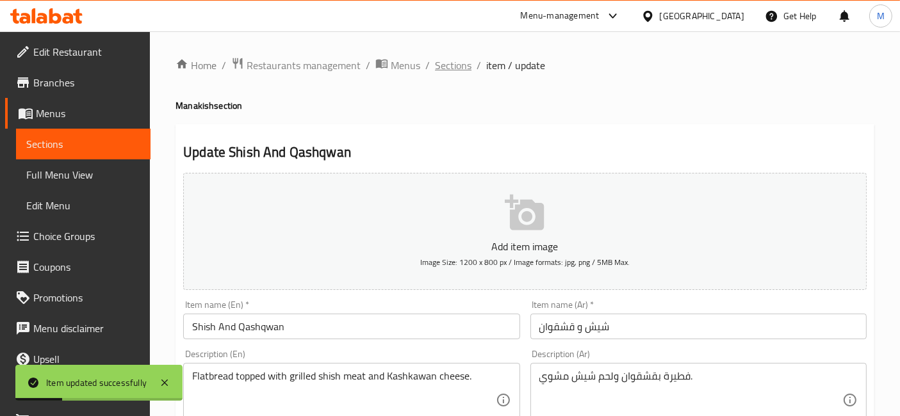
click at [447, 73] on span "Sections" at bounding box center [453, 65] width 37 height 15
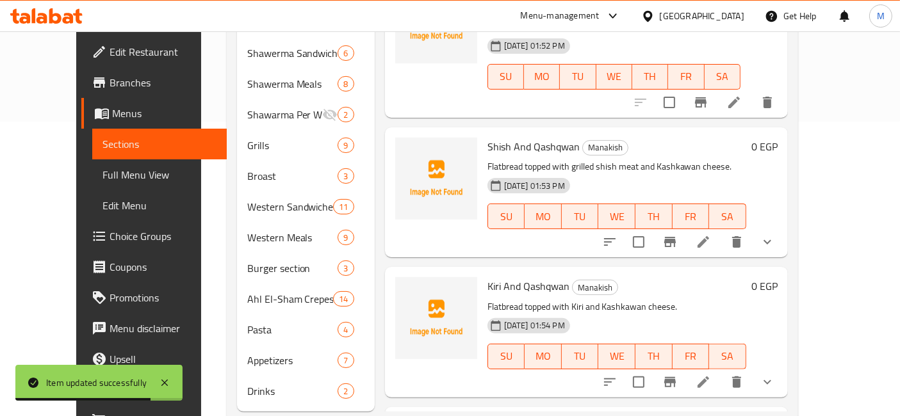
scroll to position [1210, 0]
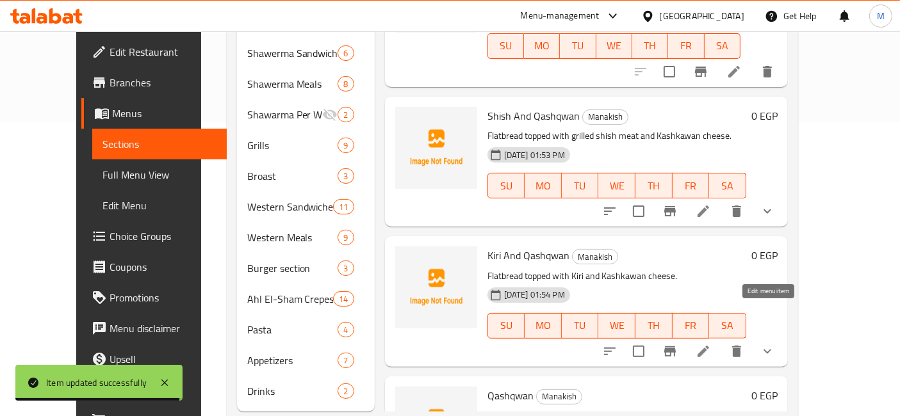
click at [711, 344] on icon at bounding box center [703, 351] width 15 height 15
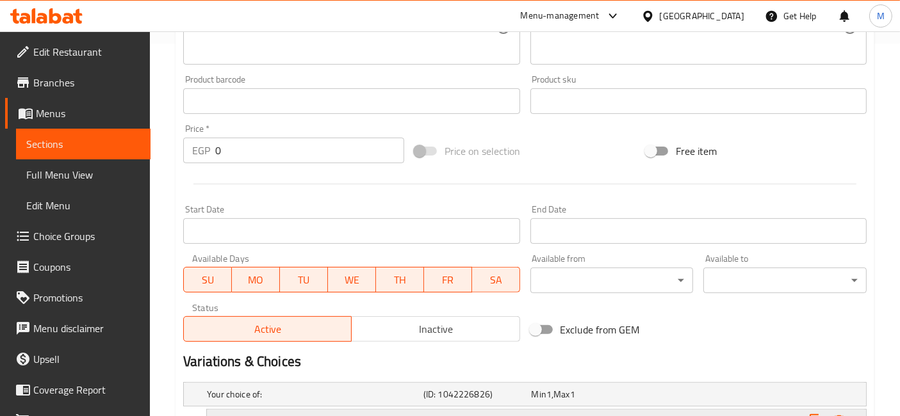
scroll to position [514, 0]
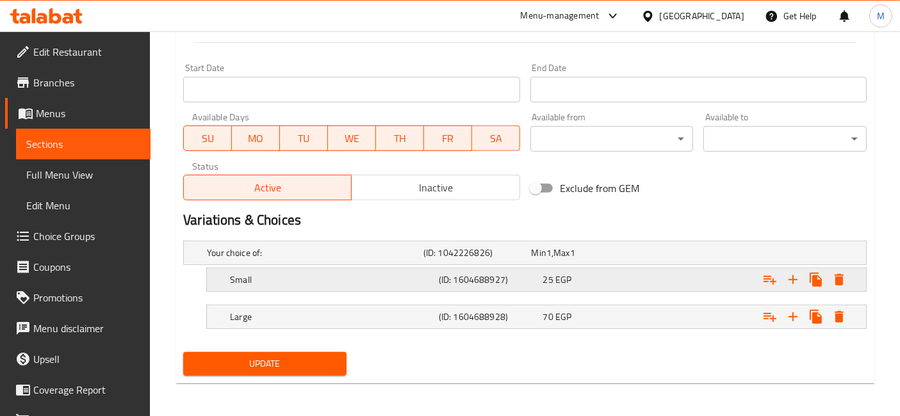
click at [554, 274] on div "25 EGP" at bounding box center [592, 280] width 99 height 13
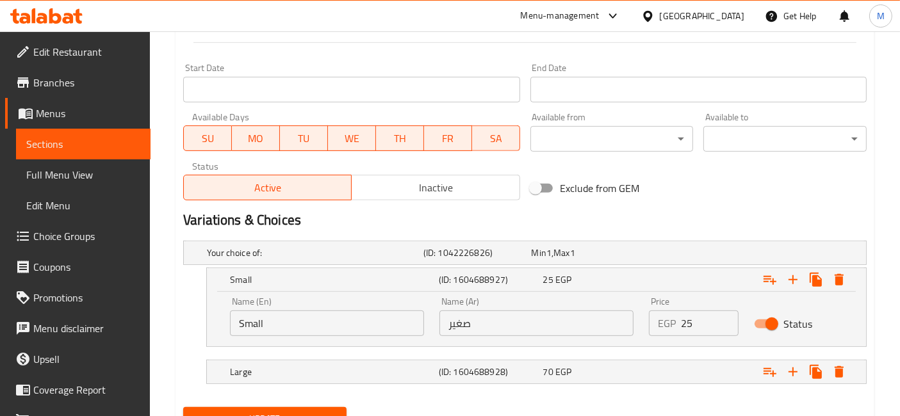
click at [686, 318] on input "25" at bounding box center [709, 324] width 57 height 26
type input "35"
click at [700, 363] on div "Expand" at bounding box center [748, 372] width 209 height 28
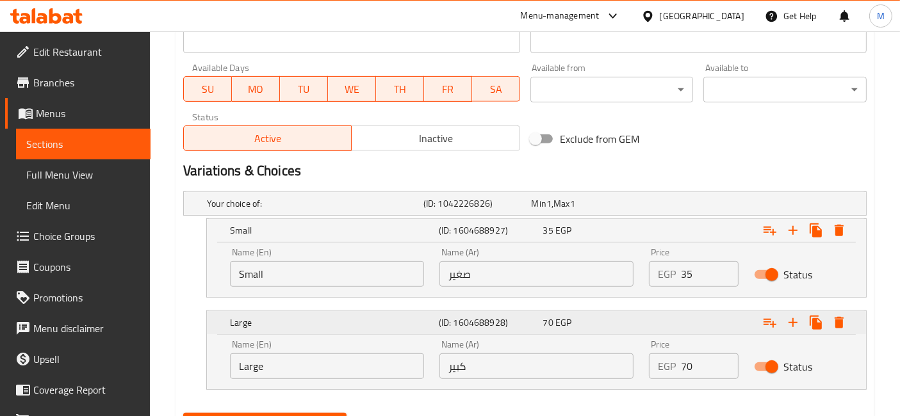
scroll to position [586, 0]
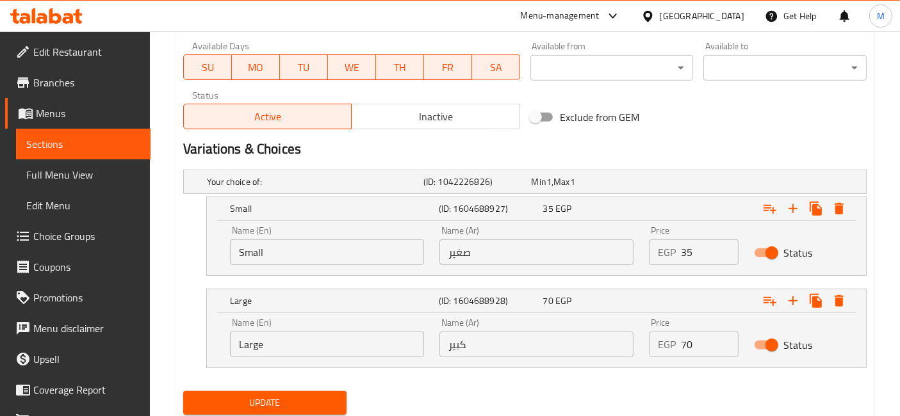
click at [687, 342] on input "70" at bounding box center [709, 345] width 57 height 26
type input "110"
click at [183, 391] on button "Update" at bounding box center [264, 403] width 163 height 24
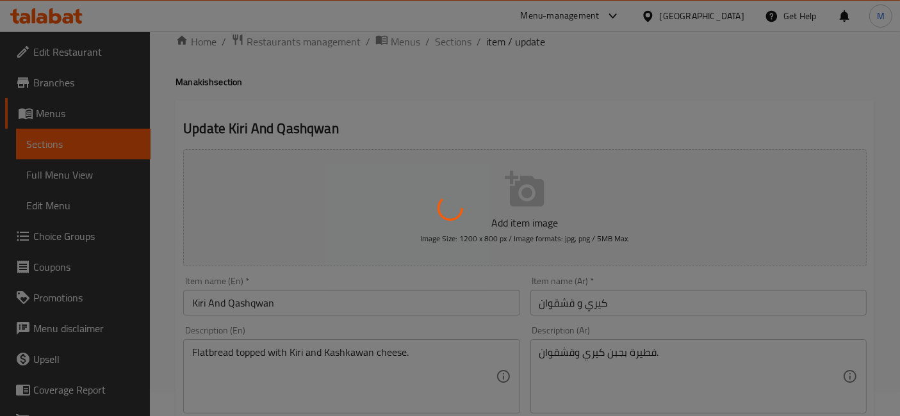
scroll to position [0, 0]
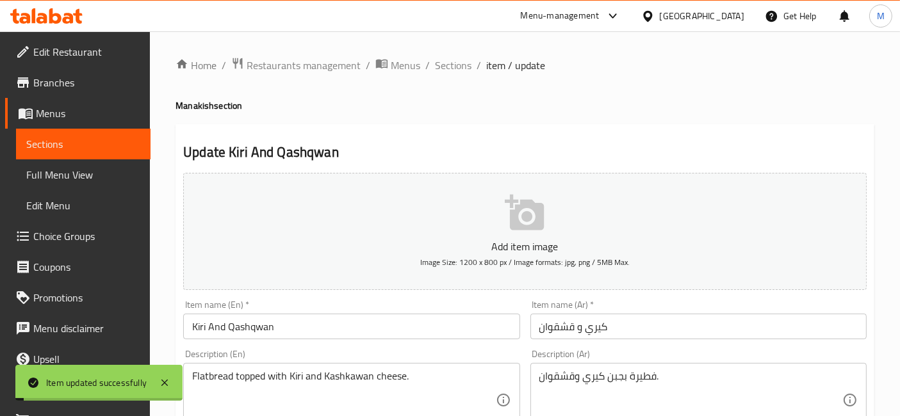
drag, startPoint x: 444, startPoint y: 65, endPoint x: 530, endPoint y: 95, distance: 91.2
click at [444, 65] on span "Sections" at bounding box center [453, 65] width 37 height 15
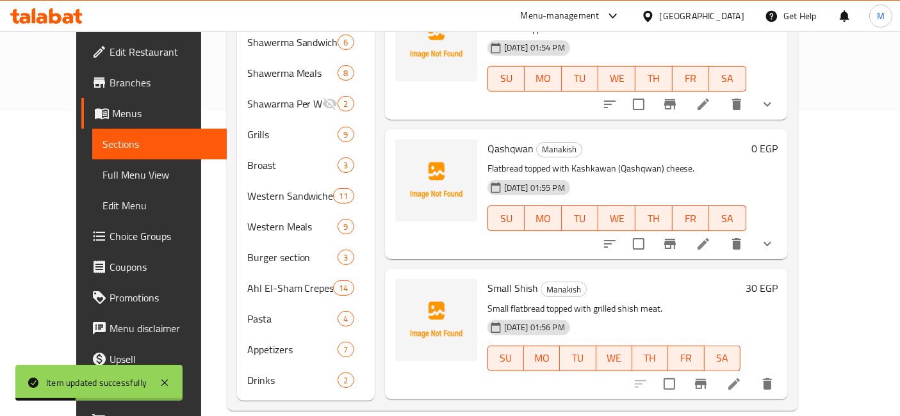
scroll to position [1495, 0]
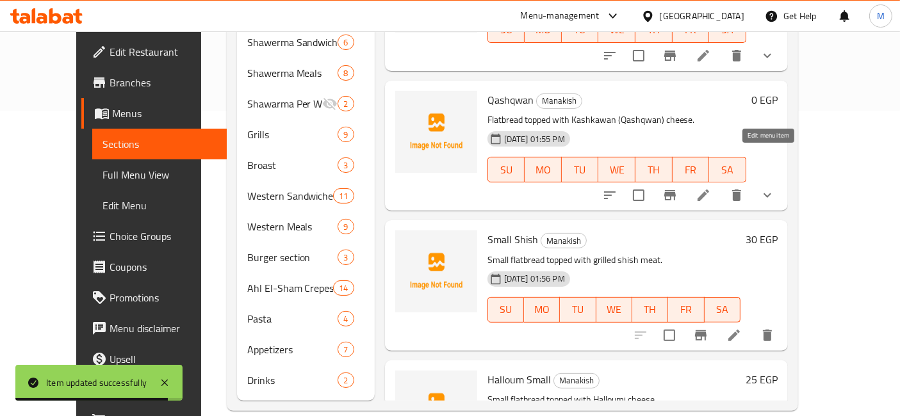
click at [711, 188] on icon at bounding box center [703, 195] width 15 height 15
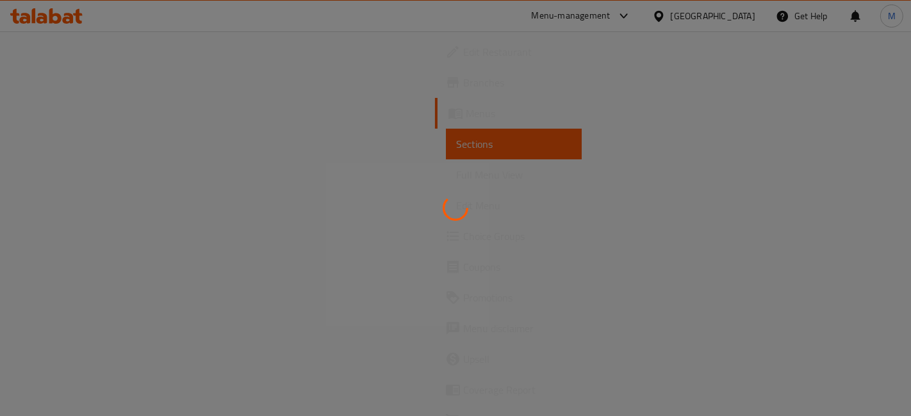
click at [731, 202] on div at bounding box center [455, 208] width 911 height 416
click at [213, 108] on div at bounding box center [455, 208] width 911 height 416
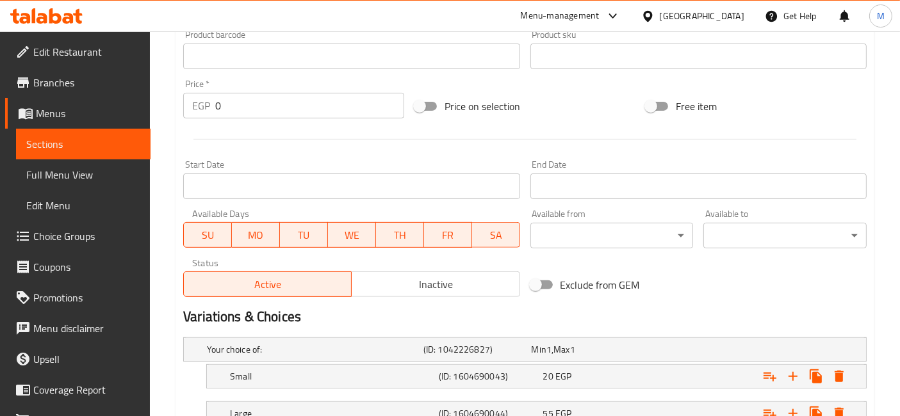
scroll to position [498, 0]
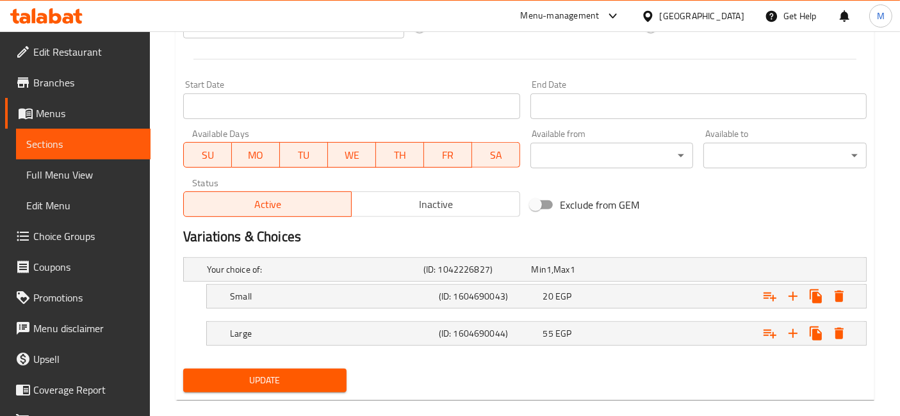
drag, startPoint x: 635, startPoint y: 295, endPoint x: 668, endPoint y: 312, distance: 36.7
click at [635, 295] on div "20 EGP" at bounding box center [592, 296] width 99 height 13
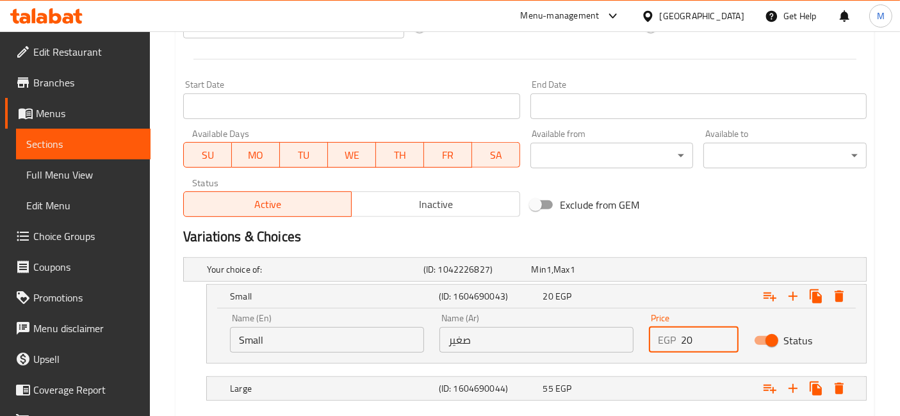
drag, startPoint x: 689, startPoint y: 336, endPoint x: 660, endPoint y: 354, distance: 33.6
click at [660, 354] on div "Price EGP 20 Price" at bounding box center [693, 333] width 104 height 54
click at [687, 338] on input "20" at bounding box center [709, 340] width 57 height 26
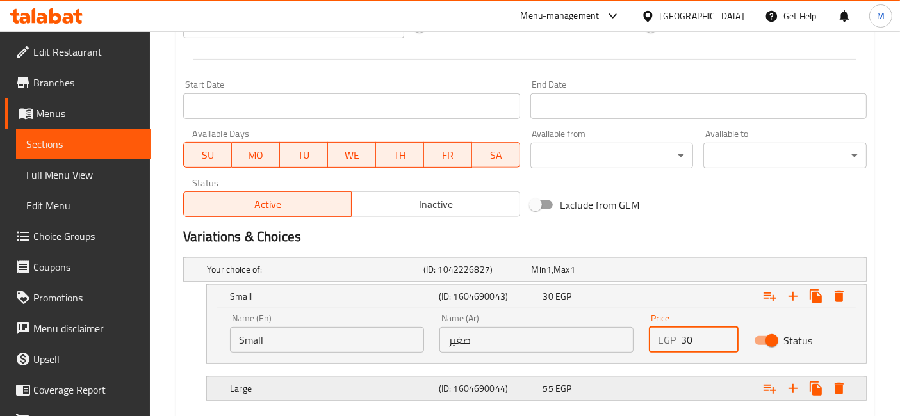
type input "30"
click at [683, 377] on div "Expand" at bounding box center [748, 389] width 209 height 28
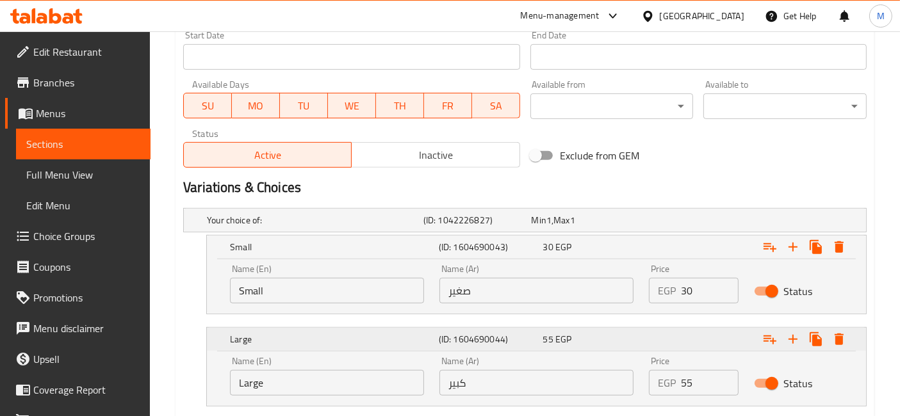
scroll to position [569, 0]
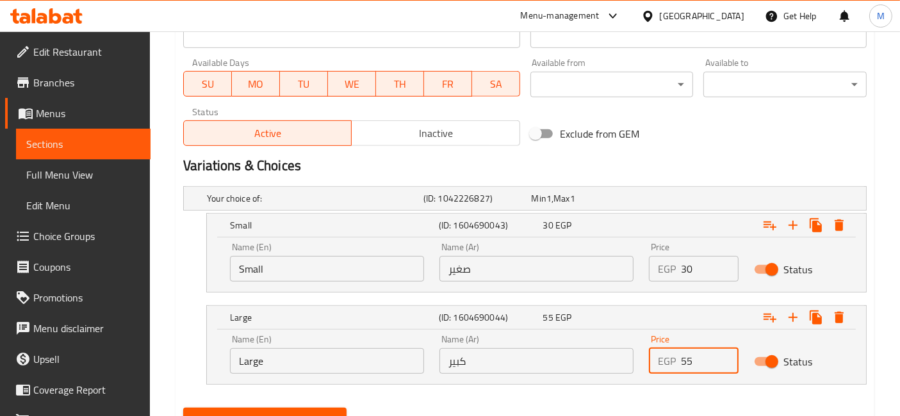
click at [691, 361] on input "55" at bounding box center [709, 362] width 57 height 26
click at [691, 362] on input "55" at bounding box center [709, 362] width 57 height 26
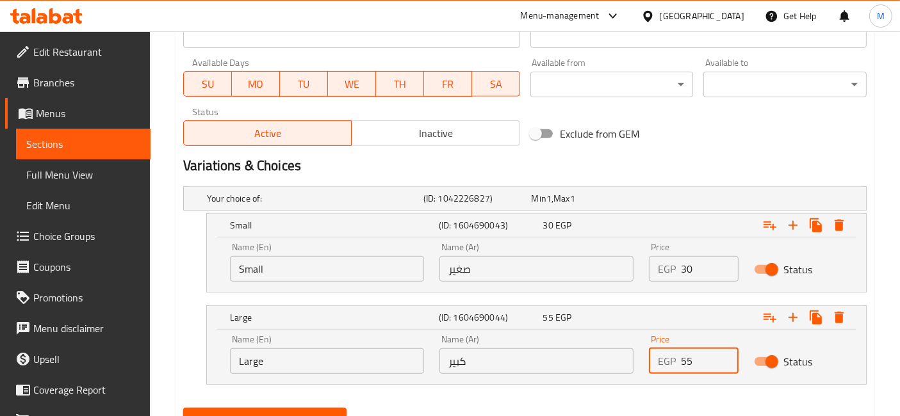
type input "5"
type input "75"
click at [183, 408] on button "Update" at bounding box center [264, 420] width 163 height 24
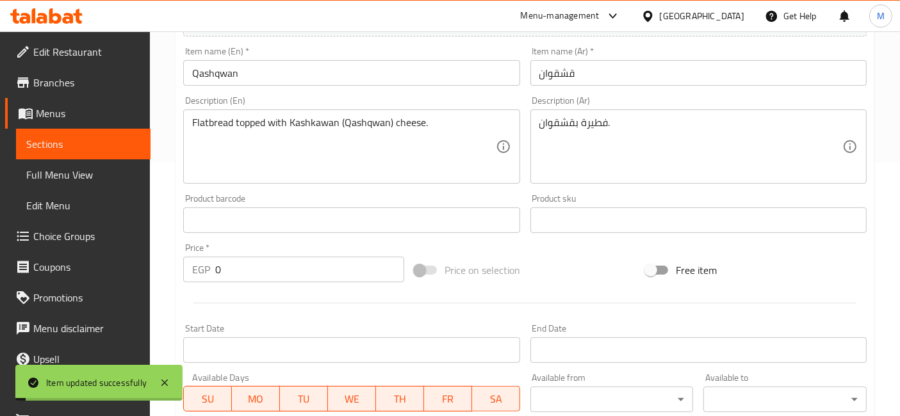
scroll to position [0, 0]
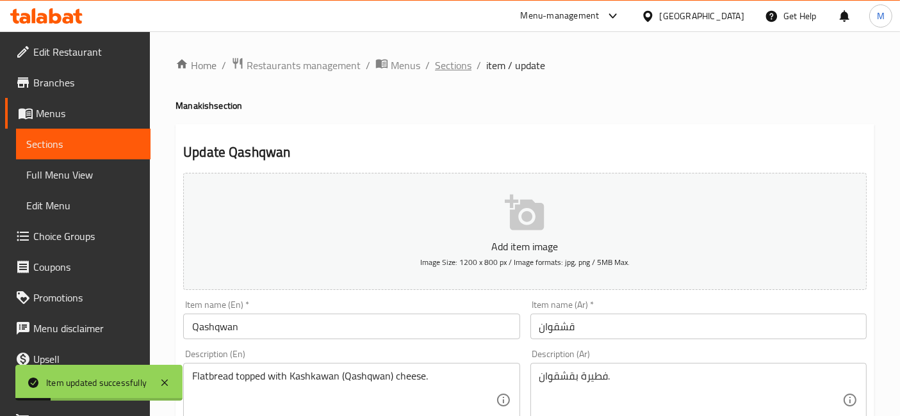
click at [445, 65] on span "Sections" at bounding box center [453, 65] width 37 height 15
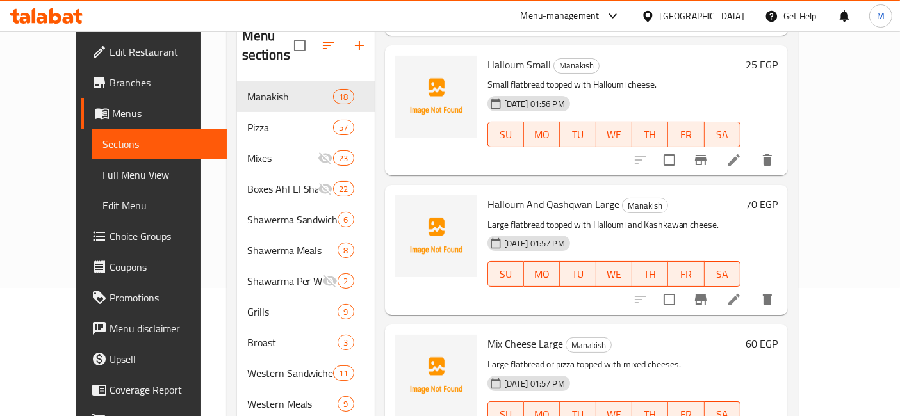
scroll to position [306, 0]
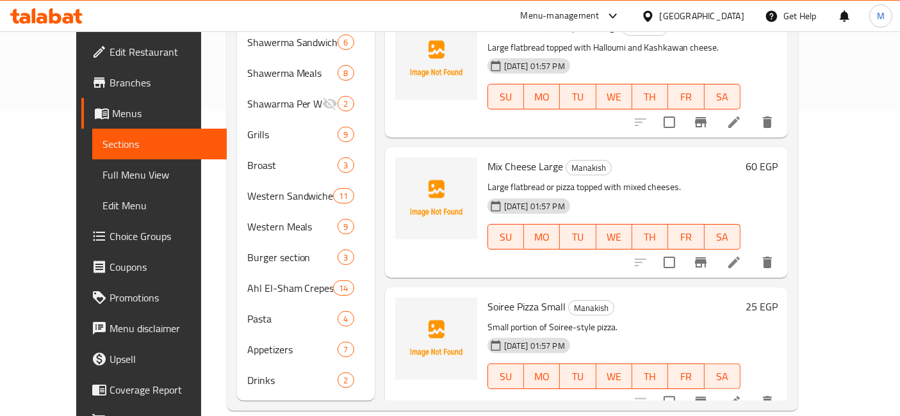
click at [778, 298] on h6 "25 EGP" at bounding box center [762, 307] width 32 height 18
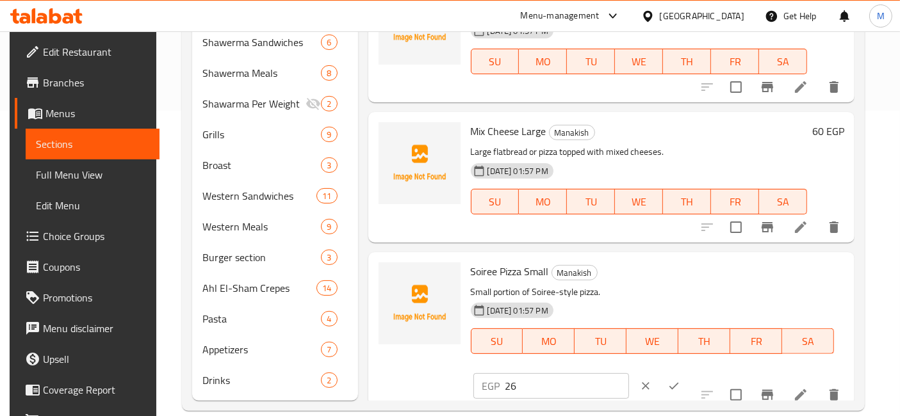
click at [629, 373] on input "26" at bounding box center [567, 386] width 124 height 26
click at [629, 373] on input "27" at bounding box center [567, 386] width 124 height 26
click at [629, 373] on input "28" at bounding box center [567, 386] width 124 height 26
click at [629, 373] on input "29" at bounding box center [567, 386] width 124 height 26
type input "30"
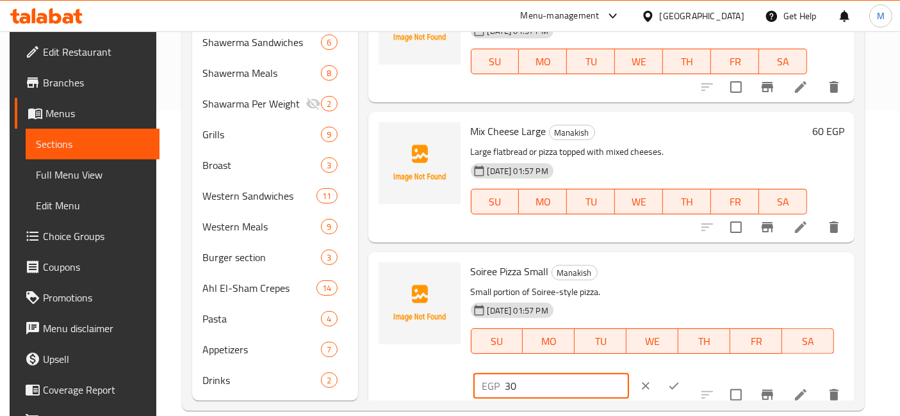
click at [629, 373] on input "30" at bounding box center [567, 386] width 124 height 26
click at [680, 380] on icon "ok" at bounding box center [674, 386] width 13 height 13
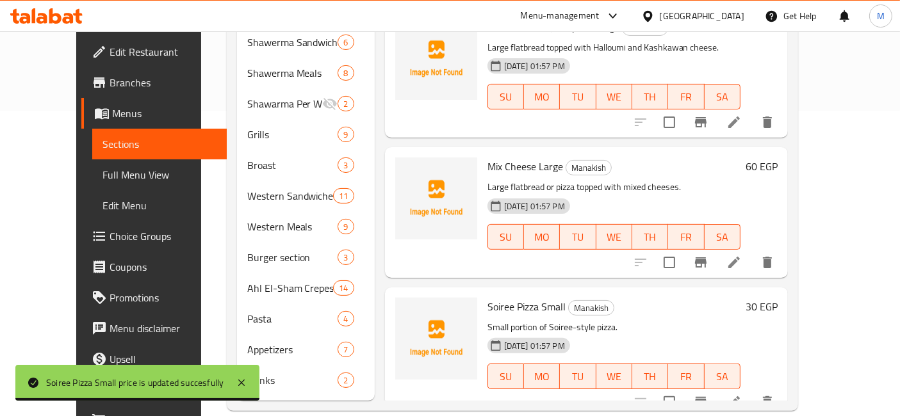
click at [778, 158] on div "60 EGP" at bounding box center [759, 213] width 37 height 110
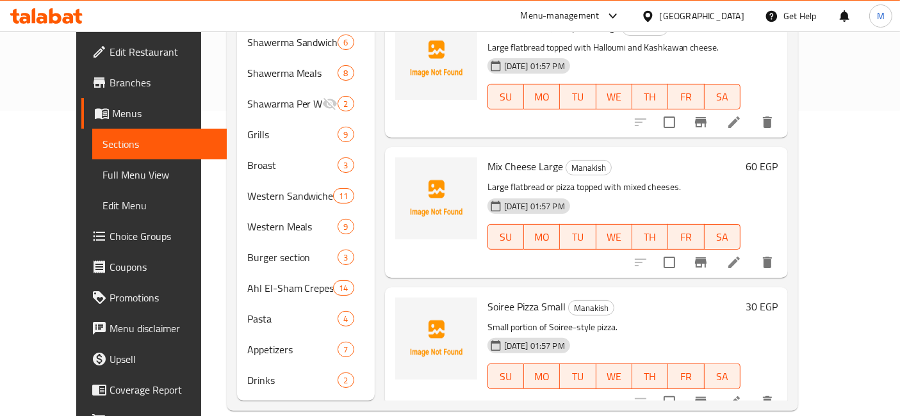
click at [778, 158] on h6 "60 EGP" at bounding box center [762, 167] width 32 height 18
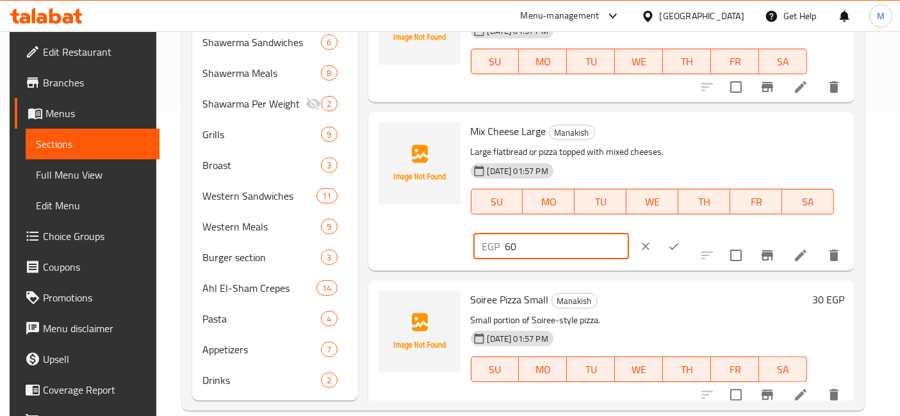
click at [629, 234] on input "60" at bounding box center [567, 247] width 124 height 26
type input "110"
click at [680, 240] on icon "ok" at bounding box center [674, 246] width 13 height 13
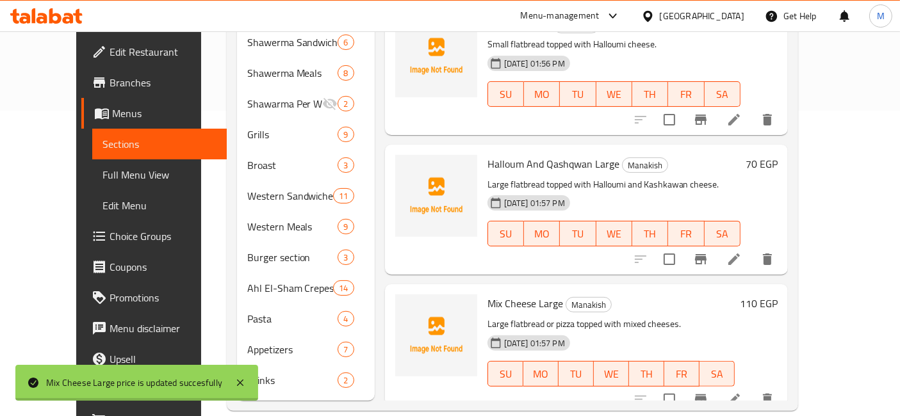
scroll to position [1845, 0]
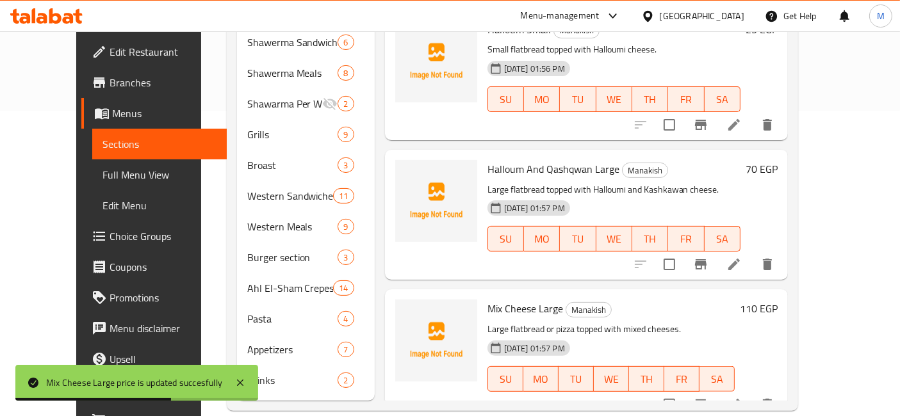
click at [778, 160] on h6 "70 EGP" at bounding box center [762, 169] width 32 height 18
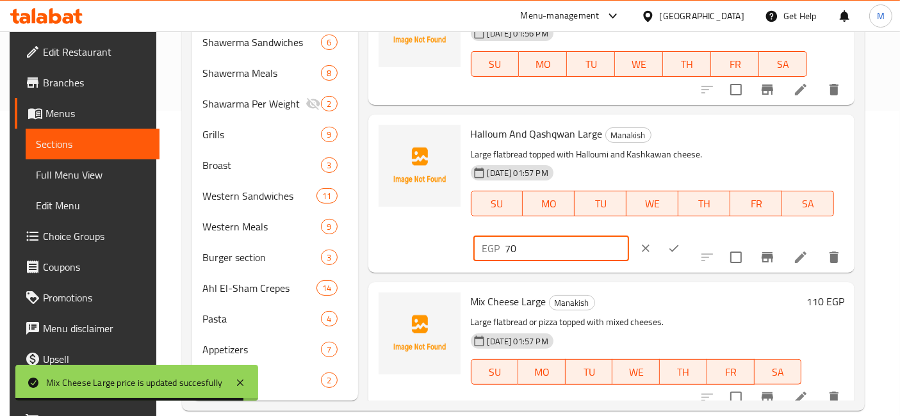
drag, startPoint x: 666, startPoint y: 142, endPoint x: 673, endPoint y: 136, distance: 8.7
click at [629, 236] on input "70" at bounding box center [567, 249] width 124 height 26
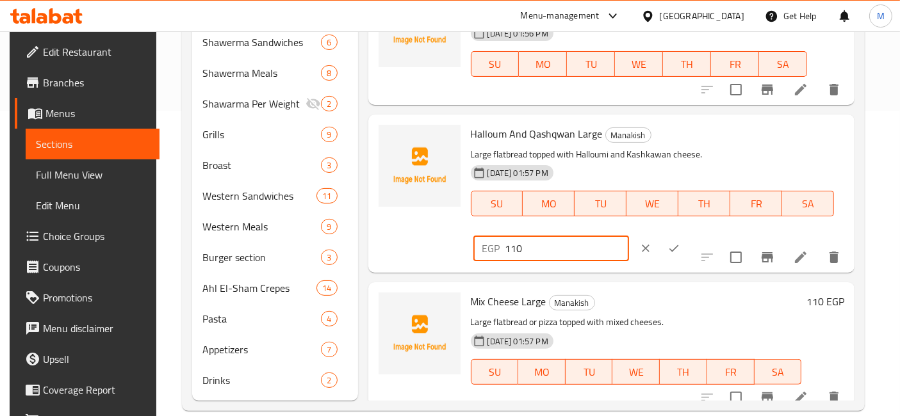
type input "110"
drag, startPoint x: 808, startPoint y: 138, endPoint x: 816, endPoint y: 135, distance: 8.3
click at [688, 234] on button "ok" at bounding box center [674, 248] width 28 height 28
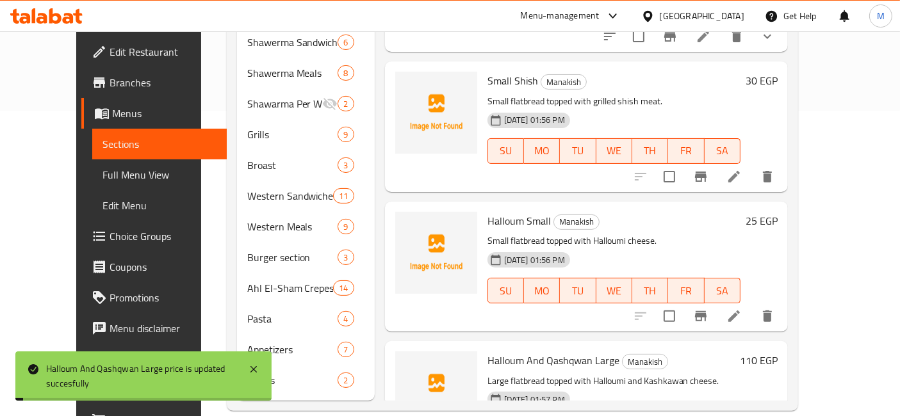
scroll to position [1632, 0]
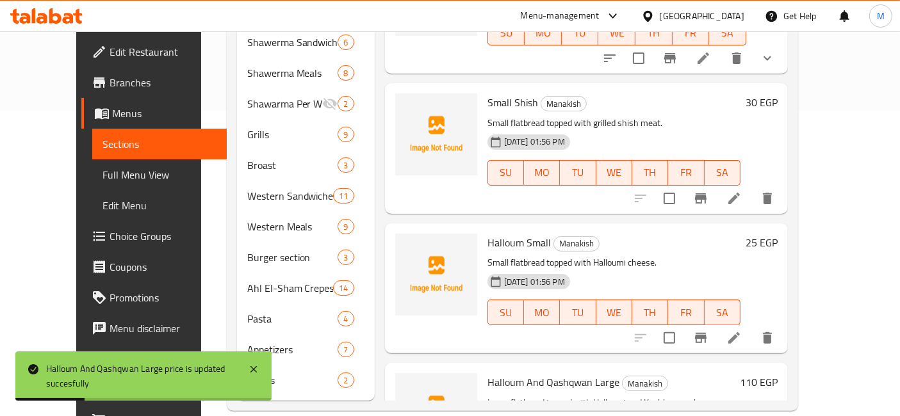
click at [778, 234] on h6 "25 EGP" at bounding box center [762, 243] width 32 height 18
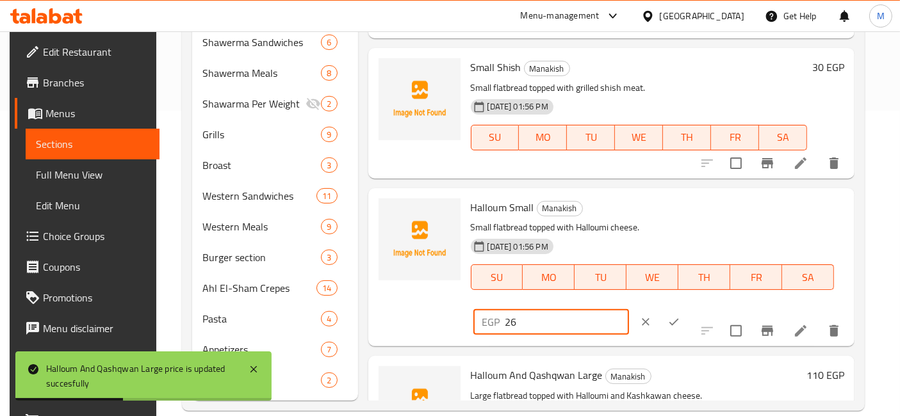
click at [629, 309] on input "26" at bounding box center [567, 322] width 124 height 26
click at [629, 309] on input "27" at bounding box center [567, 322] width 124 height 26
click at [629, 309] on input "28" at bounding box center [567, 322] width 124 height 26
click at [629, 309] on input "29" at bounding box center [567, 322] width 124 height 26
type input "30"
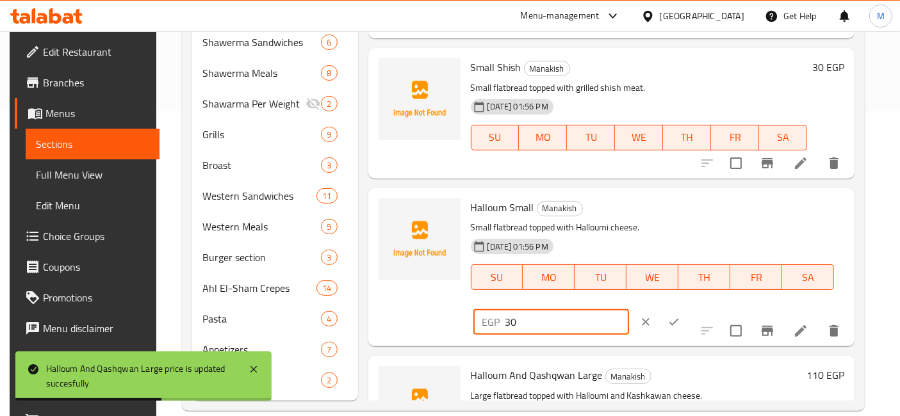
click at [629, 309] on input "30" at bounding box center [567, 322] width 124 height 26
click at [680, 316] on icon "ok" at bounding box center [674, 322] width 13 height 13
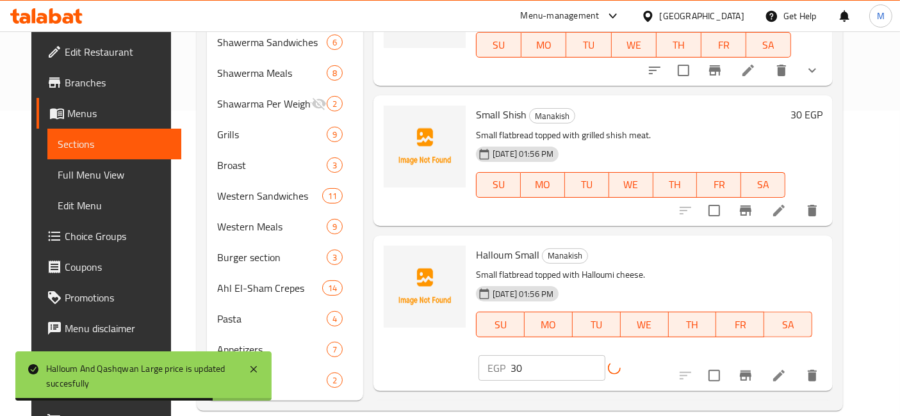
scroll to position [1561, 0]
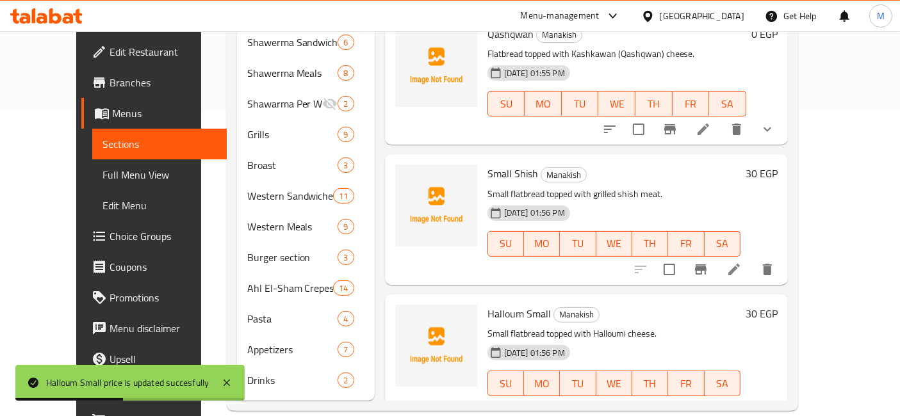
click at [778, 165] on h6 "30 EGP" at bounding box center [762, 174] width 32 height 18
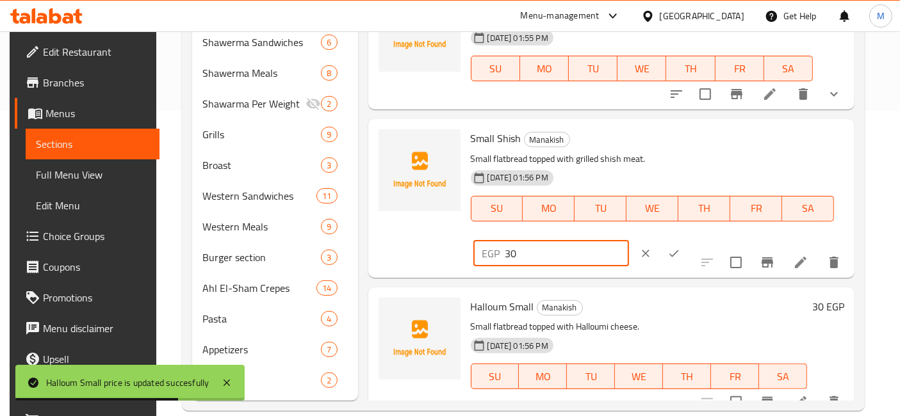
drag, startPoint x: 750, startPoint y: 134, endPoint x: 662, endPoint y: 140, distance: 88.0
click at [629, 241] on div "EGP 30 ​" at bounding box center [551, 254] width 156 height 26
type input "45"
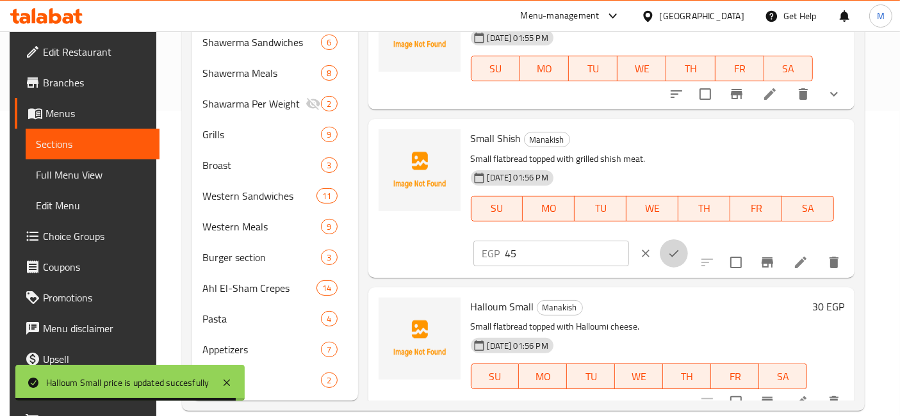
click at [680, 247] on icon "ok" at bounding box center [674, 253] width 13 height 13
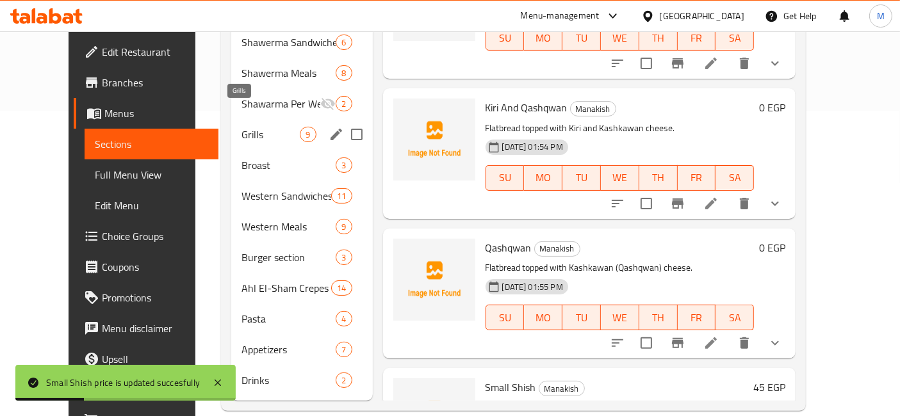
scroll to position [0, 0]
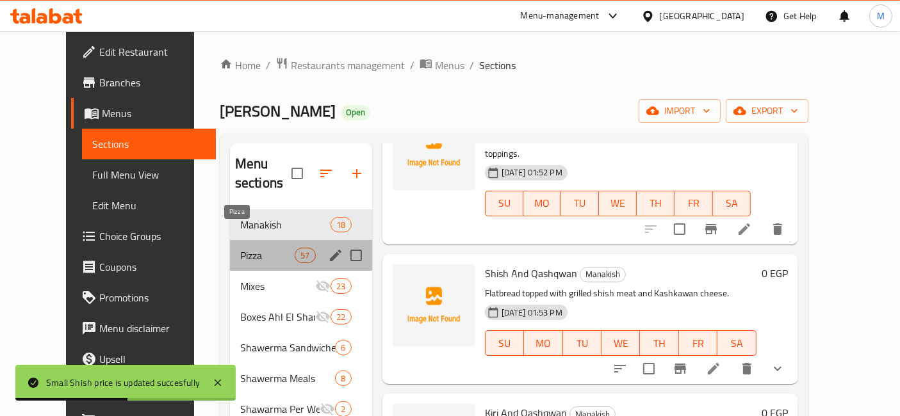
click at [240, 248] on span "Pizza" at bounding box center [267, 255] width 54 height 15
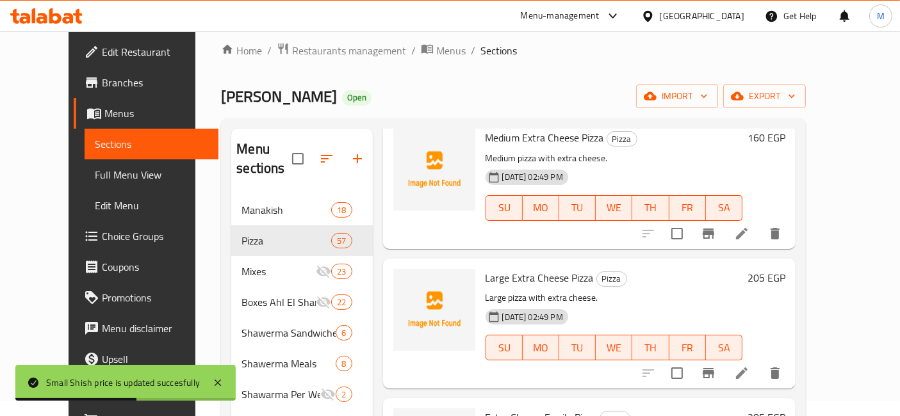
scroll to position [306, 0]
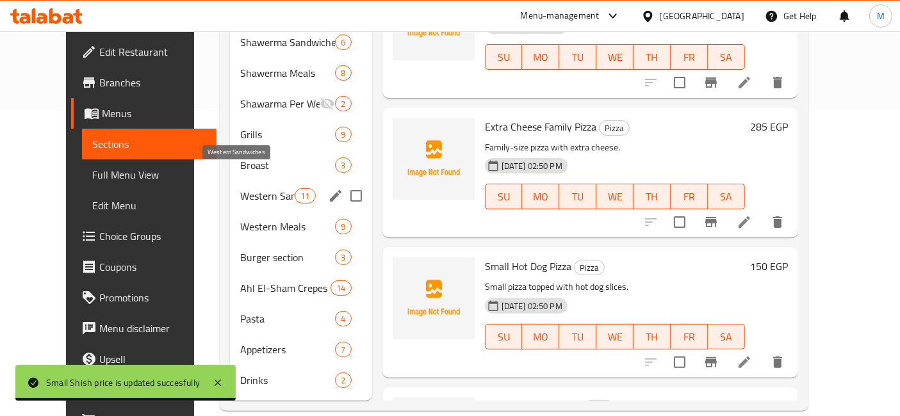
click at [265, 188] on span "Western Sandwiches" at bounding box center [267, 195] width 54 height 15
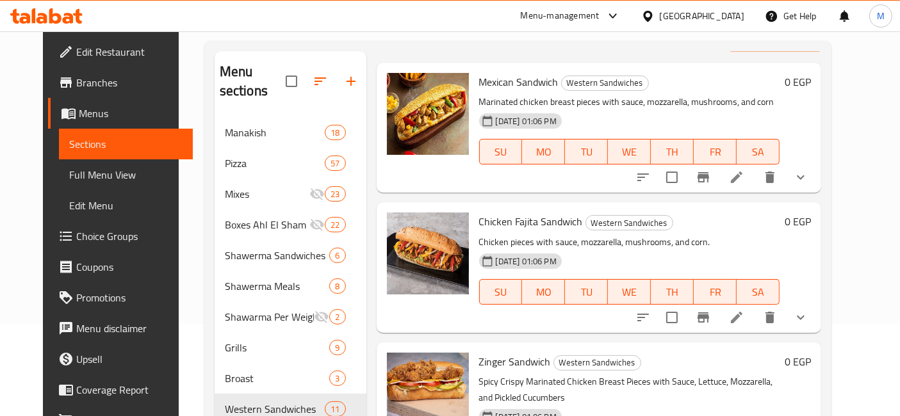
scroll to position [71, 0]
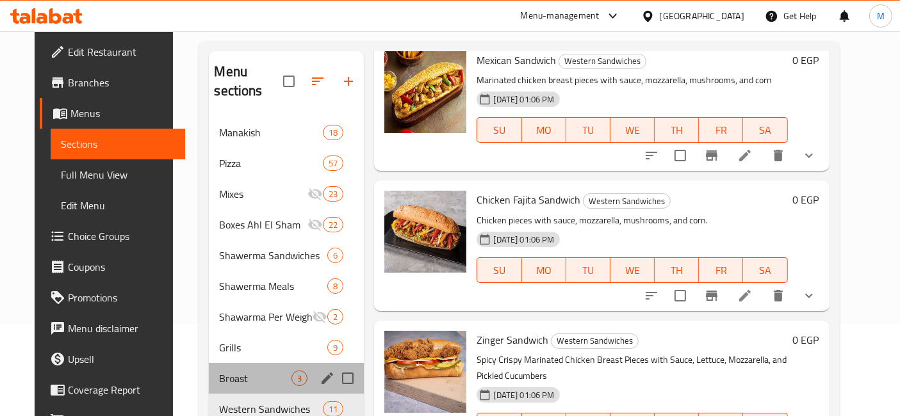
click at [220, 368] on div "Broast 3" at bounding box center [286, 378] width 155 height 31
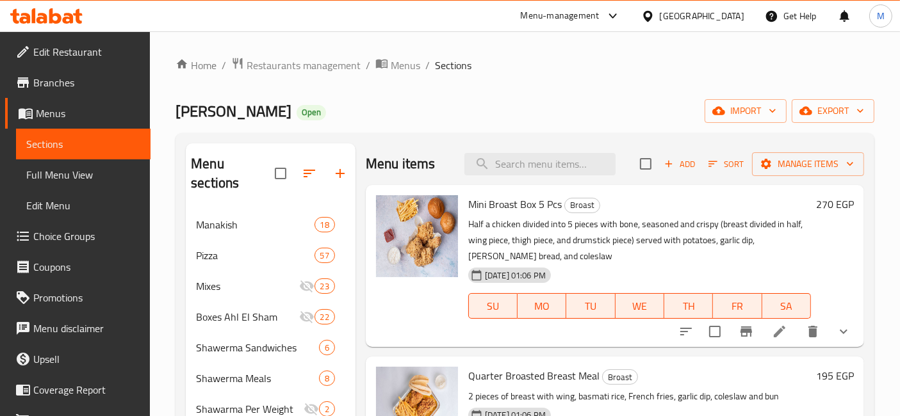
click at [837, 208] on h6 "270 EGP" at bounding box center [835, 204] width 38 height 18
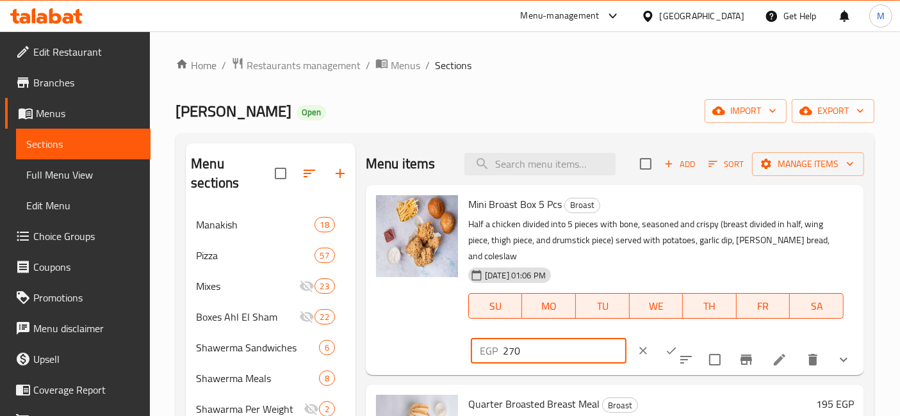
drag, startPoint x: 698, startPoint y: 206, endPoint x: 664, endPoint y: 213, distance: 34.7
click at [627, 338] on div "EGP 270 ​" at bounding box center [549, 351] width 156 height 26
type input "315"
click at [678, 345] on icon "ok" at bounding box center [671, 351] width 13 height 13
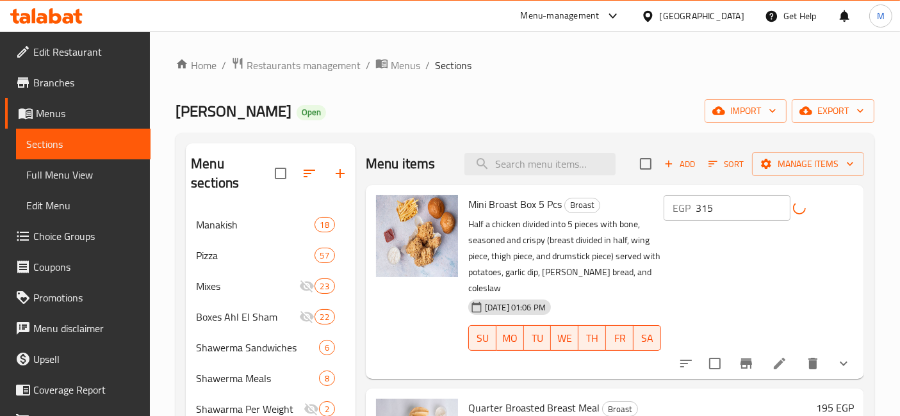
scroll to position [213, 0]
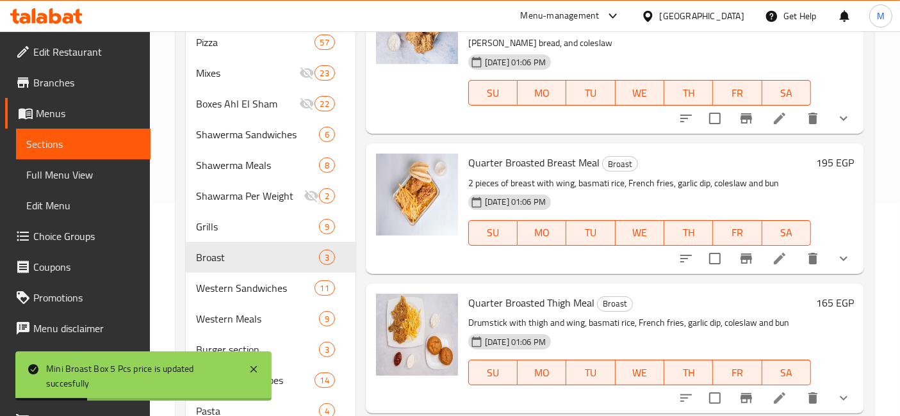
click at [824, 162] on h6 "195 EGP" at bounding box center [835, 163] width 38 height 18
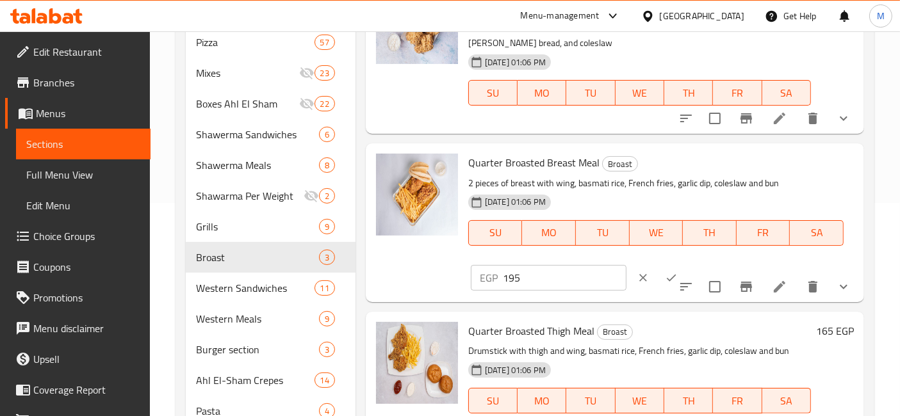
click at [627, 265] on input "195" at bounding box center [565, 278] width 124 height 26
type input "225"
click at [678, 272] on icon "ok" at bounding box center [671, 278] width 13 height 13
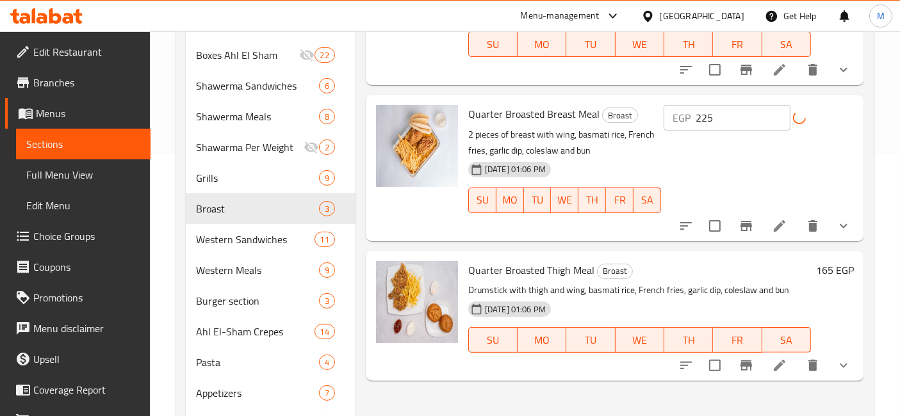
scroll to position [284, 0]
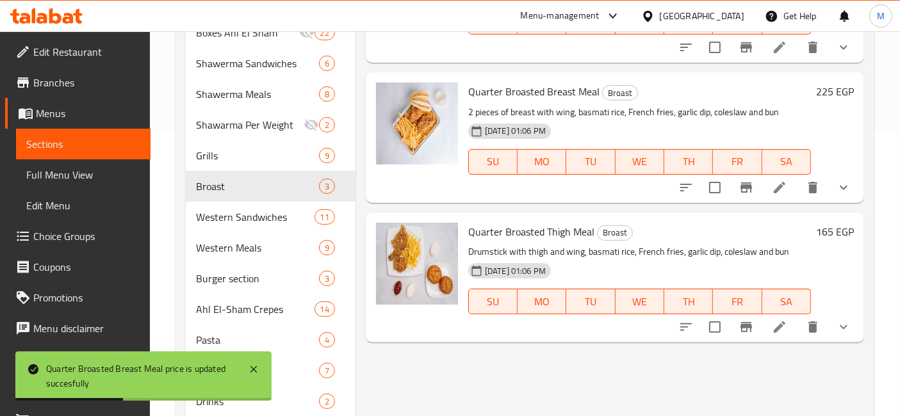
click at [829, 235] on h6 "165 EGP" at bounding box center [835, 232] width 38 height 18
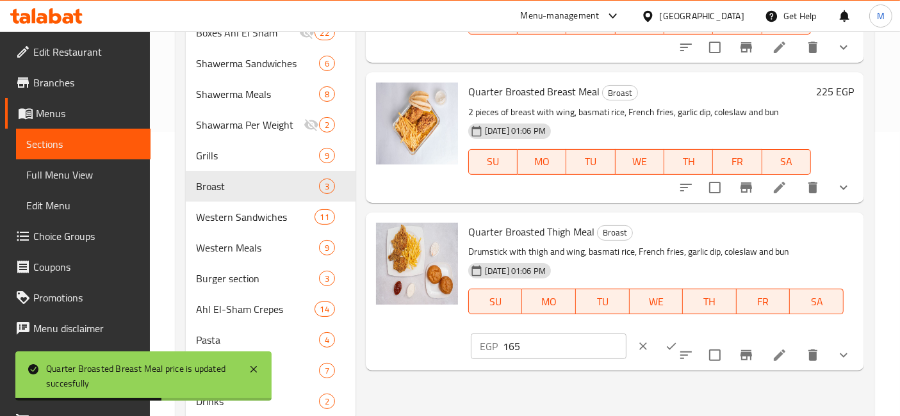
click at [627, 334] on input "165" at bounding box center [565, 347] width 124 height 26
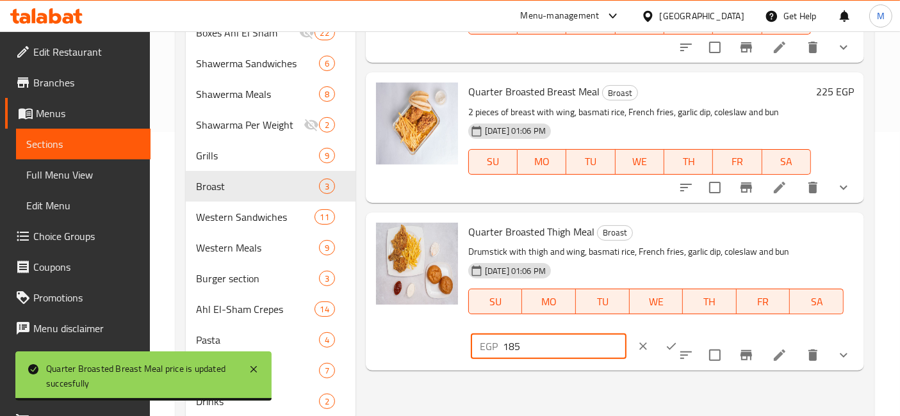
type input "185"
click at [678, 340] on icon "ok" at bounding box center [671, 346] width 13 height 13
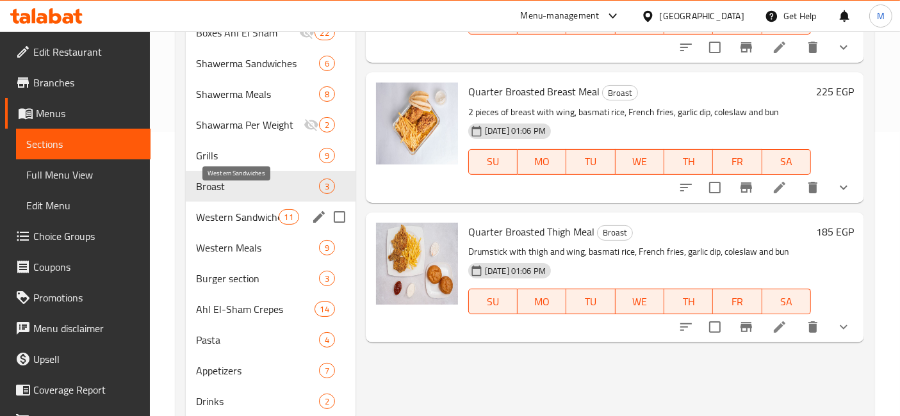
click at [244, 209] on span "Western Sandwiches" at bounding box center [237, 216] width 82 height 15
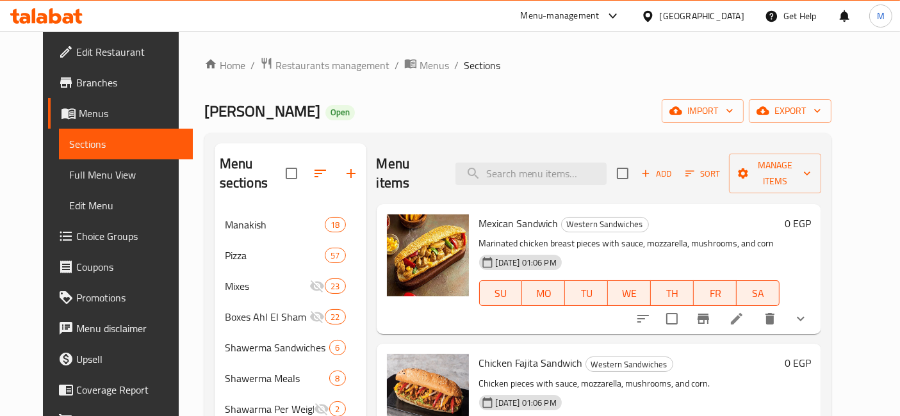
click at [816, 304] on button "show more" at bounding box center [800, 319] width 31 height 31
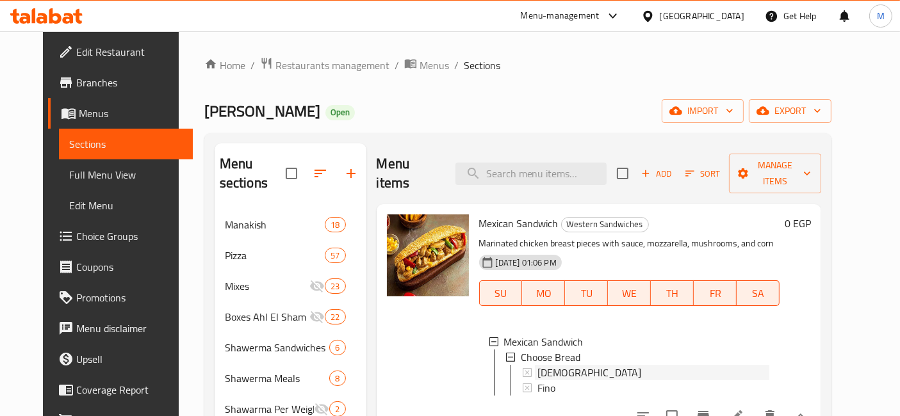
click at [560, 365] on div "Syrian" at bounding box center [653, 372] width 233 height 15
click at [542, 381] on span "Fino" at bounding box center [546, 388] width 18 height 15
click at [744, 409] on icon at bounding box center [736, 416] width 15 height 15
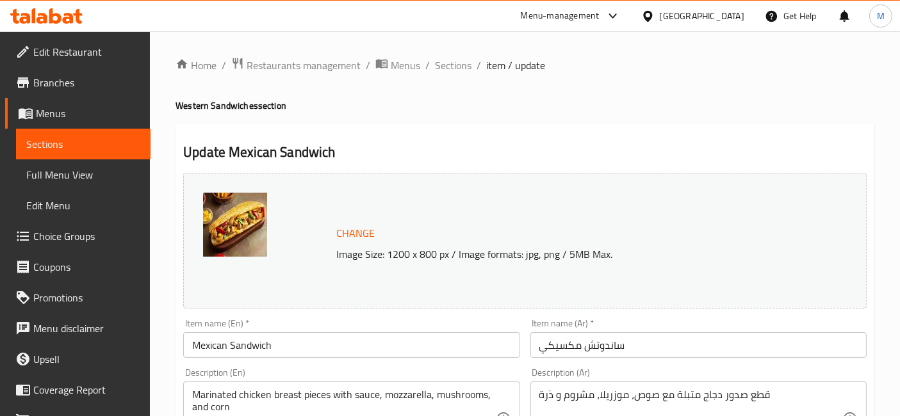
scroll to position [534, 0]
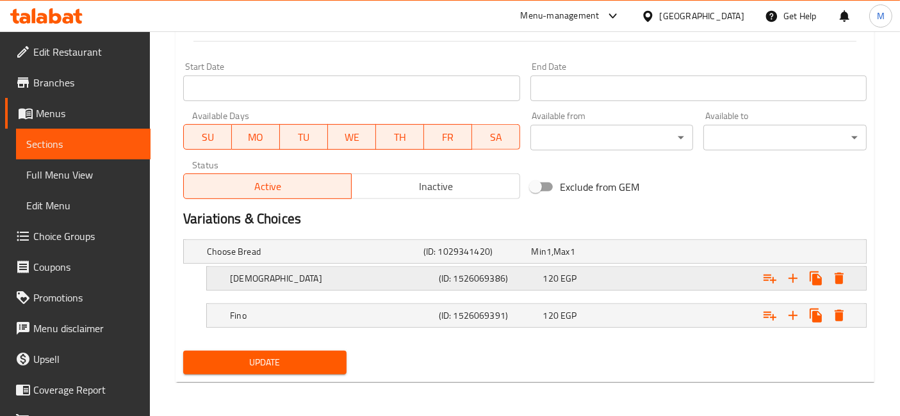
click at [628, 278] on div "120 EGP" at bounding box center [592, 278] width 99 height 13
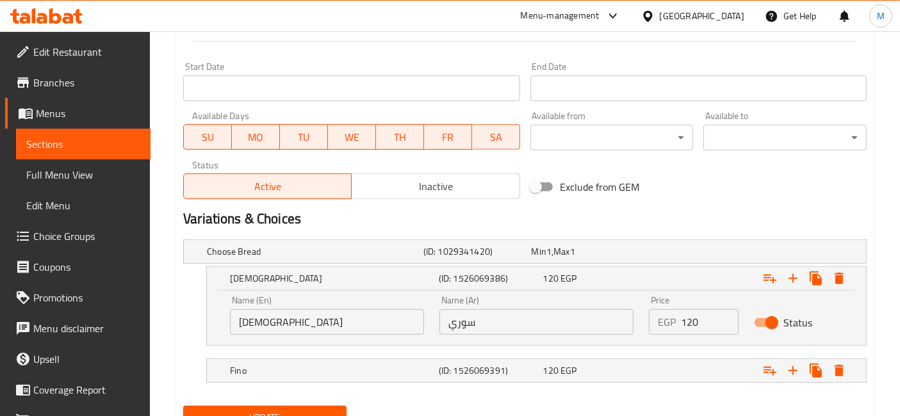
click at [692, 325] on input "120" at bounding box center [709, 322] width 57 height 26
type input "145"
click at [676, 357] on div "Expand" at bounding box center [748, 371] width 209 height 28
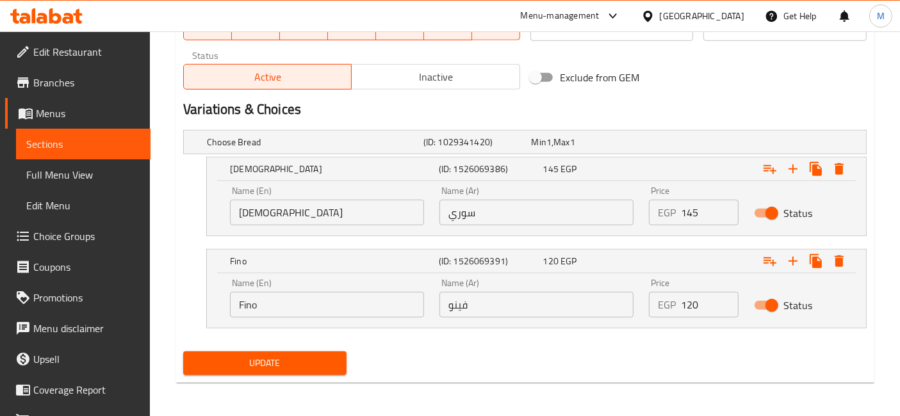
scroll to position [644, 0]
click at [689, 292] on input "120" at bounding box center [709, 305] width 57 height 26
type input "145"
click at [183, 352] on button "Update" at bounding box center [264, 364] width 163 height 24
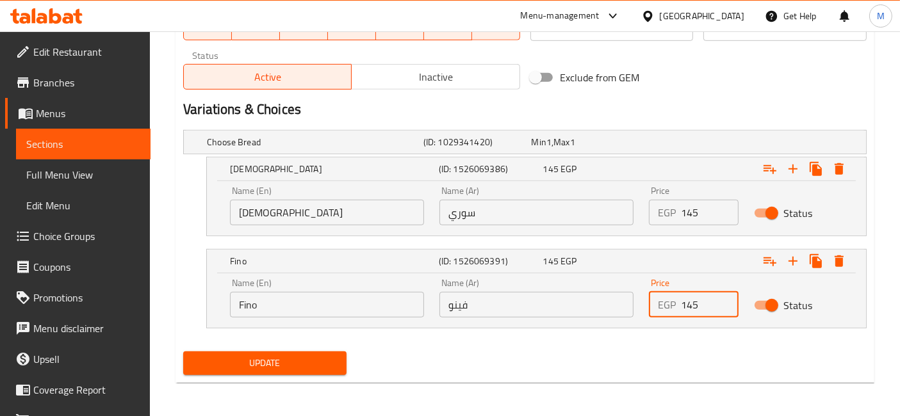
click at [183, 352] on button "Update" at bounding box center [264, 364] width 163 height 24
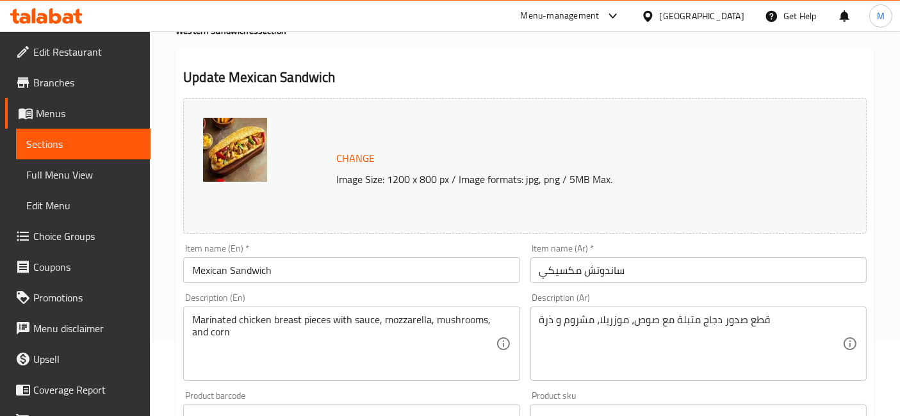
scroll to position [0, 0]
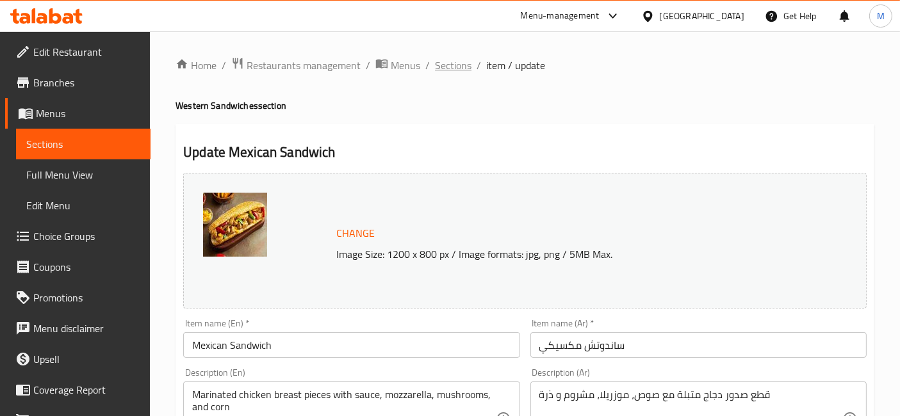
click at [455, 61] on span "Sections" at bounding box center [453, 65] width 37 height 15
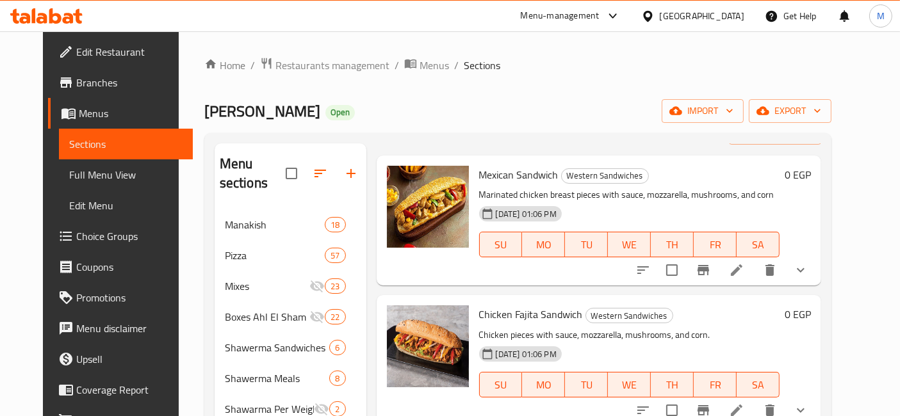
scroll to position [71, 0]
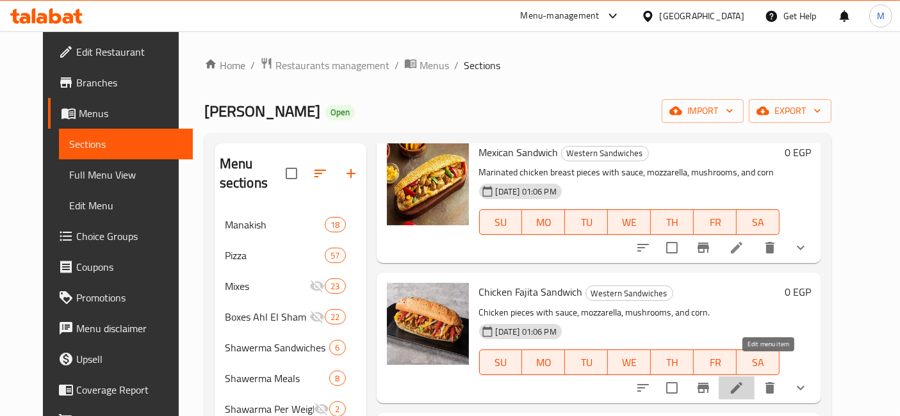
click at [744, 381] on icon at bounding box center [736, 388] width 15 height 15
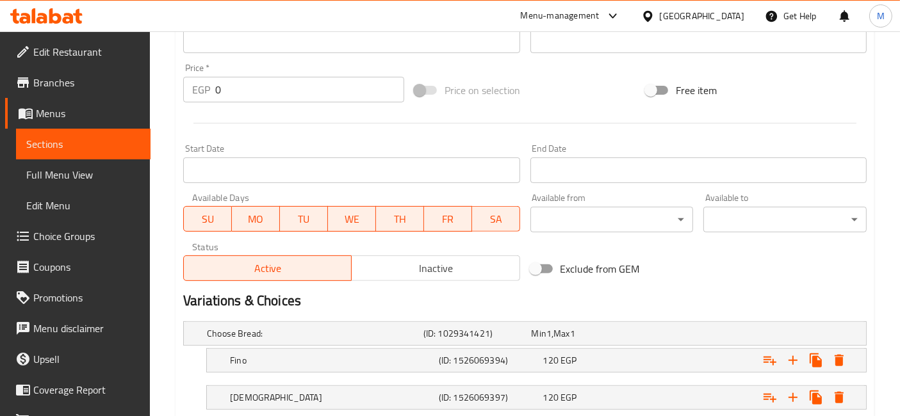
scroll to position [498, 0]
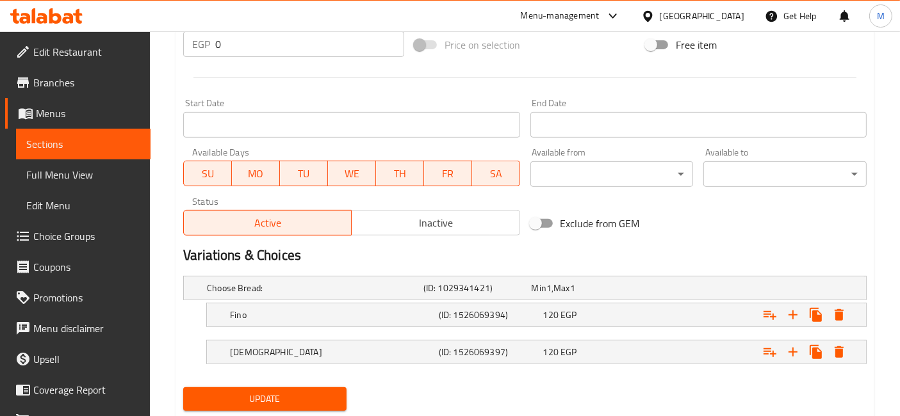
click at [586, 331] on nav at bounding box center [525, 335] width 684 height 10
click at [606, 318] on div "120 EGP" at bounding box center [592, 315] width 99 height 13
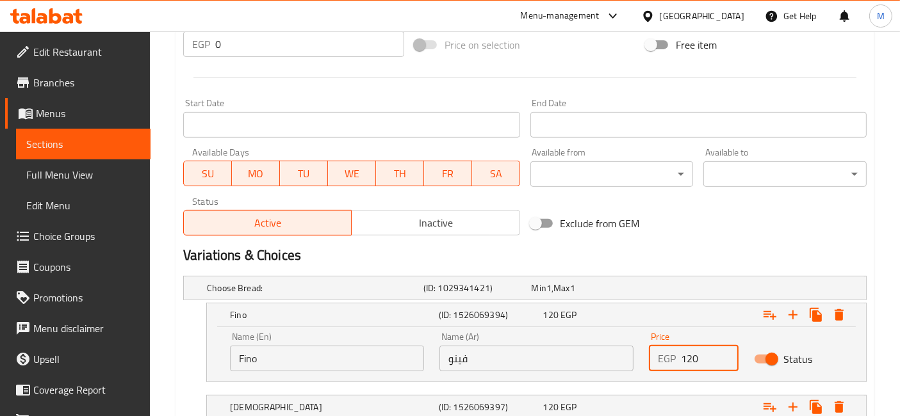
click at [690, 355] on input "120" at bounding box center [709, 359] width 57 height 26
click at [690, 354] on input "120" at bounding box center [709, 359] width 57 height 26
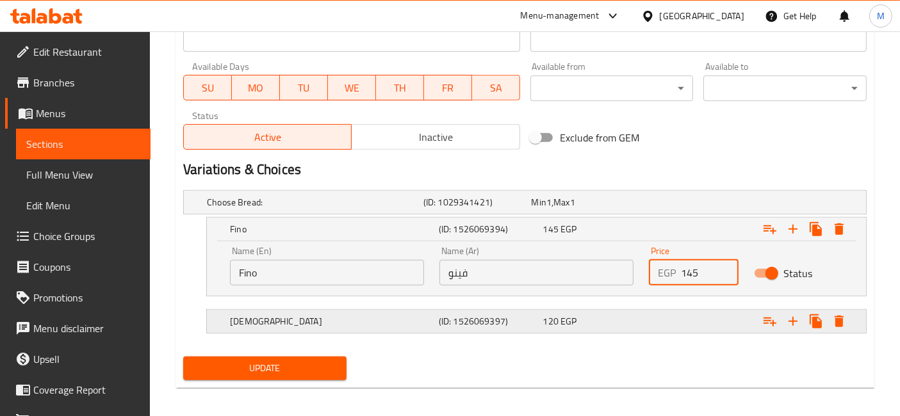
scroll to position [589, 0]
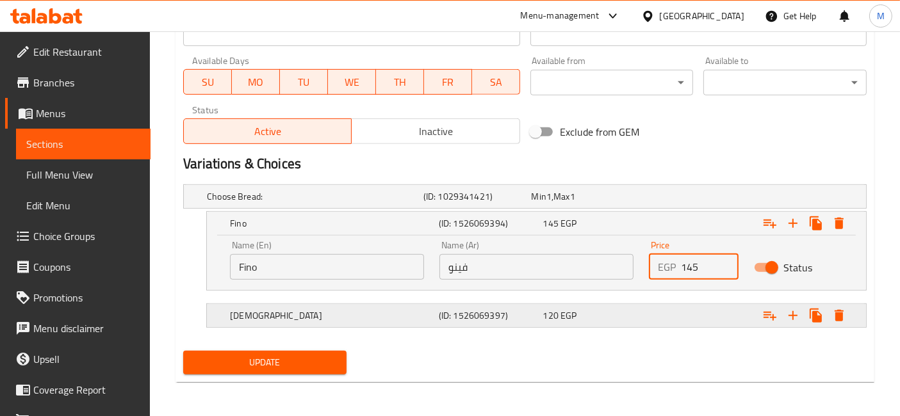
type input "145"
click at [668, 325] on div "Expand" at bounding box center [748, 316] width 209 height 28
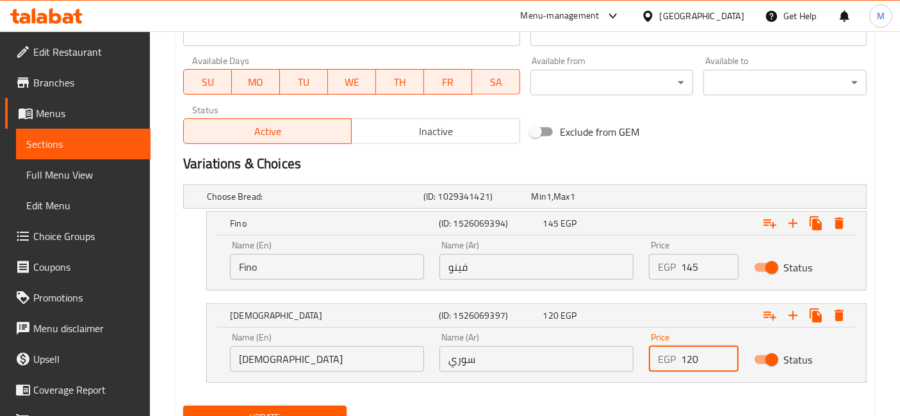
click at [691, 362] on input "120" at bounding box center [709, 360] width 57 height 26
type input "145"
click at [183, 406] on button "Update" at bounding box center [264, 418] width 163 height 24
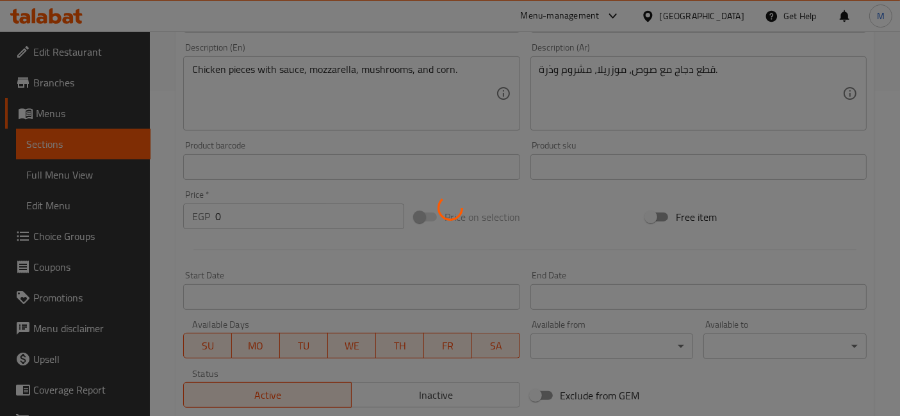
scroll to position [20, 0]
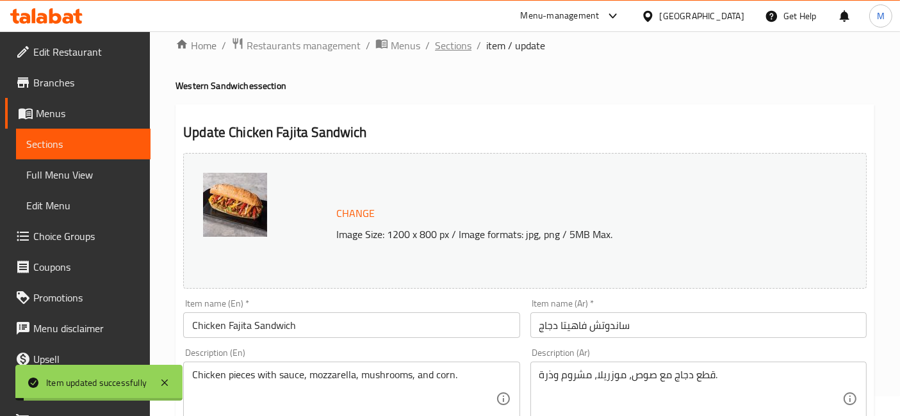
click at [451, 46] on span "Sections" at bounding box center [453, 45] width 37 height 15
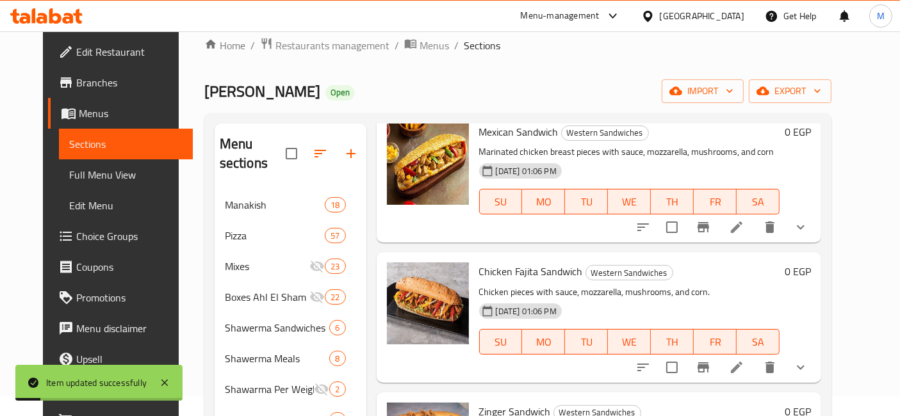
scroll to position [213, 0]
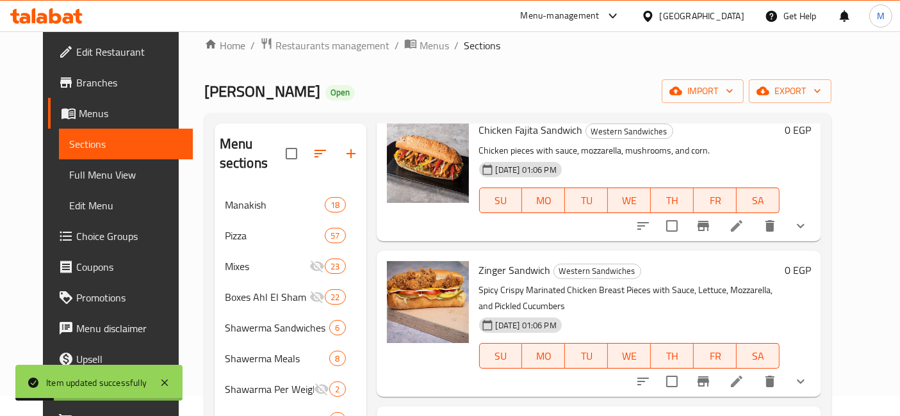
click at [755, 370] on li at bounding box center [737, 381] width 36 height 23
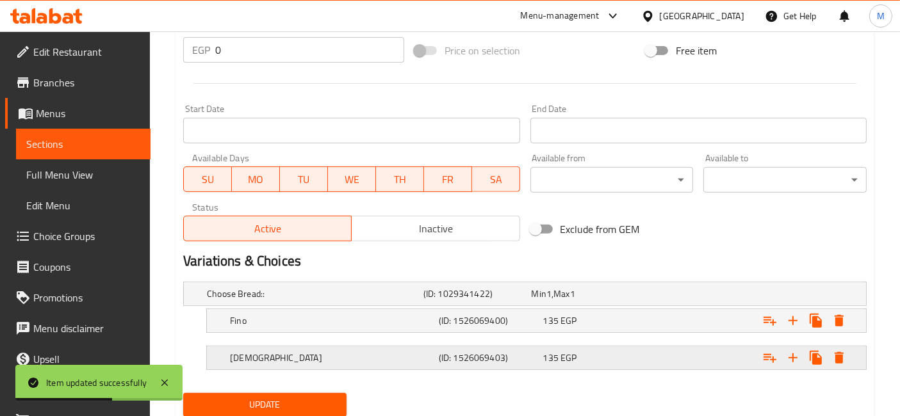
scroll to position [534, 0]
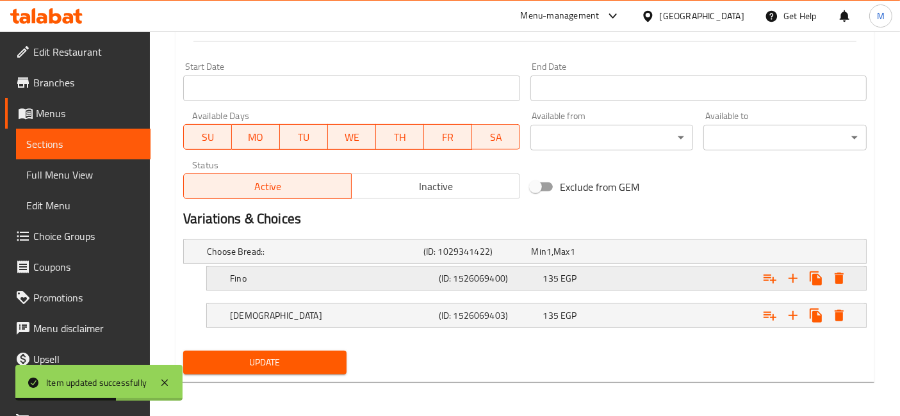
click at [610, 272] on div "135 EGP" at bounding box center [592, 278] width 99 height 13
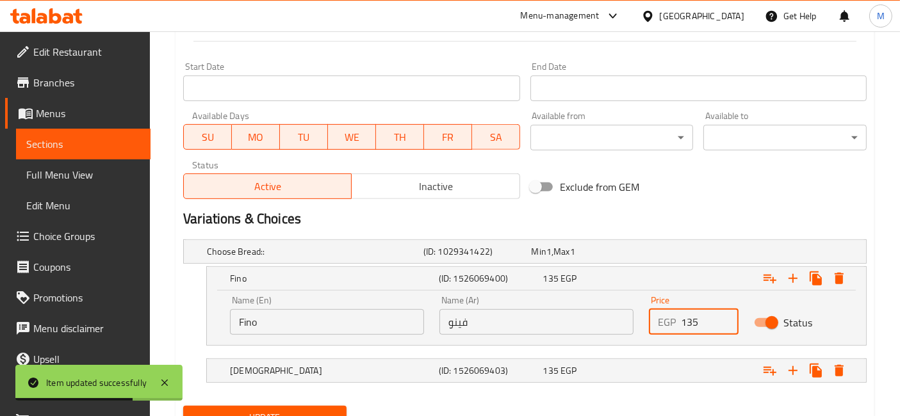
click at [684, 323] on input "135" at bounding box center [709, 322] width 57 height 26
type input "150"
click at [694, 359] on div "Expand" at bounding box center [748, 371] width 209 height 28
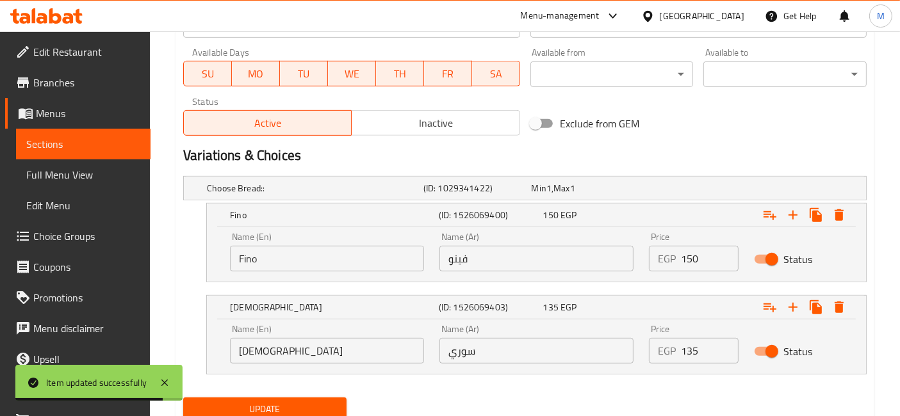
scroll to position [644, 0]
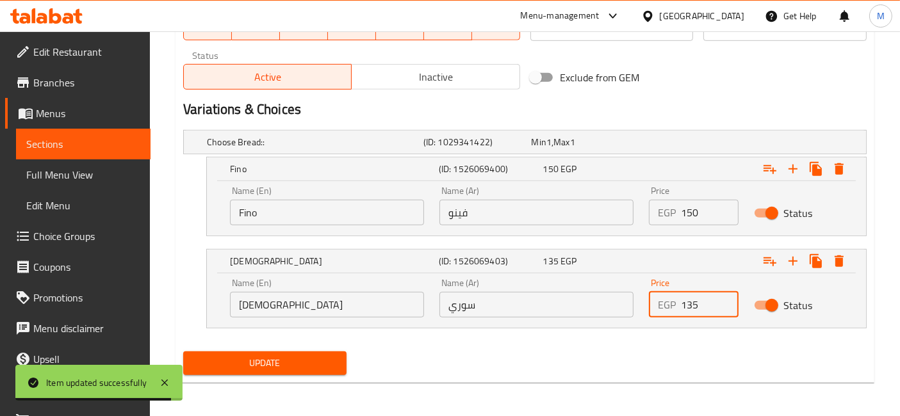
click at [699, 300] on input "135" at bounding box center [709, 305] width 57 height 26
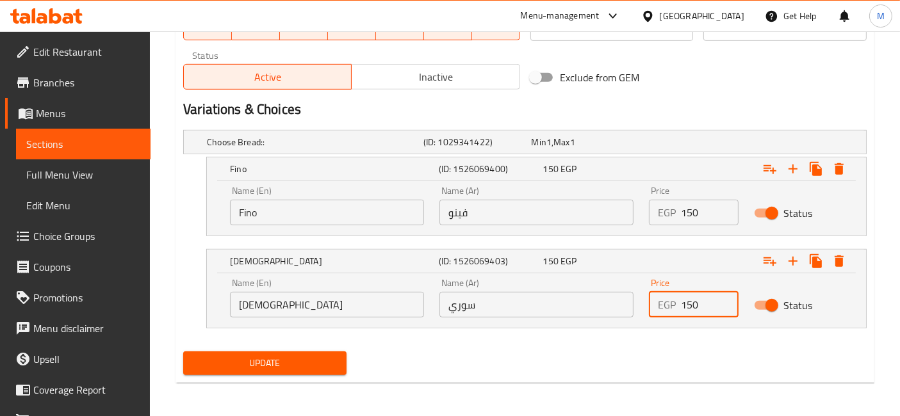
type input "150"
click at [183, 352] on button "Update" at bounding box center [264, 364] width 163 height 24
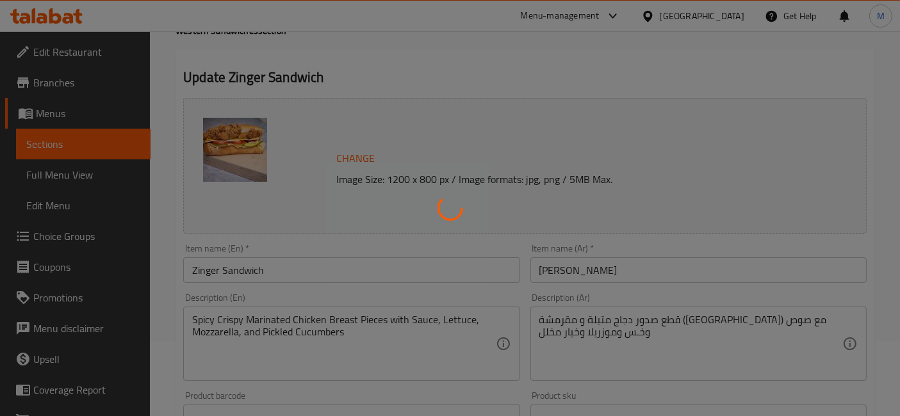
scroll to position [0, 0]
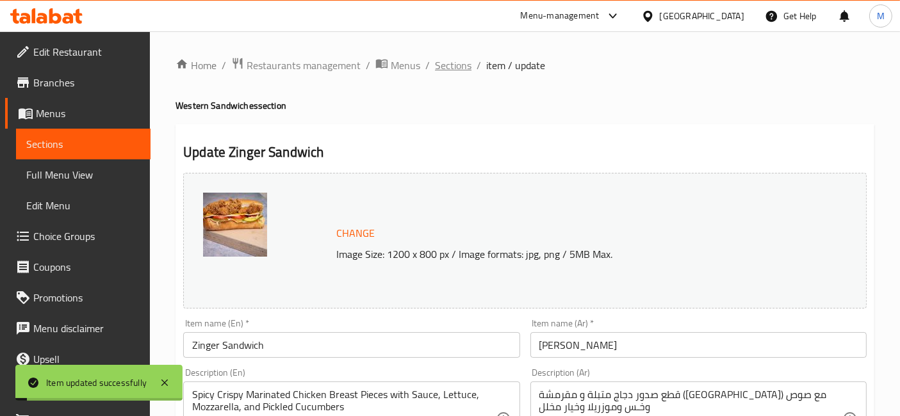
click at [455, 66] on span "Sections" at bounding box center [453, 65] width 37 height 15
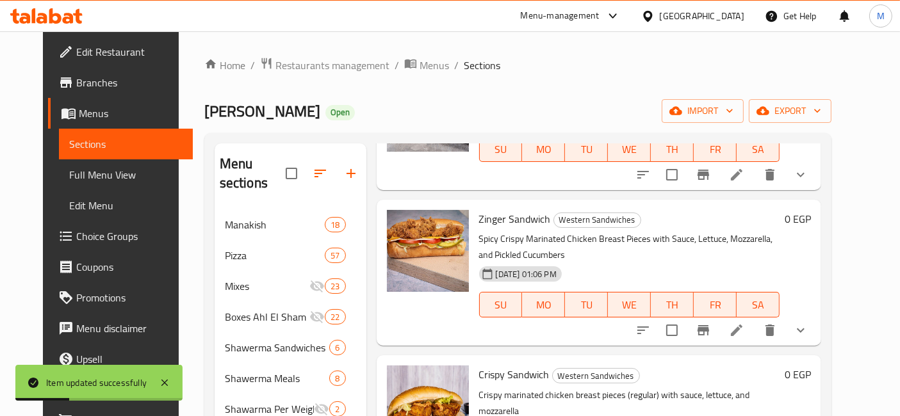
scroll to position [356, 0]
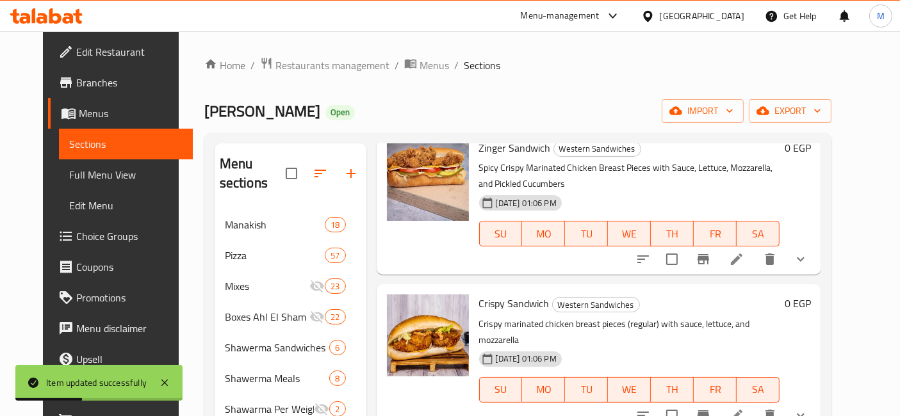
click at [755, 404] on li at bounding box center [737, 415] width 36 height 23
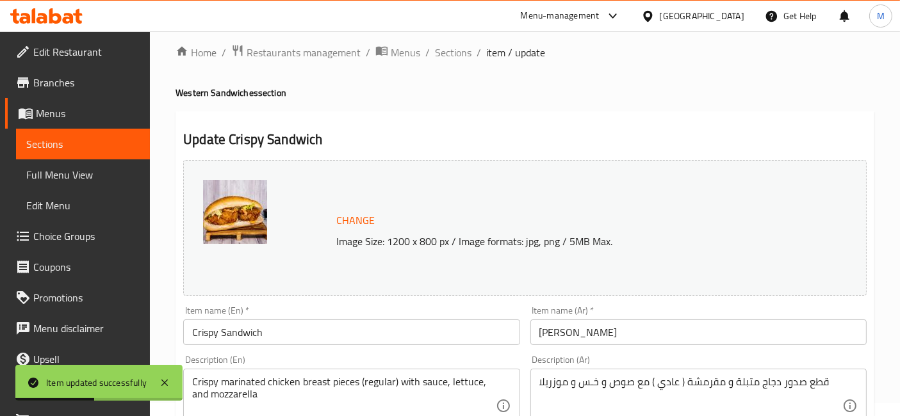
scroll to position [534, 0]
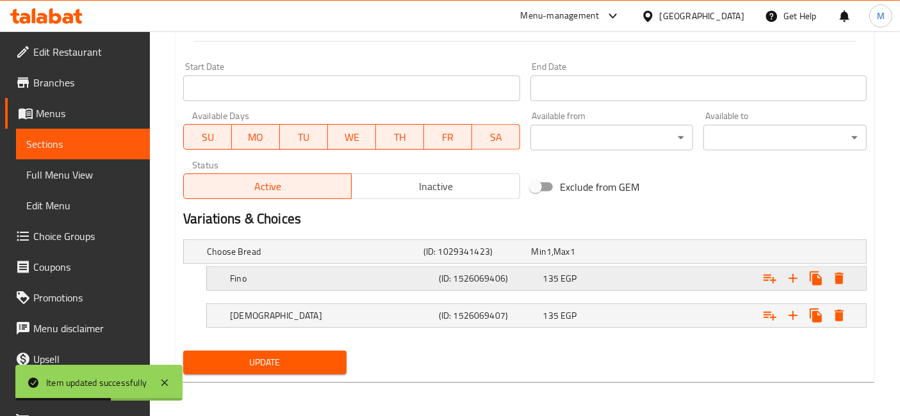
drag, startPoint x: 651, startPoint y: 284, endPoint x: 662, endPoint y: 293, distance: 15.0
click at [650, 284] on div "Expand" at bounding box center [748, 279] width 209 height 28
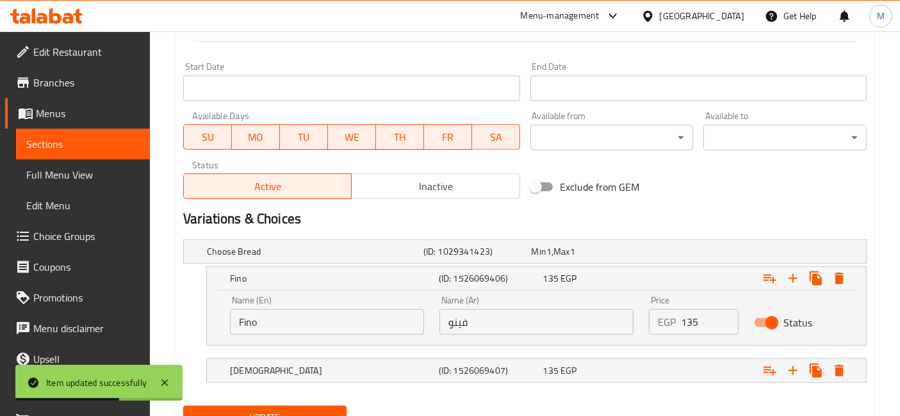
click at [689, 331] on input "135" at bounding box center [709, 322] width 57 height 26
click at [689, 330] on input "135" at bounding box center [709, 322] width 57 height 26
type input "150"
click at [696, 373] on div "Expand" at bounding box center [748, 371] width 209 height 28
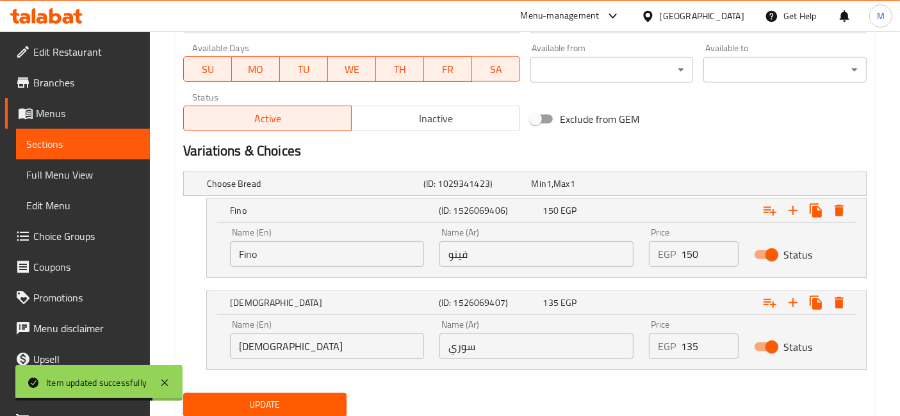
scroll to position [644, 0]
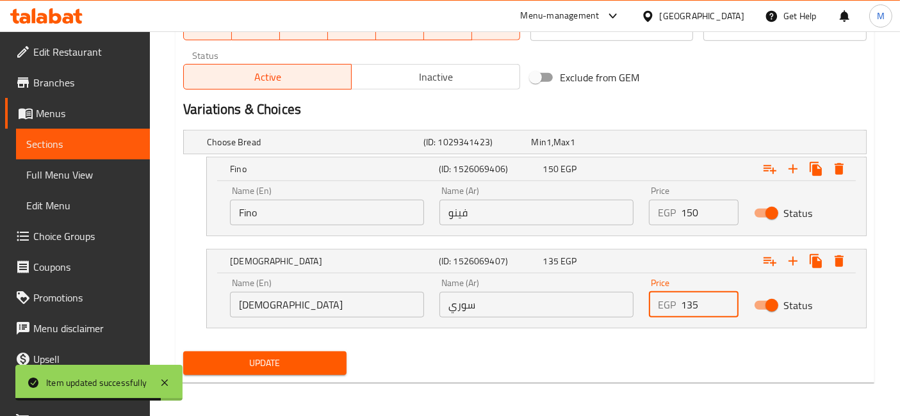
click at [685, 306] on input "135" at bounding box center [709, 305] width 57 height 26
type input "150"
click at [183, 352] on button "Update" at bounding box center [264, 364] width 163 height 24
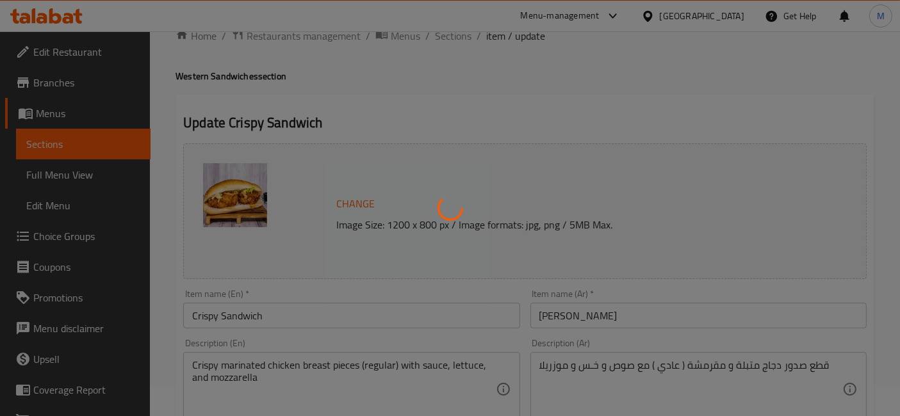
scroll to position [0, 0]
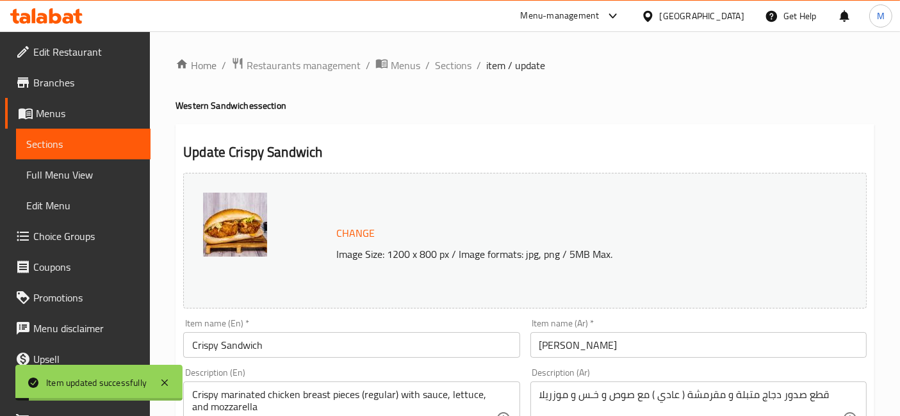
drag, startPoint x: 448, startPoint y: 72, endPoint x: 466, endPoint y: 88, distance: 24.5
click at [448, 72] on span "Sections" at bounding box center [453, 65] width 37 height 15
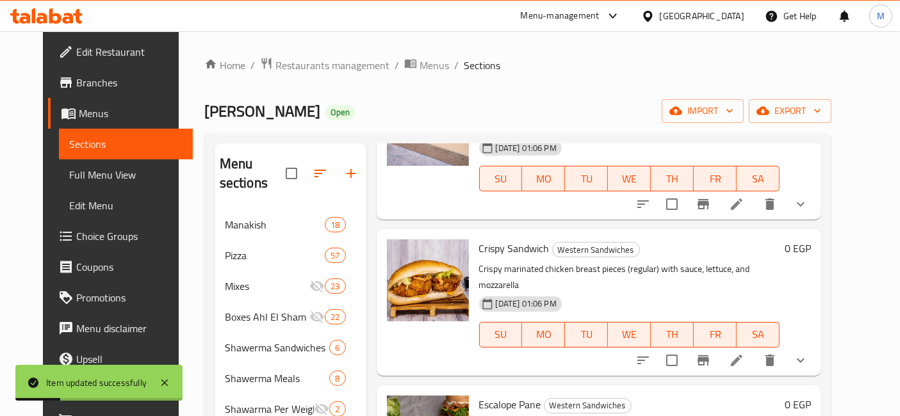
scroll to position [498, 0]
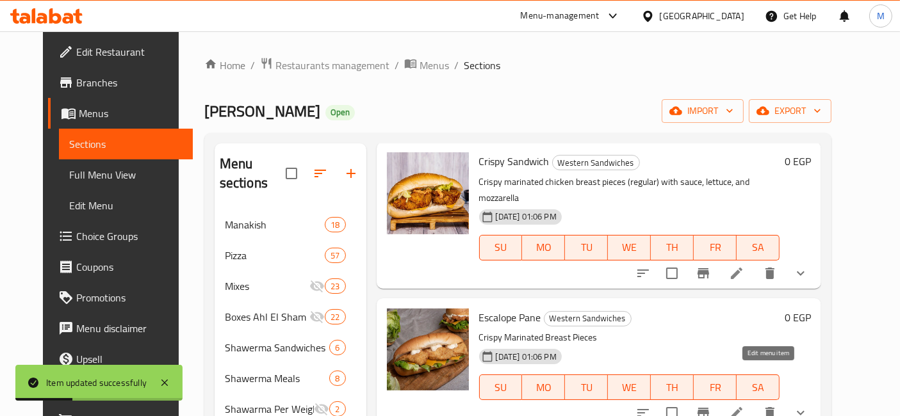
click at [744, 406] on icon at bounding box center [736, 413] width 15 height 15
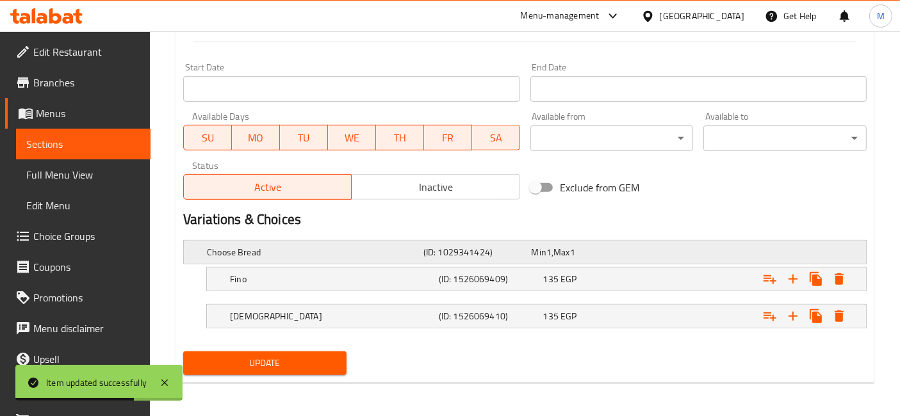
scroll to position [534, 0]
click at [555, 271] on span "135" at bounding box center [550, 278] width 15 height 17
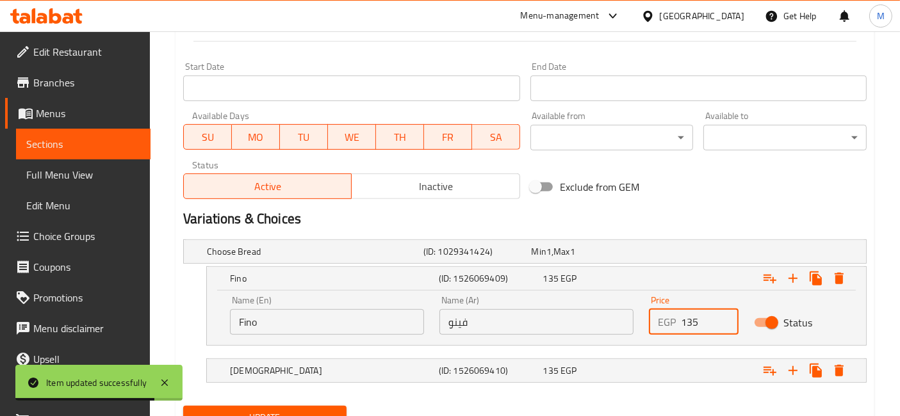
click at [694, 319] on input "135" at bounding box center [709, 322] width 57 height 26
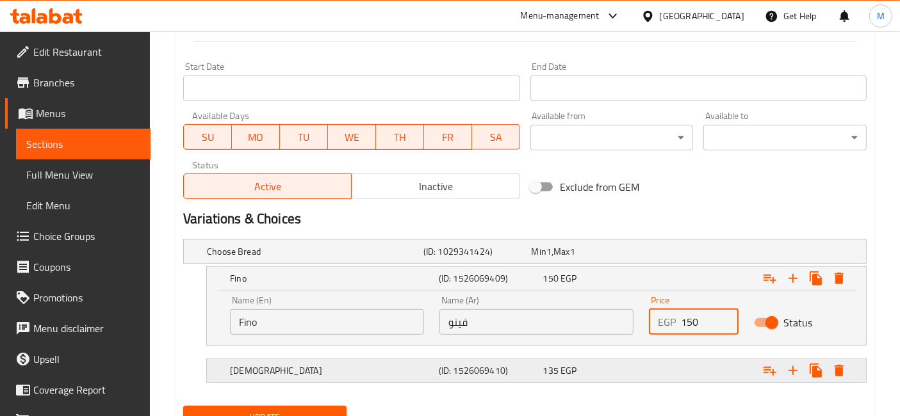
type input "150"
click at [714, 369] on div "Expand" at bounding box center [748, 371] width 209 height 28
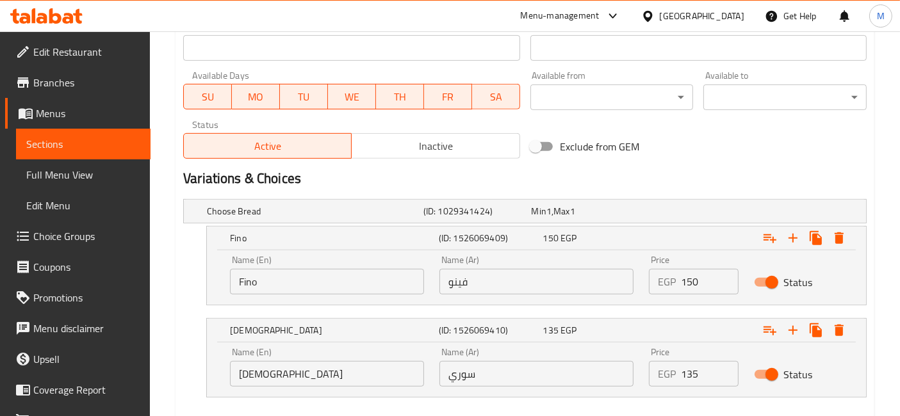
scroll to position [605, 0]
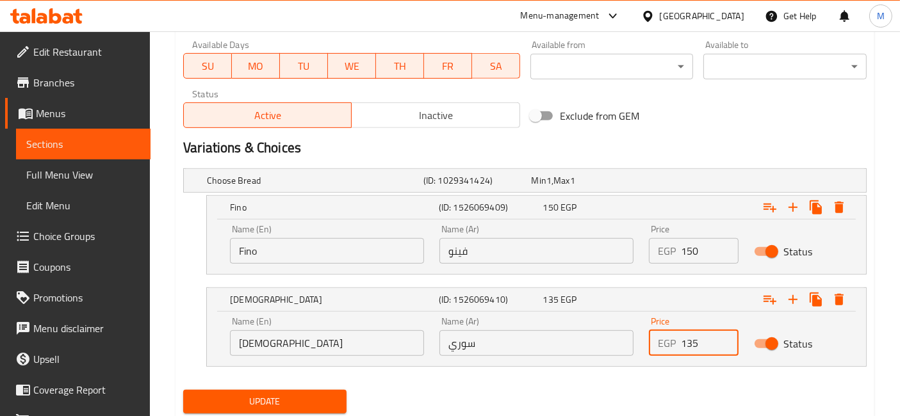
click at [693, 349] on input "135" at bounding box center [709, 344] width 57 height 26
type input "150"
click at [183, 390] on button "Update" at bounding box center [264, 402] width 163 height 24
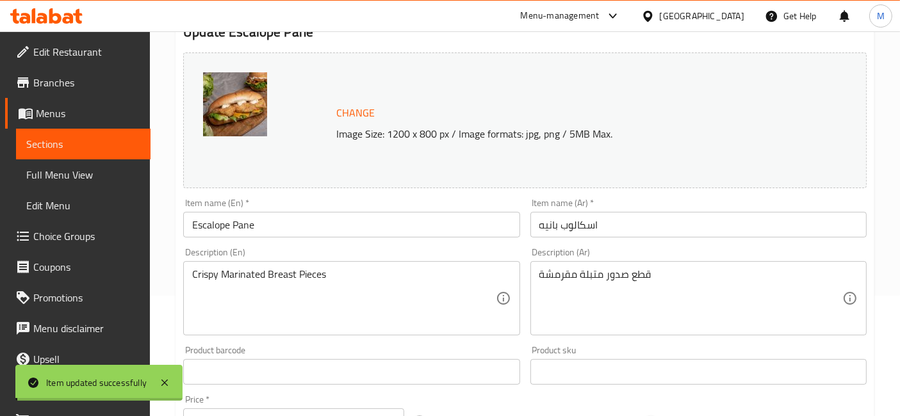
scroll to position [0, 0]
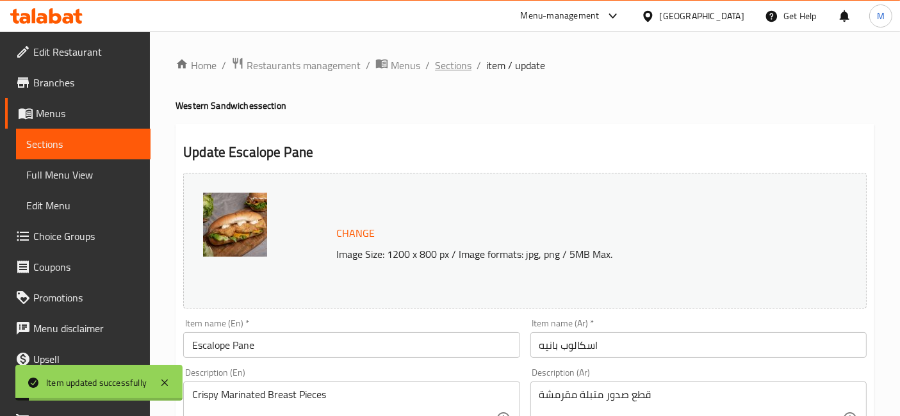
click at [448, 70] on span "Sections" at bounding box center [453, 65] width 37 height 15
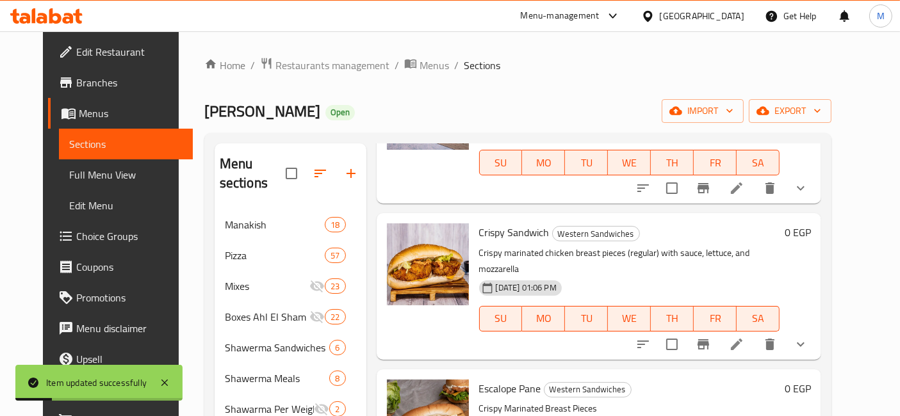
scroll to position [498, 0]
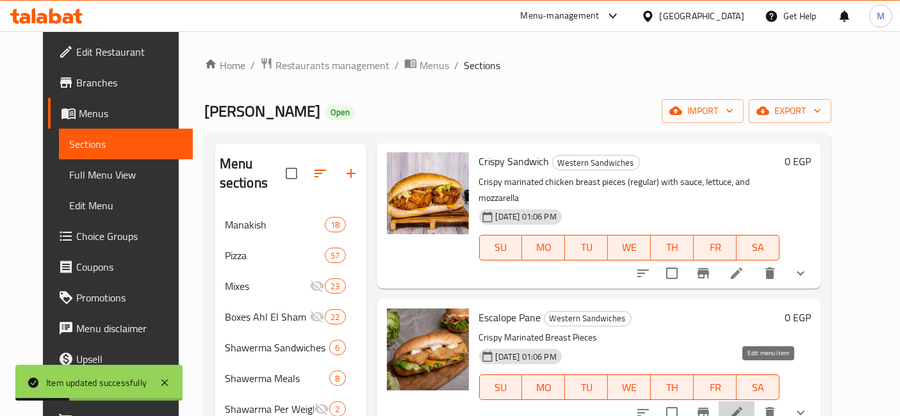
click at [742, 407] on icon at bounding box center [737, 413] width 12 height 12
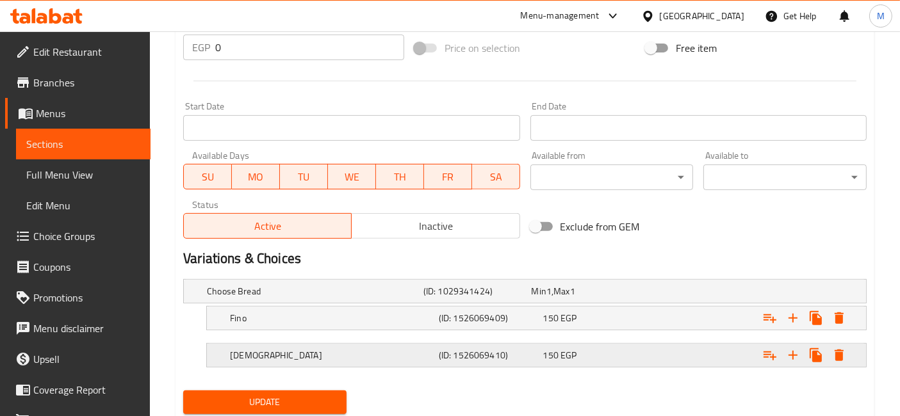
scroll to position [534, 0]
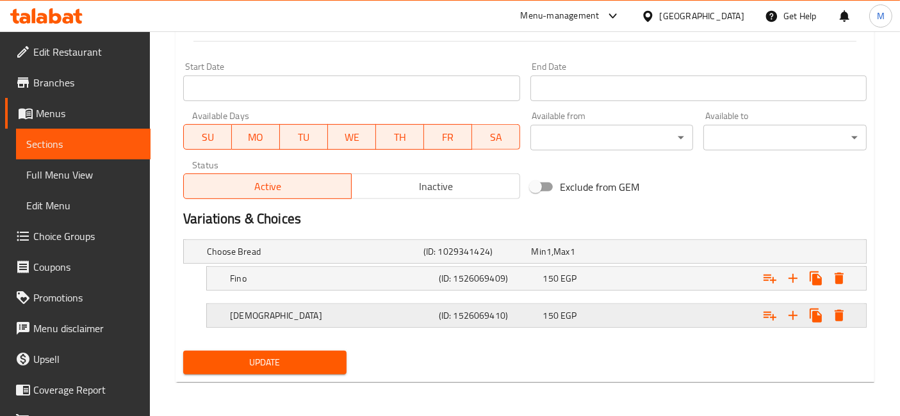
click at [546, 319] on span "150" at bounding box center [550, 316] width 15 height 17
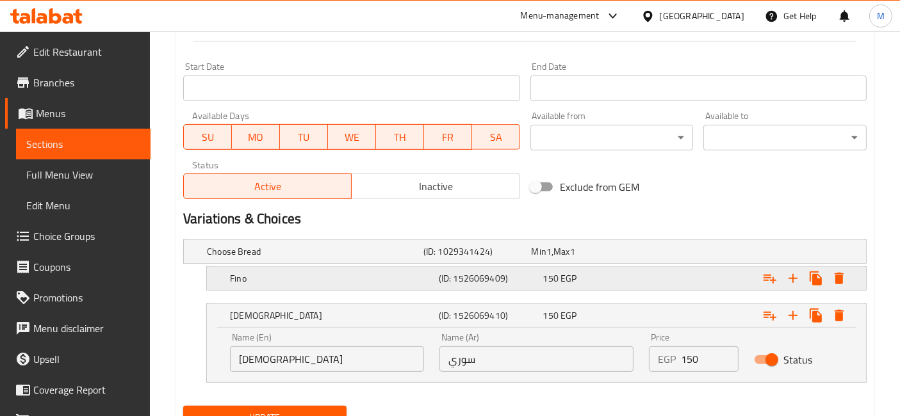
click at [590, 284] on div "150 EGP" at bounding box center [593, 279] width 104 height 18
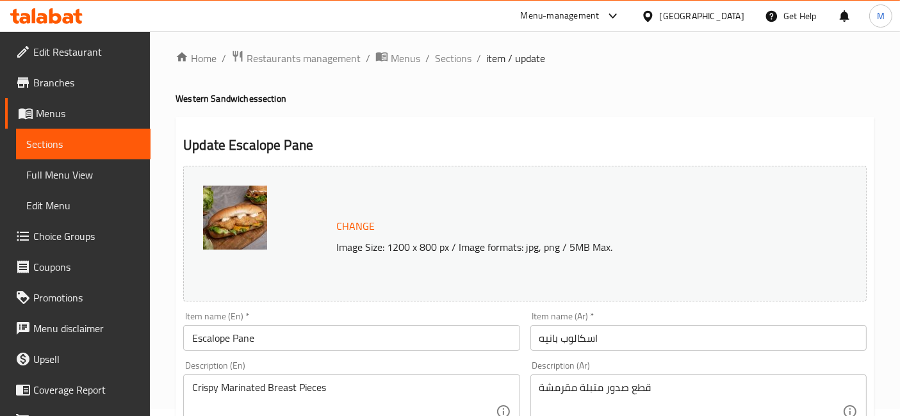
scroll to position [0, 0]
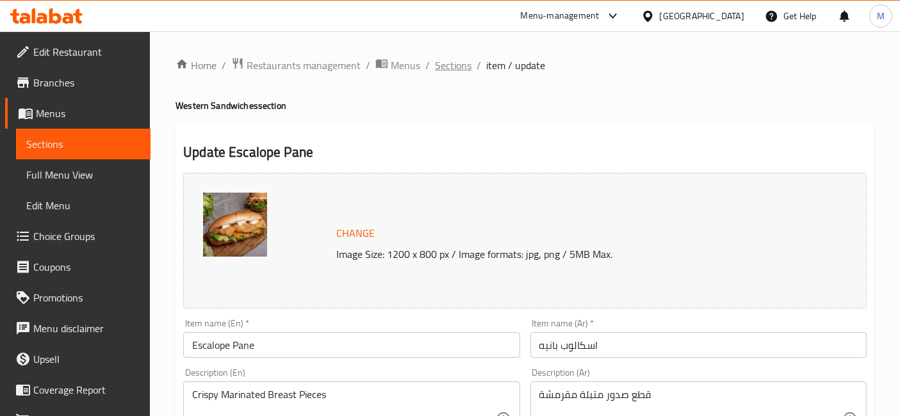
click at [455, 59] on span "Sections" at bounding box center [453, 65] width 37 height 15
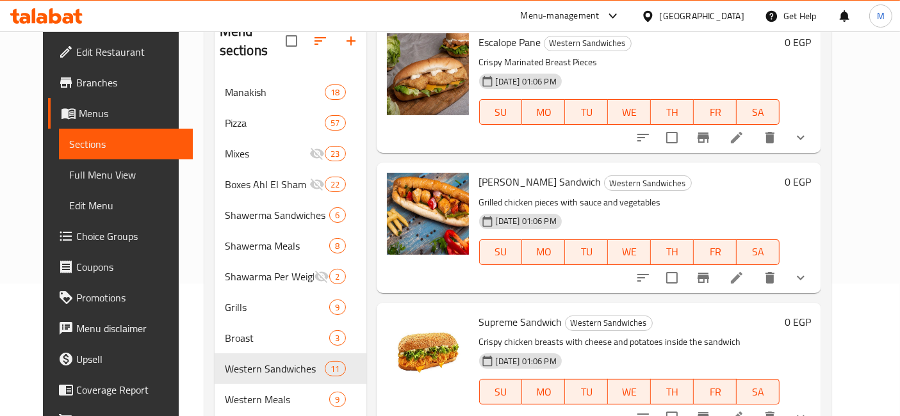
scroll to position [569, 0]
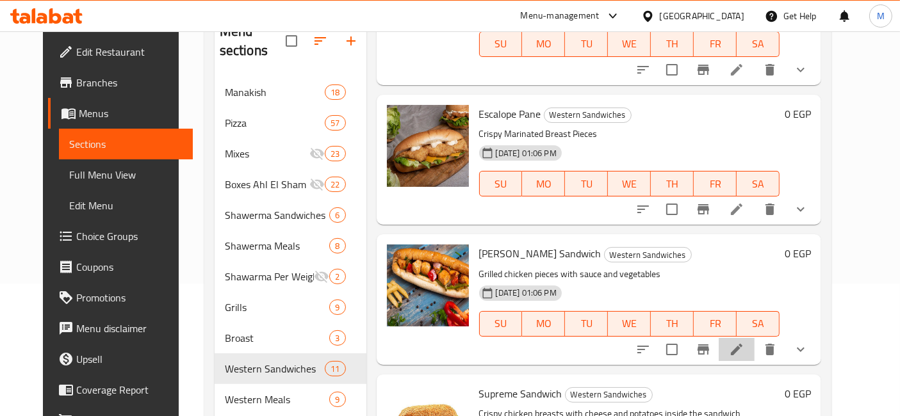
click at [755, 338] on li at bounding box center [737, 349] width 36 height 23
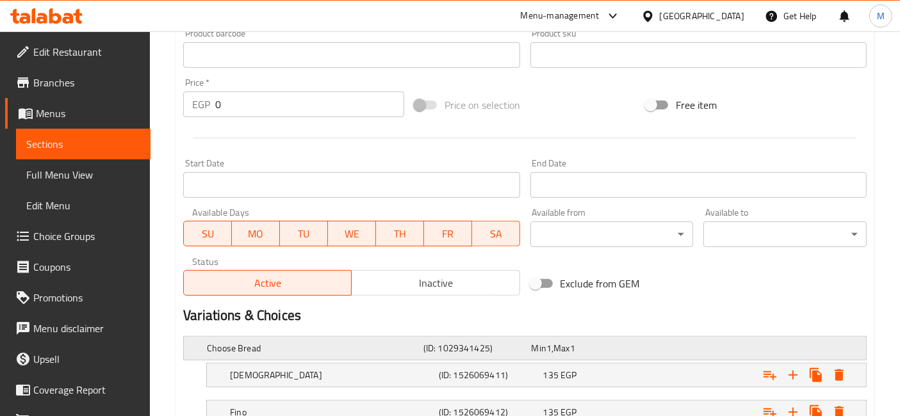
scroll to position [498, 0]
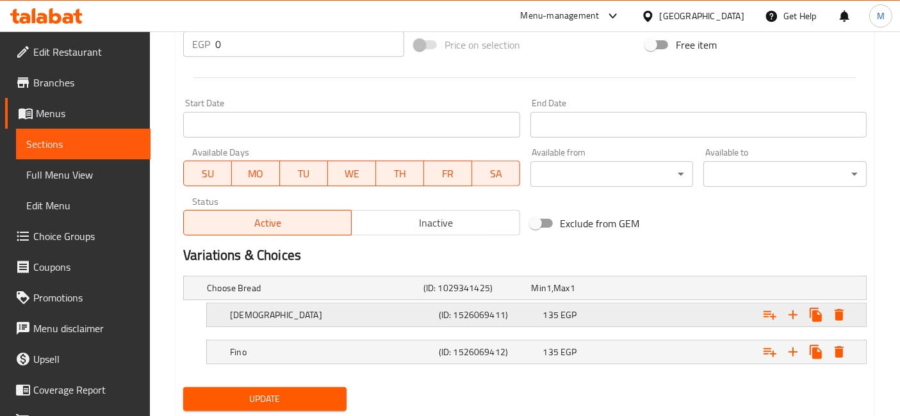
click at [274, 323] on div "Syrian (ID: 1526069411) 135 EGP" at bounding box center [540, 315] width 626 height 28
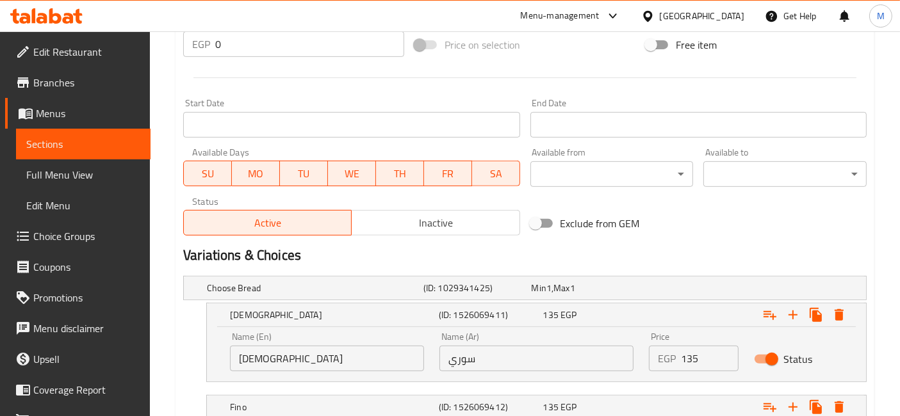
click at [697, 361] on input "135" at bounding box center [709, 359] width 57 height 26
type input "150"
click at [677, 402] on div "Expand" at bounding box center [748, 407] width 209 height 28
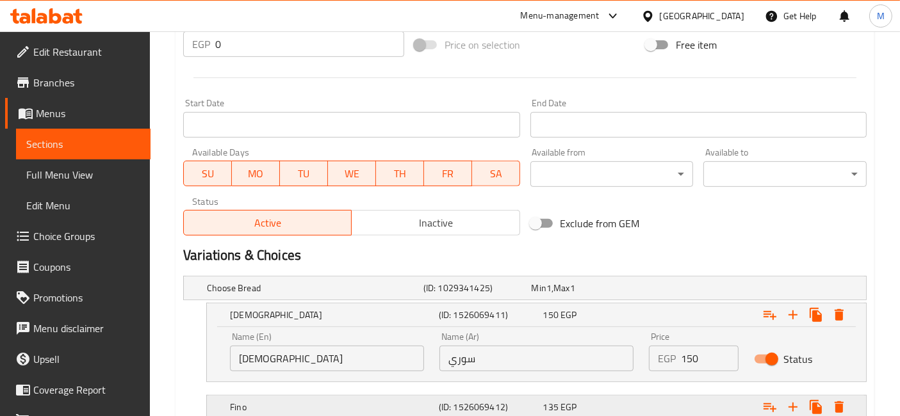
scroll to position [641, 0]
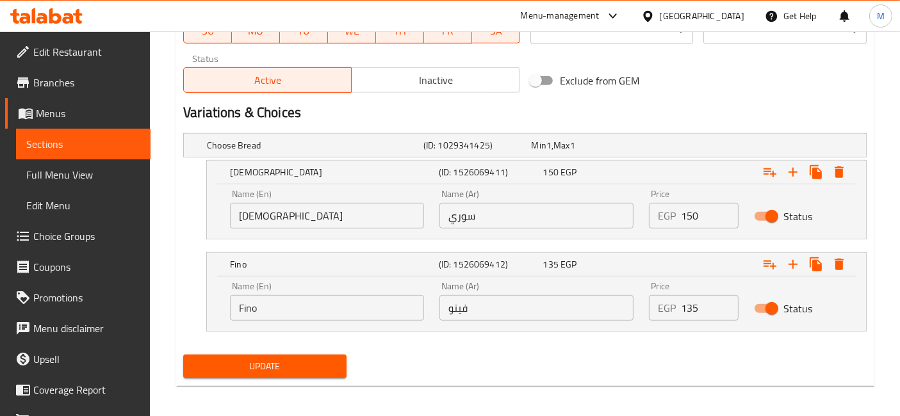
click at [681, 314] on input "135" at bounding box center [709, 308] width 57 height 26
type input "150"
click at [183, 355] on button "Update" at bounding box center [264, 367] width 163 height 24
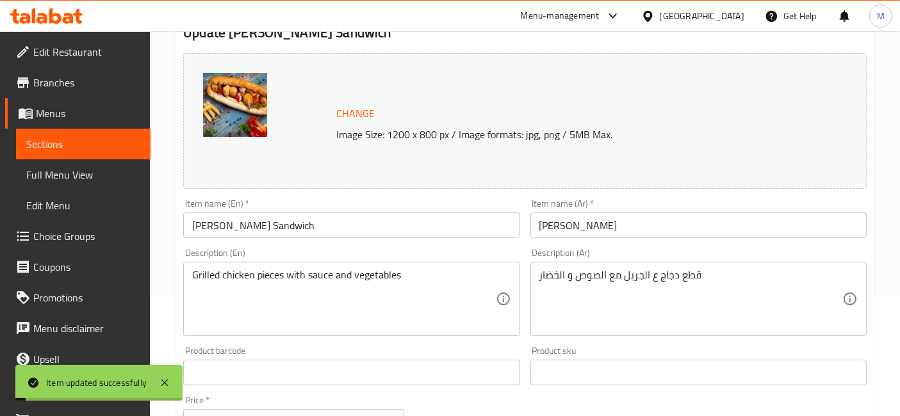
scroll to position [0, 0]
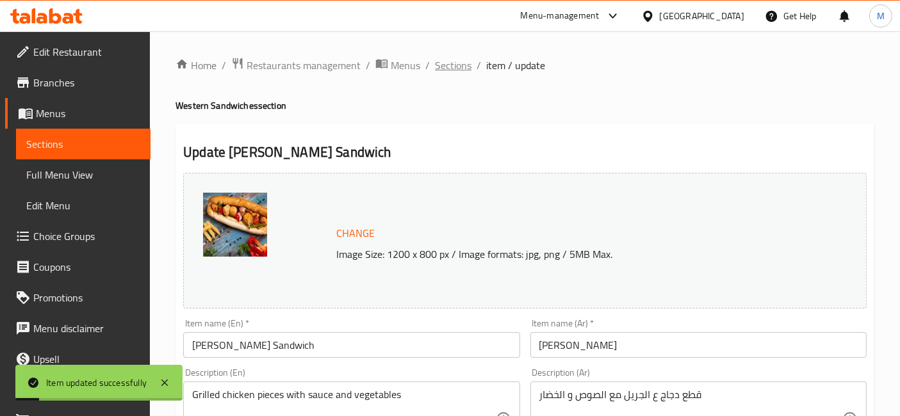
click at [454, 65] on span "Sections" at bounding box center [453, 65] width 37 height 15
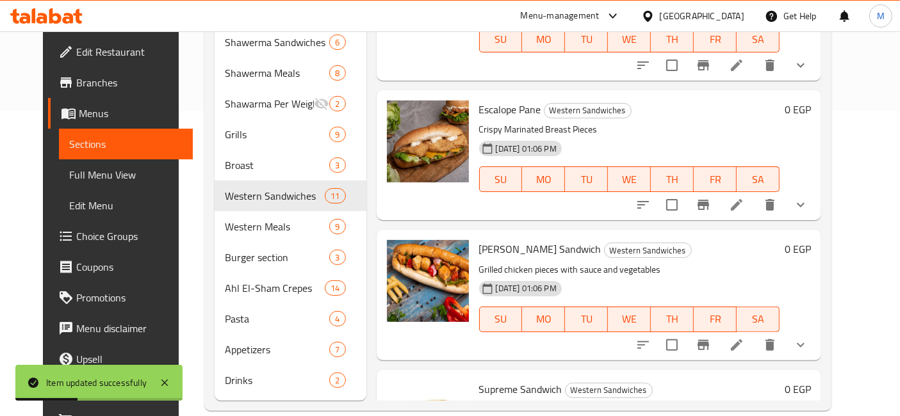
scroll to position [498, 0]
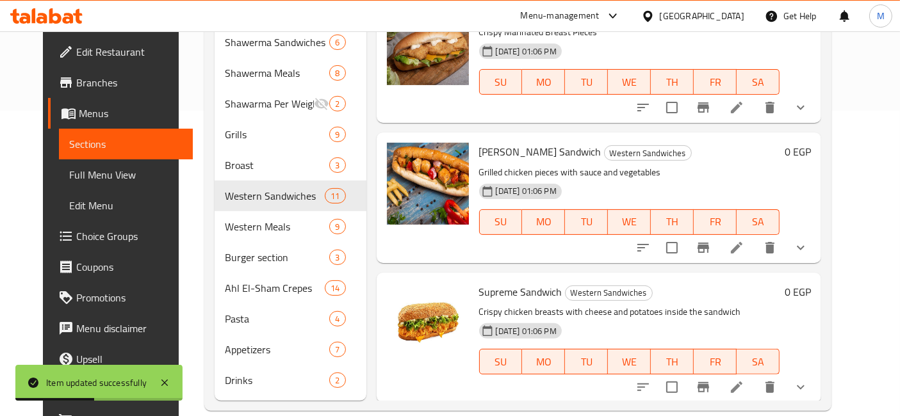
click at [744, 380] on icon at bounding box center [736, 387] width 15 height 15
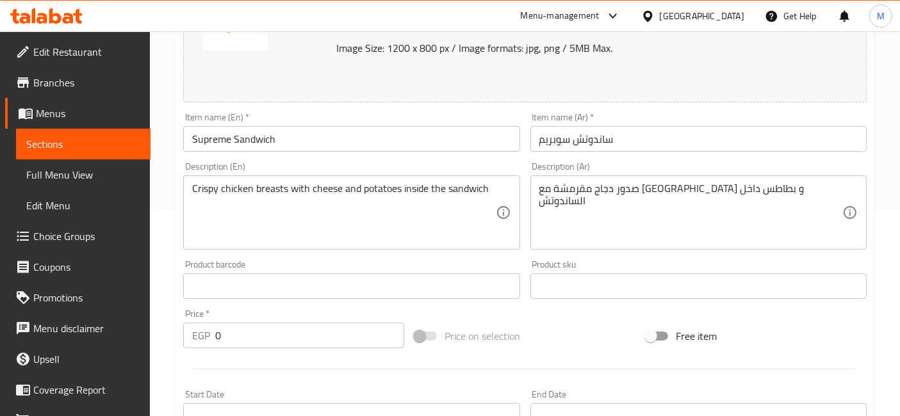
scroll to position [498, 0]
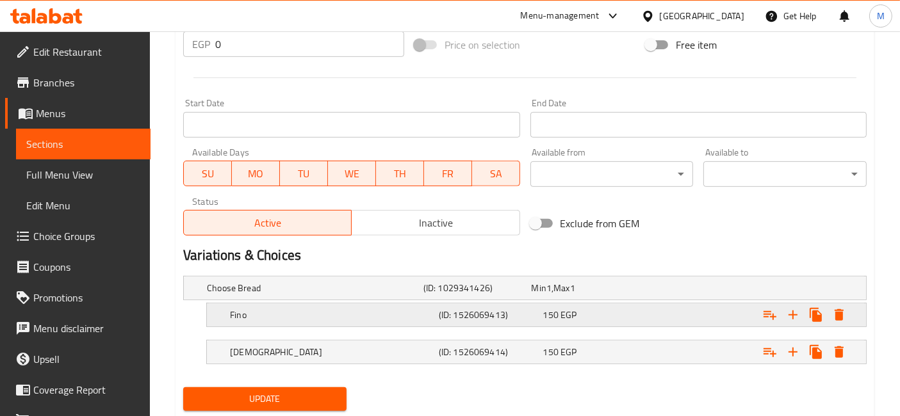
click at [661, 302] on div "Expand" at bounding box center [748, 315] width 209 height 28
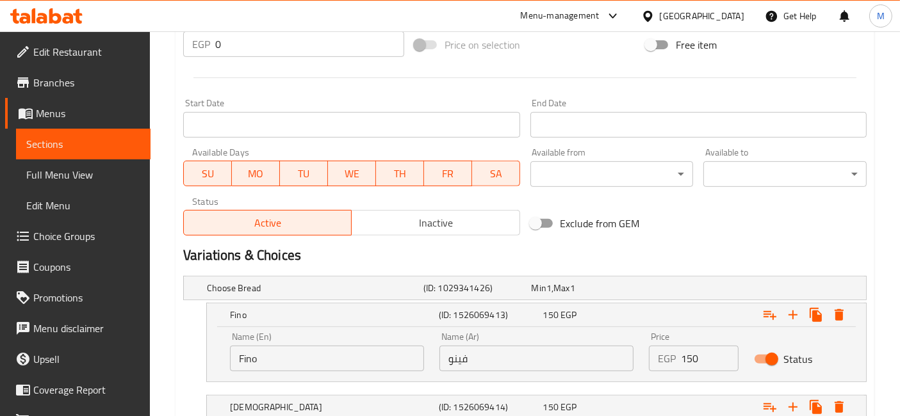
click at [692, 353] on input "150" at bounding box center [709, 359] width 57 height 26
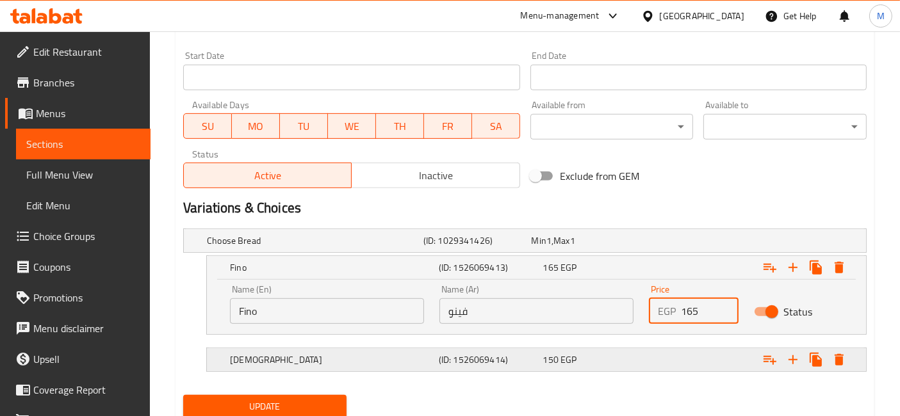
scroll to position [589, 0]
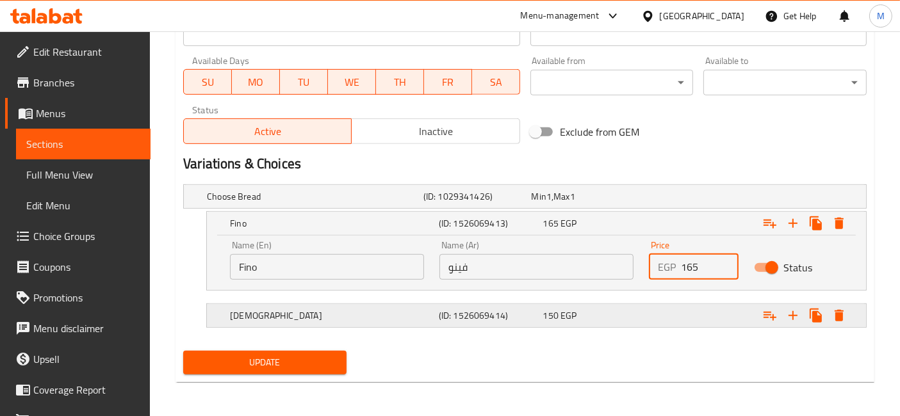
type input "165"
click at [677, 315] on div "Expand" at bounding box center [748, 316] width 209 height 28
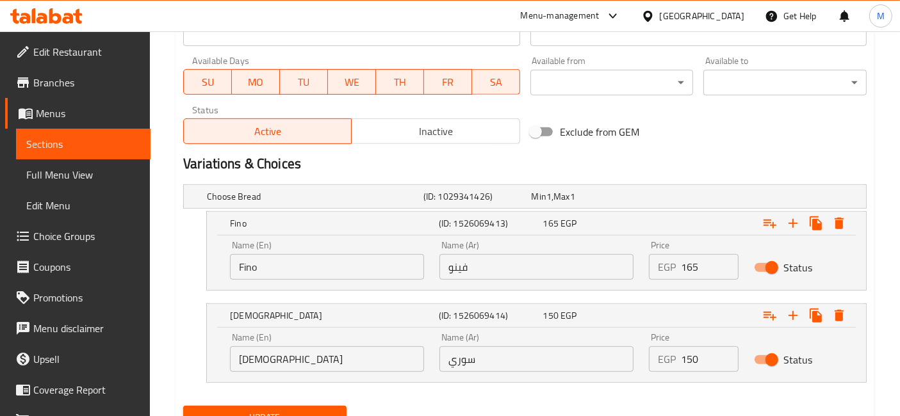
click at [692, 352] on input "150" at bounding box center [709, 360] width 57 height 26
type input "165"
click at [183, 406] on button "Update" at bounding box center [264, 418] width 163 height 24
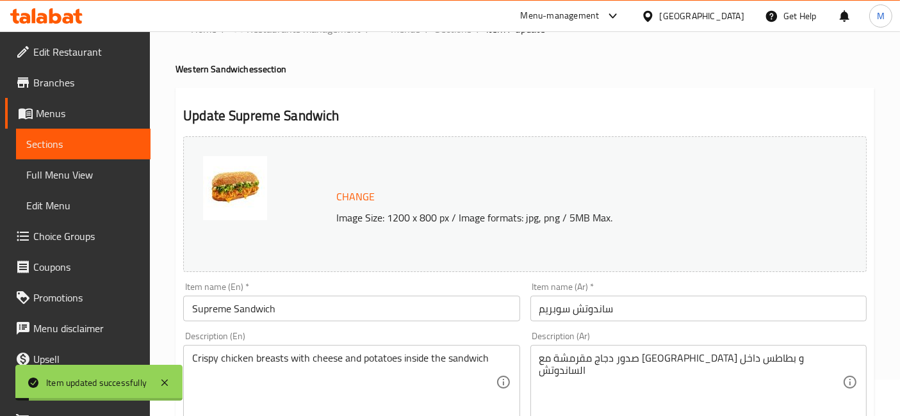
scroll to position [0, 0]
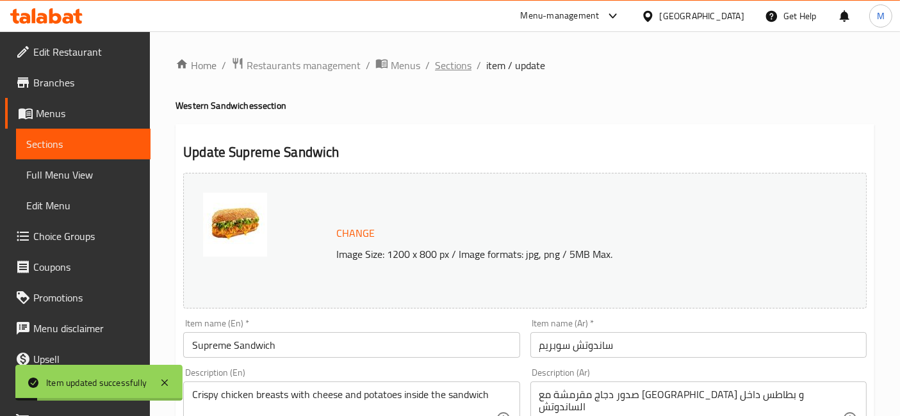
click at [455, 71] on span "Sections" at bounding box center [453, 65] width 37 height 15
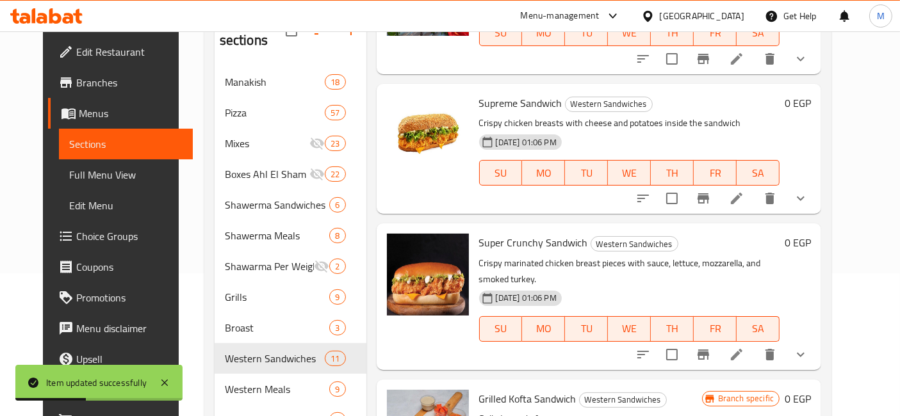
scroll to position [854, 0]
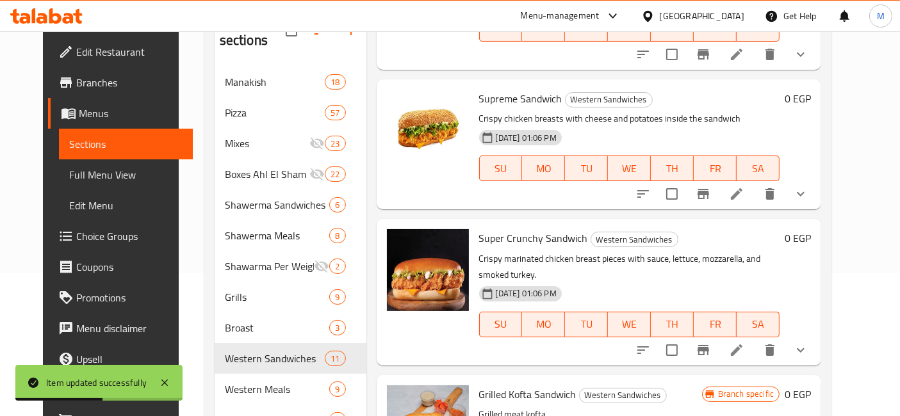
click at [744, 343] on icon at bounding box center [736, 350] width 15 height 15
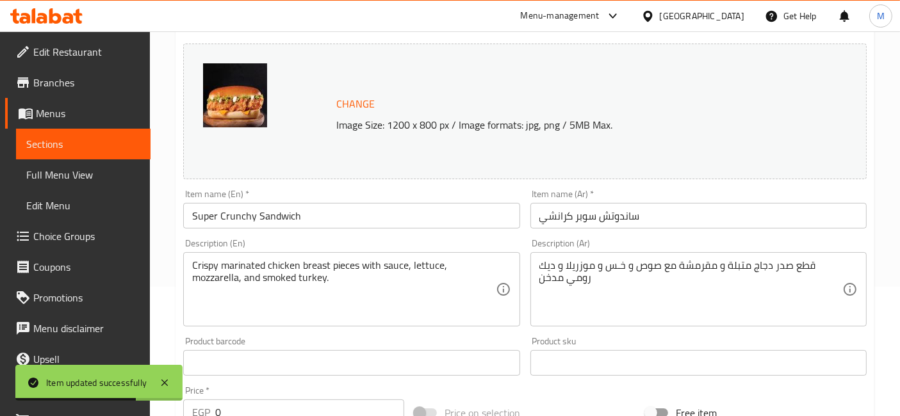
scroll to position [534, 0]
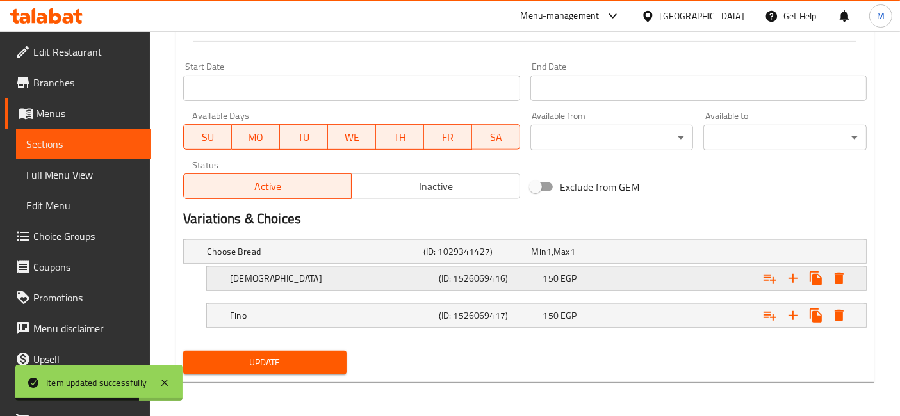
click at [616, 277] on div "150 EGP" at bounding box center [592, 278] width 99 height 13
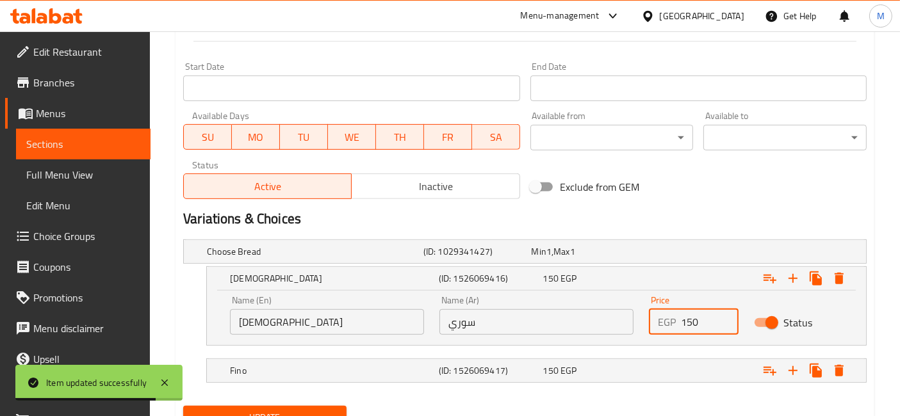
click at [703, 324] on input "150" at bounding box center [709, 322] width 57 height 26
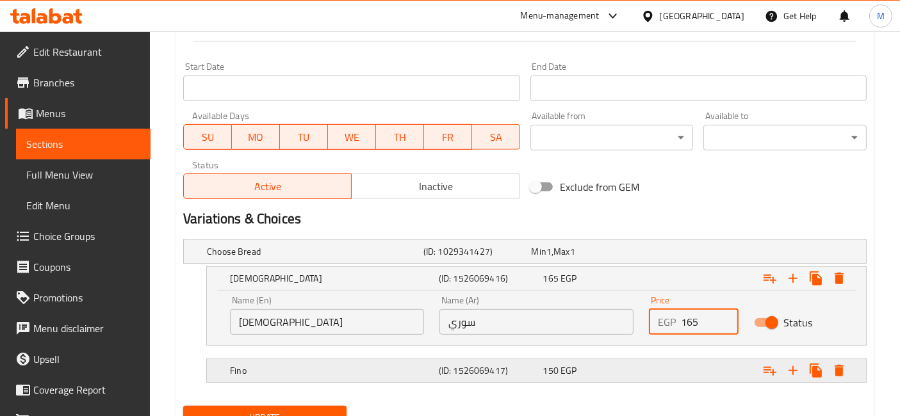
type input "165"
click at [716, 368] on div "Expand" at bounding box center [748, 371] width 209 height 28
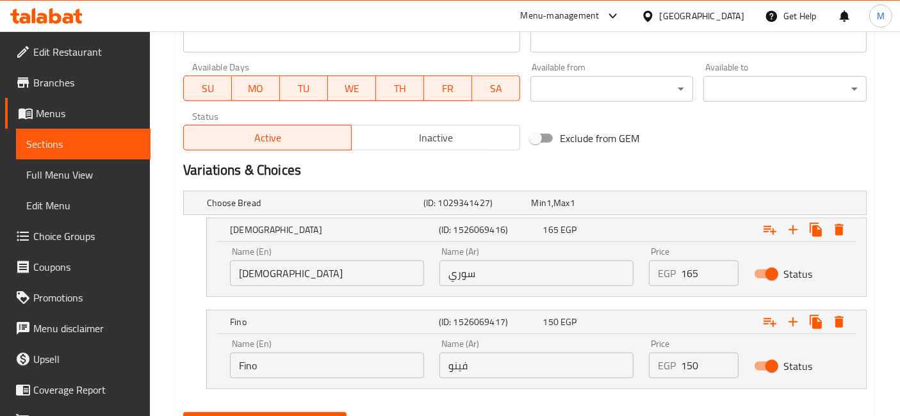
scroll to position [605, 0]
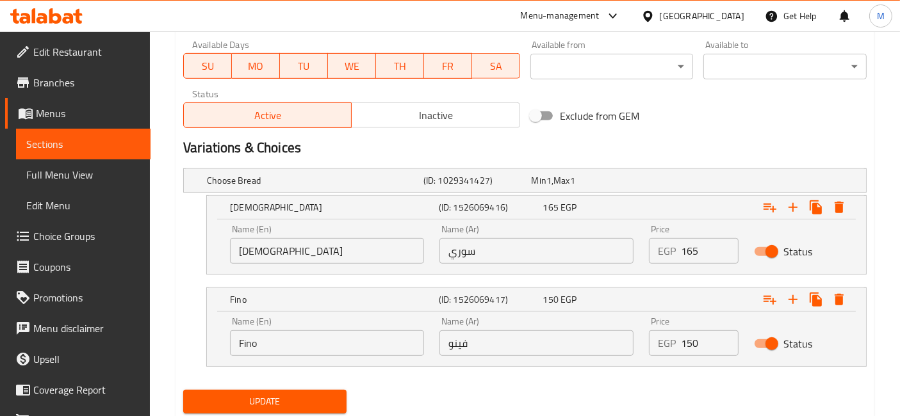
click at [707, 348] on input "150" at bounding box center [709, 344] width 57 height 26
type input "165"
click at [183, 390] on button "Update" at bounding box center [264, 402] width 163 height 24
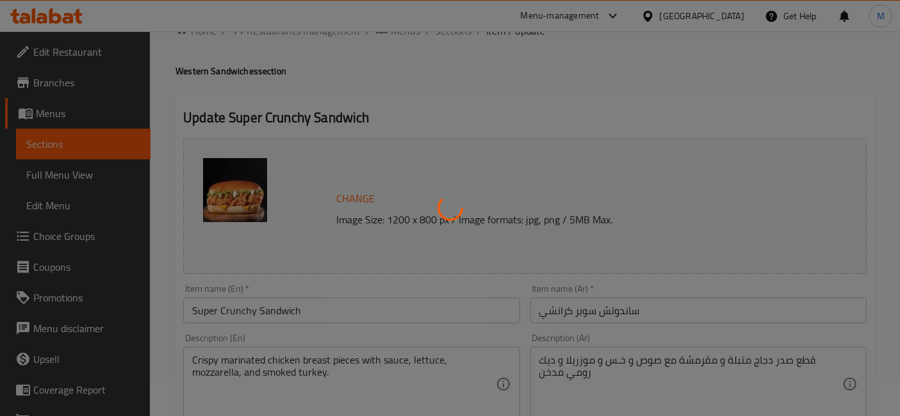
scroll to position [0, 0]
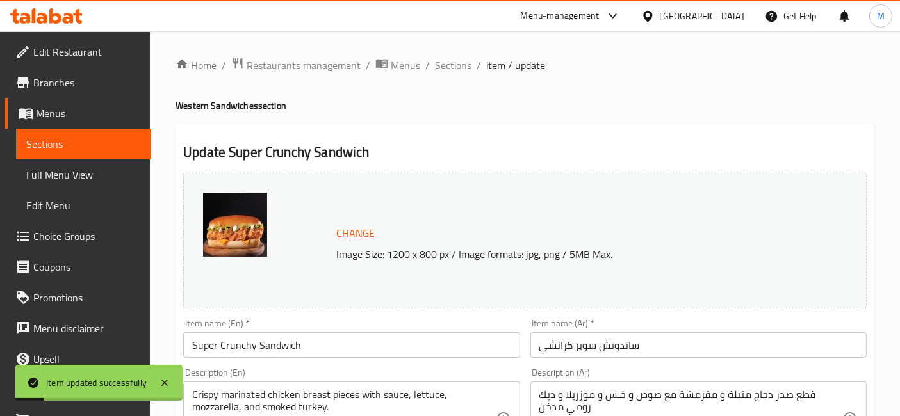
click at [454, 67] on span "Sections" at bounding box center [453, 65] width 37 height 15
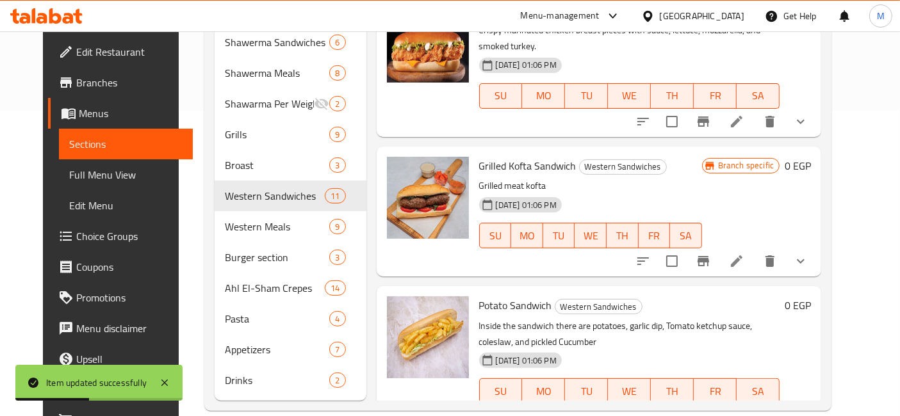
scroll to position [925, 0]
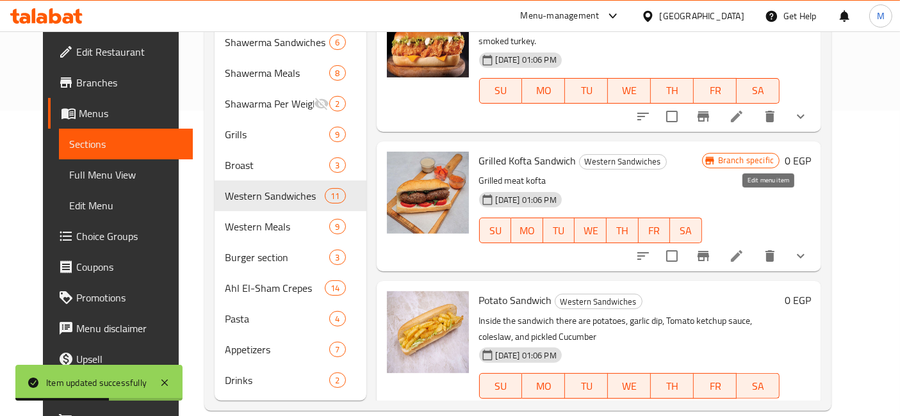
click at [744, 249] on icon at bounding box center [736, 256] width 15 height 15
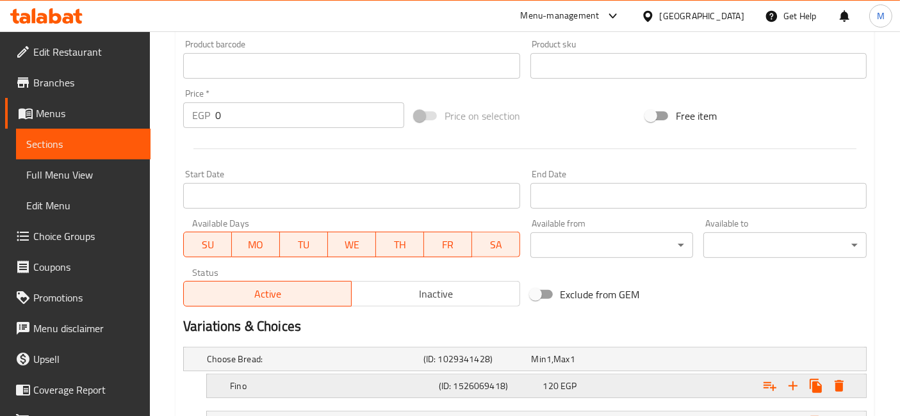
click at [509, 382] on h5 "(ID: 1526069418)" at bounding box center [488, 386] width 99 height 13
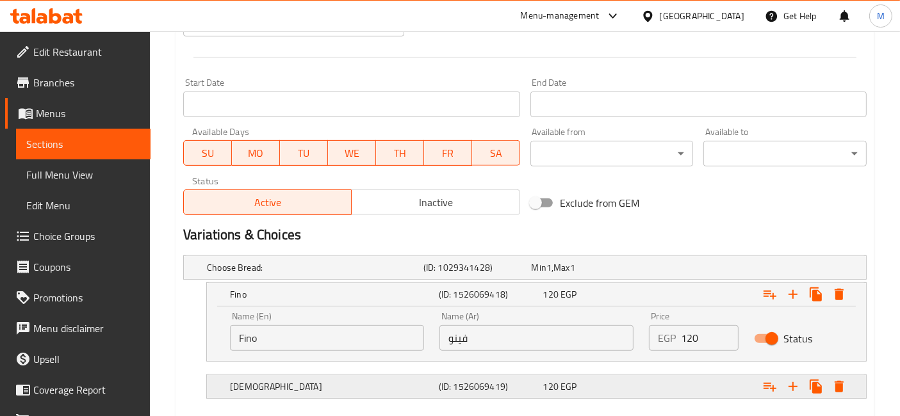
scroll to position [584, 0]
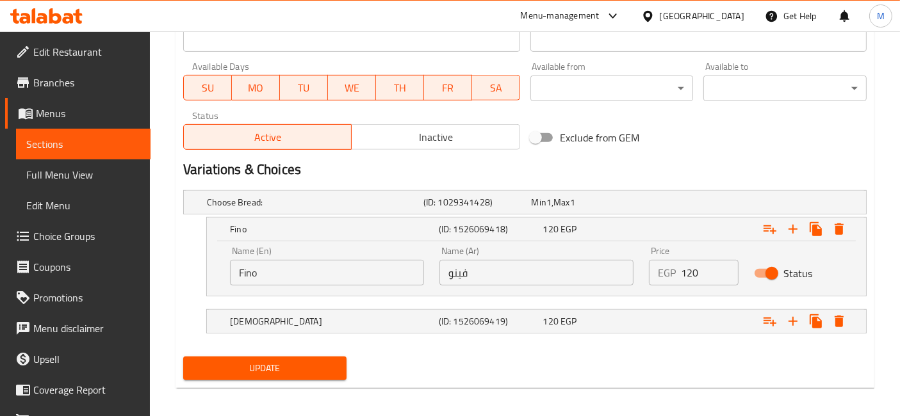
click at [692, 268] on input "120" at bounding box center [709, 273] width 57 height 26
type input "140"
click at [691, 330] on div "Expand" at bounding box center [748, 322] width 209 height 28
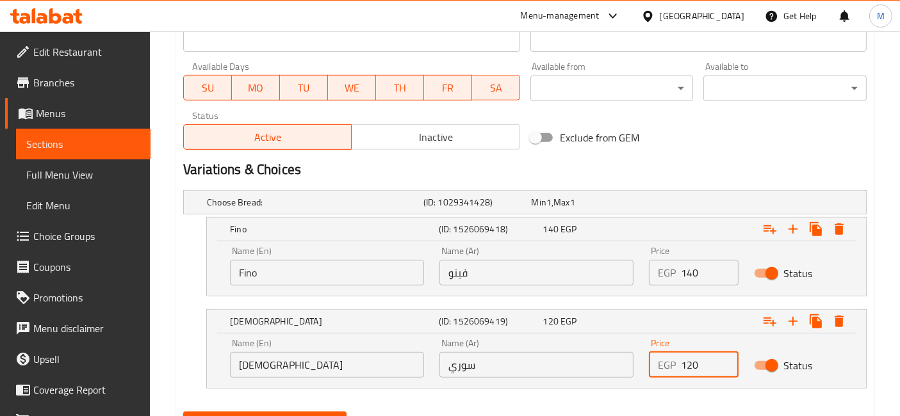
click at [692, 352] on input "120" at bounding box center [709, 365] width 57 height 26
type input "140"
click at [183, 412] on button "Update" at bounding box center [264, 424] width 163 height 24
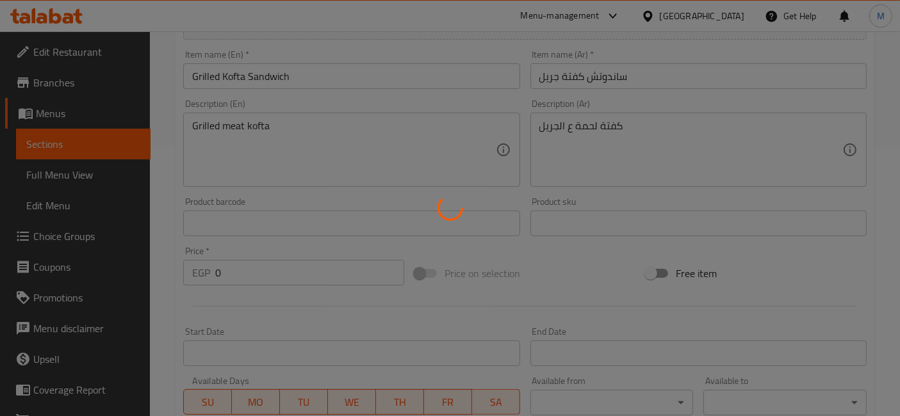
scroll to position [14, 0]
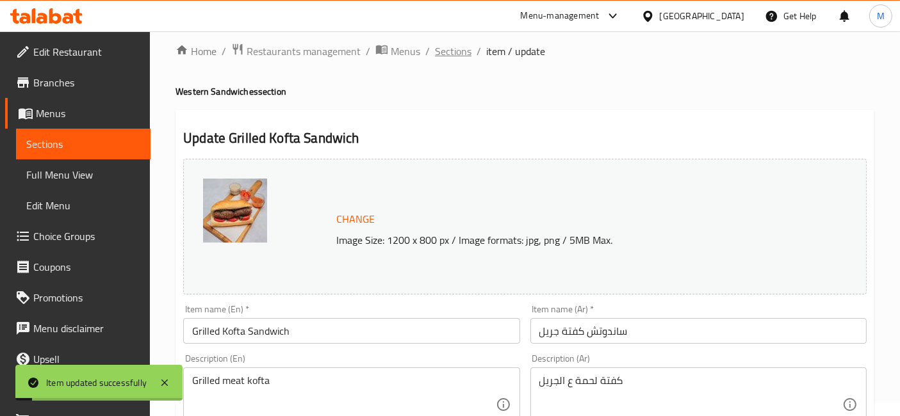
click at [448, 50] on span "Sections" at bounding box center [453, 51] width 37 height 15
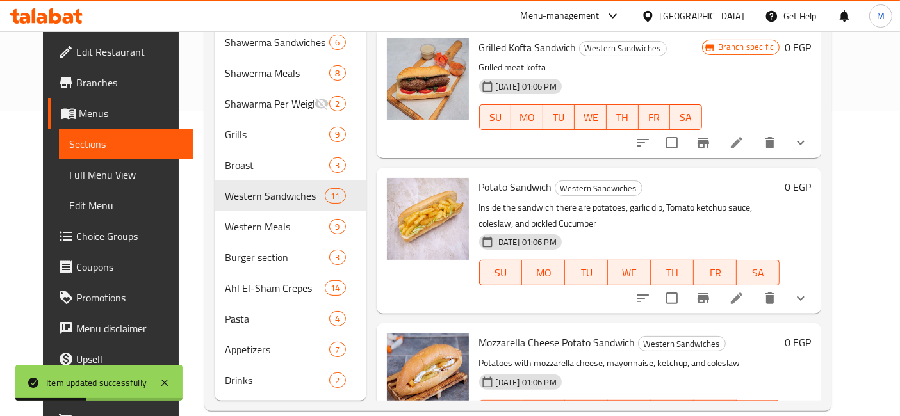
scroll to position [1060, 0]
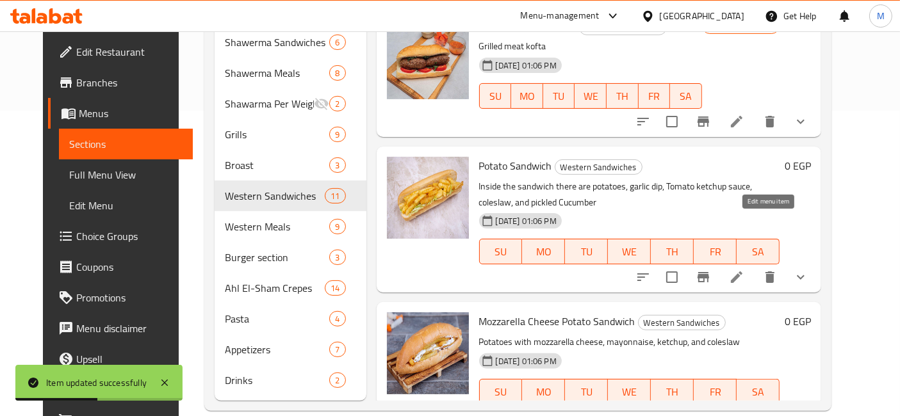
click at [744, 270] on icon at bounding box center [736, 277] width 15 height 15
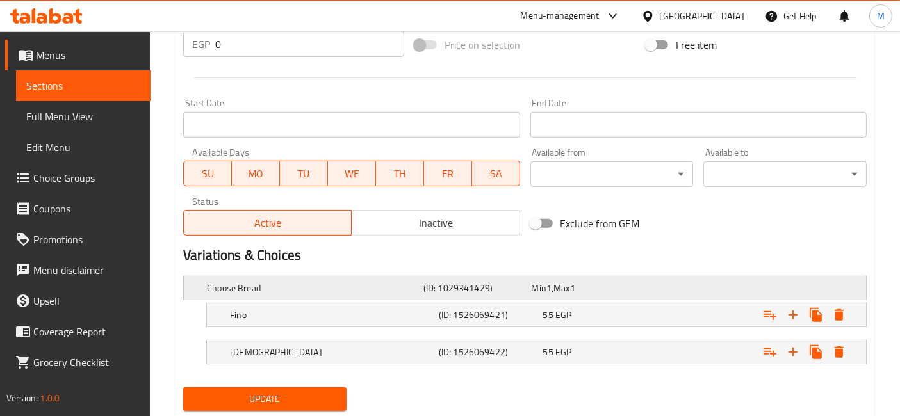
scroll to position [534, 0]
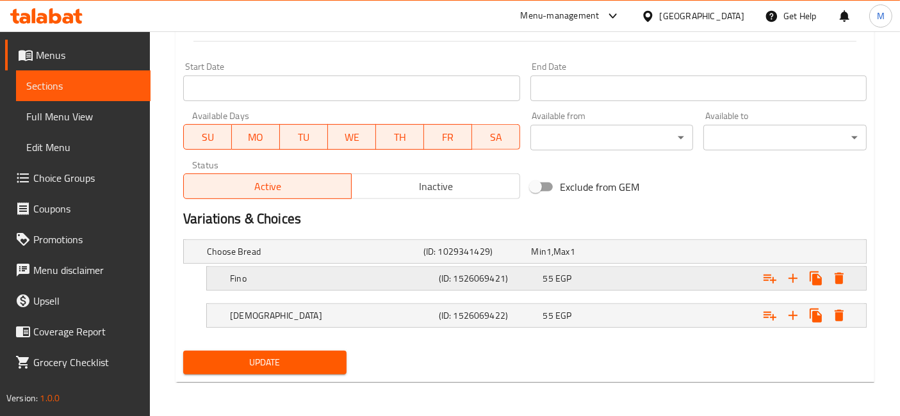
click at [603, 288] on div "Fino (ID: 1526069421) 55 EGP" at bounding box center [540, 279] width 626 height 28
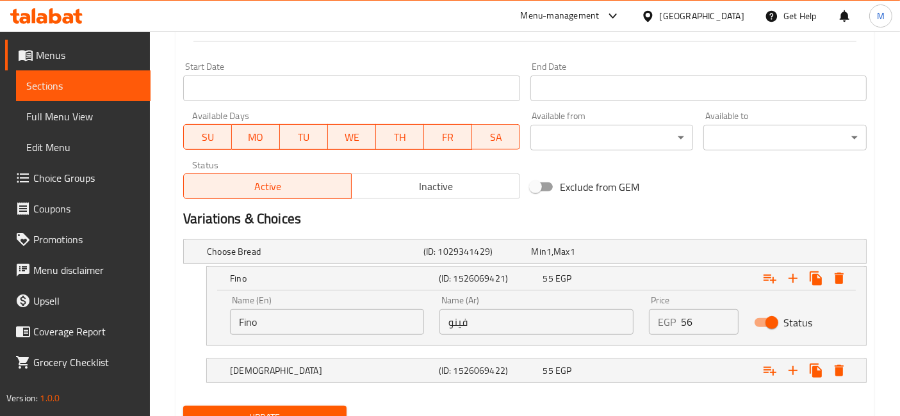
click at [723, 314] on input "56" at bounding box center [709, 322] width 57 height 26
click at [723, 314] on input "57" at bounding box center [709, 322] width 57 height 26
click at [723, 314] on input "58" at bounding box center [709, 322] width 57 height 26
click at [723, 314] on input "59" at bounding box center [709, 322] width 57 height 26
type input "60"
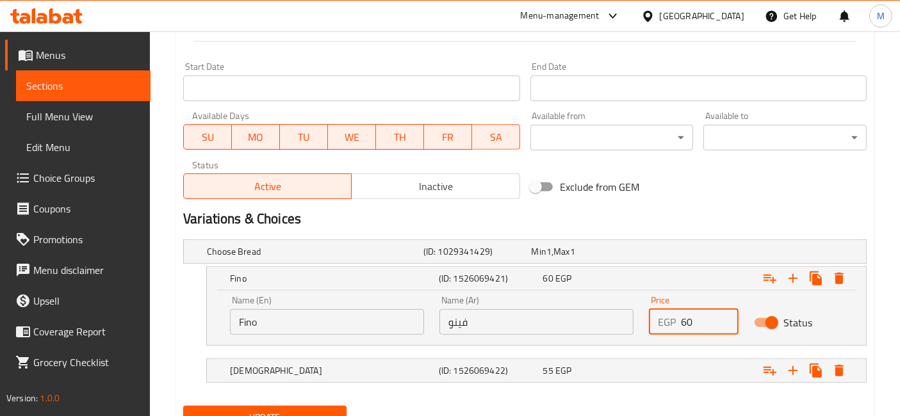
click at [723, 314] on input "60" at bounding box center [709, 322] width 57 height 26
click at [665, 371] on div "Expand" at bounding box center [748, 371] width 209 height 28
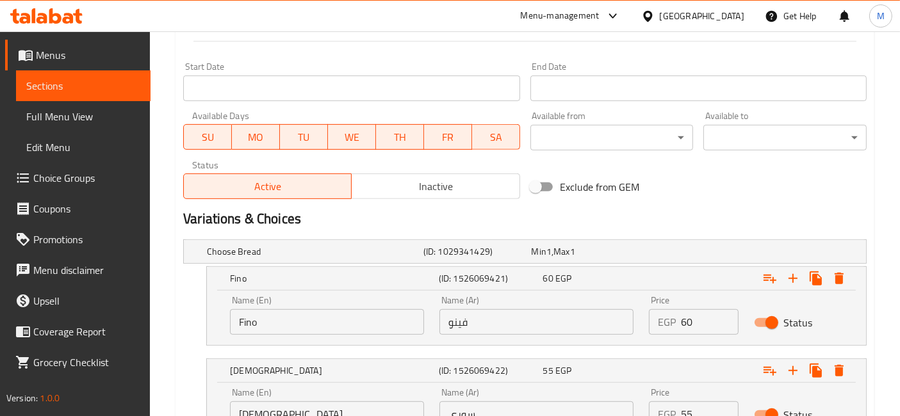
scroll to position [644, 0]
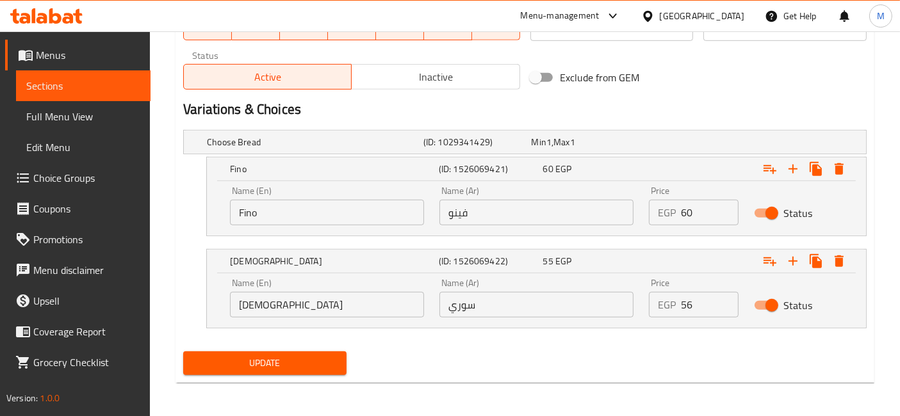
click at [721, 301] on input "56" at bounding box center [709, 305] width 57 height 26
click at [721, 301] on input "57" at bounding box center [709, 305] width 57 height 26
click at [721, 301] on input "58" at bounding box center [709, 305] width 57 height 26
click at [721, 301] on input "59" at bounding box center [709, 305] width 57 height 26
type input "60"
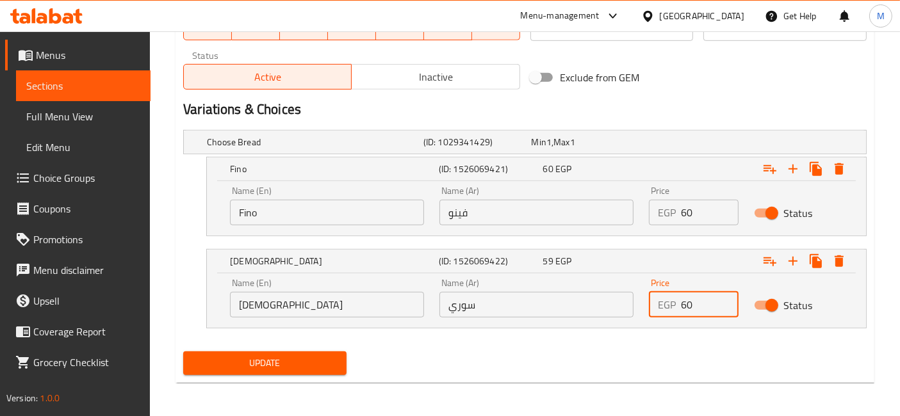
click at [721, 301] on input "60" at bounding box center [709, 305] width 57 height 26
click at [183, 352] on button "Update" at bounding box center [264, 364] width 163 height 24
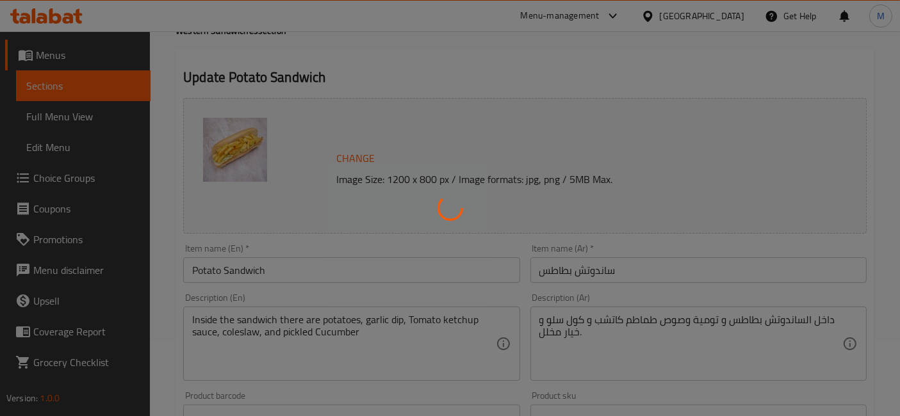
scroll to position [0, 0]
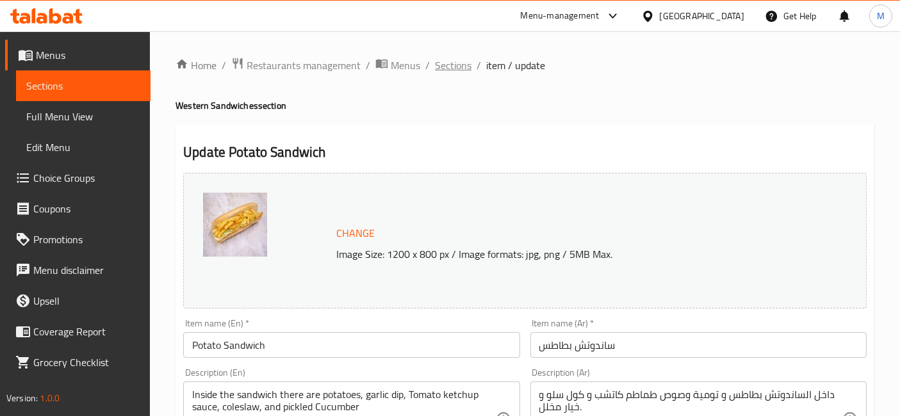
click at [449, 69] on span "Sections" at bounding box center [453, 65] width 37 height 15
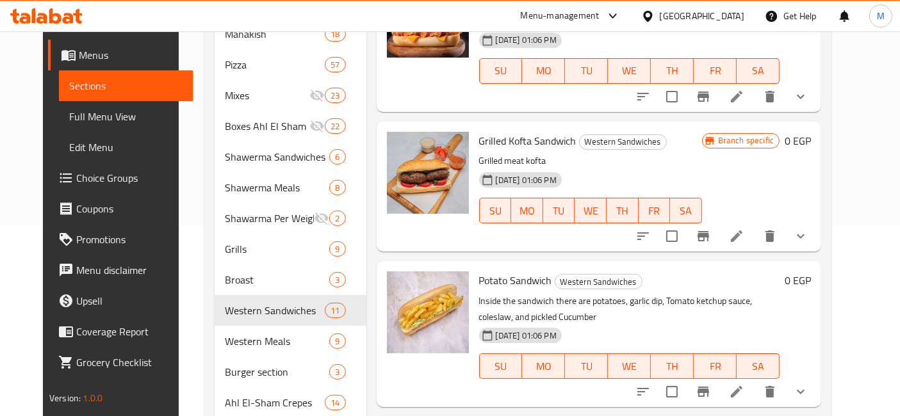
scroll to position [306, 0]
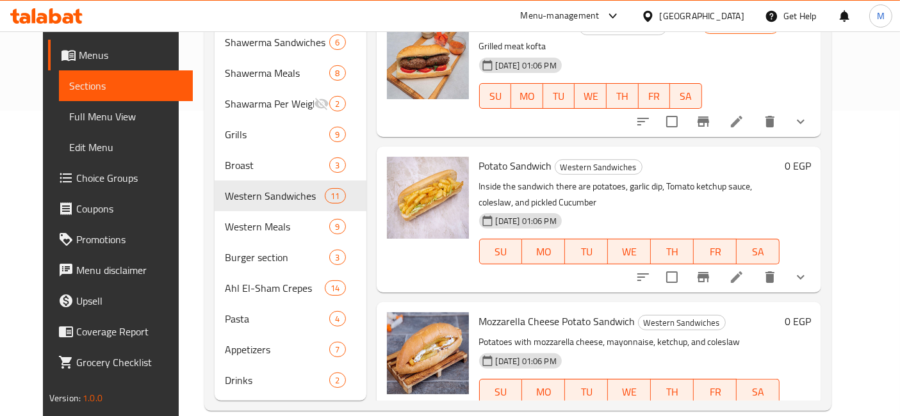
click at [755, 406] on li at bounding box center [737, 417] width 36 height 23
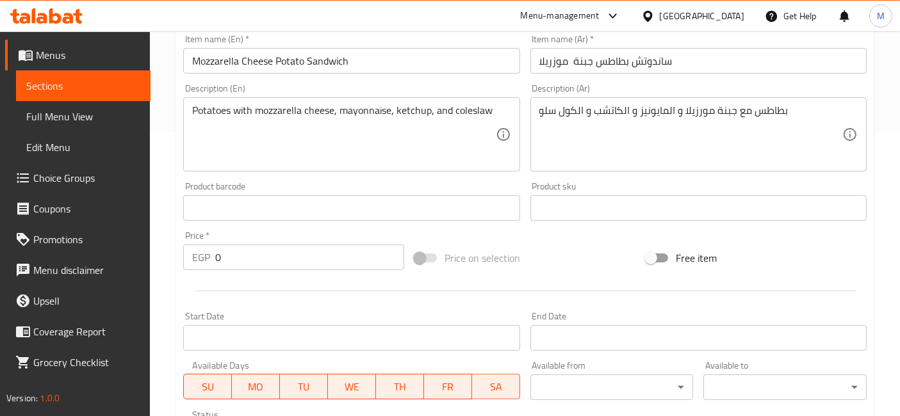
scroll to position [534, 0]
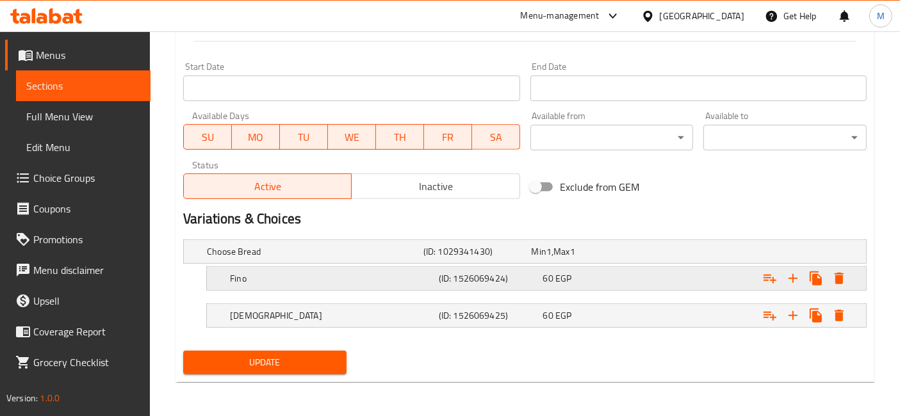
click at [609, 285] on div "60 EGP" at bounding box center [593, 279] width 104 height 18
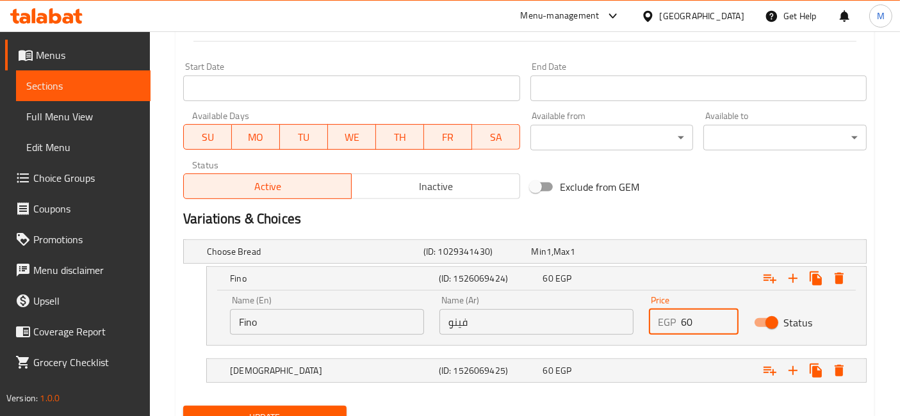
click at [687, 320] on input "60" at bounding box center [709, 322] width 57 height 26
type input "75"
click at [709, 379] on div "Expand" at bounding box center [748, 371] width 209 height 28
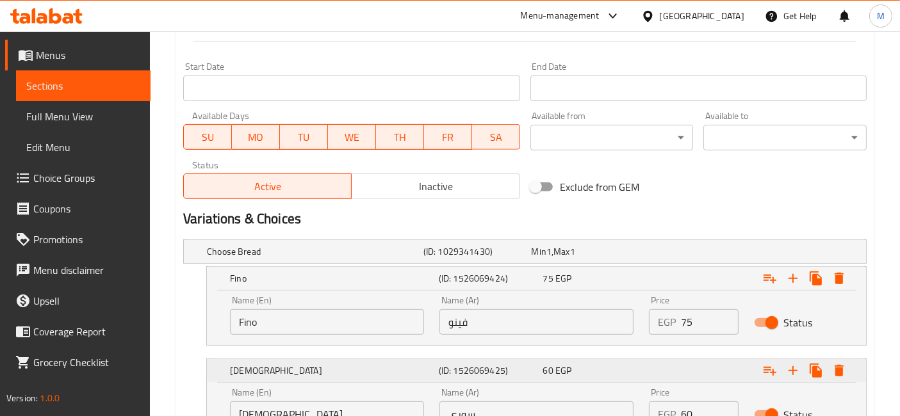
scroll to position [643, 0]
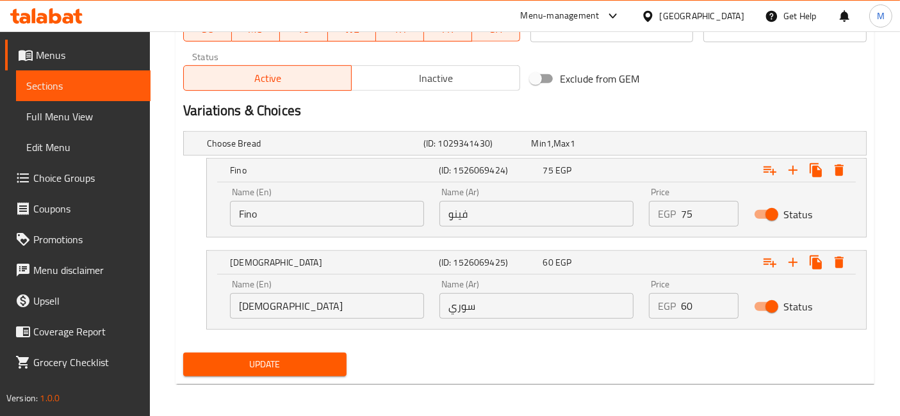
click at [689, 308] on input "60" at bounding box center [709, 306] width 57 height 26
type input "75"
click at [183, 353] on button "Update" at bounding box center [264, 365] width 163 height 24
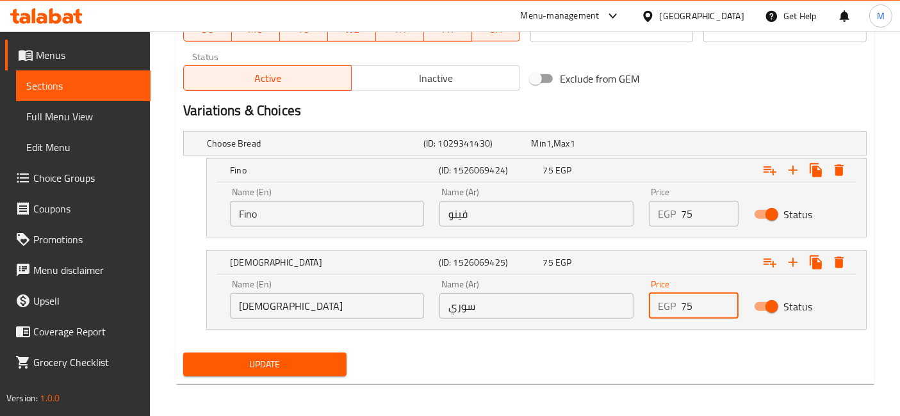
click at [183, 353] on button "Update" at bounding box center [264, 365] width 163 height 24
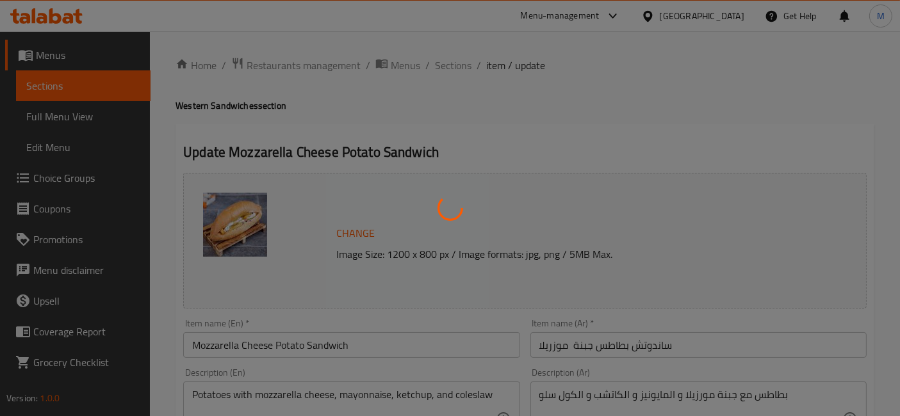
scroll to position [0, 0]
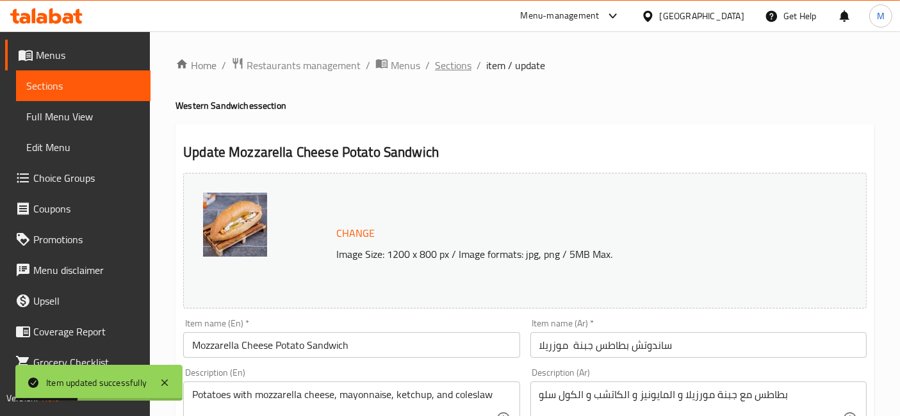
click at [456, 61] on span "Sections" at bounding box center [453, 65] width 37 height 15
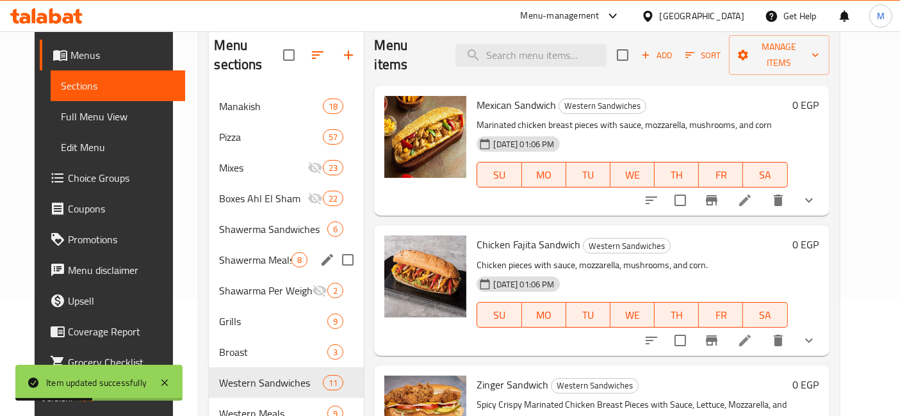
scroll to position [213, 0]
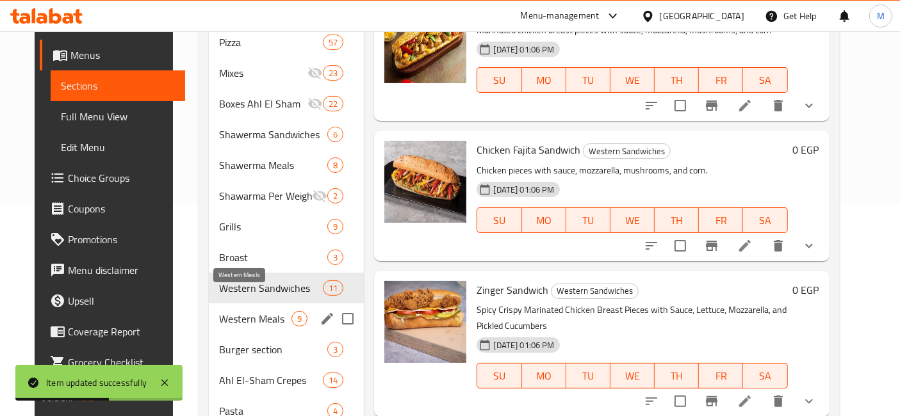
click at [270, 311] on span "Western Meals" at bounding box center [255, 318] width 72 height 15
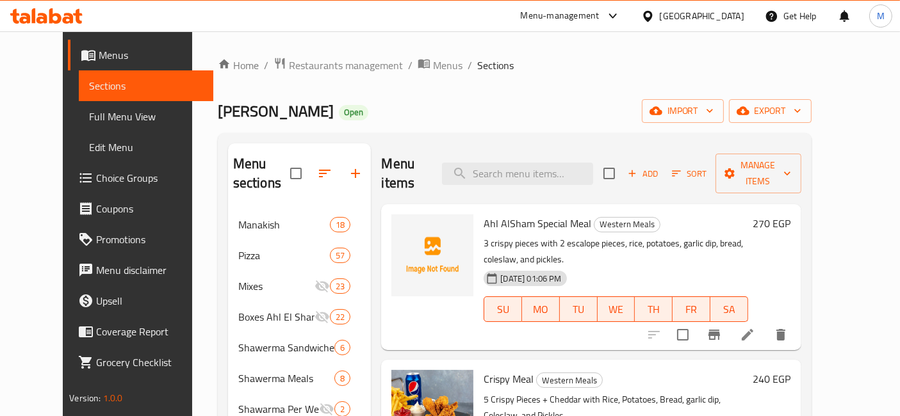
click at [791, 215] on h6 "270 EGP" at bounding box center [772, 224] width 38 height 18
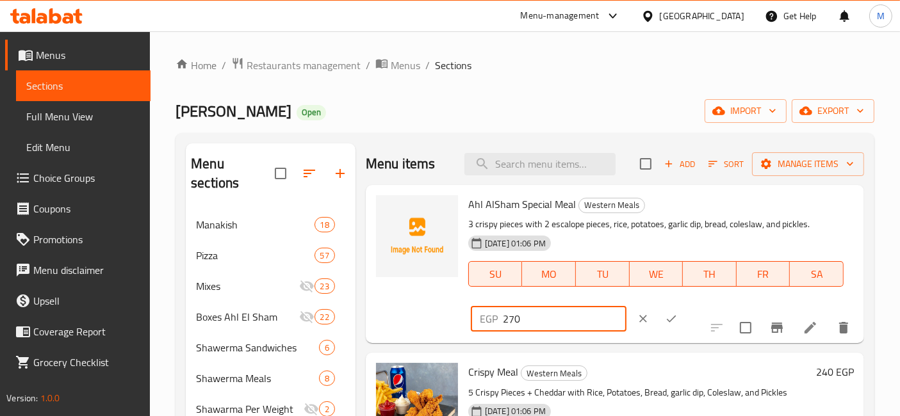
drag, startPoint x: 719, startPoint y: 205, endPoint x: 655, endPoint y: 209, distance: 64.2
click at [627, 306] on div "EGP 270 ​" at bounding box center [549, 319] width 156 height 26
type input "315"
click at [678, 313] on icon "ok" at bounding box center [671, 319] width 13 height 13
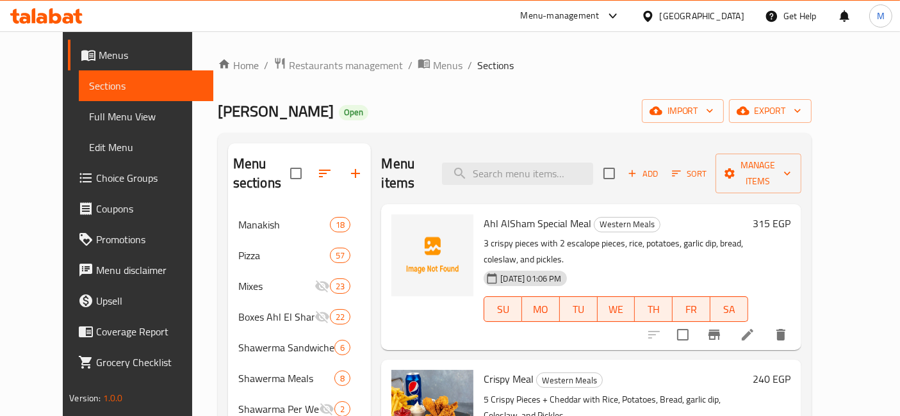
scroll to position [71, 0]
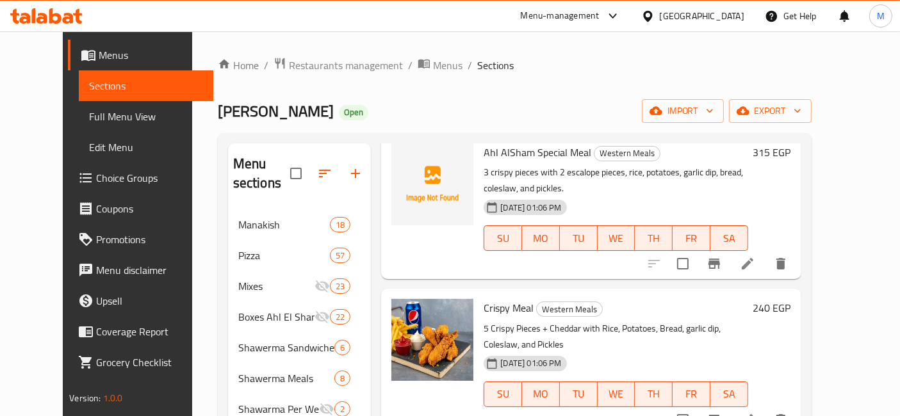
click at [791, 299] on h6 "240 EGP" at bounding box center [772, 308] width 38 height 18
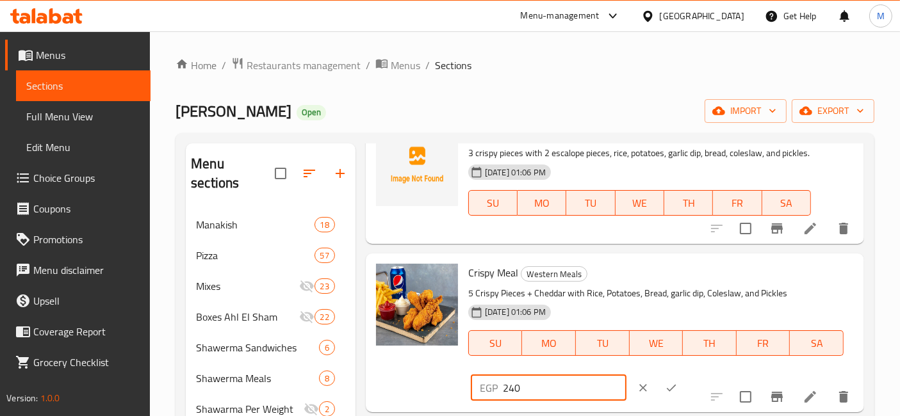
drag, startPoint x: 696, startPoint y: 291, endPoint x: 652, endPoint y: 290, distance: 44.9
click at [627, 375] on div "EGP 240 ​" at bounding box center [549, 388] width 156 height 26
type input "300"
click at [685, 374] on button "ok" at bounding box center [671, 388] width 28 height 28
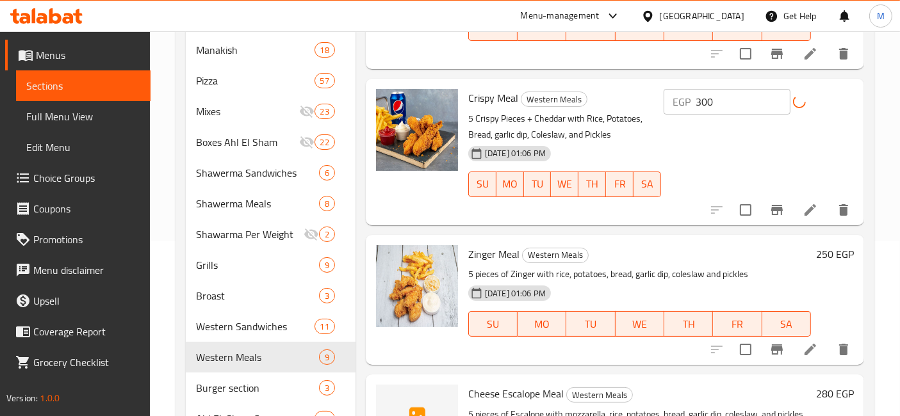
scroll to position [214, 0]
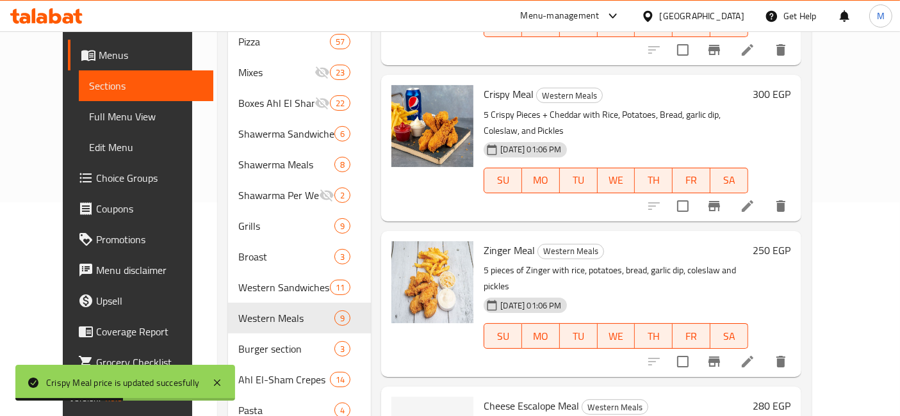
click at [748, 263] on p "5 pieces of Zinger with rice, potatoes, bread, garlic dip, coleslaw and pickles" at bounding box center [616, 279] width 264 height 32
click at [791, 242] on h6 "250 EGP" at bounding box center [772, 251] width 38 height 18
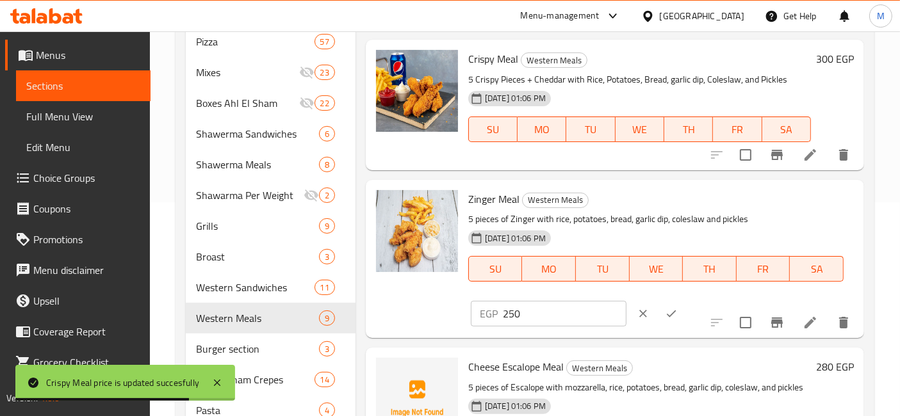
click at [627, 301] on input "250" at bounding box center [565, 314] width 124 height 26
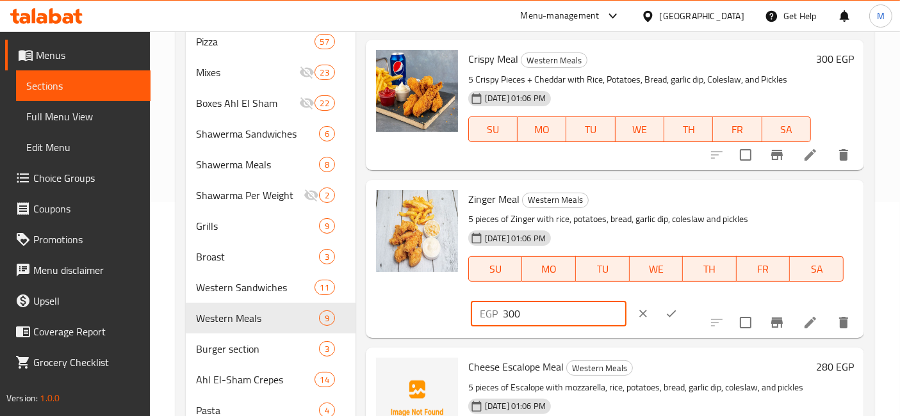
type input "300"
click at [678, 308] on icon "ok" at bounding box center [671, 314] width 13 height 13
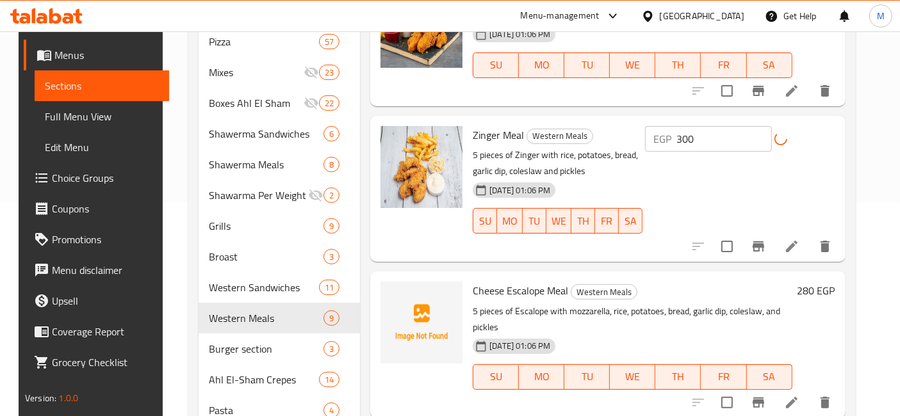
scroll to position [213, 0]
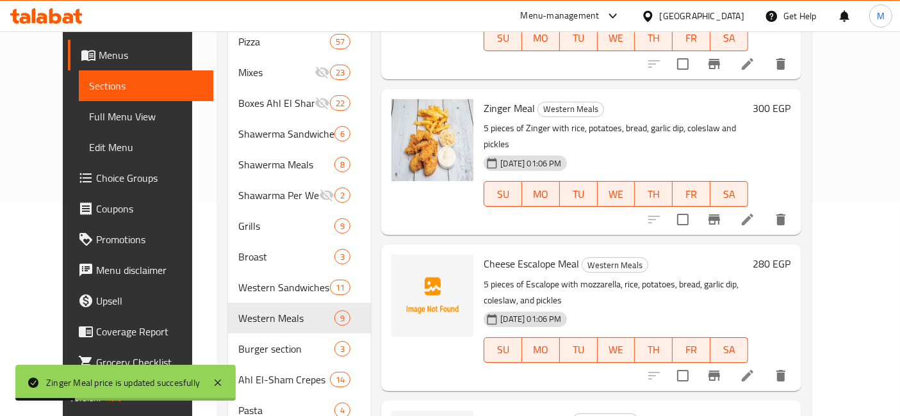
click at [791, 255] on div "280 EGP" at bounding box center [769, 318] width 43 height 126
click at [791, 255] on h6 "280 EGP" at bounding box center [772, 264] width 38 height 18
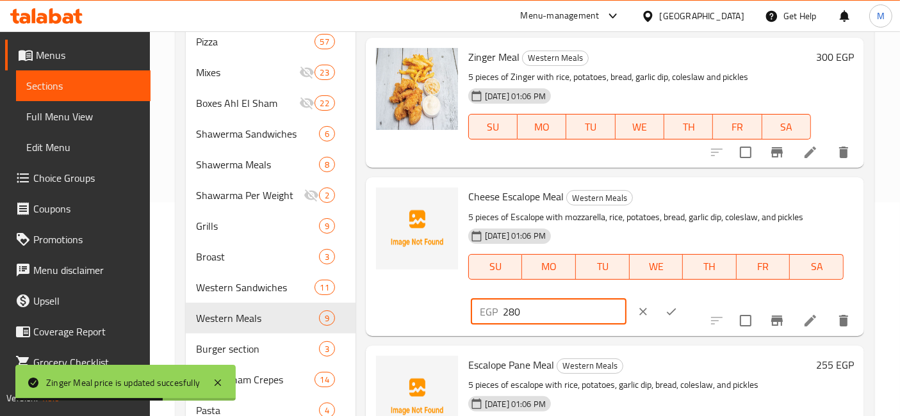
click at [627, 299] on input "280" at bounding box center [565, 312] width 124 height 26
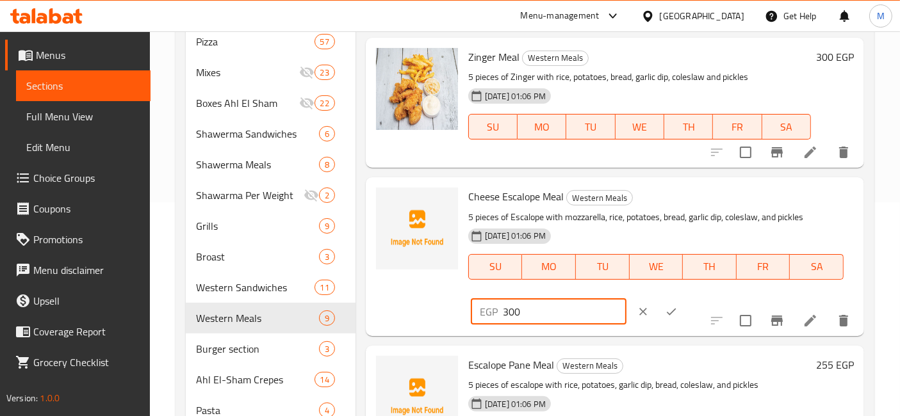
type input "300"
click at [685, 298] on div at bounding box center [657, 312] width 56 height 28
click at [678, 306] on icon "ok" at bounding box center [671, 312] width 13 height 13
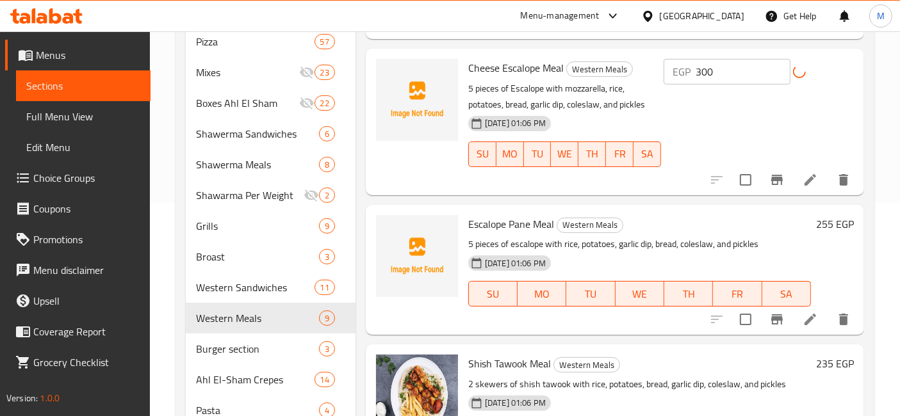
scroll to position [356, 0]
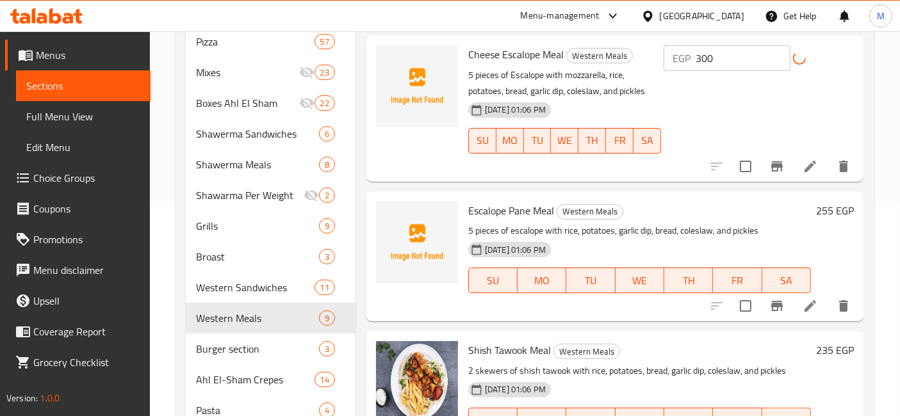
click at [816, 220] on h6 "255 EGP" at bounding box center [835, 211] width 38 height 18
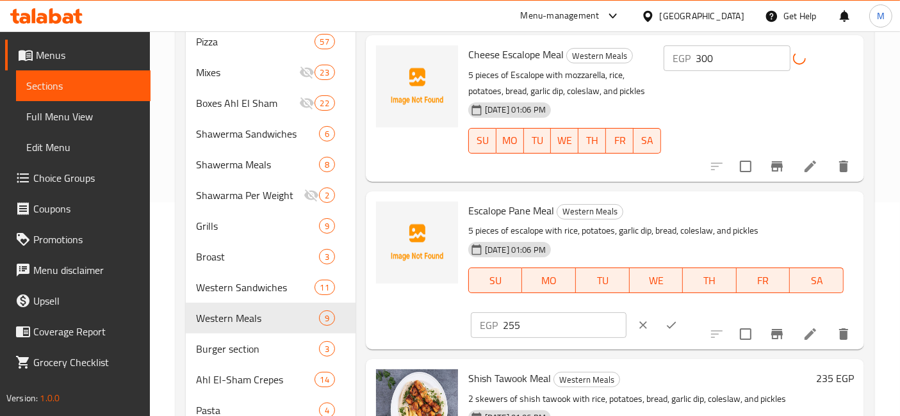
click at [627, 313] on input "255" at bounding box center [565, 326] width 124 height 26
type input "300"
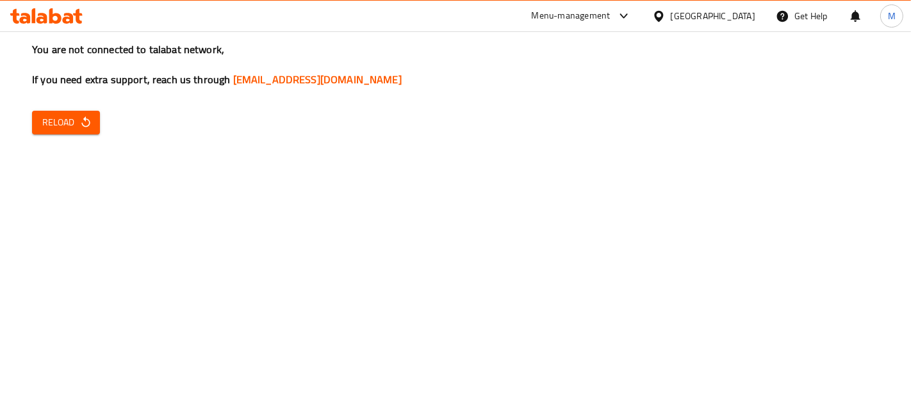
click at [103, 111] on div "You are not connected to talabat network, If you need extra support, reach us t…" at bounding box center [455, 208] width 911 height 416
click at [67, 109] on div "You are not connected to talabat network, If you need extra support, reach us t…" at bounding box center [455, 208] width 911 height 416
click at [78, 107] on div "You are not connected to talabat network, If you need extra support, reach us t…" at bounding box center [455, 208] width 911 height 416
click at [86, 131] on button "Reload" at bounding box center [66, 123] width 68 height 24
click at [56, 122] on span "Reload" at bounding box center [65, 123] width 47 height 16
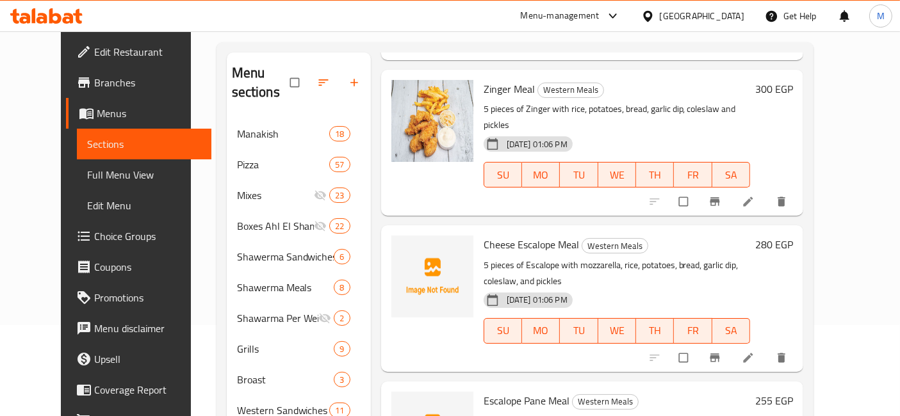
scroll to position [180, 0]
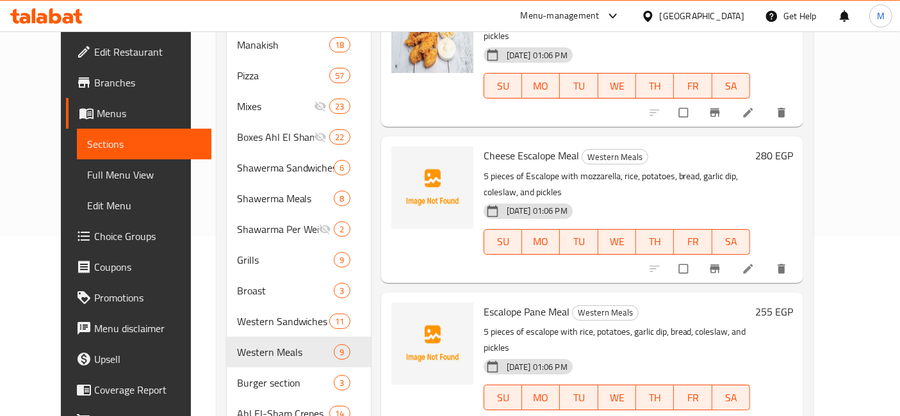
click at [793, 147] on div "280 EGP" at bounding box center [771, 210] width 43 height 126
click at [793, 147] on h6 "280 EGP" at bounding box center [774, 156] width 38 height 18
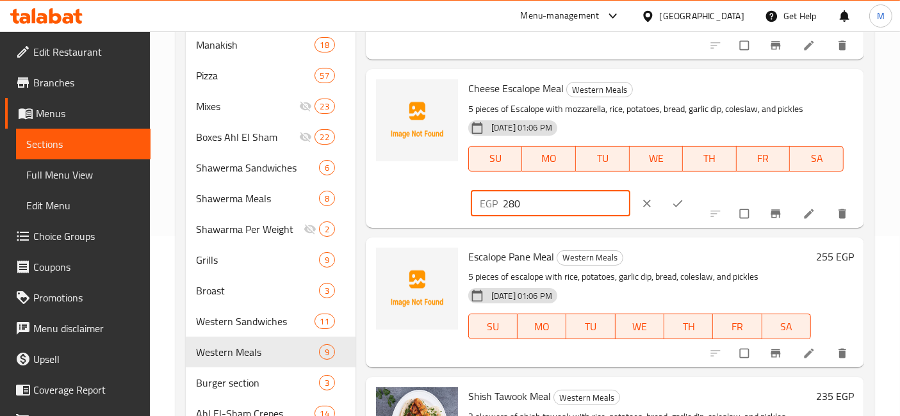
drag, startPoint x: 521, startPoint y: 218, endPoint x: 476, endPoint y: 215, distance: 45.6
click at [477, 215] on div "EGP 280 ​" at bounding box center [551, 204] width 160 height 26
click at [476, 215] on div "EGP 280 ​" at bounding box center [551, 204] width 160 height 26
type input "300"
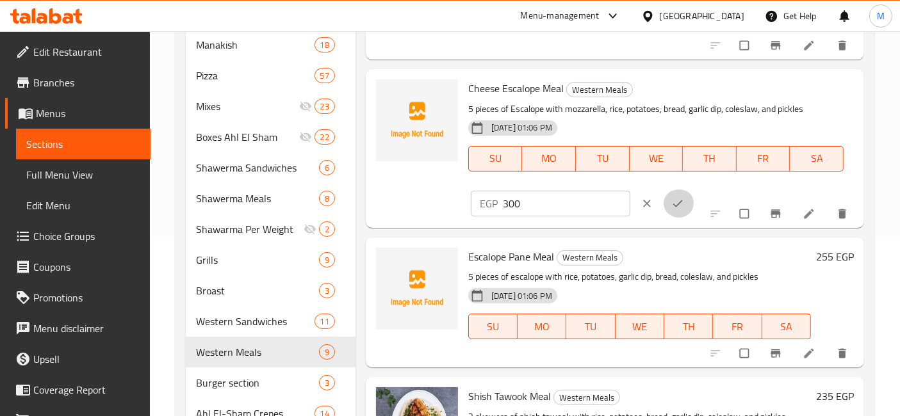
click at [671, 210] on icon "ok" at bounding box center [677, 203] width 13 height 13
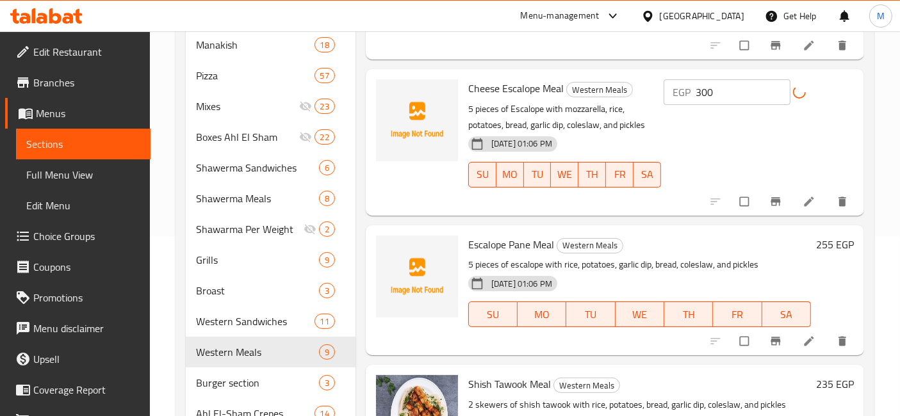
click at [816, 254] on h6 "255 EGP" at bounding box center [835, 245] width 38 height 18
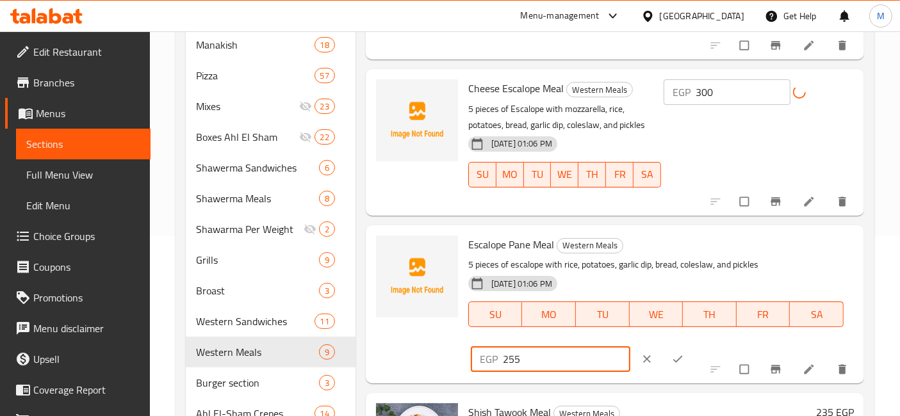
click at [511, 372] on input "255" at bounding box center [566, 360] width 127 height 26
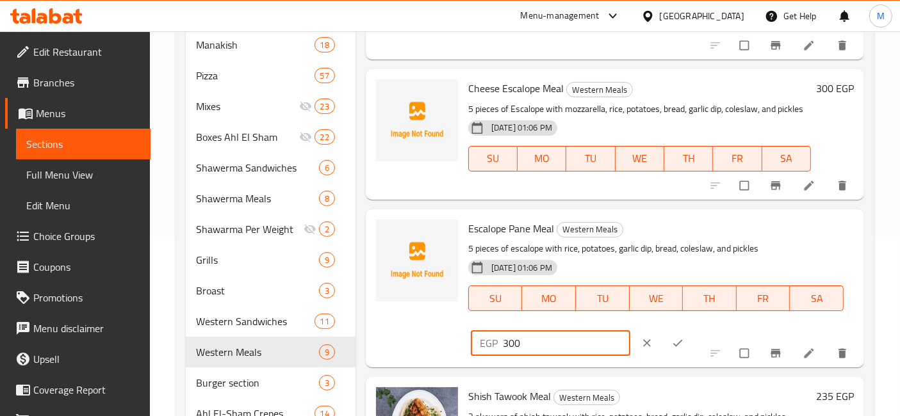
type input "300"
click at [671, 350] on icon "ok" at bounding box center [677, 343] width 13 height 13
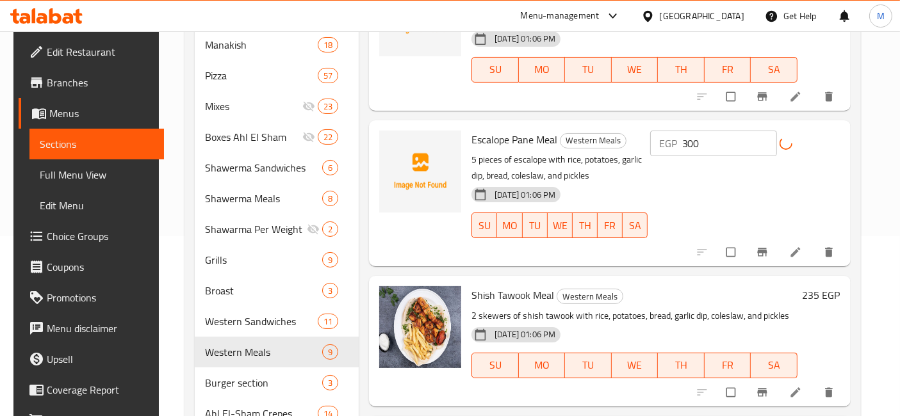
scroll to position [498, 0]
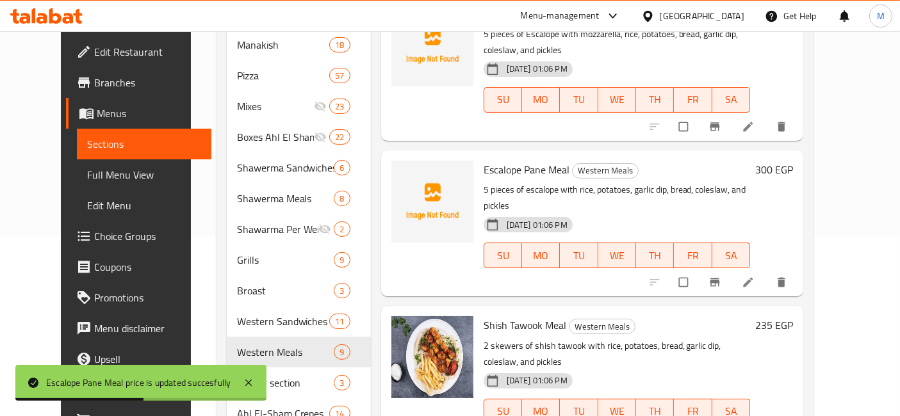
click at [793, 316] on h6 "235 EGP" at bounding box center [774, 325] width 38 height 18
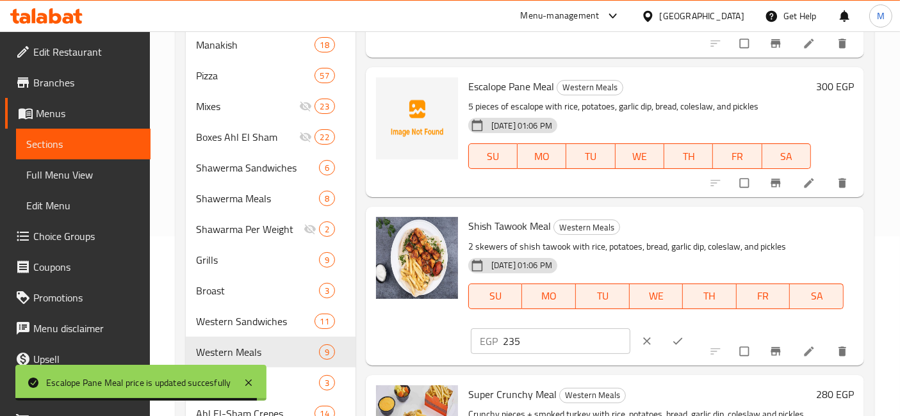
click at [563, 354] on input "235" at bounding box center [566, 342] width 127 height 26
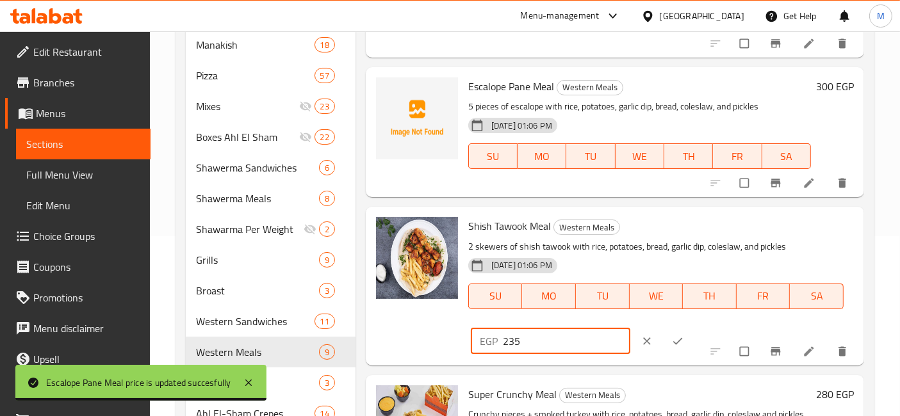
click at [563, 354] on input "235" at bounding box center [566, 342] width 127 height 26
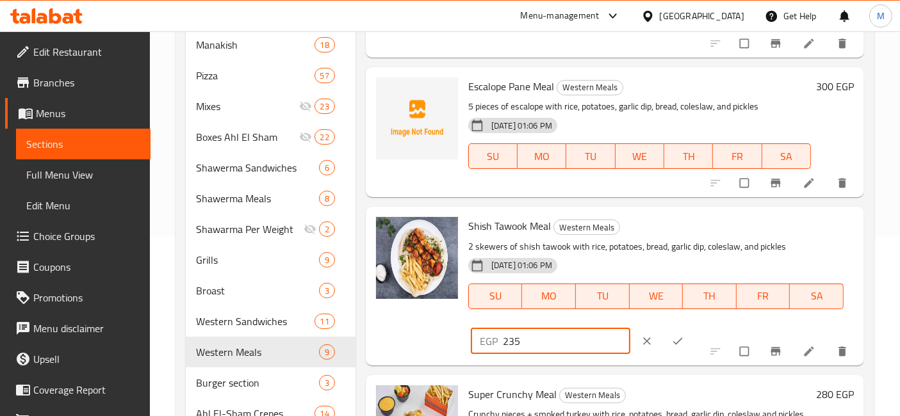
click at [563, 354] on input "235" at bounding box center [566, 342] width 127 height 26
type input "285"
click at [671, 348] on icon "ok" at bounding box center [677, 341] width 13 height 13
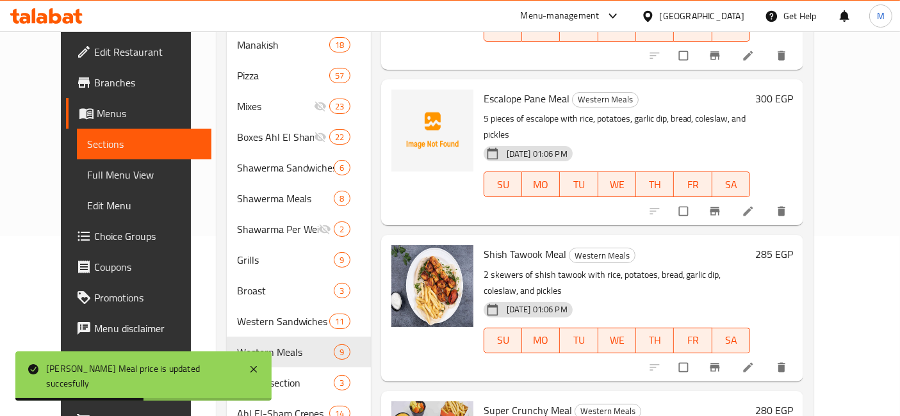
scroll to position [712, 0]
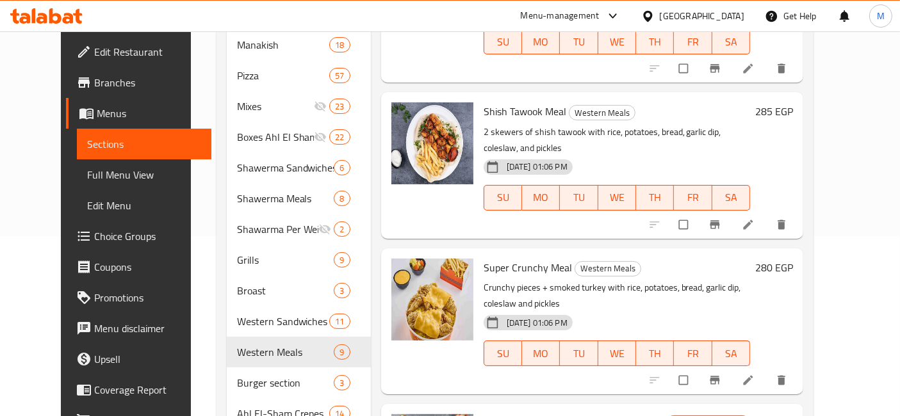
click at [793, 259] on h6 "280 EGP" at bounding box center [774, 268] width 38 height 18
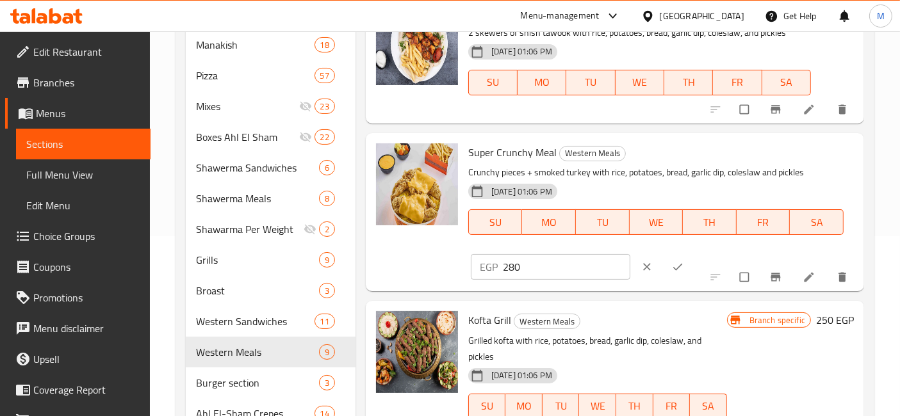
click at [518, 280] on input "280" at bounding box center [566, 267] width 127 height 26
type input "315"
click at [671, 274] on icon "ok" at bounding box center [677, 267] width 13 height 13
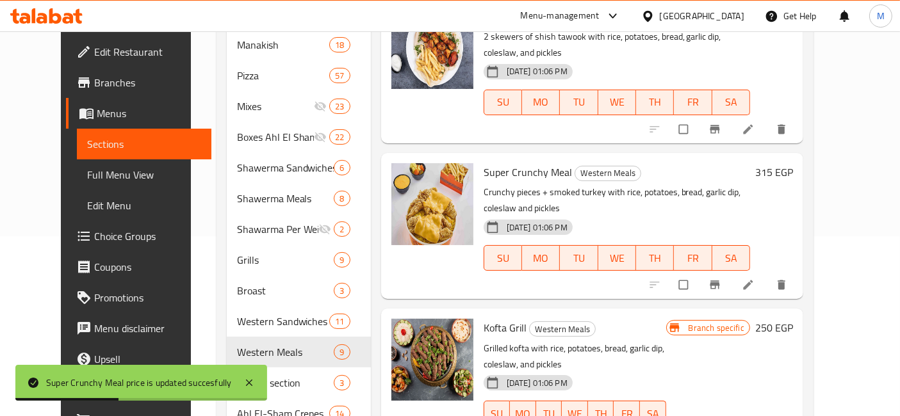
scroll to position [812, 0]
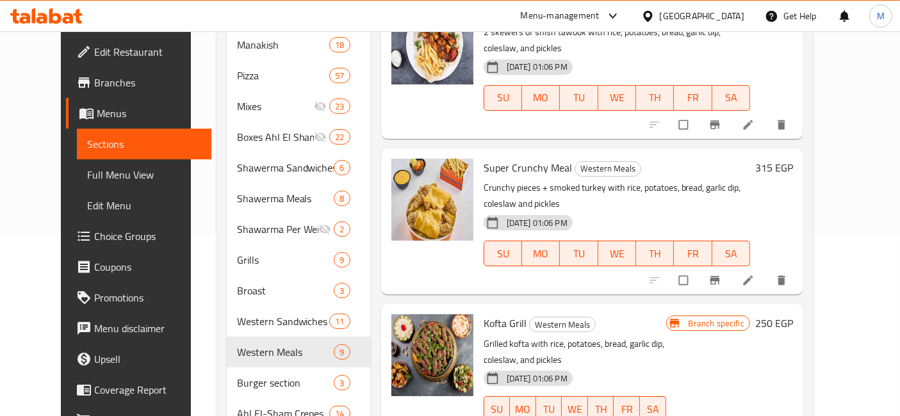
click at [793, 315] on h6 "250 EGP" at bounding box center [774, 324] width 38 height 18
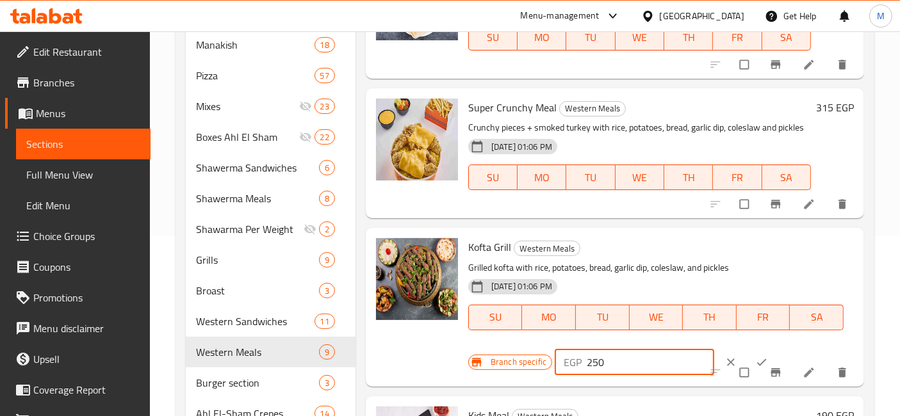
click at [596, 350] on input "250" at bounding box center [650, 363] width 127 height 26
type input "285"
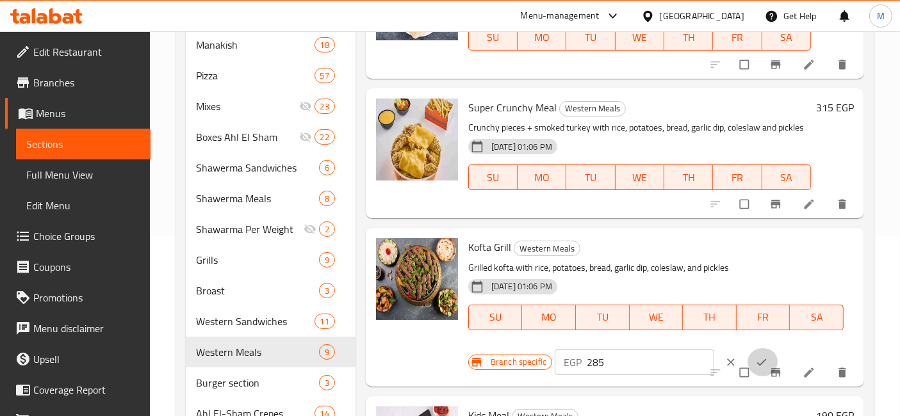
click at [755, 356] on icon "ok" at bounding box center [761, 362] width 13 height 13
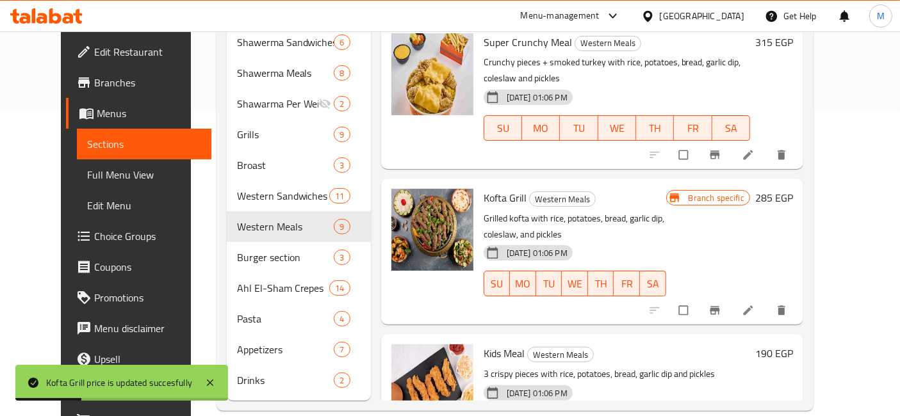
click at [793, 345] on h6 "190 EGP" at bounding box center [774, 354] width 38 height 18
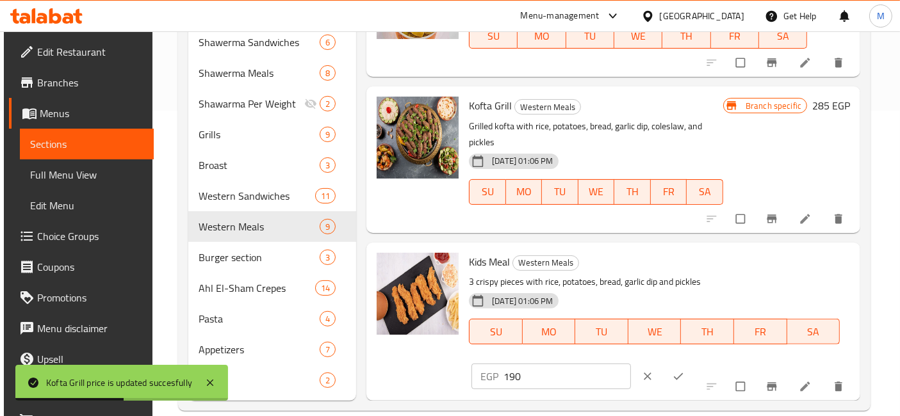
scroll to position [840, 0]
click at [510, 364] on input "190" at bounding box center [567, 377] width 127 height 26
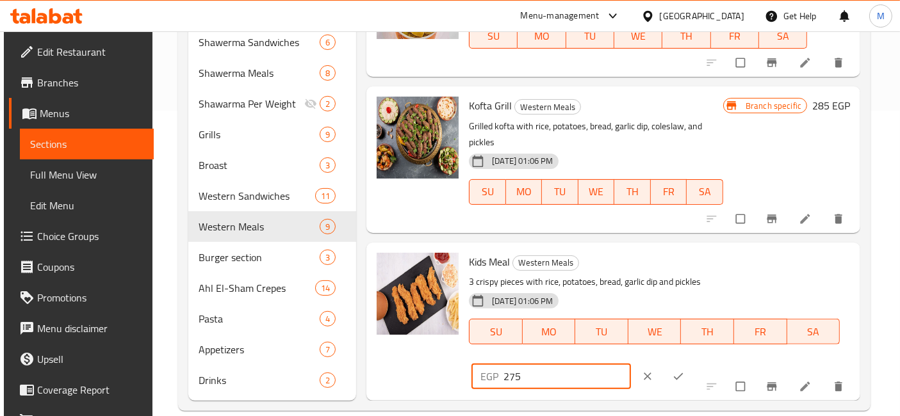
type input "275"
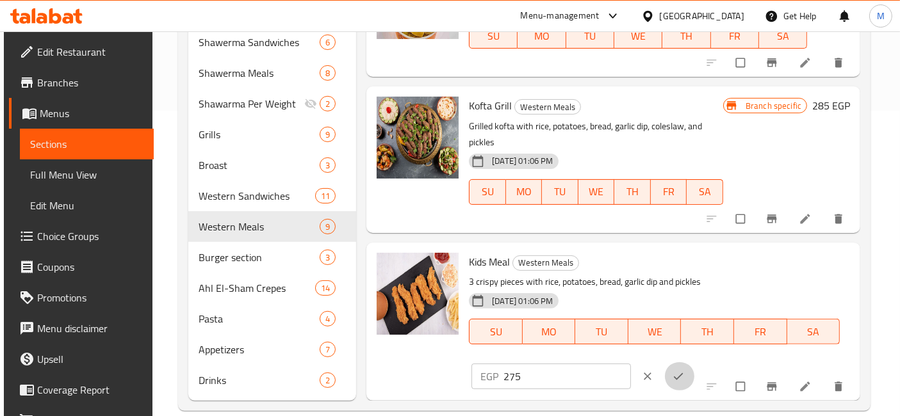
click at [664, 363] on button "ok" at bounding box center [679, 377] width 31 height 28
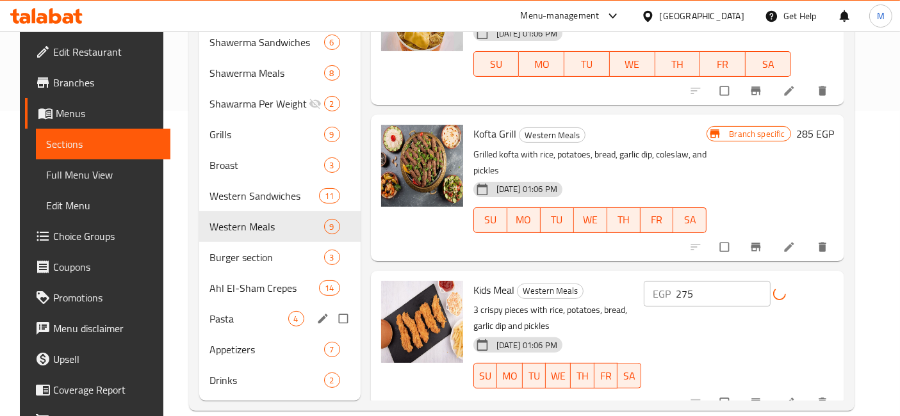
scroll to position [812, 0]
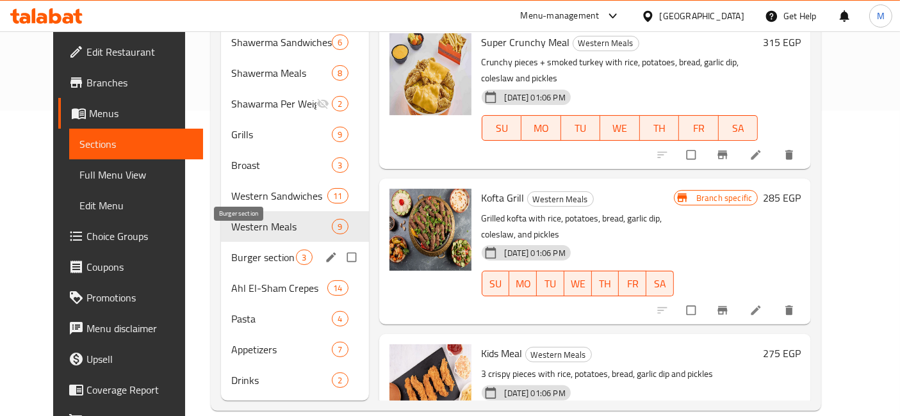
click at [231, 250] on span "Burger section" at bounding box center [263, 257] width 65 height 15
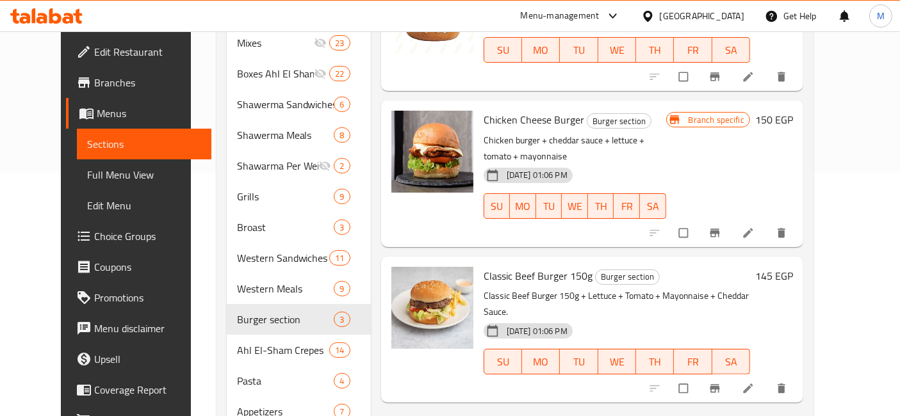
scroll to position [306, 0]
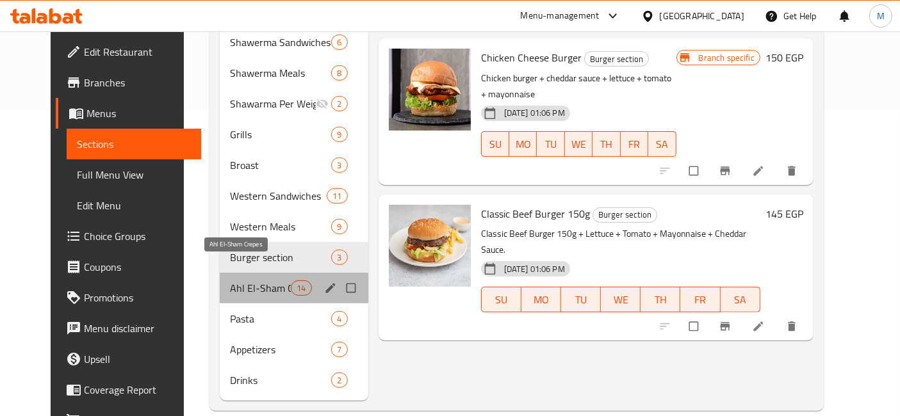
click at [252, 281] on span "Ahl El-Sham Crepes" at bounding box center [260, 288] width 61 height 15
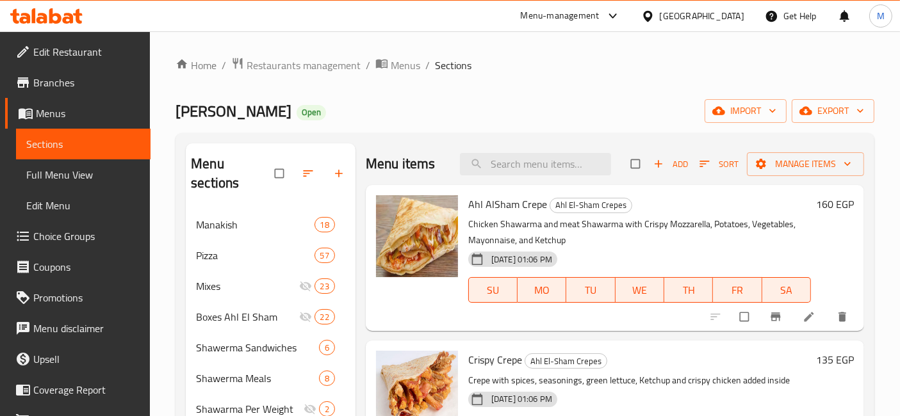
click at [823, 213] on div "160 EGP" at bounding box center [832, 258] width 43 height 126
click at [823, 209] on h6 "160 EGP" at bounding box center [835, 204] width 38 height 18
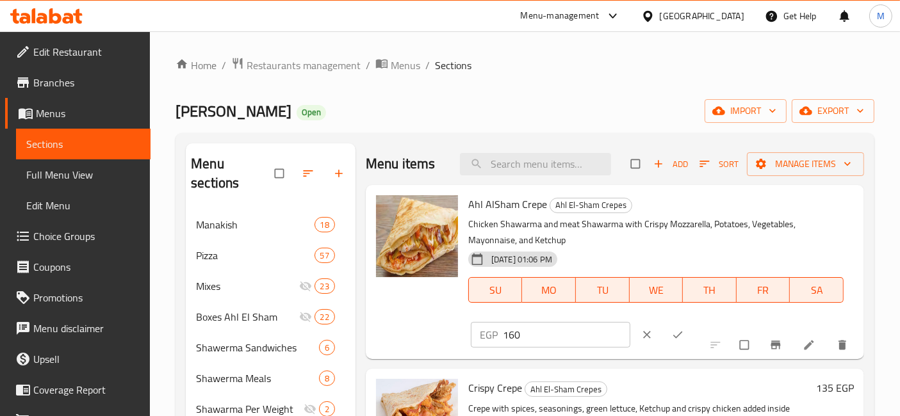
click at [513, 336] on input "160" at bounding box center [566, 335] width 127 height 26
type input "190"
click at [671, 329] on span "ok" at bounding box center [678, 335] width 15 height 13
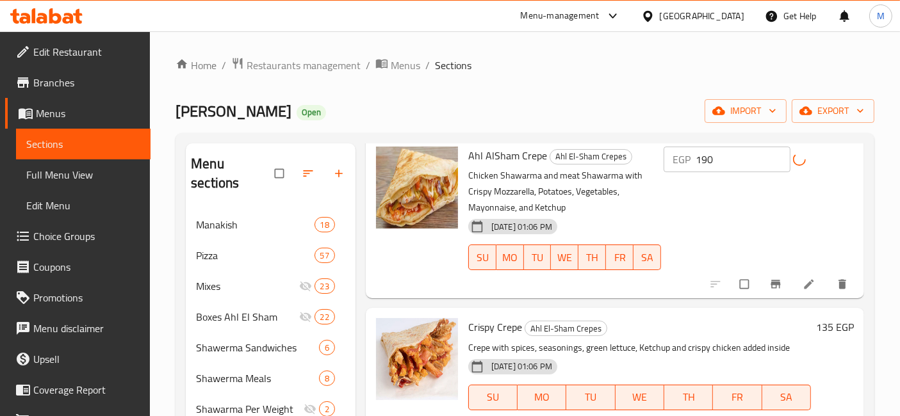
scroll to position [71, 0]
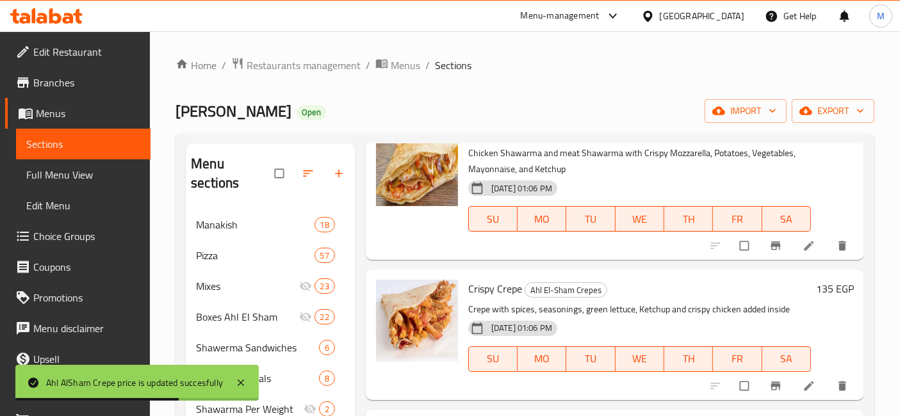
click at [818, 282] on h6 "135 EGP" at bounding box center [835, 289] width 38 height 18
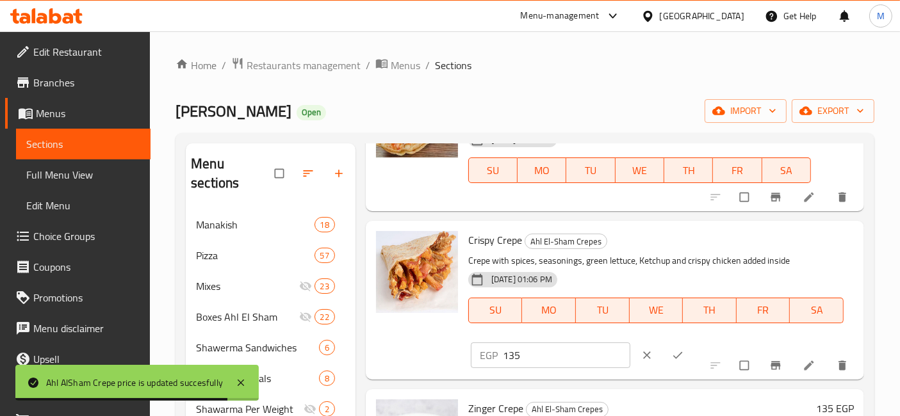
scroll to position [142, 0]
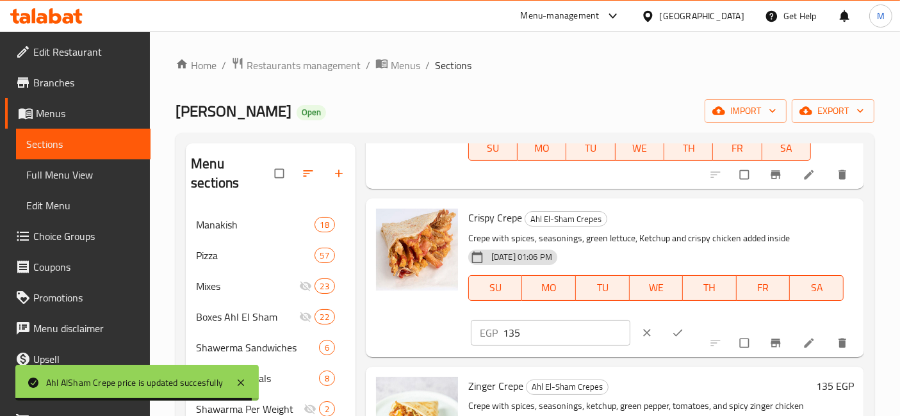
click at [518, 332] on input "135" at bounding box center [566, 333] width 127 height 26
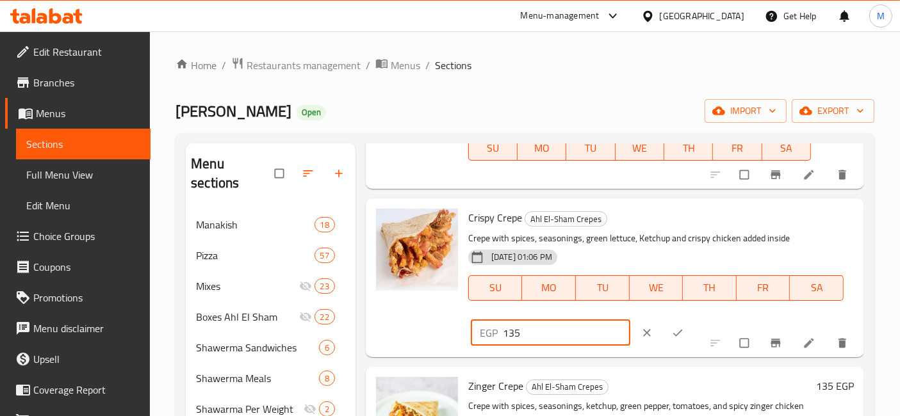
click at [518, 332] on input "135" at bounding box center [566, 333] width 127 height 26
type input "150"
click at [671, 328] on icon "ok" at bounding box center [677, 333] width 13 height 13
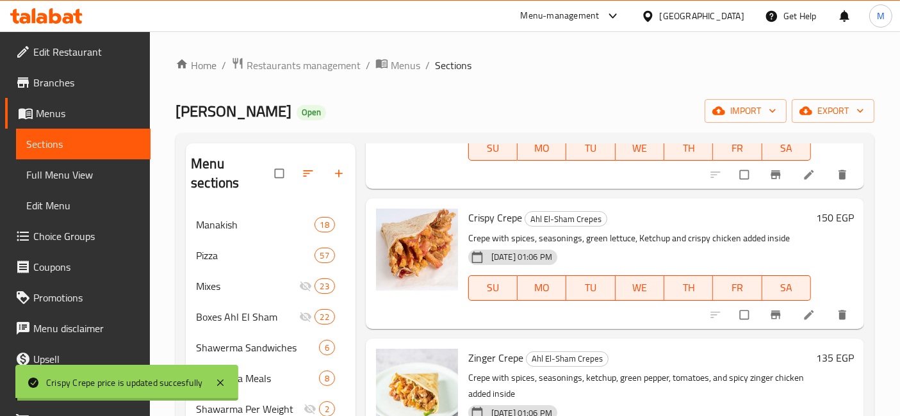
scroll to position [284, 0]
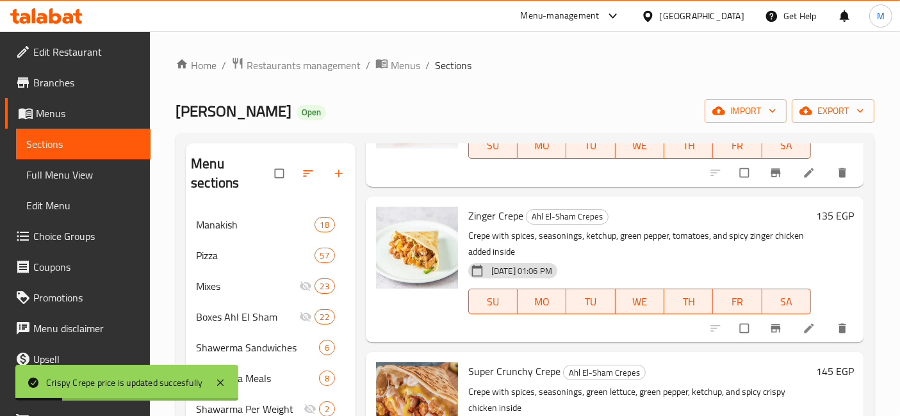
click at [823, 222] on h6 "135 EGP" at bounding box center [835, 216] width 38 height 18
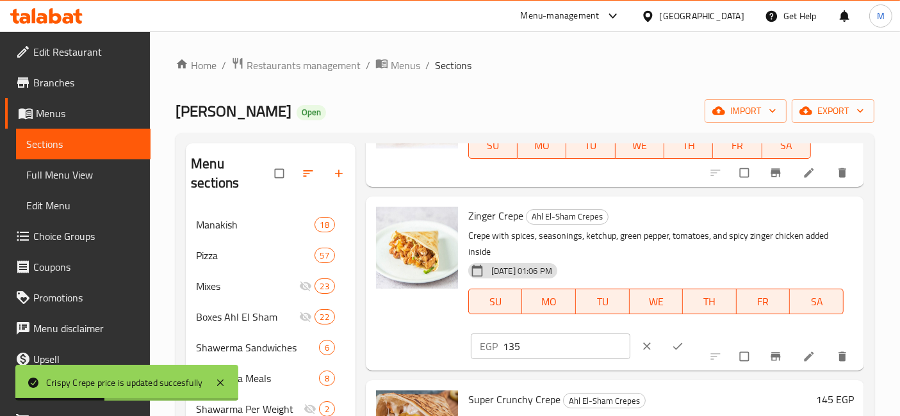
click at [516, 345] on input "135" at bounding box center [566, 347] width 127 height 26
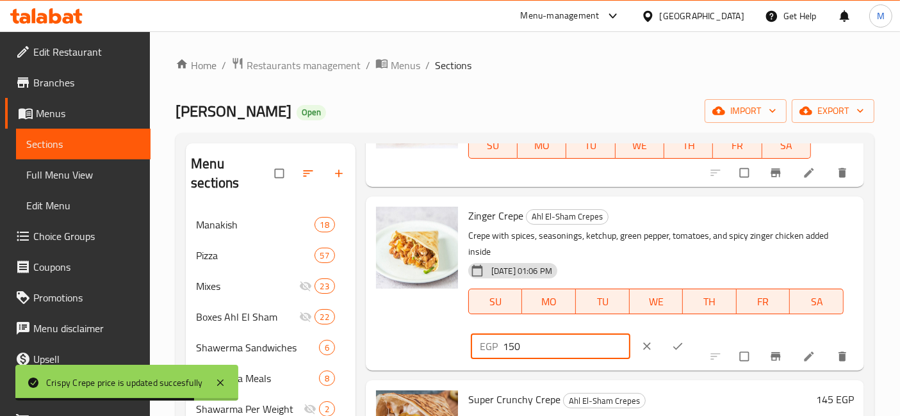
type input "150"
click at [664, 337] on button "ok" at bounding box center [679, 346] width 31 height 28
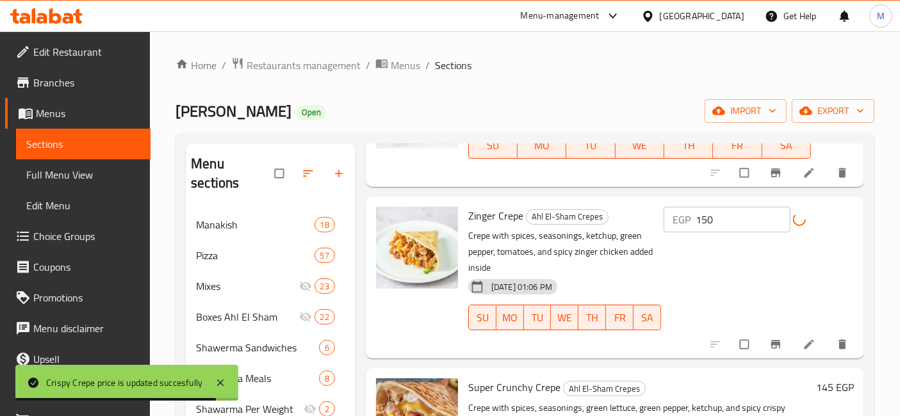
scroll to position [427, 0]
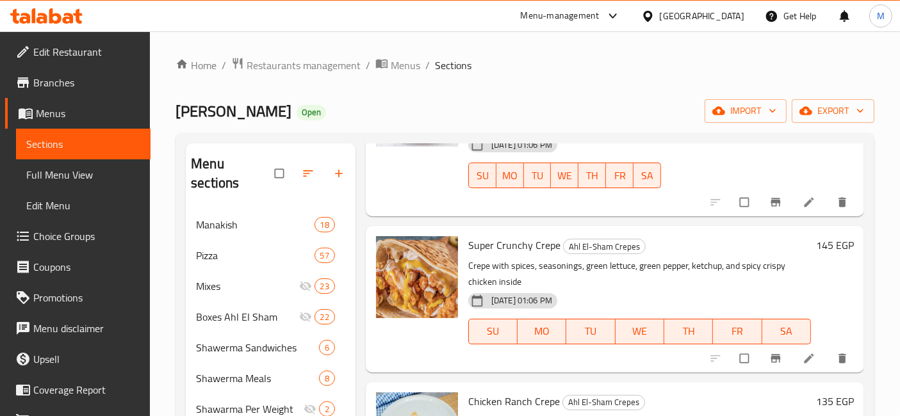
click at [811, 236] on div "145 EGP" at bounding box center [832, 245] width 43 height 18
click at [824, 236] on h6 "145 EGP" at bounding box center [835, 245] width 38 height 18
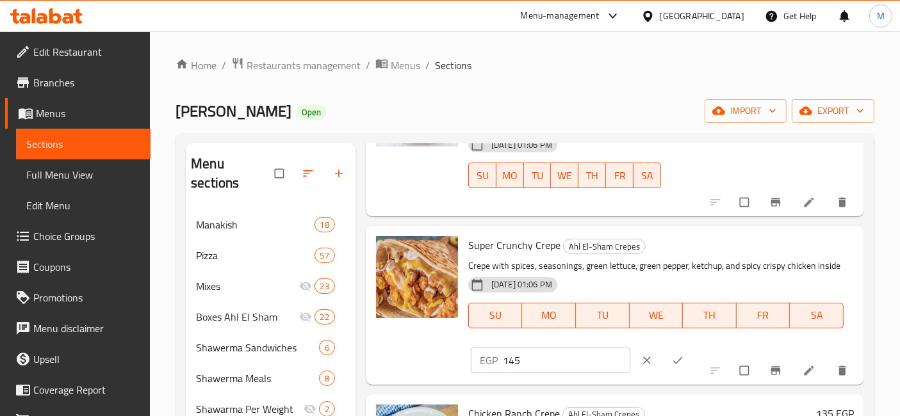
click at [536, 356] on input "145" at bounding box center [566, 361] width 127 height 26
click at [534, 357] on input "145" at bounding box center [566, 361] width 127 height 26
click at [534, 357] on input "1451" at bounding box center [566, 361] width 127 height 26
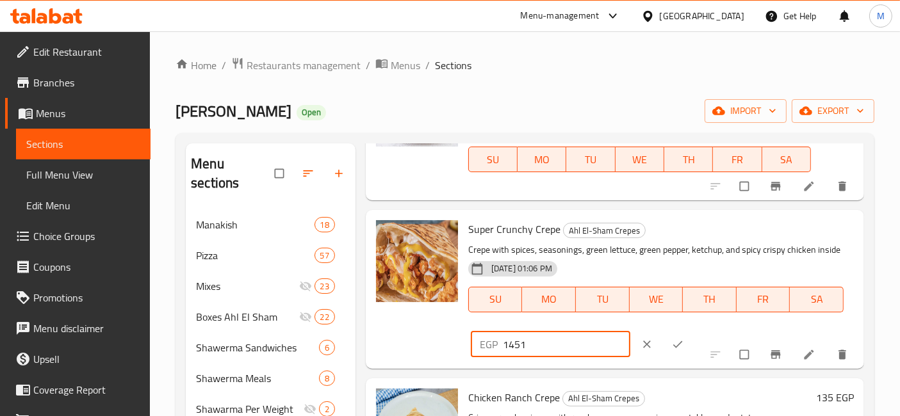
click at [534, 357] on input "1451" at bounding box center [566, 345] width 127 height 26
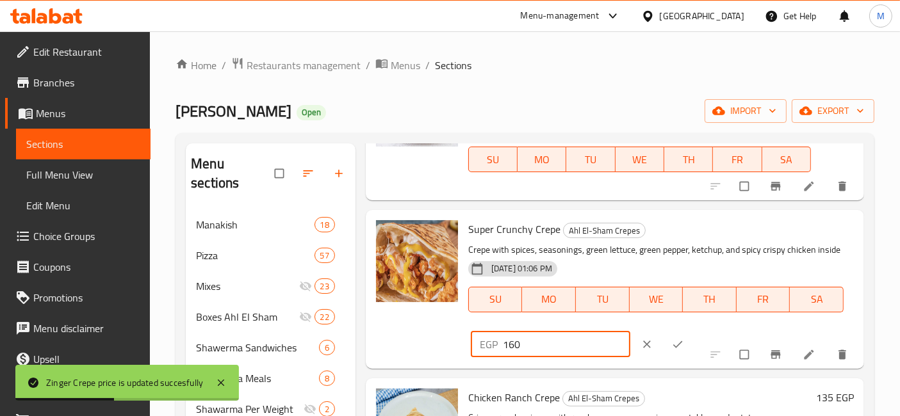
type input "160"
click at [671, 351] on icon "ok" at bounding box center [677, 344] width 13 height 13
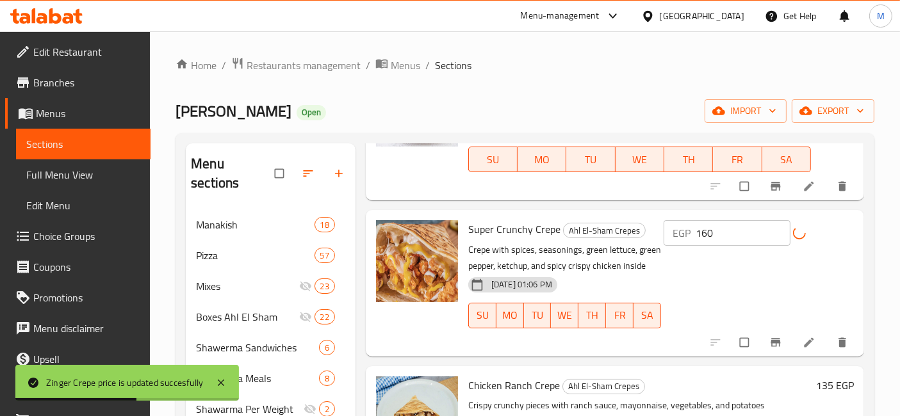
scroll to position [498, 0]
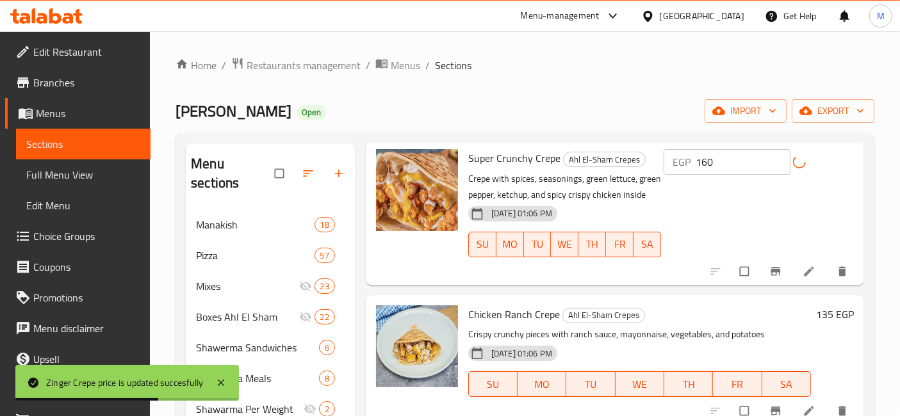
click at [816, 315] on h6 "135 EGP" at bounding box center [835, 315] width 38 height 18
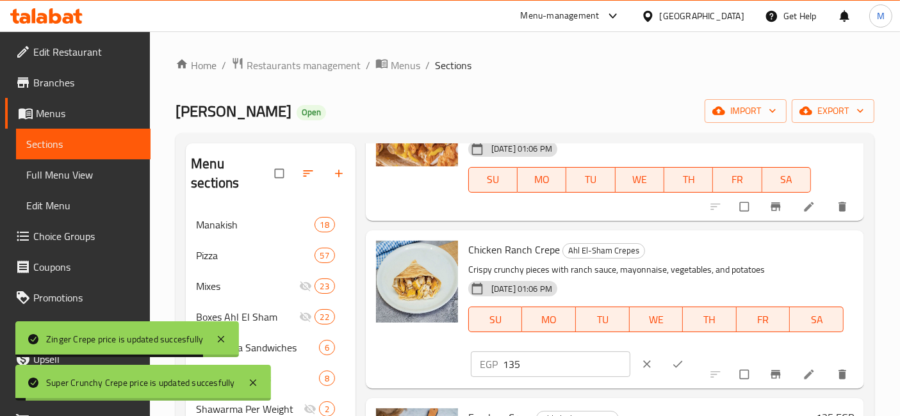
scroll to position [569, 0]
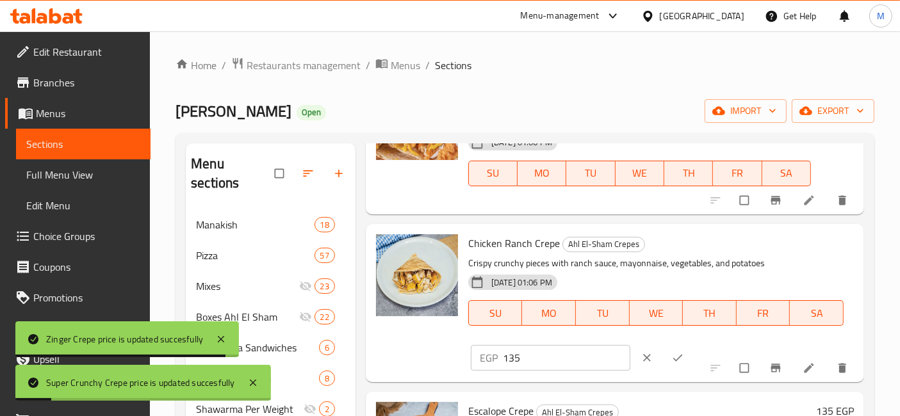
click at [530, 366] on input "135" at bounding box center [566, 358] width 127 height 26
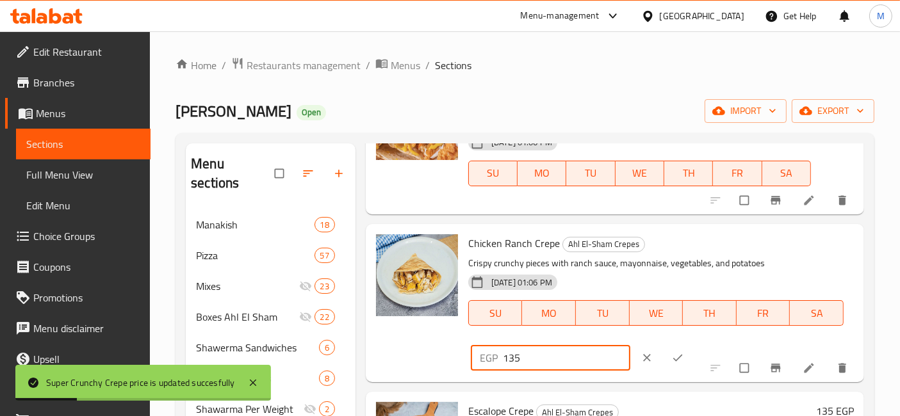
click at [530, 366] on input "135" at bounding box center [566, 358] width 127 height 26
type input "150"
click at [671, 368] on div at bounding box center [664, 358] width 62 height 28
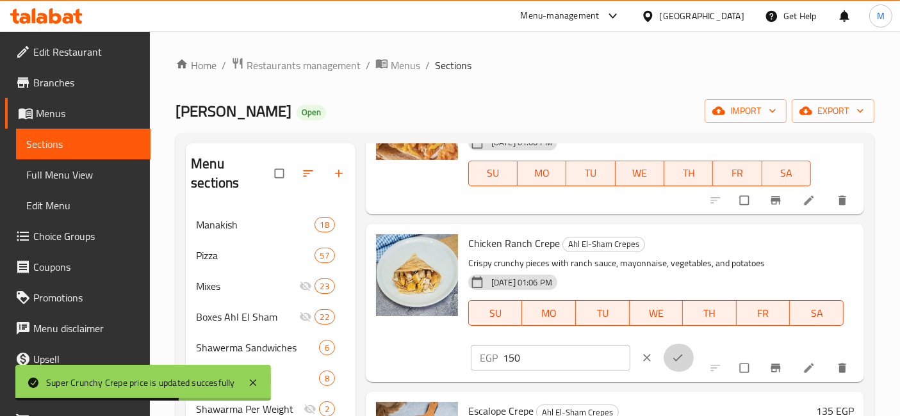
click at [673, 357] on icon "ok" at bounding box center [678, 358] width 10 height 7
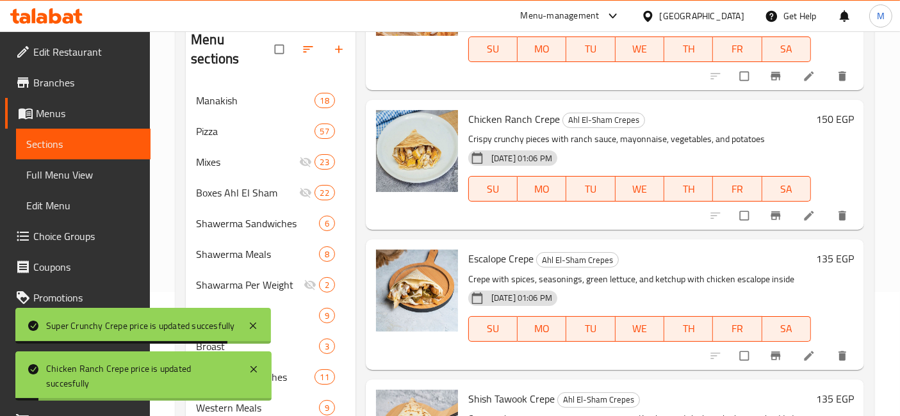
scroll to position [136, 0]
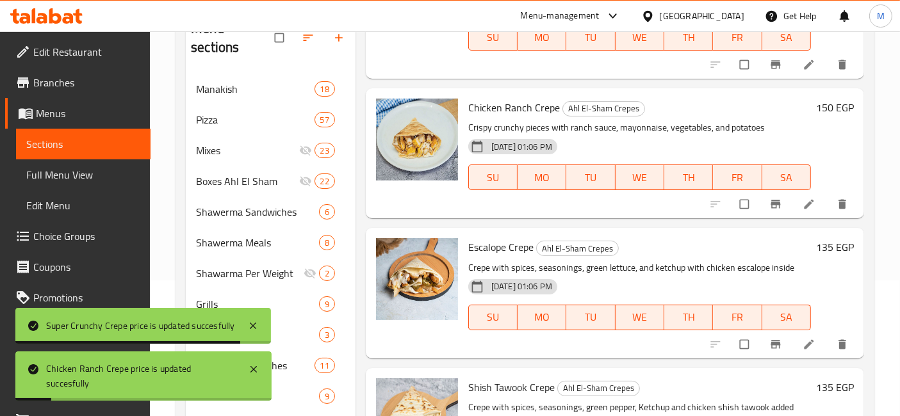
click at [831, 240] on h6 "135 EGP" at bounding box center [835, 247] width 38 height 18
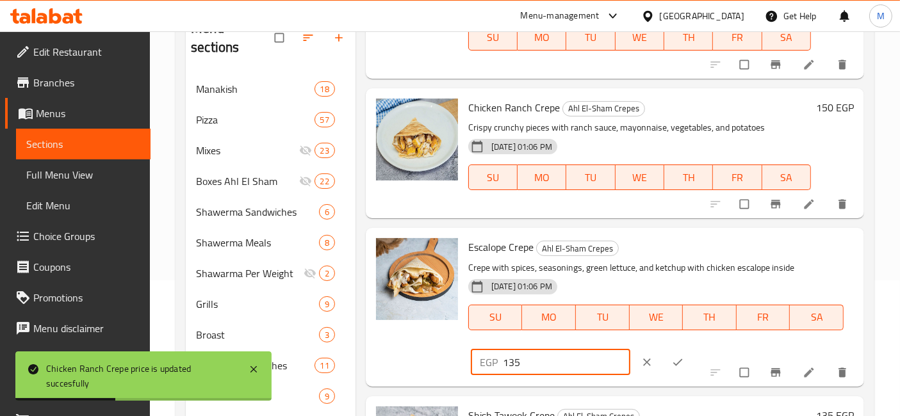
click at [514, 359] on input "135" at bounding box center [566, 363] width 127 height 26
type input "150"
click at [664, 354] on button "ok" at bounding box center [679, 363] width 31 height 28
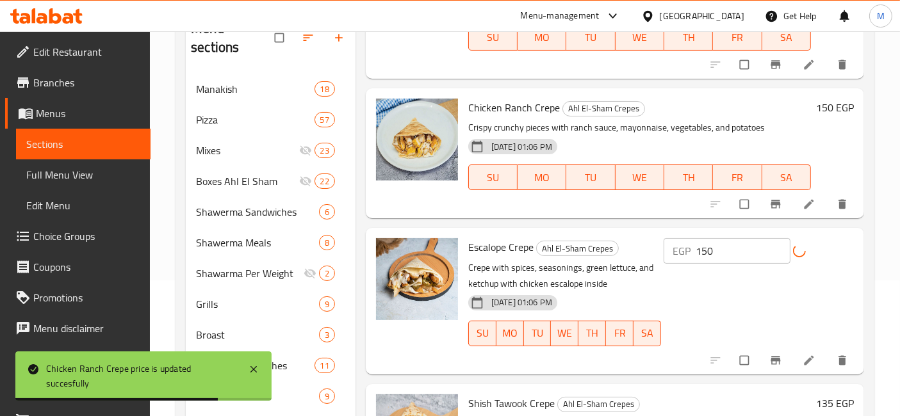
scroll to position [783, 0]
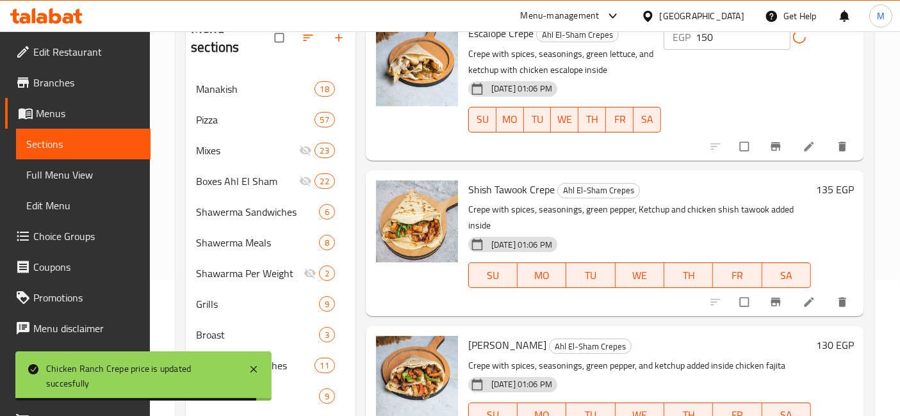
click at [816, 189] on h6 "135 EGP" at bounding box center [835, 190] width 38 height 18
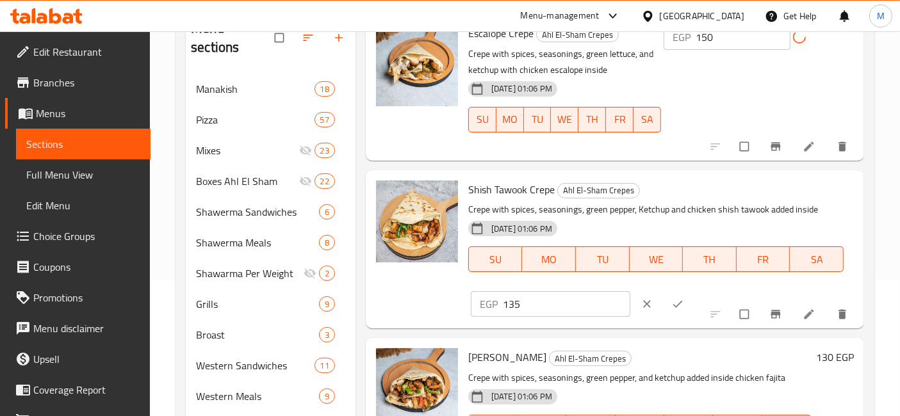
click at [516, 308] on input "135" at bounding box center [566, 304] width 127 height 26
type input "1"
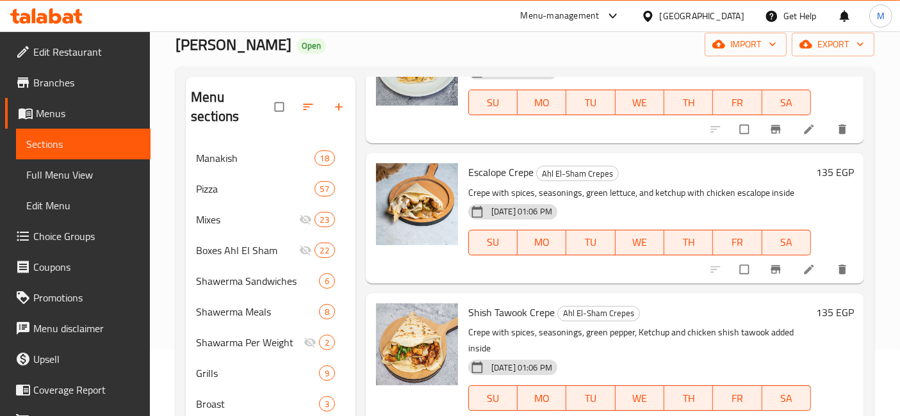
scroll to position [712, 0]
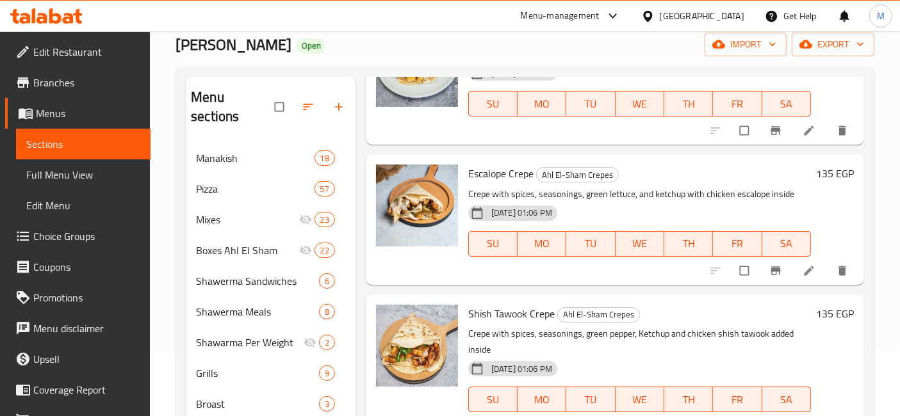
click at [832, 174] on h6 "135 EGP" at bounding box center [835, 174] width 38 height 18
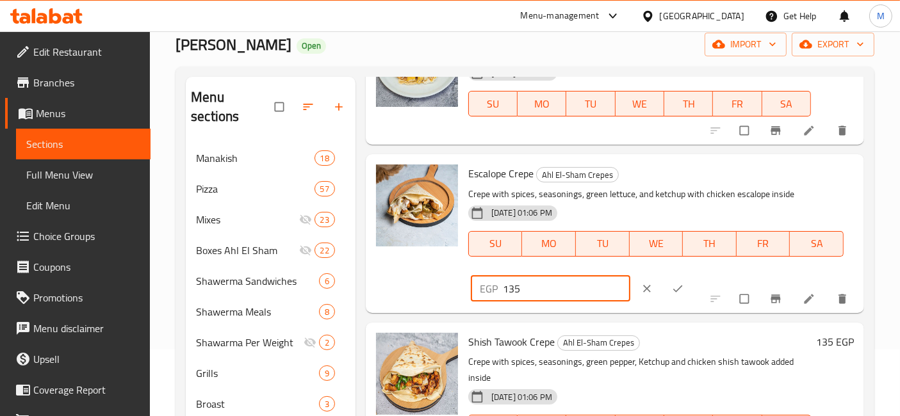
click at [521, 297] on input "135" at bounding box center [566, 289] width 127 height 26
type input "150"
click at [671, 287] on icon "ok" at bounding box center [677, 289] width 13 height 13
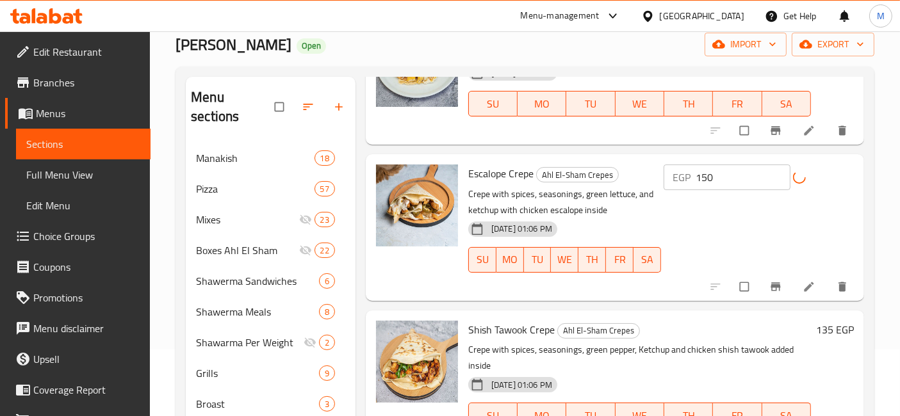
click at [818, 334] on h6 "135 EGP" at bounding box center [835, 330] width 38 height 18
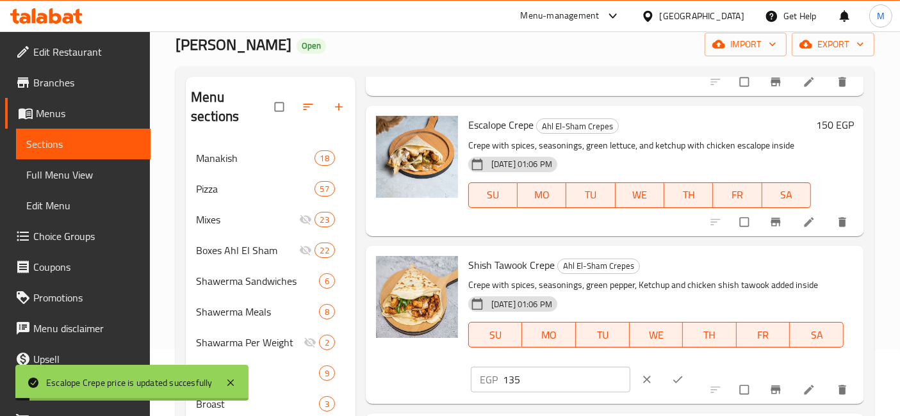
scroll to position [783, 0]
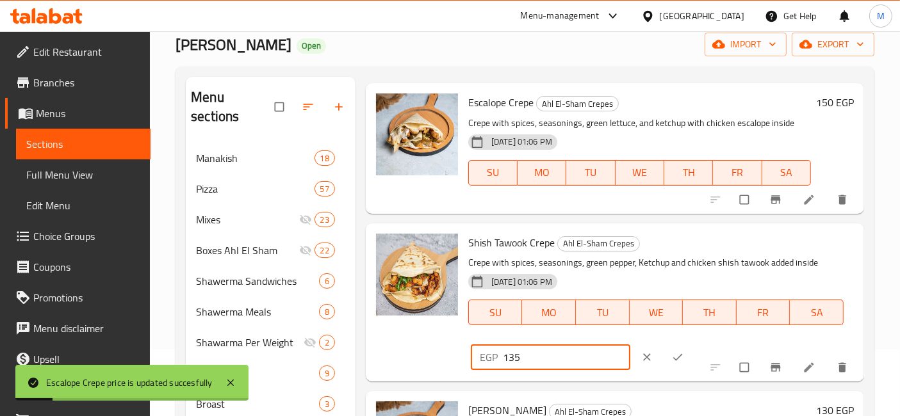
click at [548, 357] on input "135" at bounding box center [566, 358] width 127 height 26
type input "150"
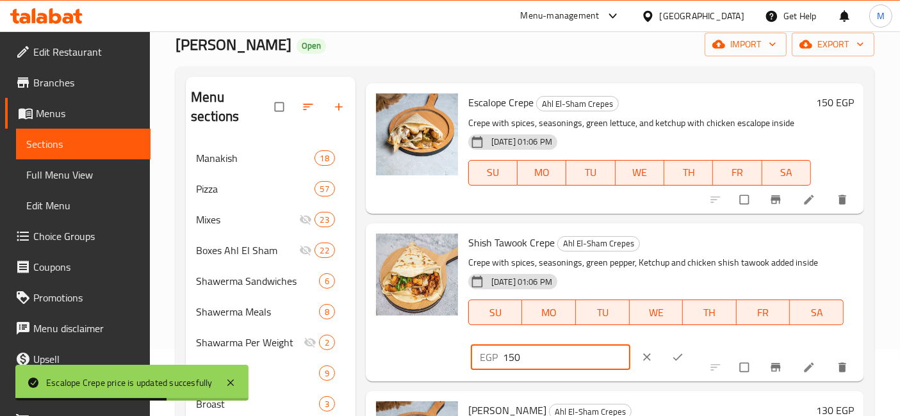
click at [671, 359] on icon "ok" at bounding box center [677, 357] width 13 height 13
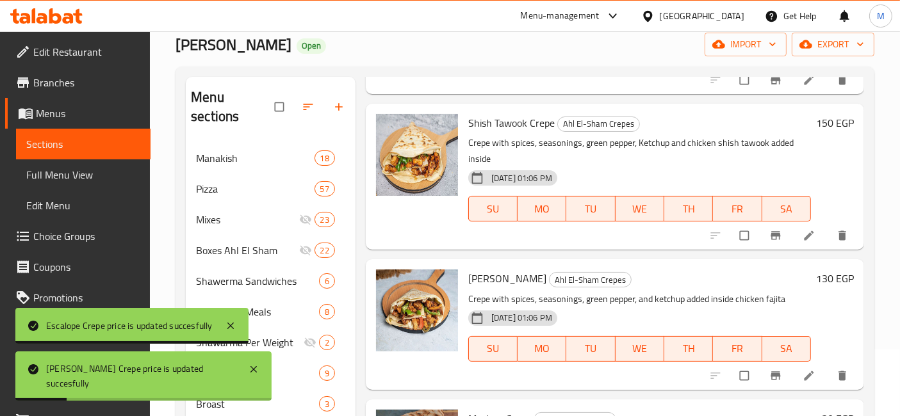
scroll to position [925, 0]
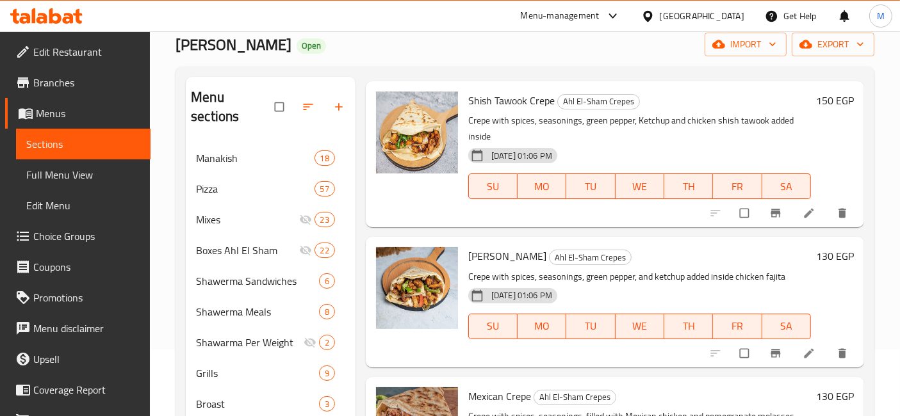
click at [819, 256] on h6 "130 EGP" at bounding box center [835, 256] width 38 height 18
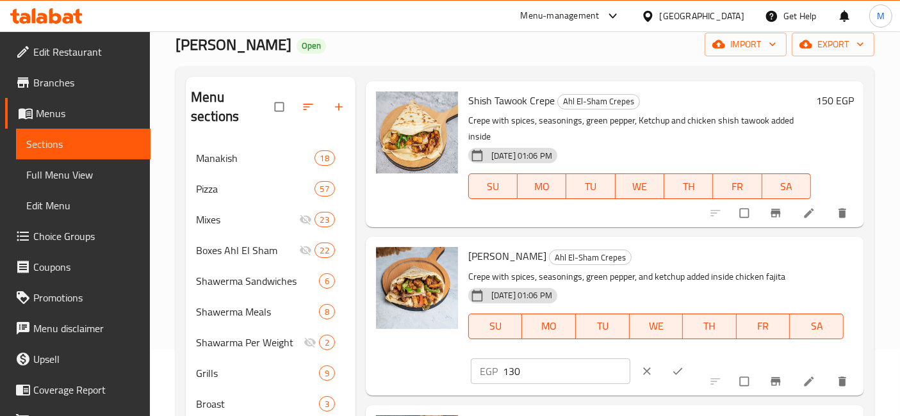
click at [554, 379] on input "130" at bounding box center [566, 372] width 127 height 26
type input "150"
click at [649, 357] on div at bounding box center [664, 371] width 62 height 28
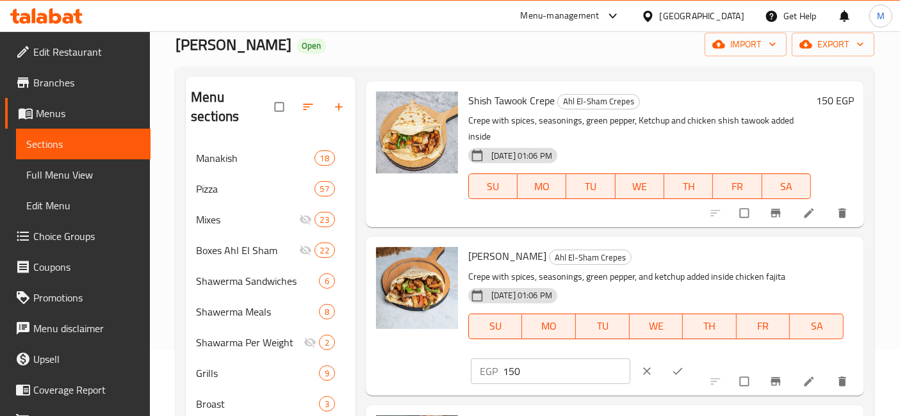
click at [664, 359] on button "ok" at bounding box center [679, 371] width 31 height 28
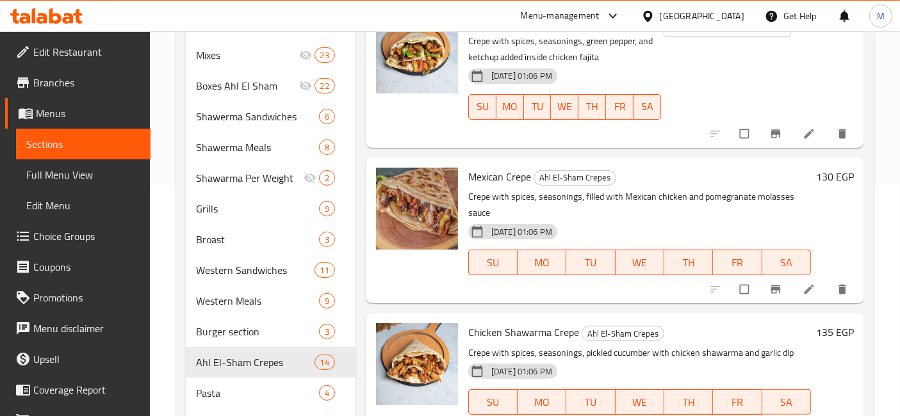
scroll to position [284, 0]
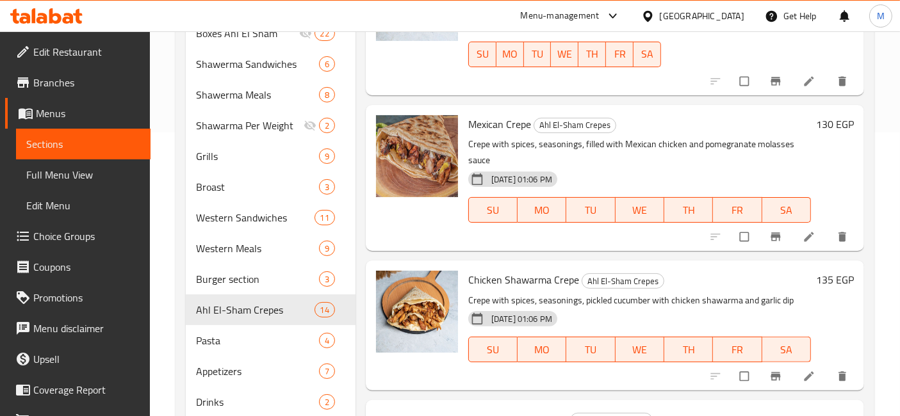
click at [818, 128] on h6 "130 EGP" at bounding box center [835, 124] width 38 height 18
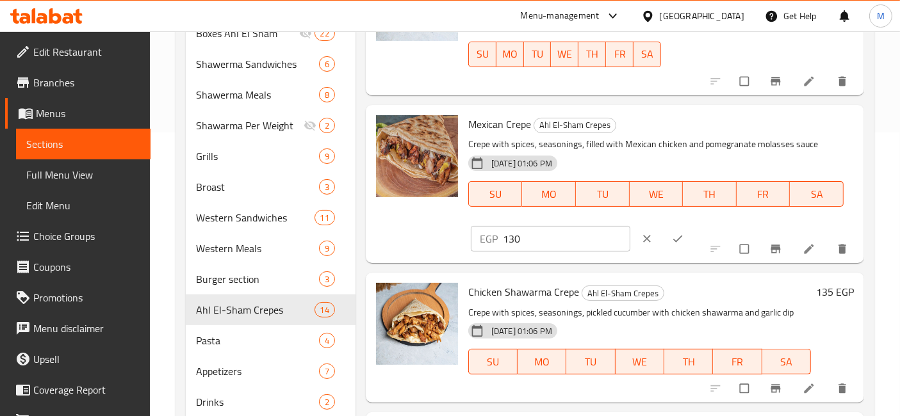
click at [525, 241] on input "130" at bounding box center [566, 239] width 127 height 26
type input "150"
click at [675, 237] on button "ok" at bounding box center [679, 239] width 31 height 28
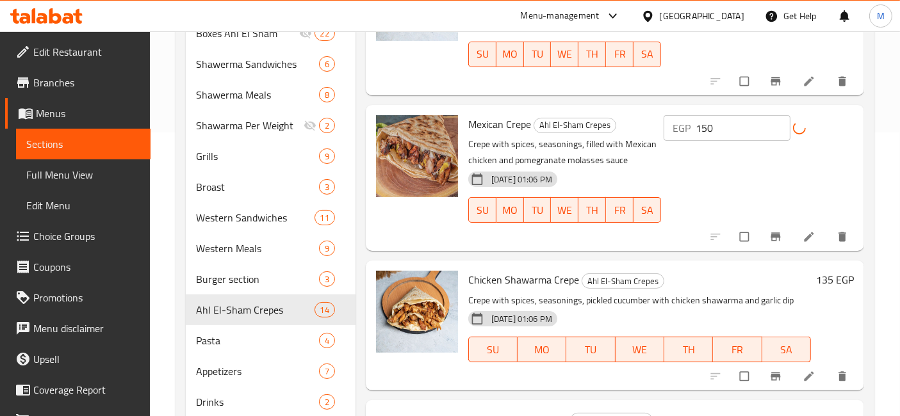
click at [816, 271] on h6 "135 EGP" at bounding box center [835, 280] width 38 height 18
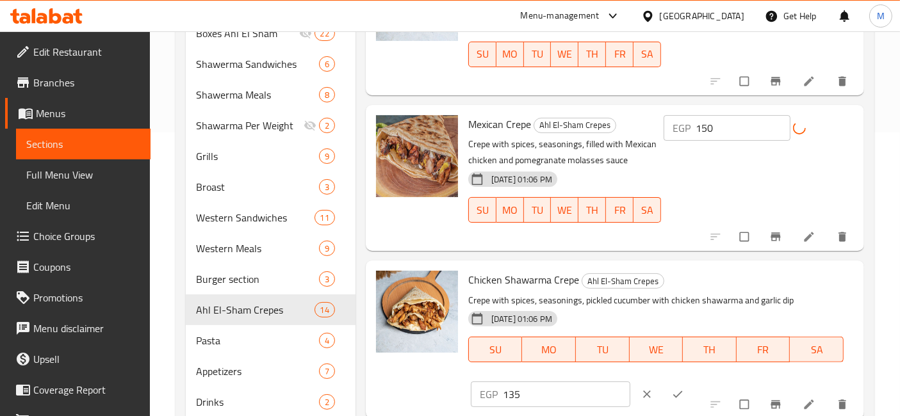
click at [573, 381] on div "EGP 135 ​" at bounding box center [590, 395] width 239 height 28
click at [569, 386] on input "135" at bounding box center [566, 395] width 127 height 26
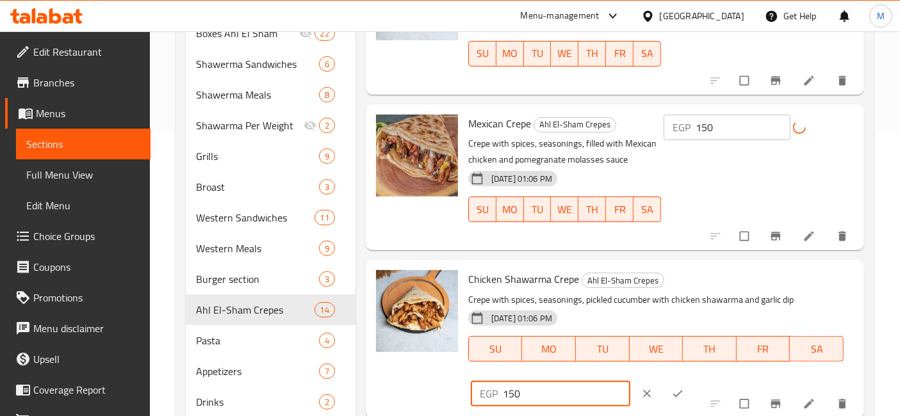
type input "150"
drag, startPoint x: 664, startPoint y: 388, endPoint x: 678, endPoint y: 271, distance: 118.0
click at [671, 388] on icon "ok" at bounding box center [677, 394] width 13 height 13
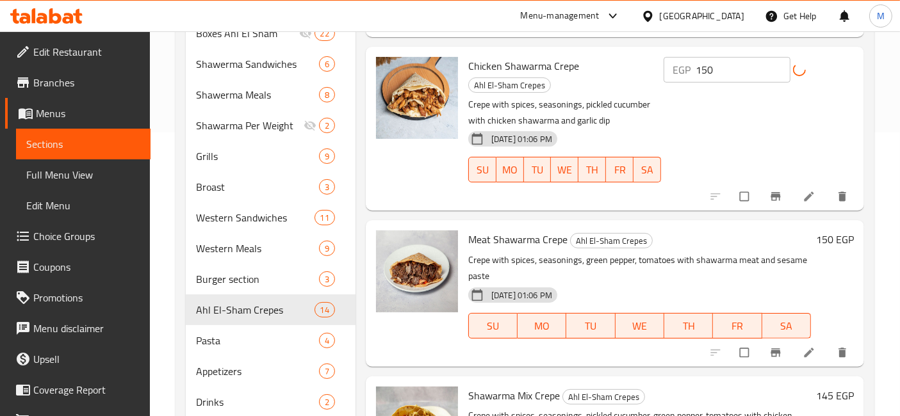
scroll to position [1352, 0]
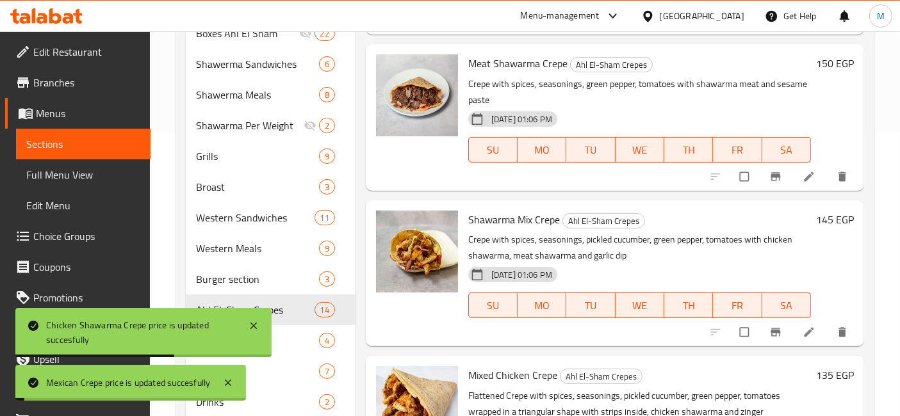
click at [839, 57] on h6 "150 EGP" at bounding box center [835, 63] width 38 height 18
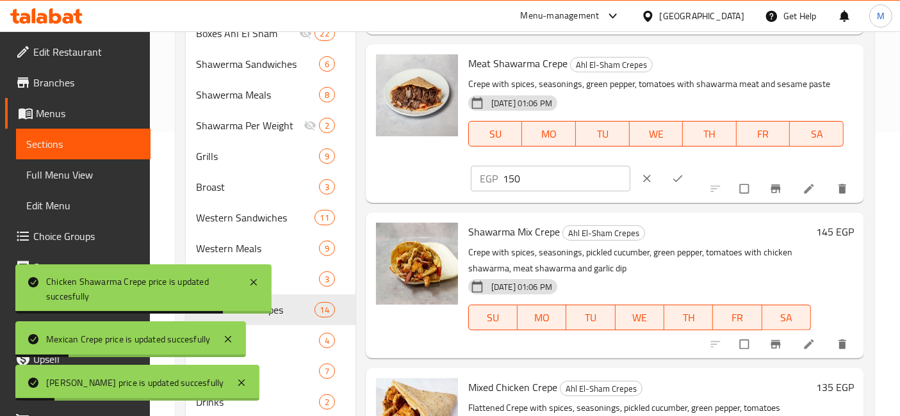
click at [558, 176] on input "150" at bounding box center [566, 179] width 127 height 26
click at [557, 176] on input "150" at bounding box center [566, 179] width 127 height 26
click at [555, 178] on input "150" at bounding box center [566, 179] width 127 height 26
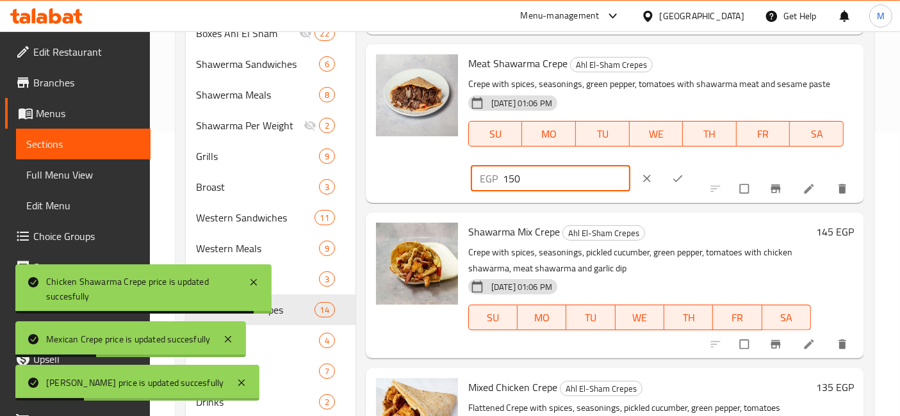
click at [555, 178] on input "150" at bounding box center [566, 179] width 127 height 26
type input "1"
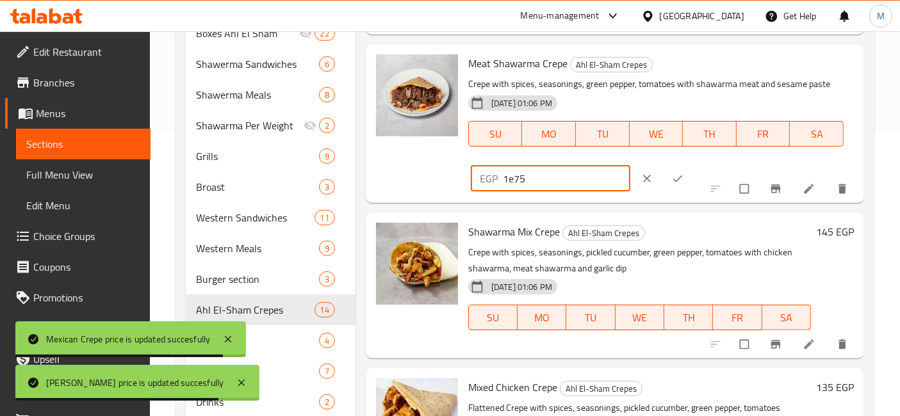
type input "1e7"
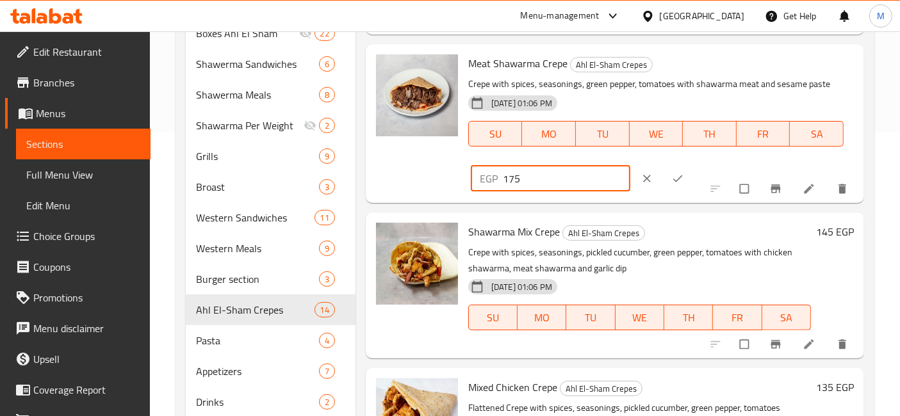
type input "175"
click at [673, 178] on icon "ok" at bounding box center [678, 179] width 10 height 7
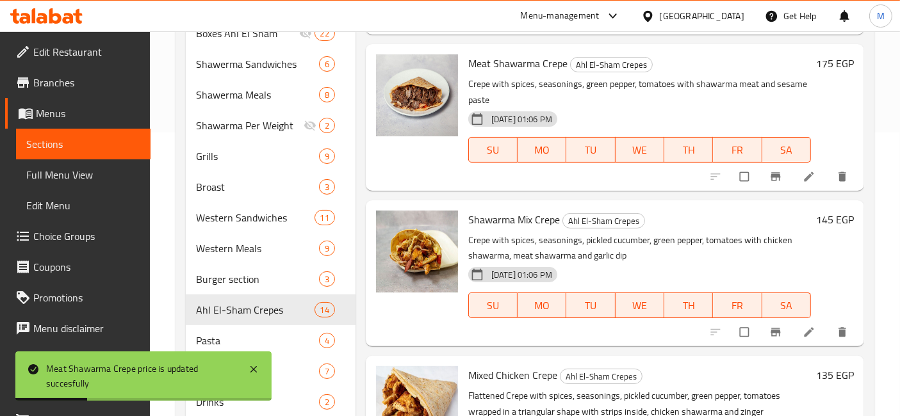
click at [816, 220] on h6 "145 EGP" at bounding box center [835, 220] width 38 height 18
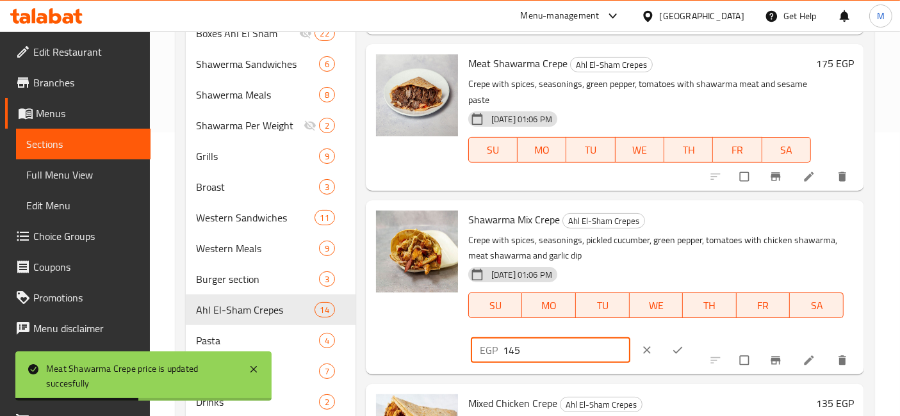
click at [545, 340] on input "145" at bounding box center [566, 351] width 127 height 26
type input "165"
click at [664, 340] on button "ok" at bounding box center [679, 350] width 31 height 28
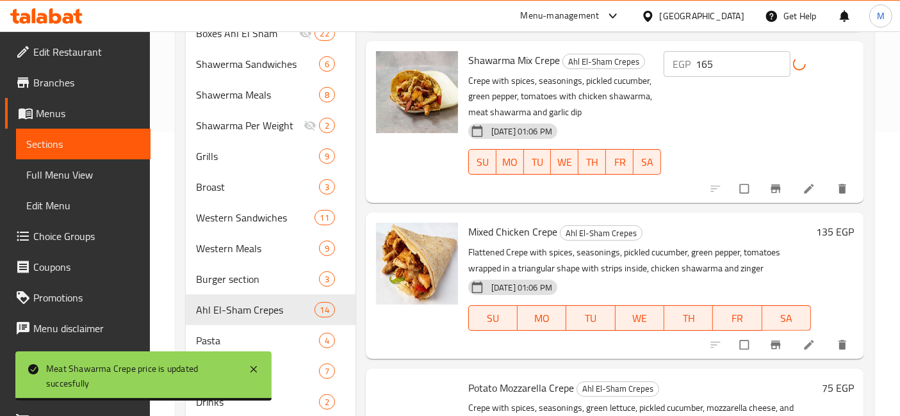
scroll to position [1550, 0]
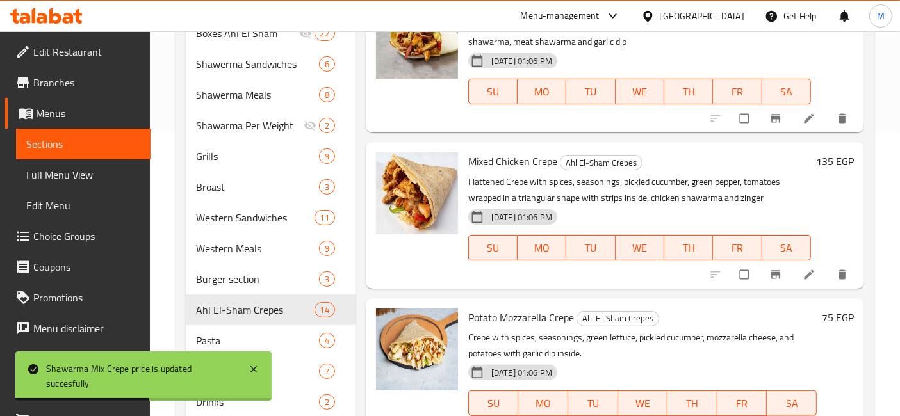
click at [821, 179] on div "135 EGP" at bounding box center [832, 215] width 43 height 126
click at [817, 157] on h6 "135 EGP" at bounding box center [835, 161] width 38 height 18
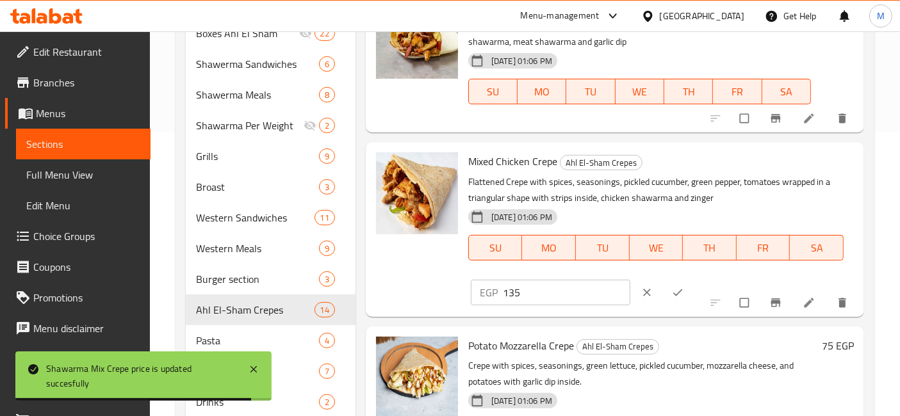
click at [527, 286] on input "135" at bounding box center [566, 293] width 127 height 26
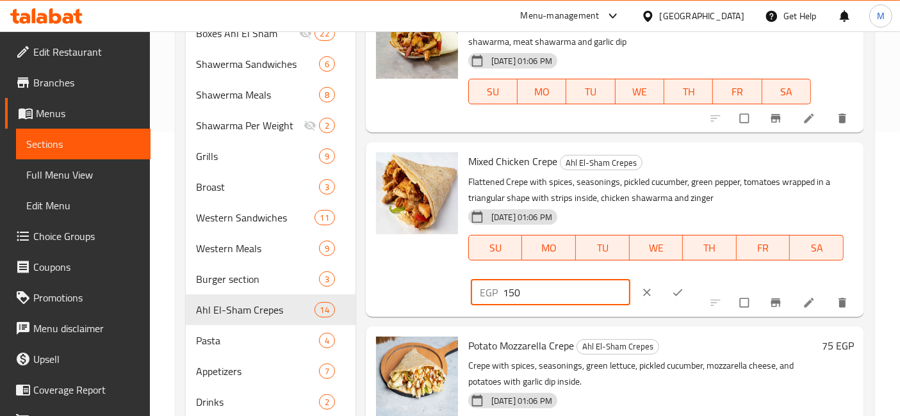
type input "150"
click at [671, 288] on icon "ok" at bounding box center [677, 292] width 13 height 13
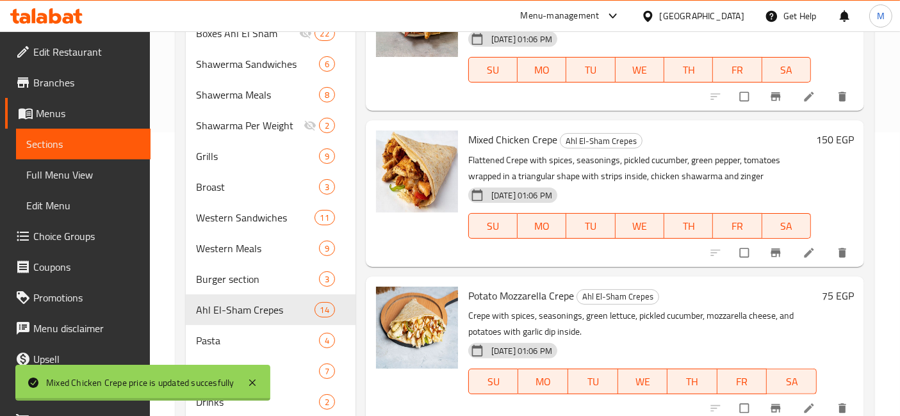
scroll to position [1591, 0]
click at [822, 287] on h6 "75 EGP" at bounding box center [838, 296] width 32 height 18
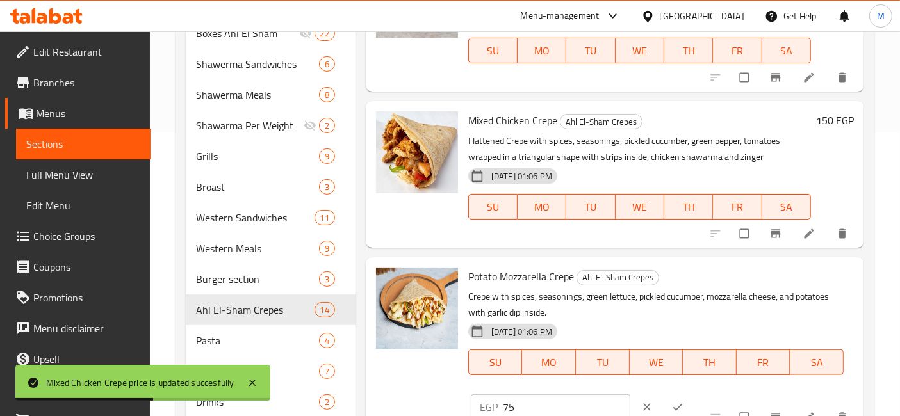
scroll to position [1620, 0]
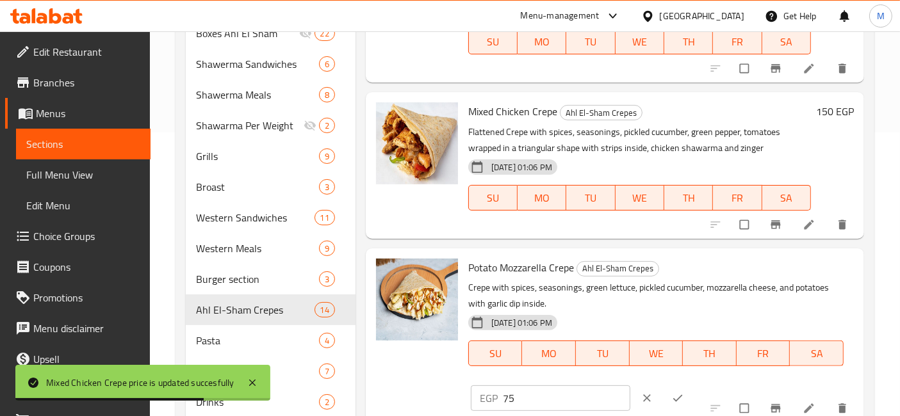
click at [534, 386] on input "75" at bounding box center [566, 399] width 127 height 26
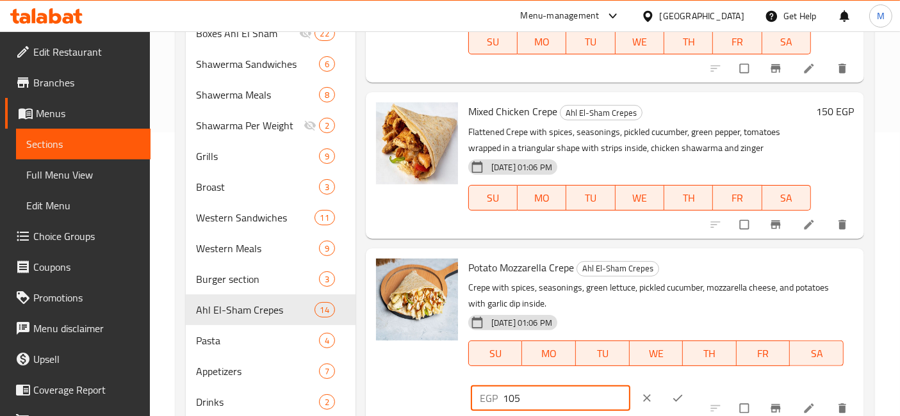
type input "105"
click at [671, 392] on icon "ok" at bounding box center [677, 398] width 13 height 13
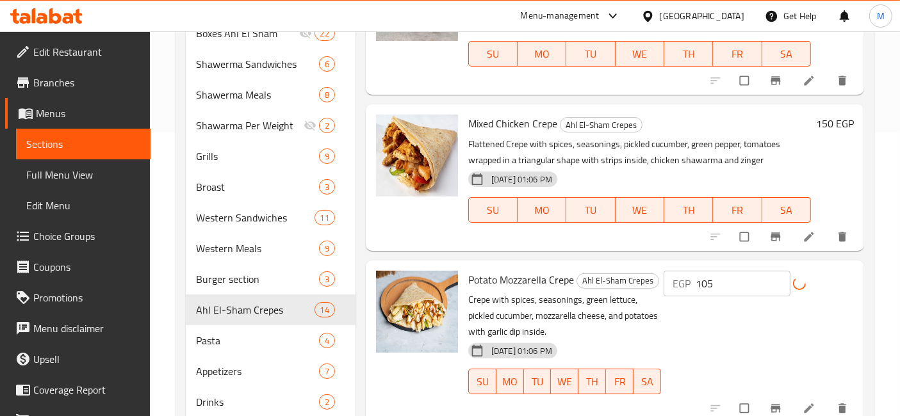
scroll to position [1591, 0]
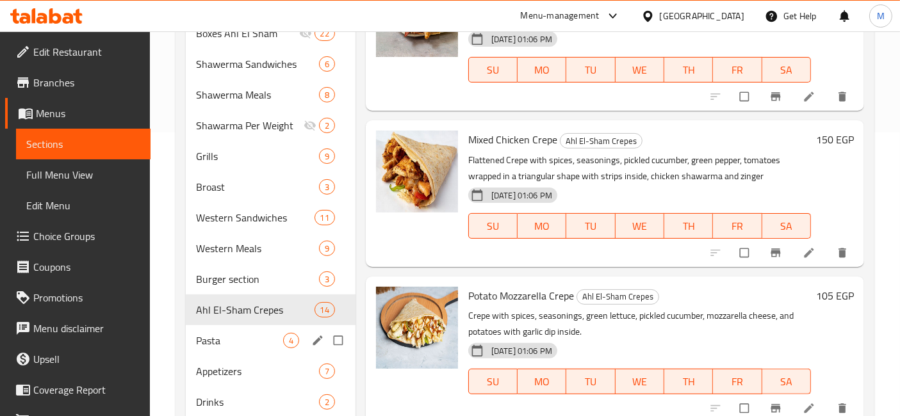
click at [241, 325] on div "Pasta 4" at bounding box center [271, 340] width 170 height 31
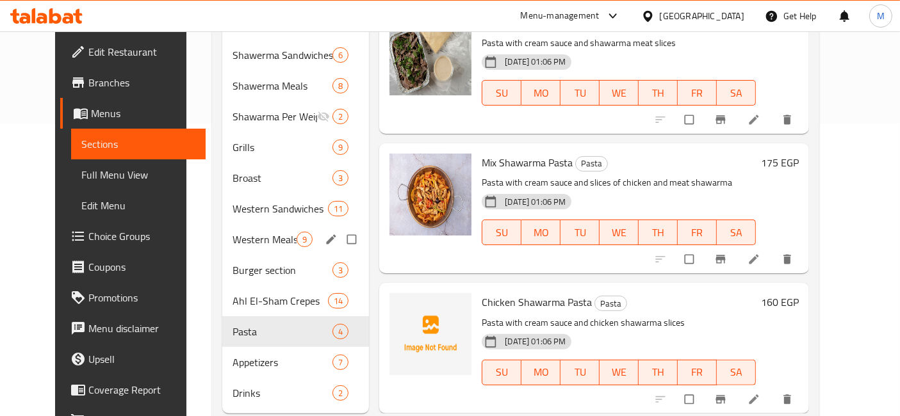
scroll to position [306, 0]
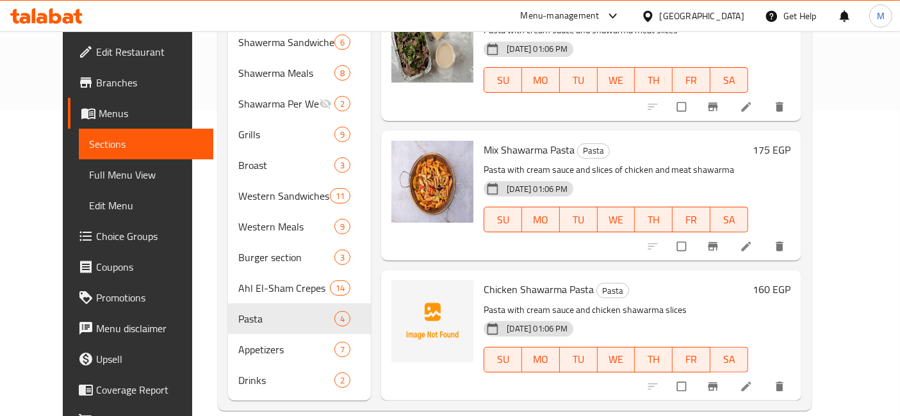
click at [54, 16] on icon at bounding box center [46, 15] width 72 height 15
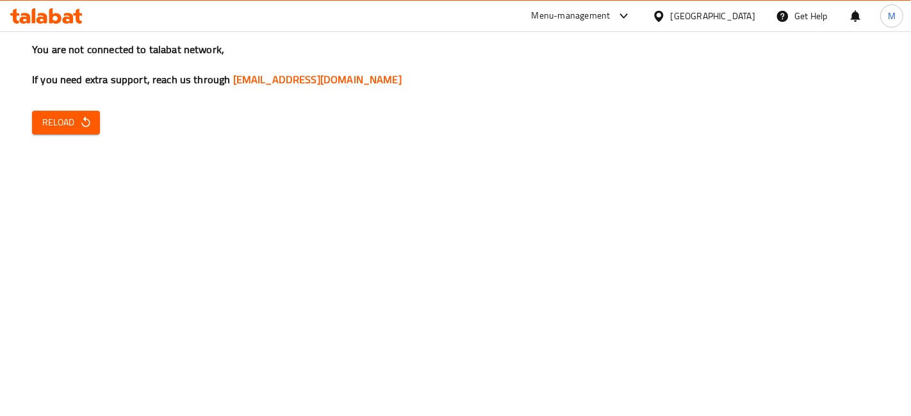
click at [92, 127] on button "Reload" at bounding box center [66, 123] width 68 height 24
click at [62, 123] on span "Reload" at bounding box center [65, 123] width 47 height 16
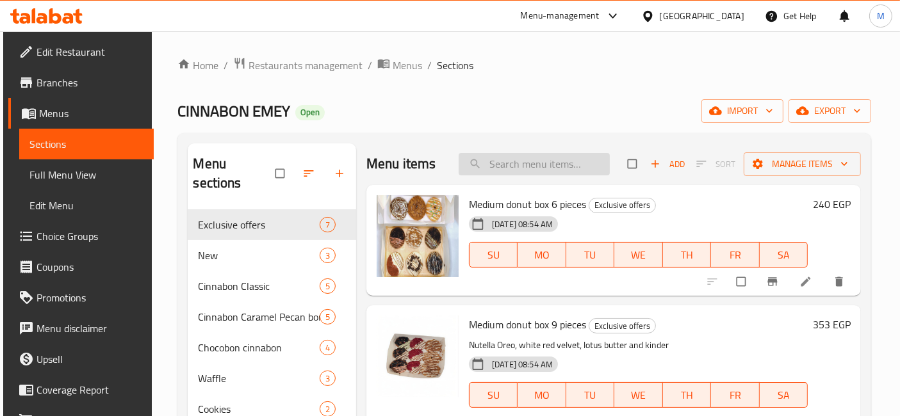
click at [522, 168] on input "search" at bounding box center [534, 164] width 151 height 22
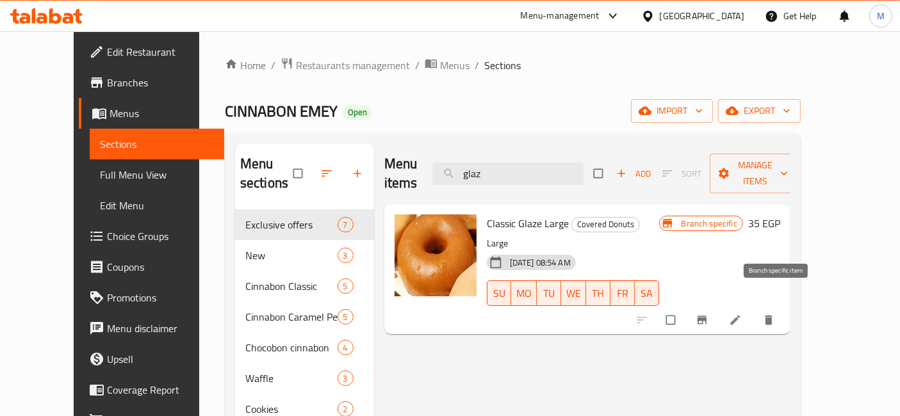
type input "glaz"
click at [709, 314] on icon "Branch-specific-item" at bounding box center [702, 320] width 13 height 13
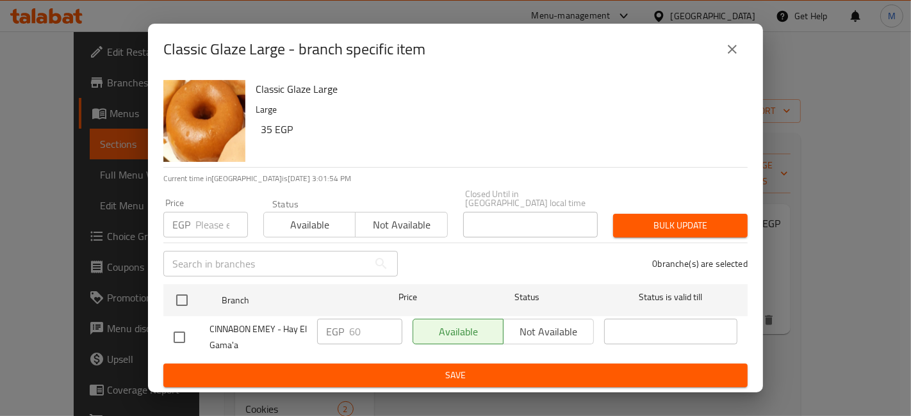
click at [586, 111] on p "Large" at bounding box center [497, 110] width 482 height 16
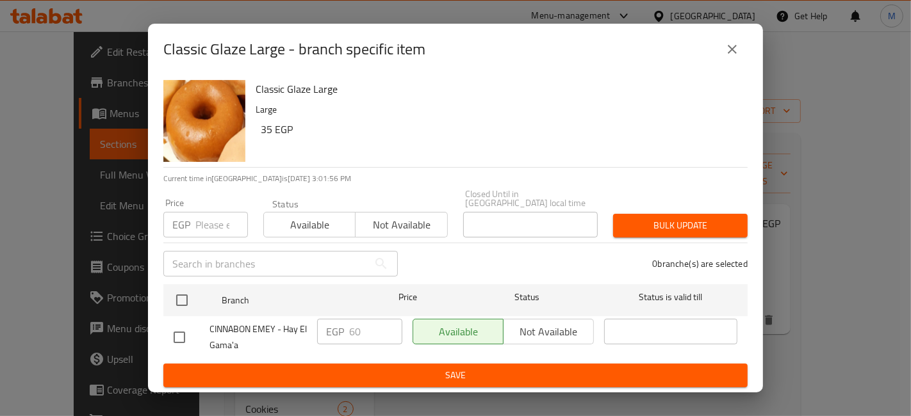
drag, startPoint x: 586, startPoint y: 112, endPoint x: 549, endPoint y: 131, distance: 41.5
click at [549, 131] on h6 "35 EGP" at bounding box center [499, 129] width 477 height 18
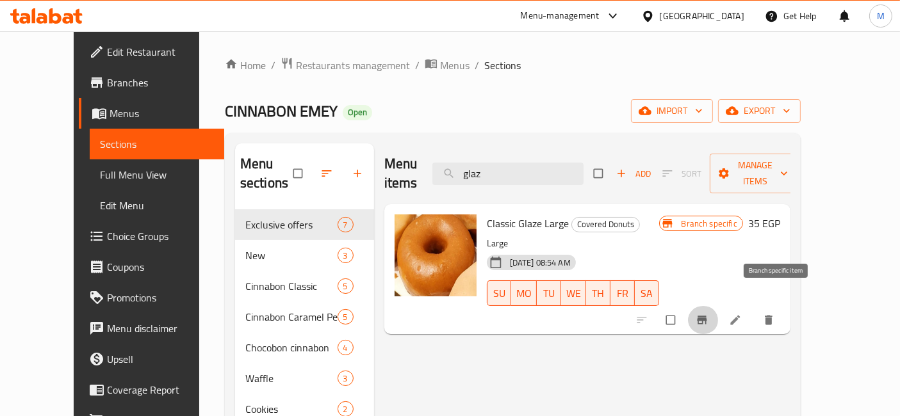
click at [516, 214] on span "Classic Glaze Large" at bounding box center [528, 223] width 82 height 19
copy span "Glaze"
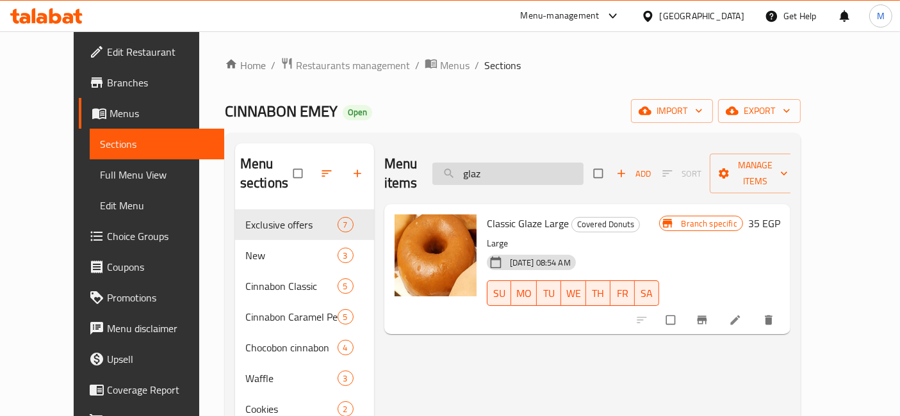
click at [519, 167] on input "glaz" at bounding box center [507, 174] width 151 height 22
paste input "Glaze"
click at [500, 165] on input "Glaze" at bounding box center [507, 174] width 151 height 22
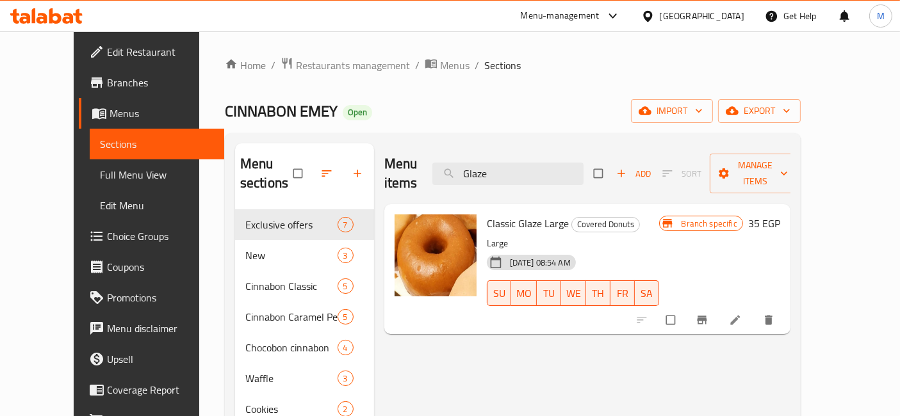
type input "Glaze"
click at [755, 310] on li at bounding box center [737, 320] width 36 height 21
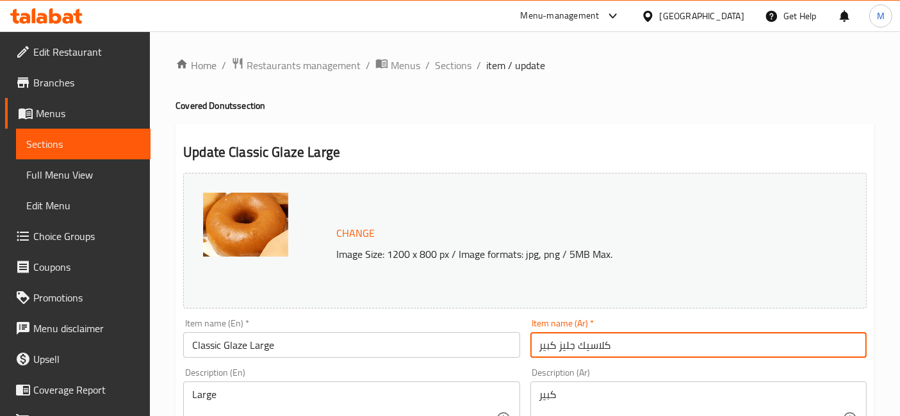
click at [568, 343] on input "كلاسيك جليز كبير" at bounding box center [698, 345] width 336 height 26
click at [448, 71] on span "Sections" at bounding box center [453, 65] width 37 height 15
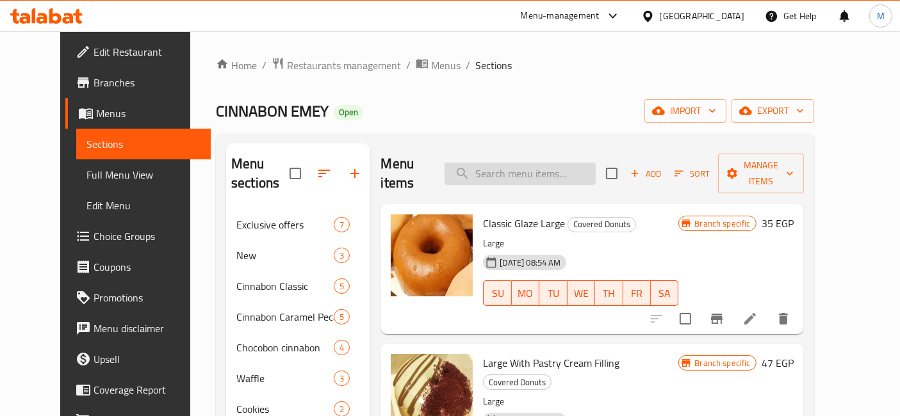
click at [495, 161] on div "Menu items Add Sort Manage items" at bounding box center [592, 174] width 423 height 61
click at [495, 163] on input "search" at bounding box center [520, 174] width 151 height 22
paste input "جليز"
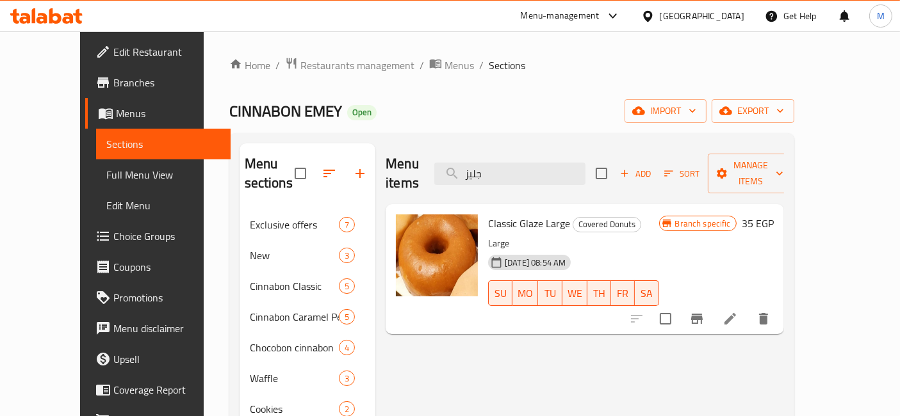
type input "جليز"
